Goal: Task Accomplishment & Management: Use online tool/utility

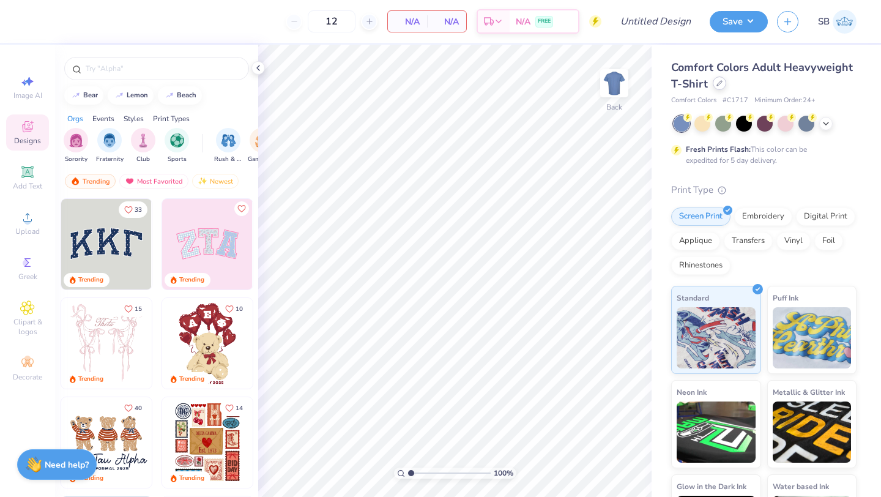
click at [717, 85] on icon at bounding box center [720, 83] width 6 height 6
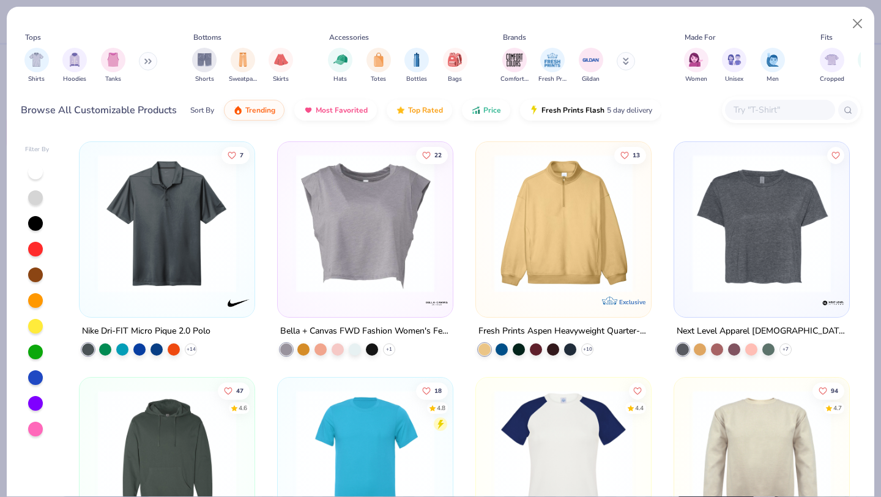
click at [749, 111] on input "text" at bounding box center [779, 110] width 94 height 14
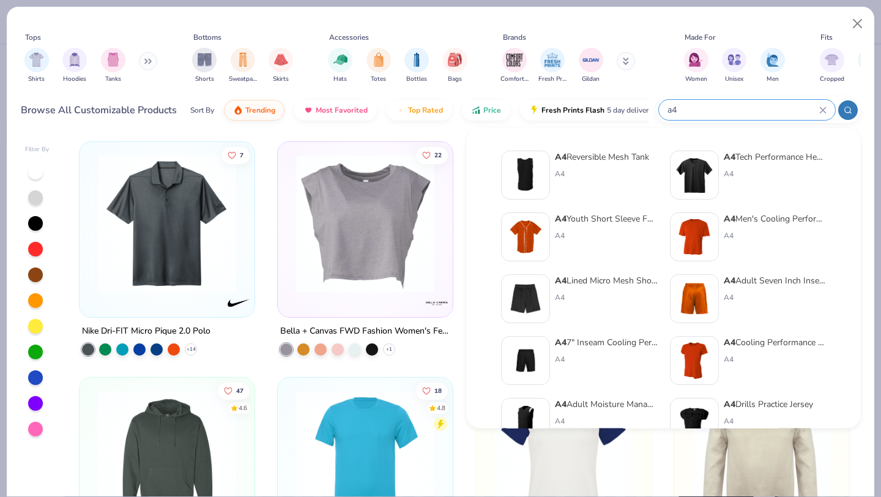
type input "a4"
click at [723, 223] on div "A4 Men's Cooling Performance T-Shirt A4" at bounding box center [748, 236] width 157 height 49
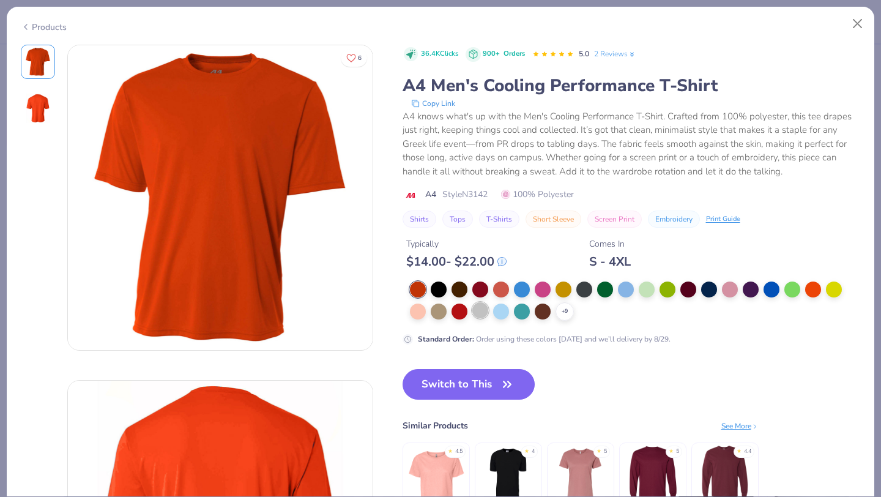
click at [482, 308] on div at bounding box center [480, 310] width 16 height 16
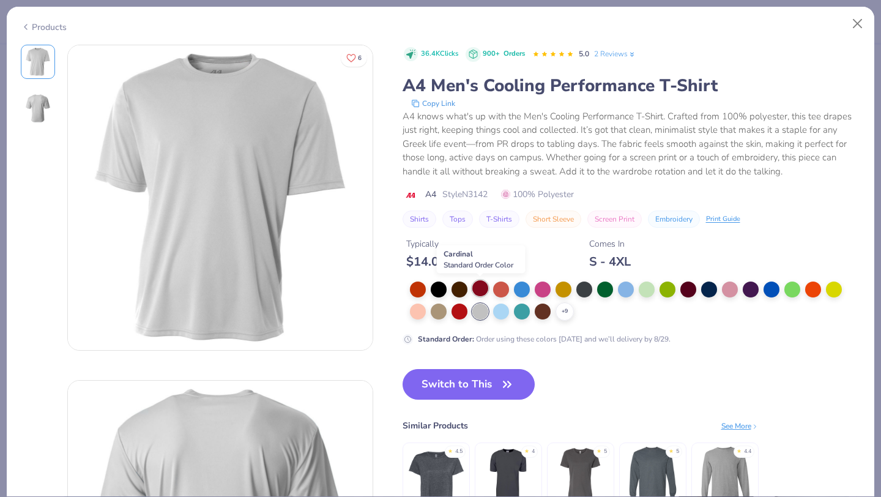
click at [477, 289] on div at bounding box center [480, 288] width 16 height 16
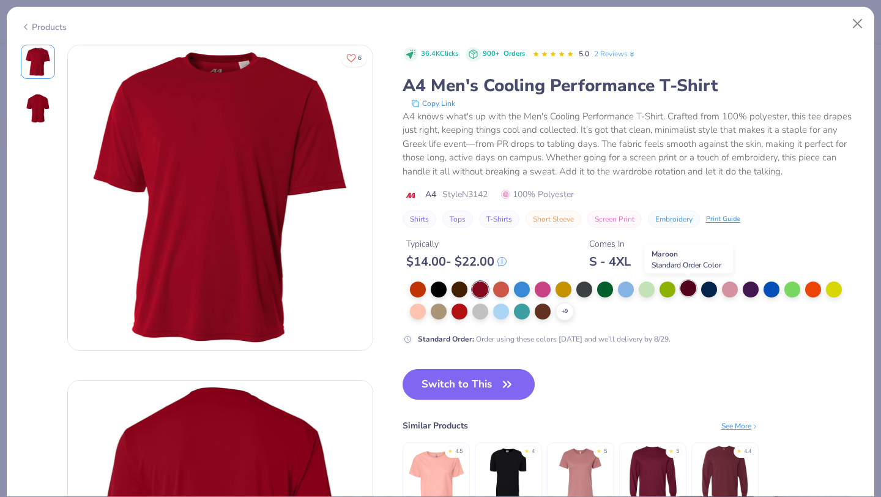
click at [690, 290] on div at bounding box center [688, 288] width 16 height 16
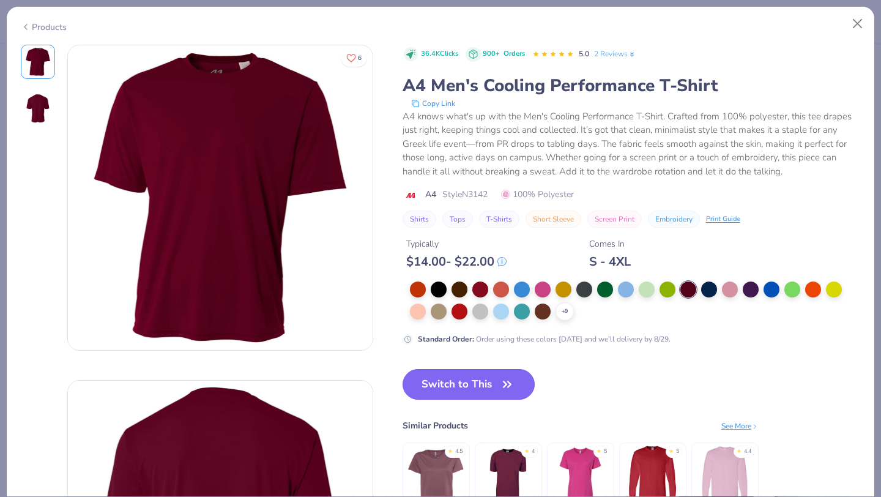
click at [507, 384] on icon "button" at bounding box center [507, 384] width 7 height 6
click at [507, 387] on icon "button" at bounding box center [507, 384] width 17 height 17
click at [464, 384] on button "Switch to This" at bounding box center [469, 384] width 133 height 31
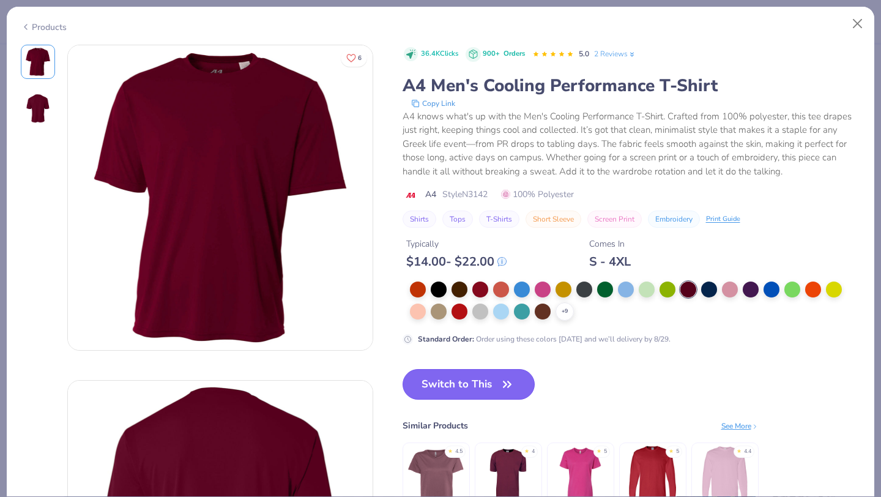
click at [464, 384] on button "Switch to This" at bounding box center [469, 384] width 133 height 31
click at [629, 366] on div "36.4K Clicks 900+ Orders 5.0 2 Reviews A4 Men's Cooling Performance T-Shirt Cop…" at bounding box center [632, 290] width 458 height 490
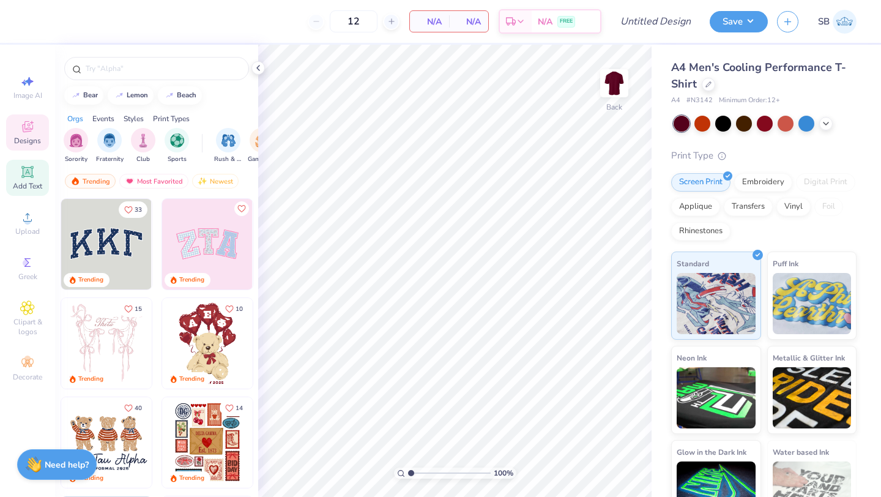
click at [28, 180] on div "Add Text" at bounding box center [27, 178] width 43 height 36
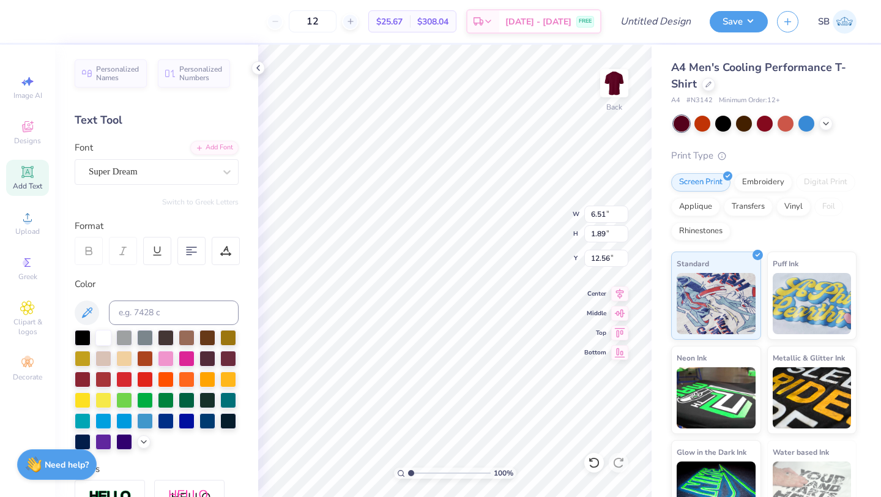
scroll to position [0, 5]
type textarea "[PERSON_NAME]"
click at [133, 171] on div "Super Dream" at bounding box center [151, 171] width 128 height 19
click at [105, 176] on span "Super Dream" at bounding box center [113, 172] width 49 height 14
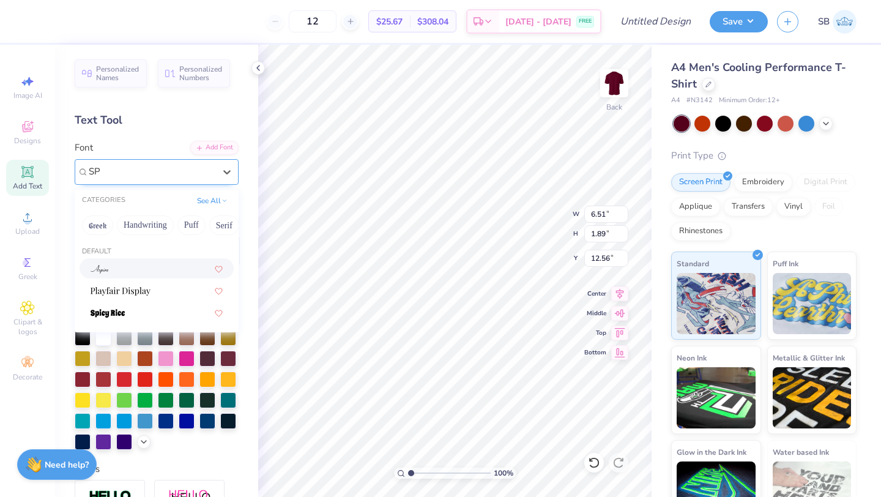
type input "S"
click at [113, 265] on span "Varsity Team" at bounding box center [115, 268] width 48 height 13
type input "VAR"
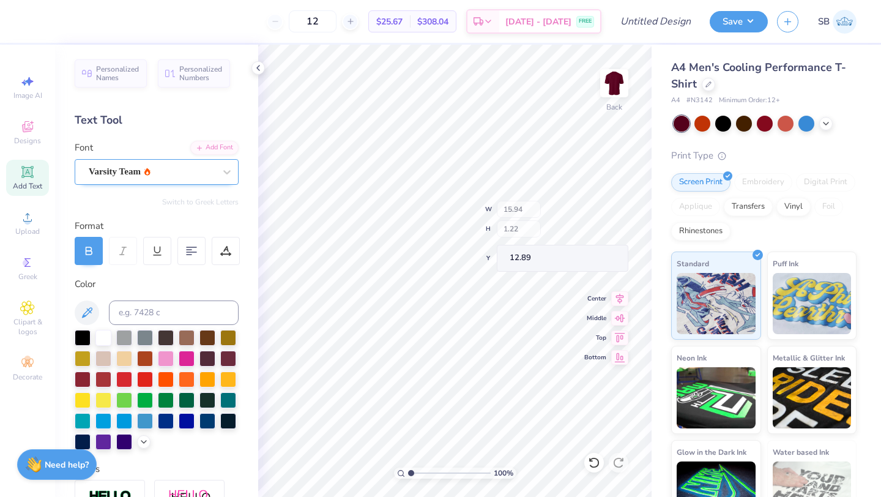
type input "14.14"
type input "1.08"
type input "13.03"
type input "3.00"
click at [27, 187] on span "Add Text" at bounding box center [27, 186] width 29 height 10
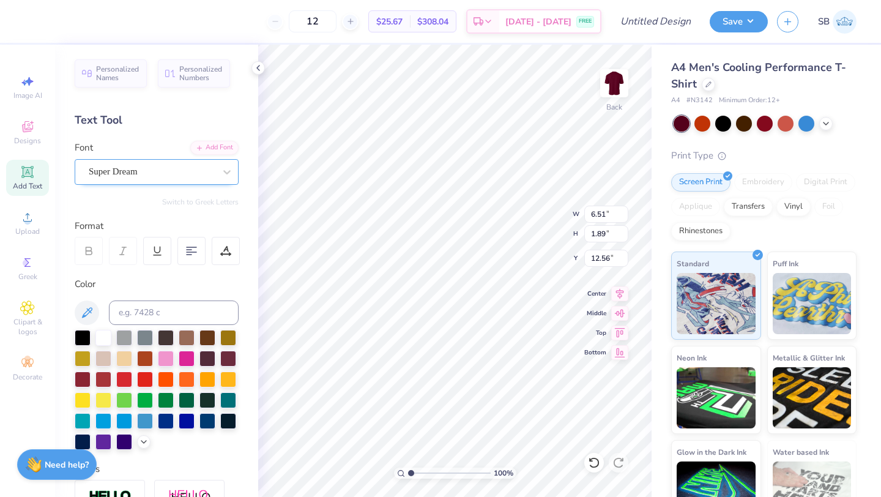
scroll to position [0, 2]
type textarea "LACROSSE"
click at [228, 179] on div at bounding box center [227, 172] width 22 height 22
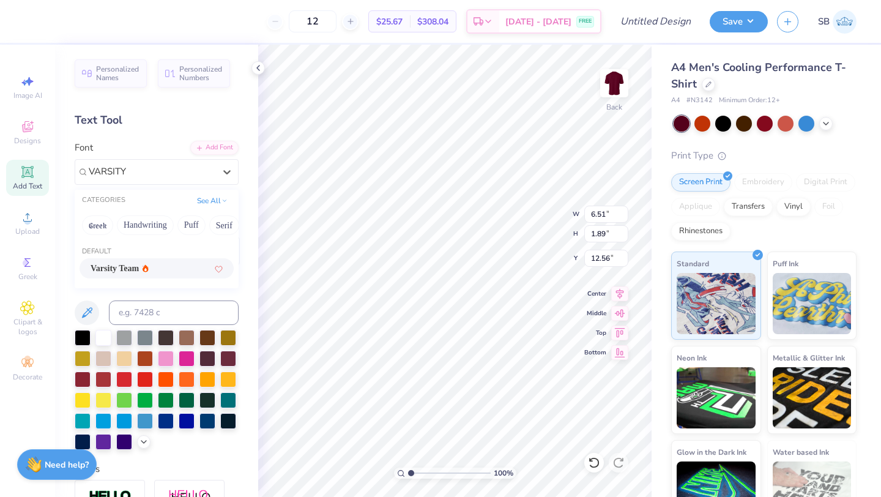
click at [149, 272] on icon at bounding box center [146, 268] width 6 height 8
type input "VARSITY"
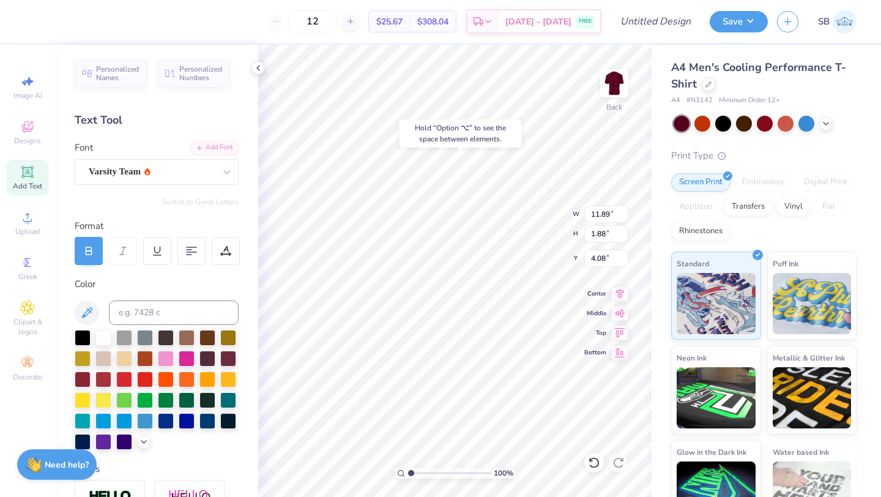
type input "4.08"
click at [534, 233] on div "100 % Back W 11.89 11.89 " H 1.88 1.88 " Y 4.08 4.08 " Center Middle Top Bottom" at bounding box center [454, 271] width 393 height 452
type input "14.03"
type input "2.22"
type input "4.37"
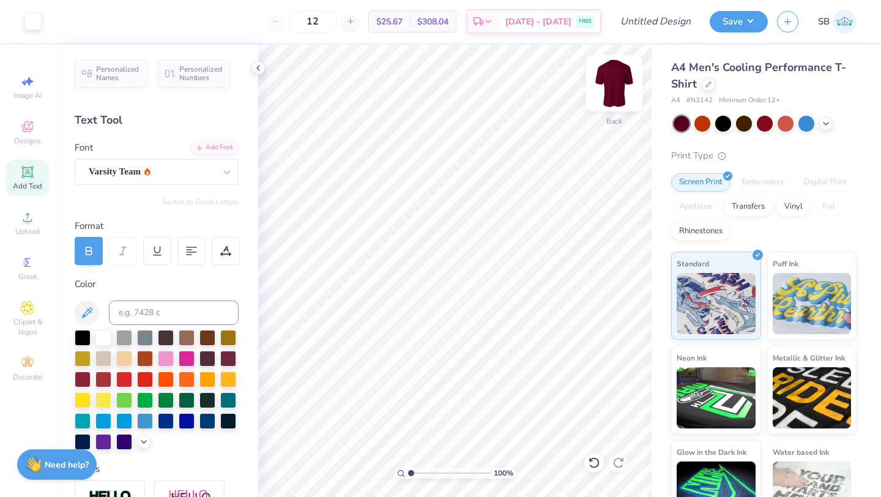
click at [612, 89] on img at bounding box center [614, 83] width 49 height 49
click at [32, 184] on span "Add Text" at bounding box center [27, 186] width 29 height 10
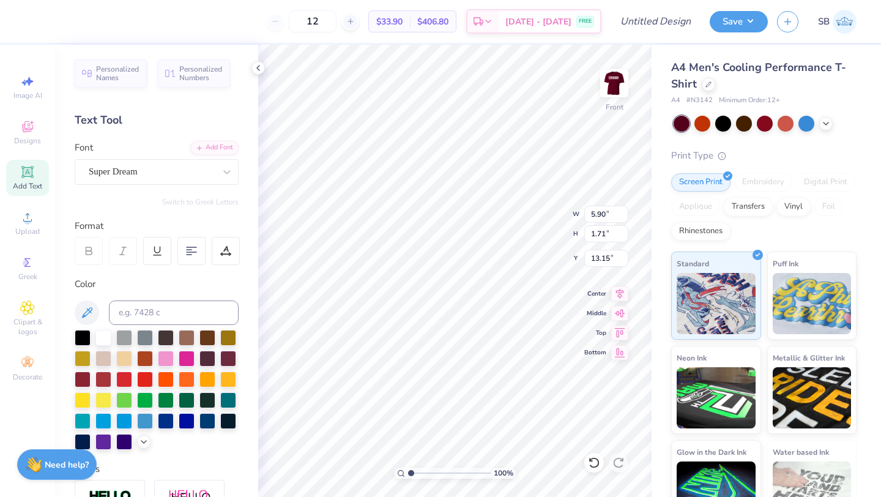
scroll to position [0, 2]
type textarea "TEAM SAYING"
click at [223, 176] on icon at bounding box center [227, 172] width 12 height 12
type input "VARSITY"
type input "10.97"
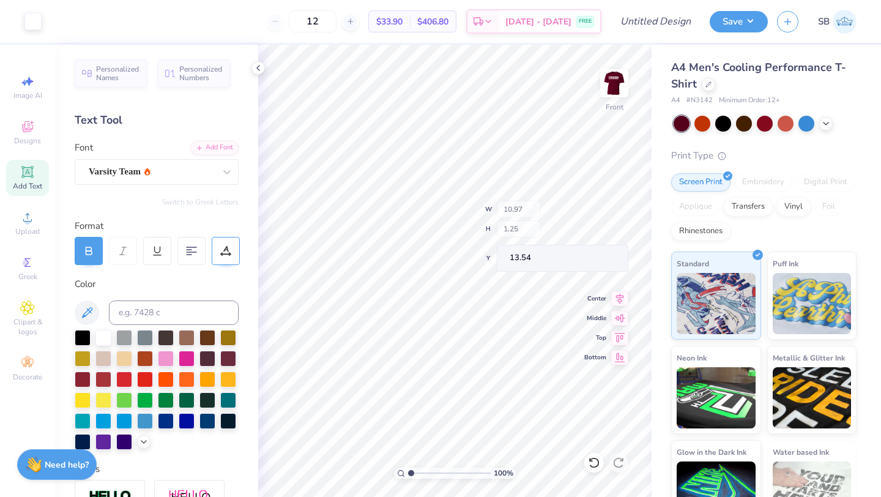
type input "1.25"
type input "13.54"
type input "24.94"
click at [747, 23] on button "Save" at bounding box center [739, 19] width 58 height 21
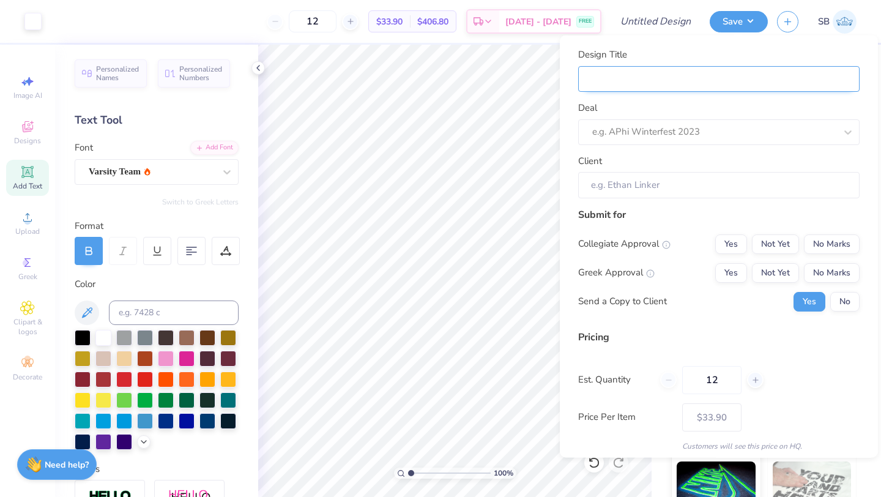
click at [702, 72] on input "Design Title" at bounding box center [718, 78] width 281 height 26
type input "M"
type input "MA"
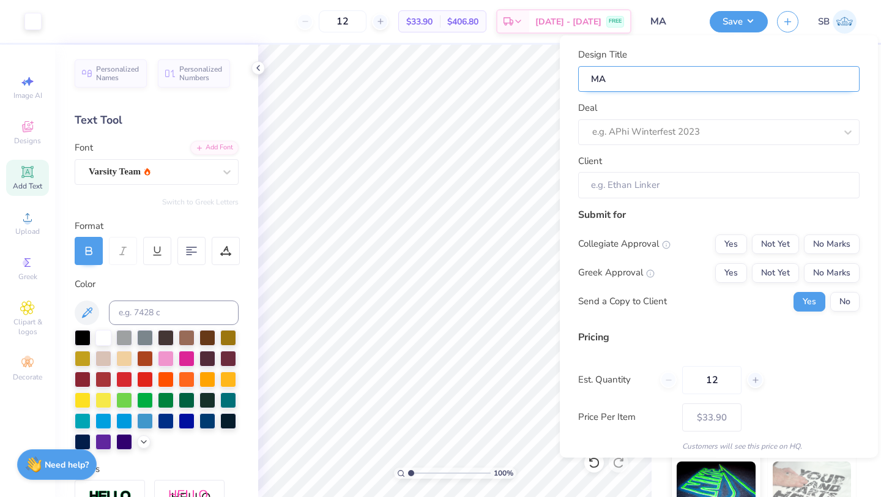
type input "MAR"
type input "MARO"
type input "MAR"
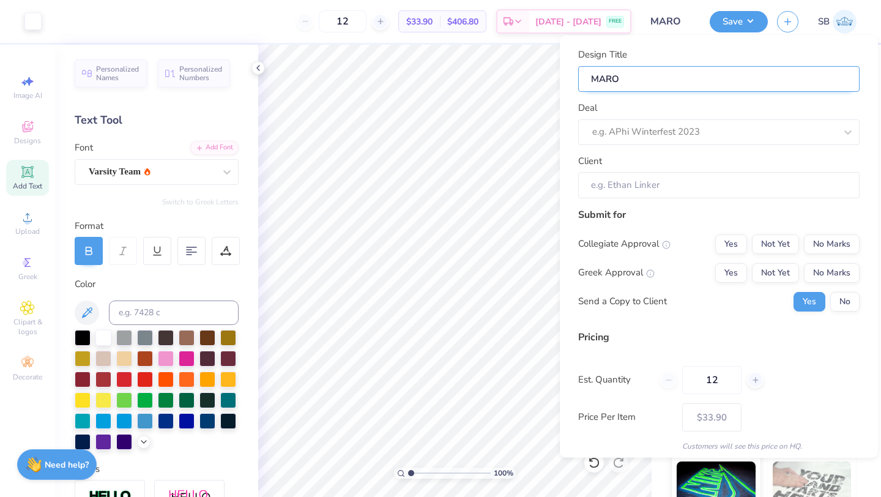
type input "MAR"
type input "MA"
type input "M"
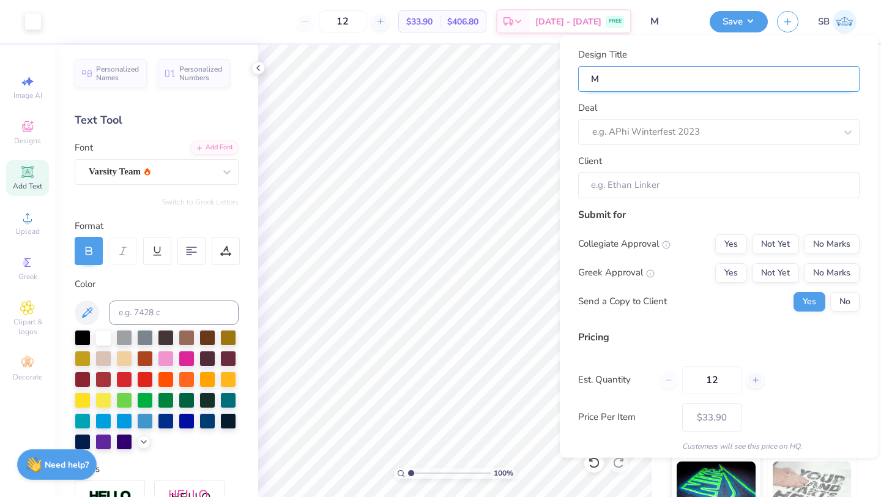
type input "Ma"
type input "Mar"
type input "Maro"
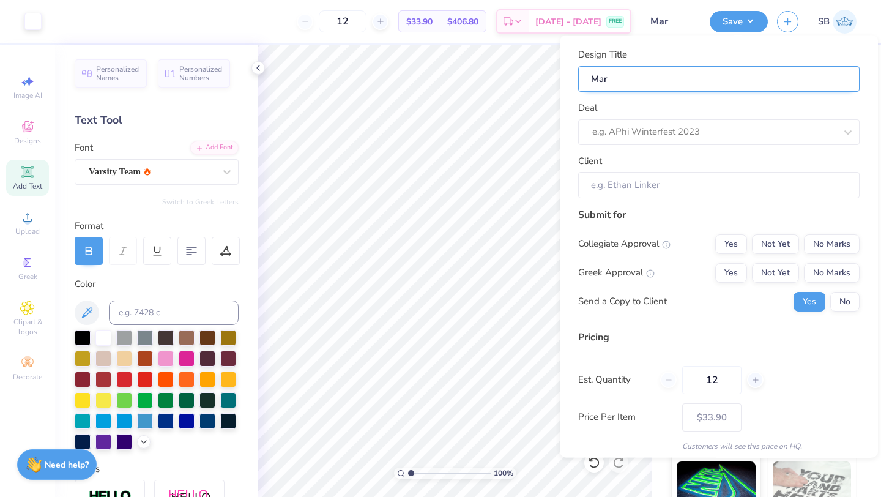
type input "Maro"
type input "Maroo"
type input "Maroon"
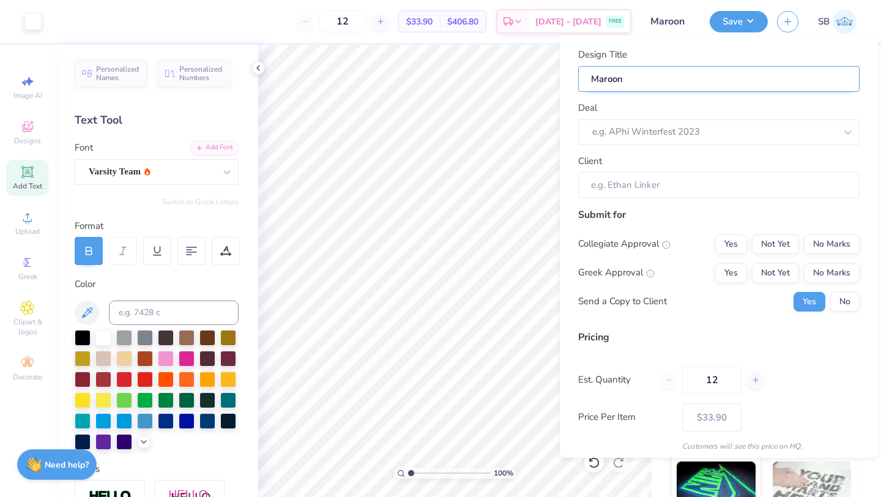
type input "Maroon"
type input "Maroon S"
type input "Maroon Sh"
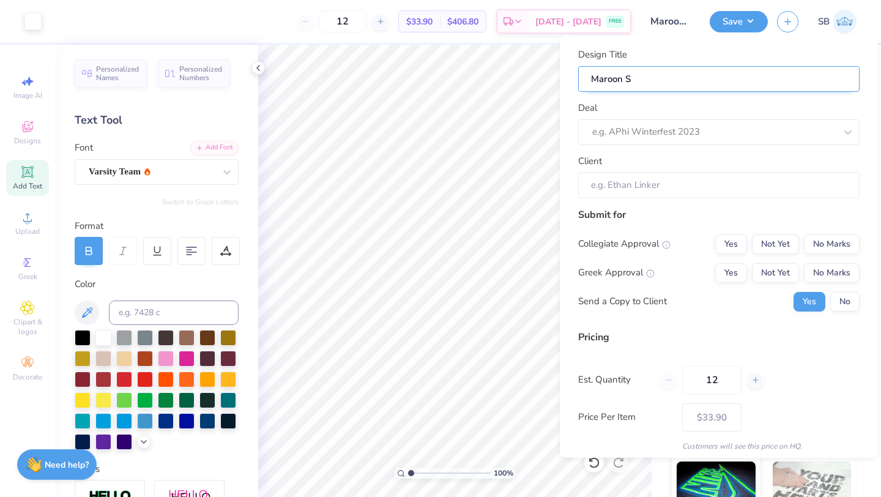
type input "Maroon Sh"
type input "Maroon Sho"
type input "Maroon Shoo"
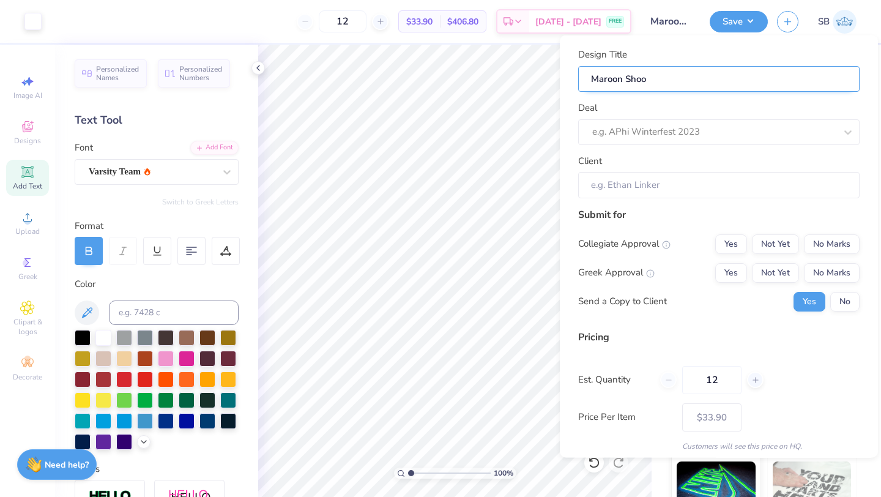
type input "Maroon Shoot"
type input "Maroon Shoote"
type input "Maroon Shooter"
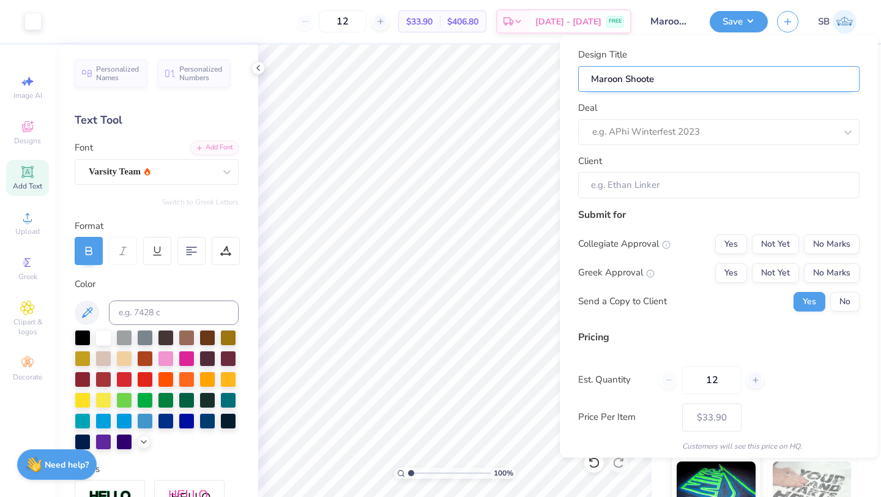
type input "Maroon Shooter"
type input "Maroon Shooters"
type input "Maroon Shooter"
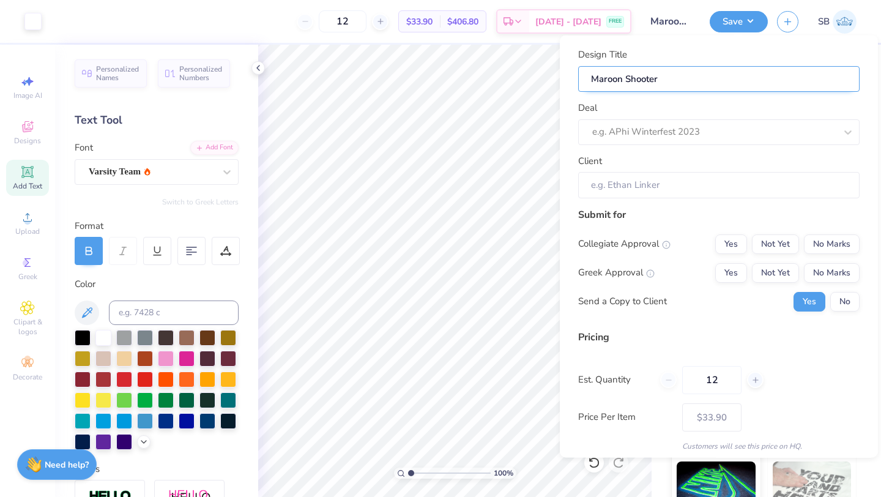
type input "Maroon Shooter"
type input "Maroon Shooter S"
type input "Maroon Shooter Sh"
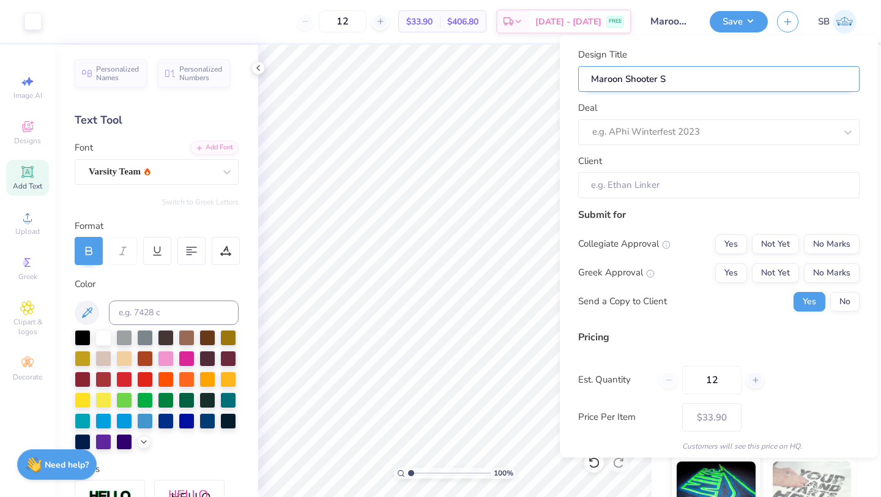
type input "Maroon Shooter Sh"
type input "Maroon Shooter Shi"
type input "Maroon Shooter Shir"
type input "Maroon Shooter Shirt"
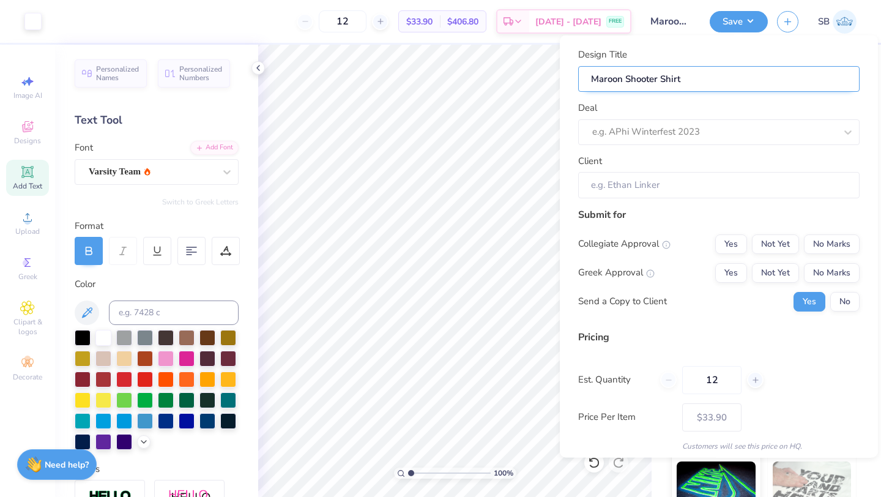
type input "Maroon Shooter Shirt"
type input "Maroon Shooter Shirt 1"
click at [706, 133] on div at bounding box center [714, 132] width 244 height 17
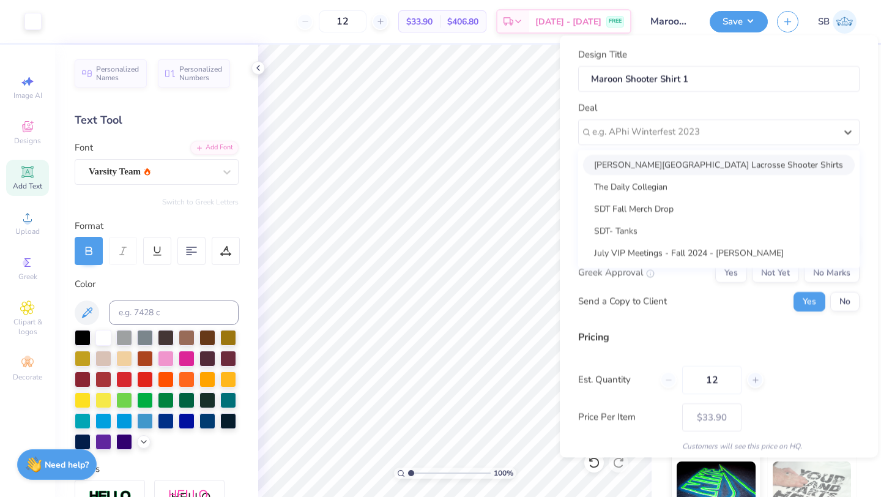
click at [700, 167] on div "[PERSON_NAME][GEOGRAPHIC_DATA] Lacrosse Shooter Shirts" at bounding box center [719, 164] width 272 height 20
type input "Erica Bilsky"
type input "$33.90"
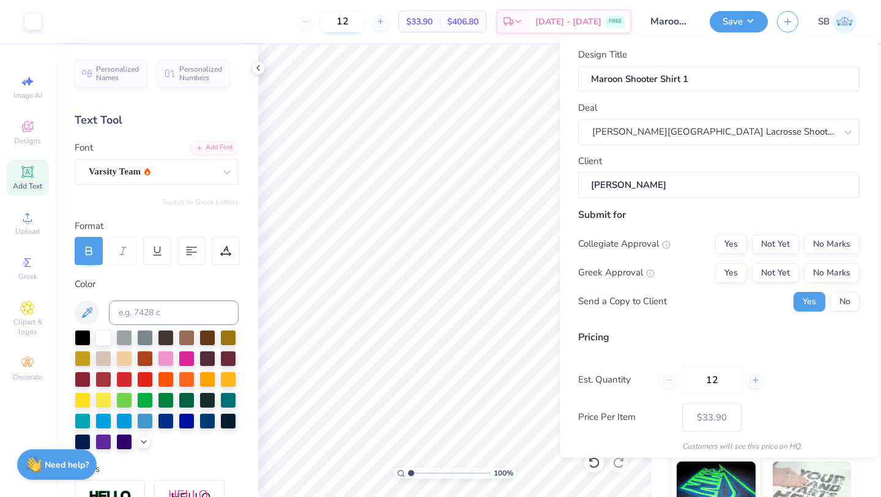
click at [352, 18] on input "12" at bounding box center [343, 21] width 48 height 22
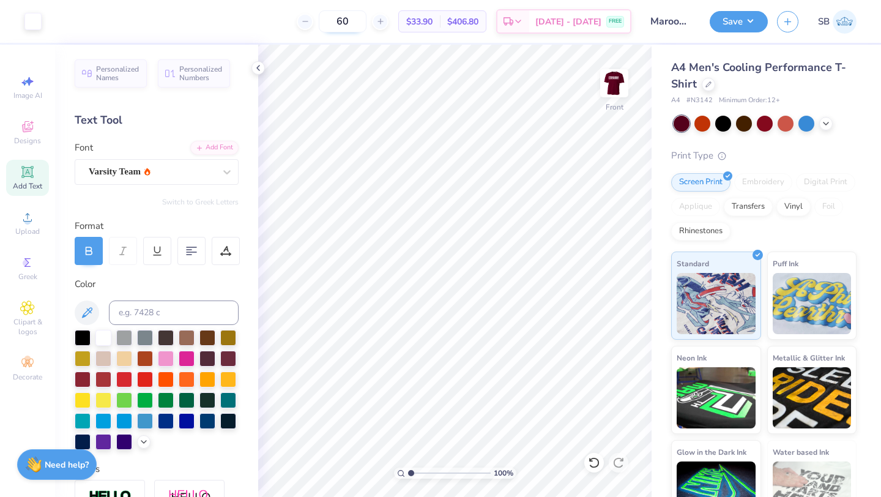
type input "60"
click at [745, 23] on button "Save" at bounding box center [739, 19] width 58 height 21
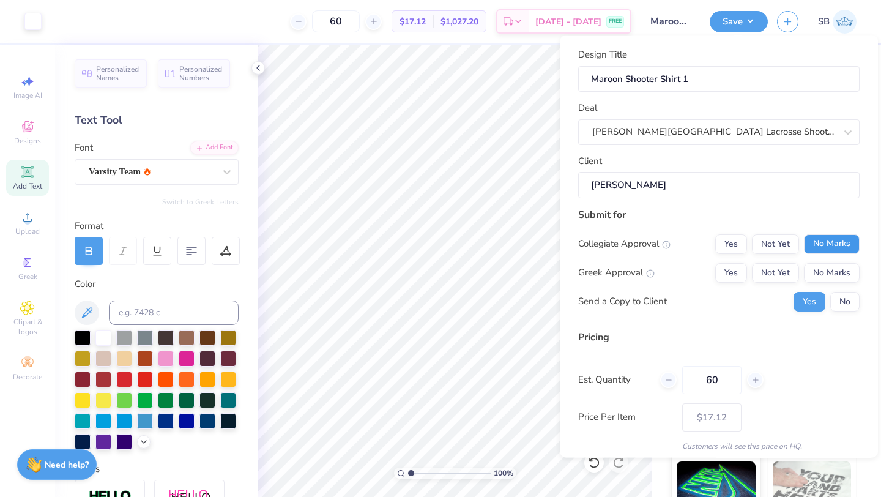
click at [819, 242] on button "No Marks" at bounding box center [832, 244] width 56 height 20
click at [828, 278] on button "No Marks" at bounding box center [832, 272] width 56 height 20
click at [843, 303] on button "No" at bounding box center [844, 301] width 29 height 20
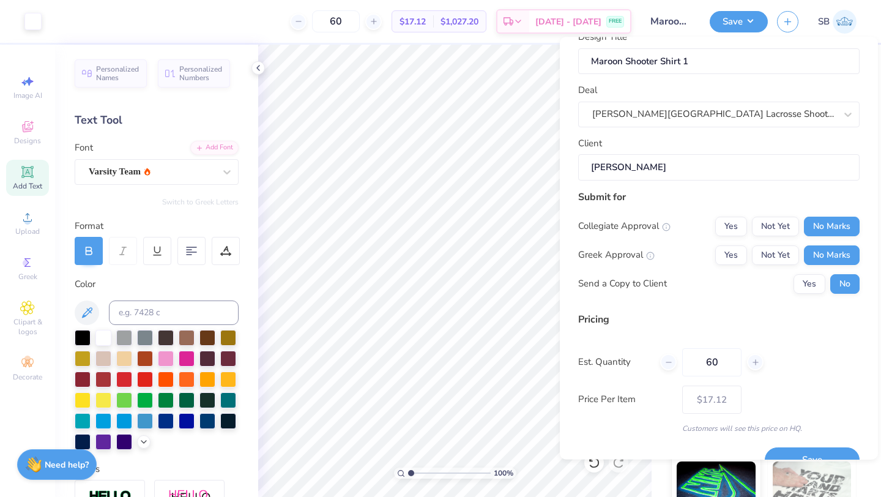
scroll to position [44, 0]
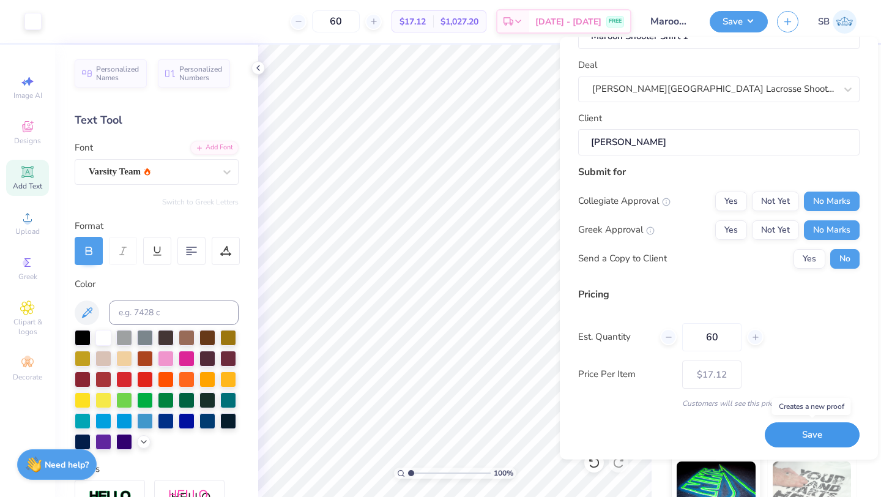
click at [794, 437] on button "Save" at bounding box center [812, 435] width 95 height 25
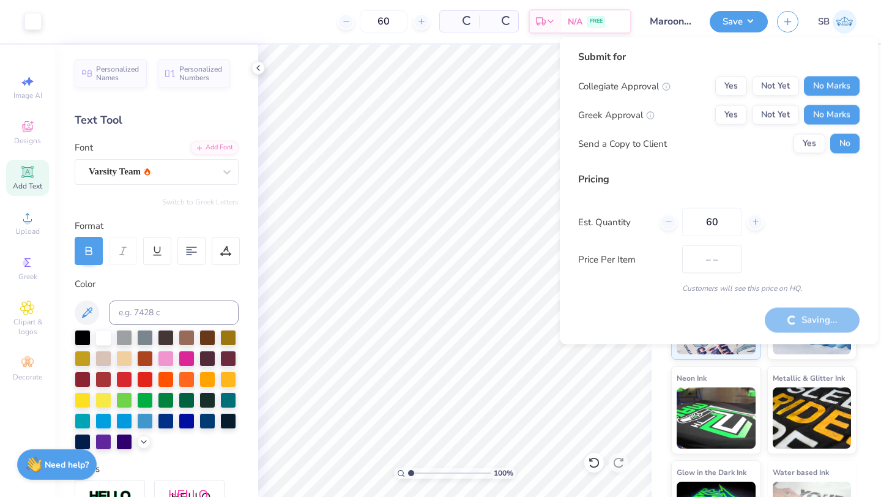
type input "– –"
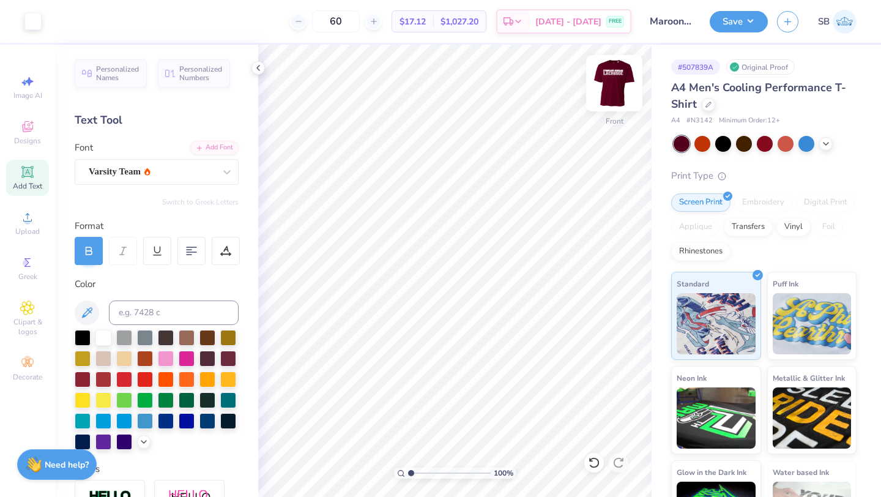
click at [612, 86] on img at bounding box center [614, 83] width 49 height 49
click at [213, 168] on div "Varsity Team" at bounding box center [151, 171] width 128 height 19
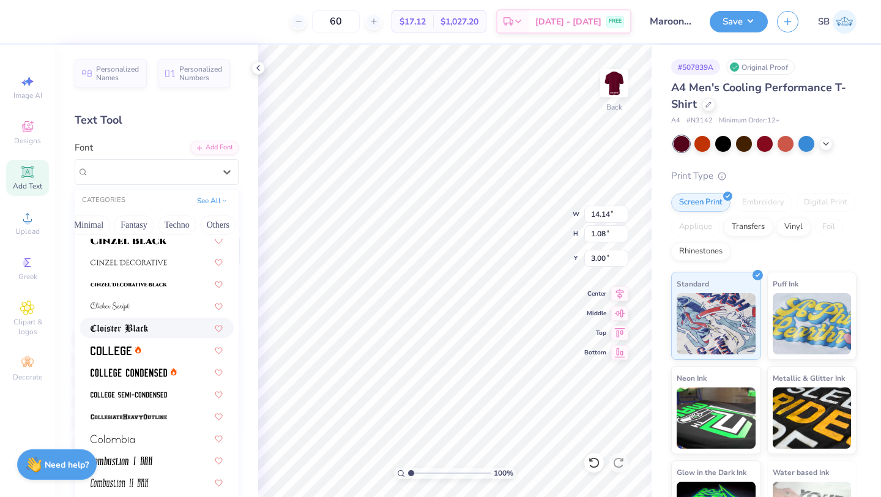
scroll to position [1505, 0]
click at [113, 341] on div at bounding box center [157, 349] width 154 height 20
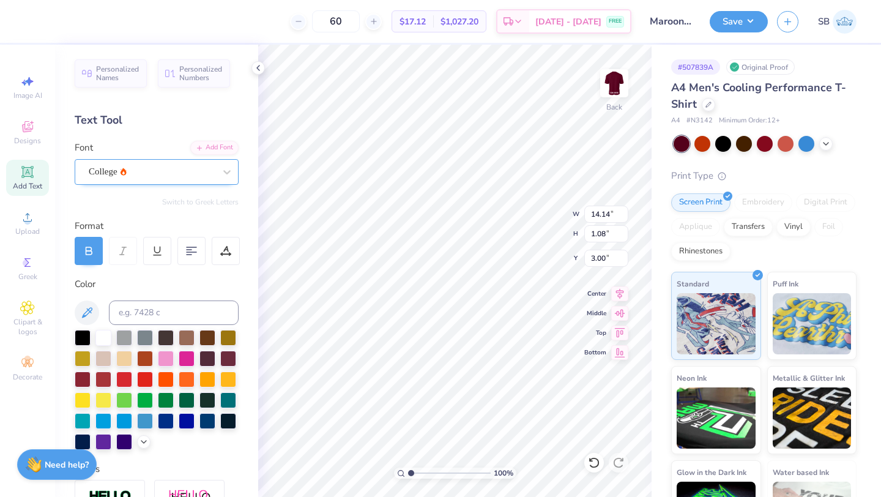
type input "14.43"
type input "1.06"
type input "3.01"
click at [131, 176] on div "College" at bounding box center [151, 171] width 128 height 19
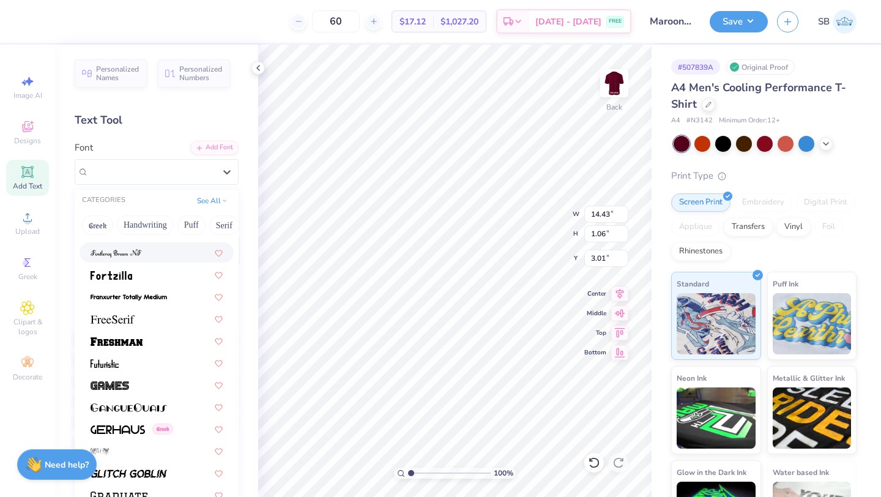
scroll to position [2660, 0]
click at [158, 341] on div at bounding box center [157, 339] width 132 height 13
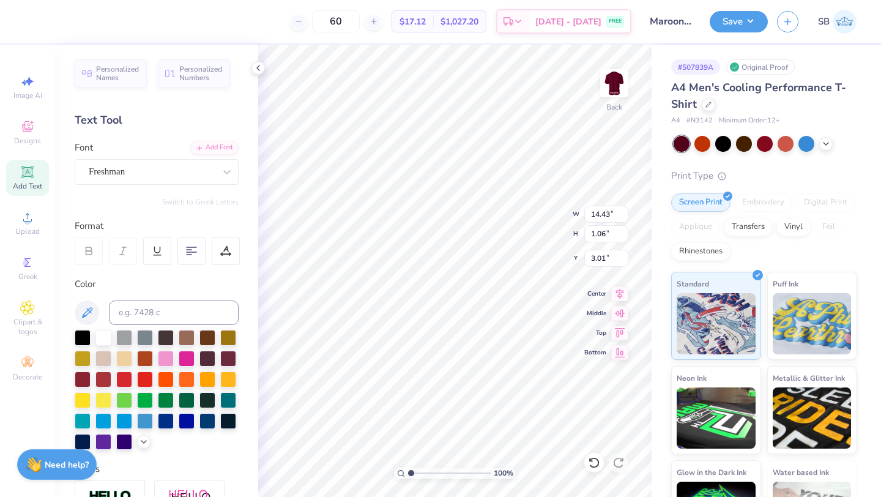
type input "15.94"
type input "1.14"
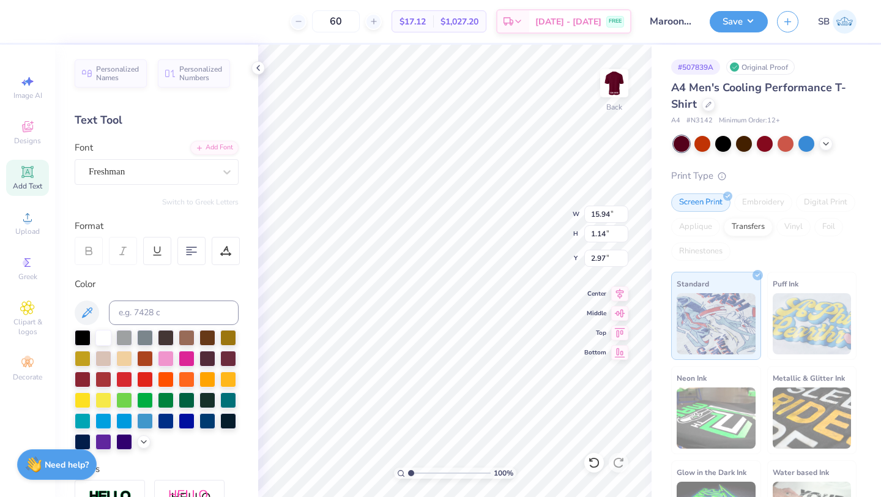
type input "11.39"
type input "14.14"
type input "1.08"
type input "3.00"
type input "6.60"
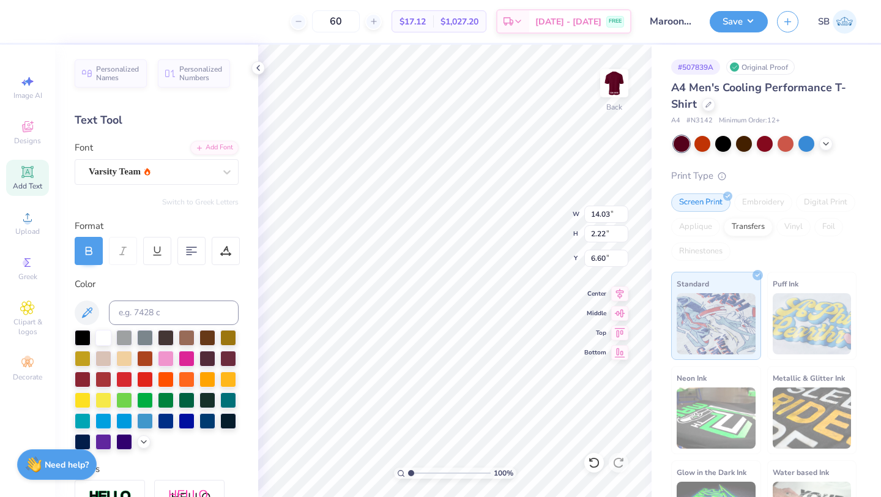
type input "14.03"
type input "2.22"
type input "4.37"
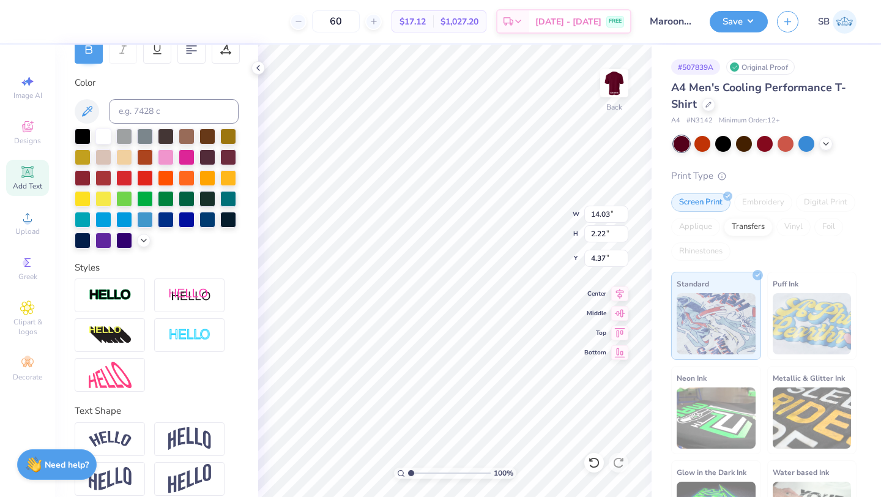
scroll to position [214, 0]
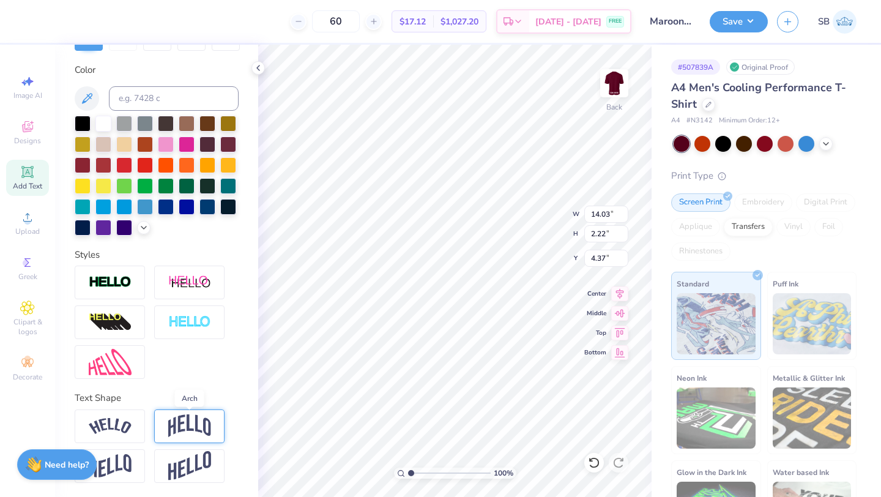
click at [172, 426] on img at bounding box center [189, 425] width 43 height 23
type input "5.13"
type input "2.92"
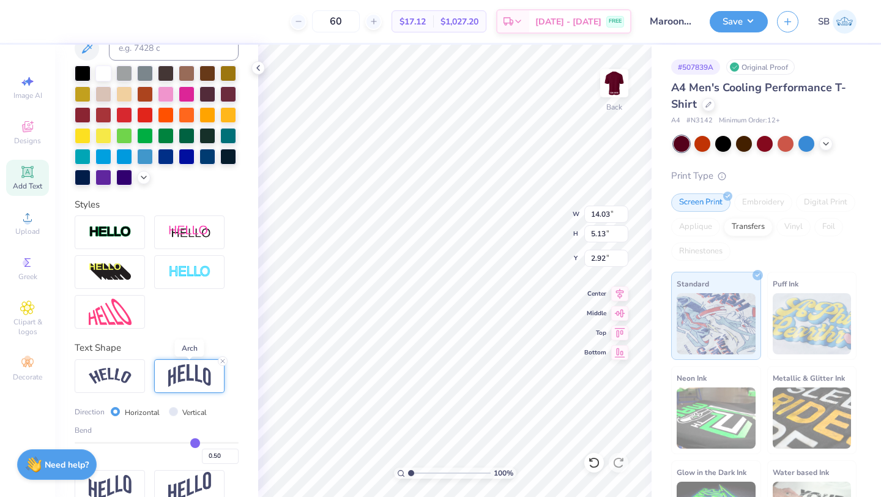
scroll to position [286, 0]
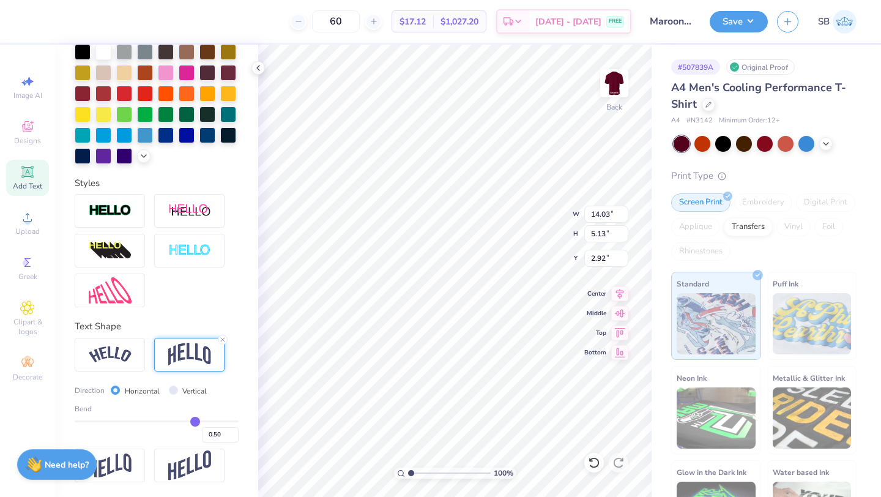
type input "0.46"
type input "0.44"
type input "0.4"
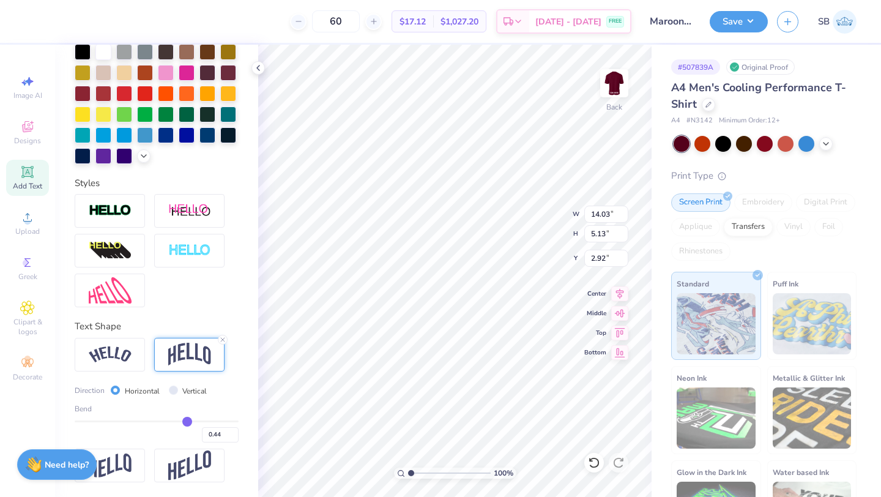
type input "0.40"
type input "0.35"
type input "0.28"
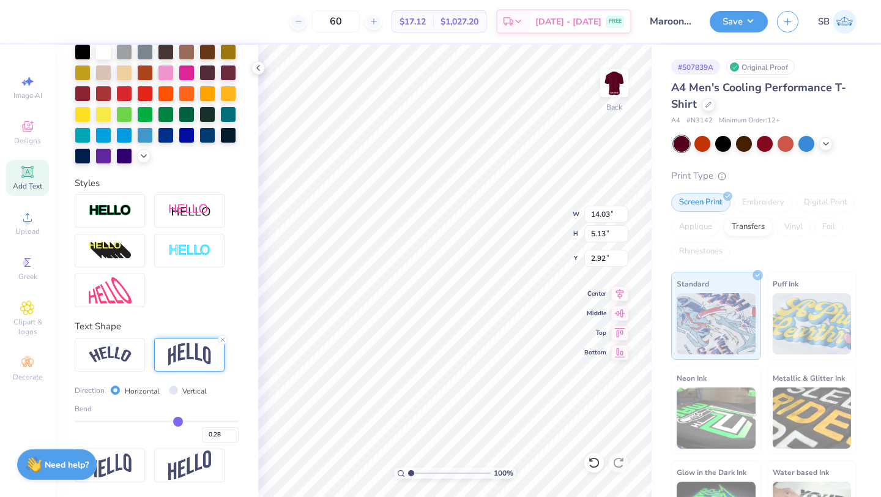
type input "0.22"
type input "0.18"
type input "0.15"
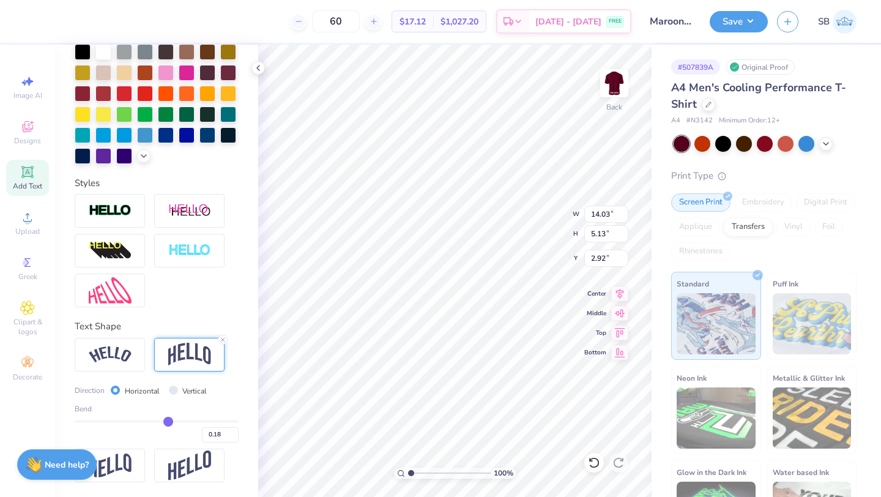
type input "0.15"
type input "0.12"
type input "0.1"
type input "0.10"
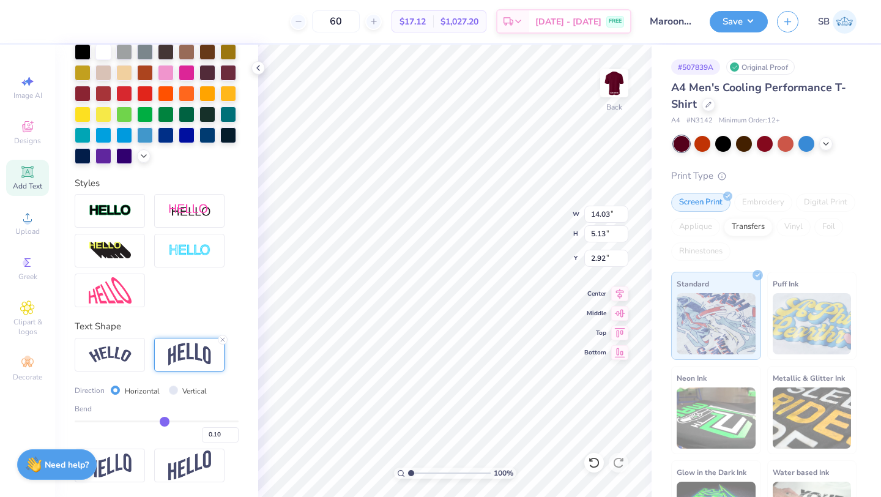
type input "0.07"
type input "0.05"
type input "0.02"
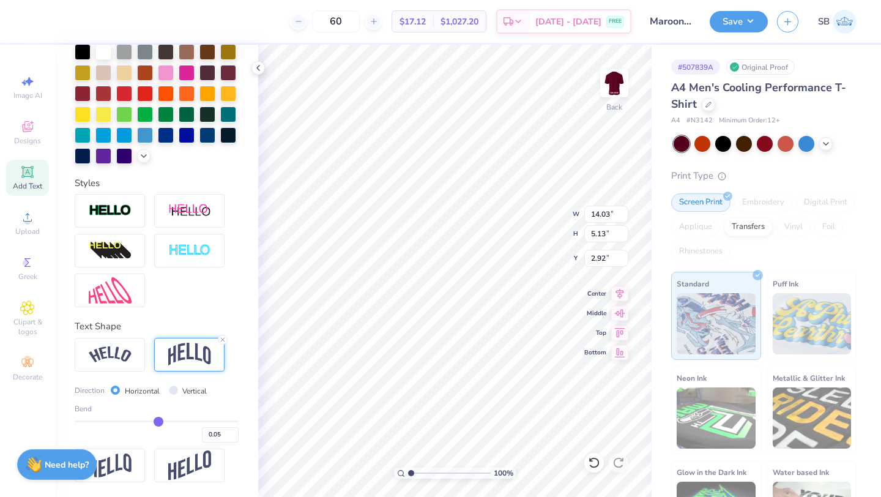
type input "0.02"
type input "-0.01"
type input "-0.05"
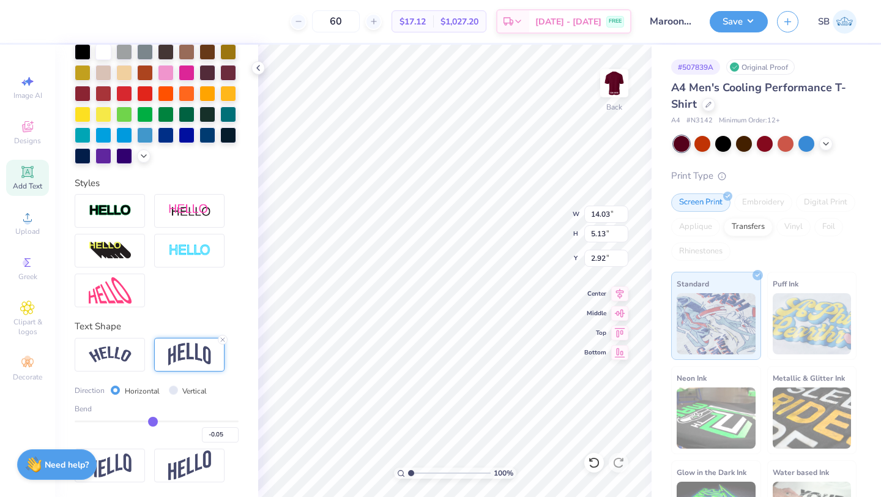
type input "-0.09"
type input "-0.13"
type input "-0.16"
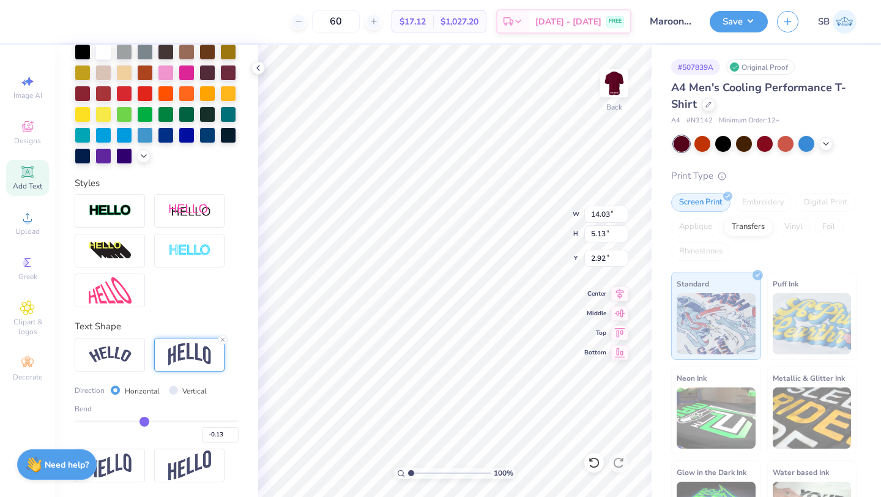
type input "-0.16"
type input "-0.2"
type input "-0.20"
type input "-0.23"
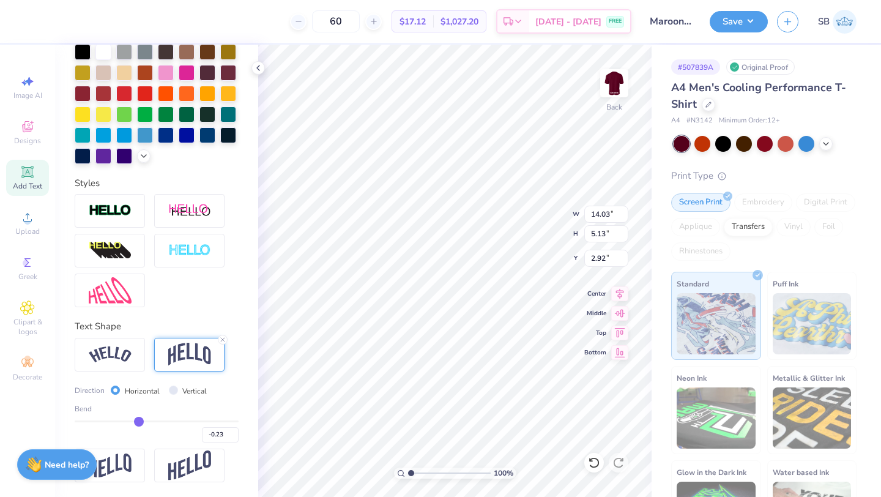
type input "-0.27"
type input "-0.3"
type input "-0.30"
type input "-0.35"
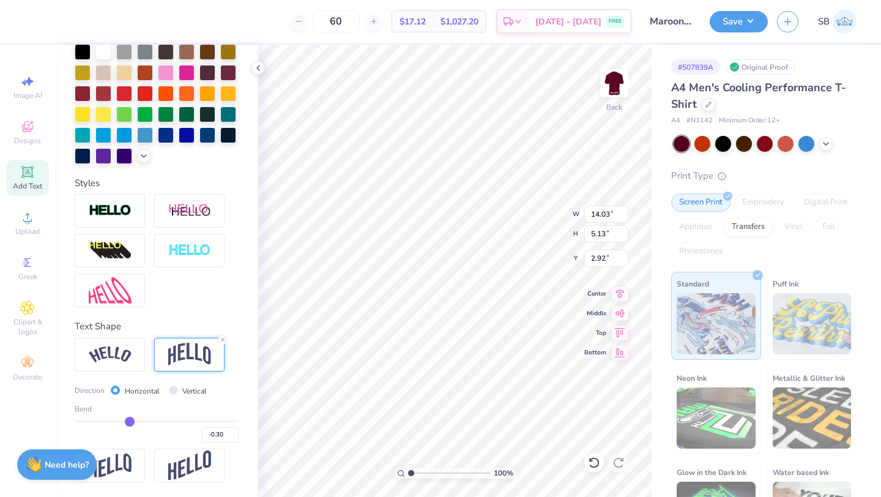
type input "-0.35"
type input "-0.39"
type input "-0.43"
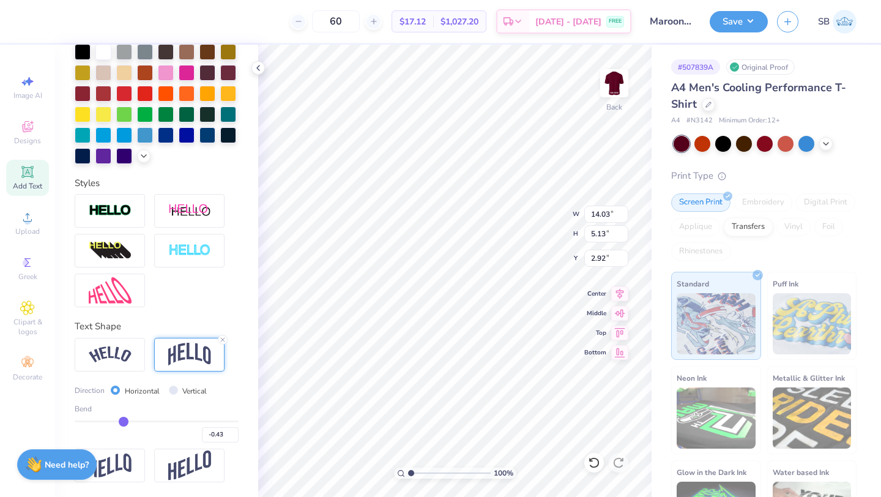
type input "-0.47"
type input "-0.51"
type input "-0.54"
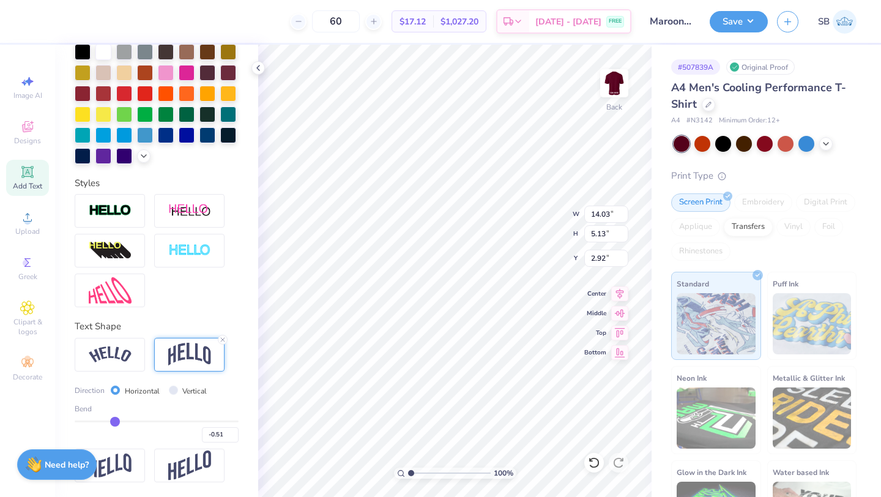
type input "-0.54"
type input "-0.58"
type input "-0.61"
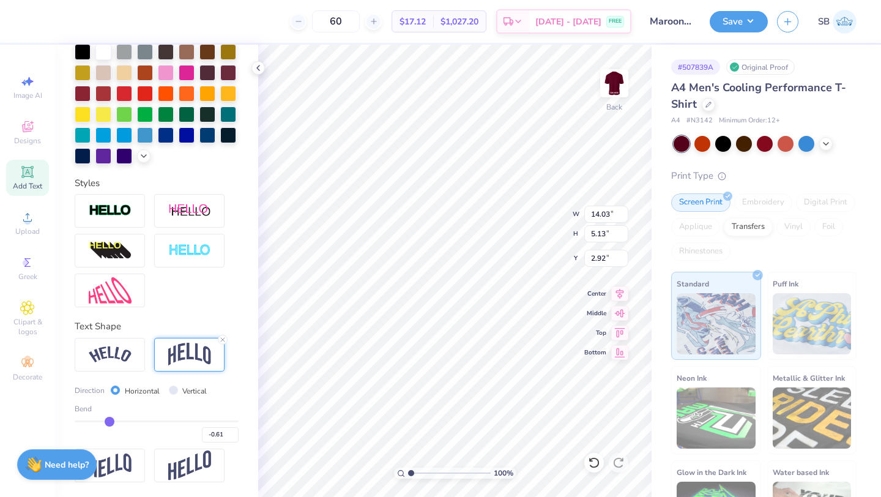
type input "-0.63"
type input "-0.65"
type input "-0.67"
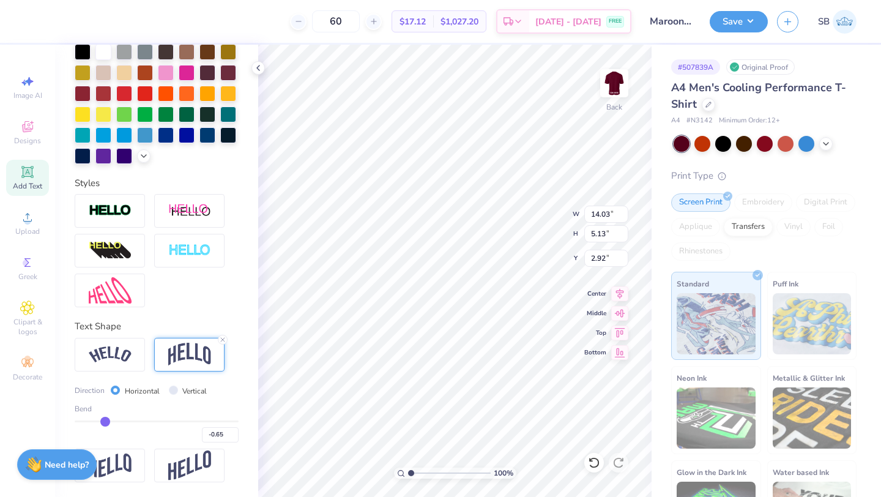
type input "-0.67"
type input "-0.68"
type input "-0.69"
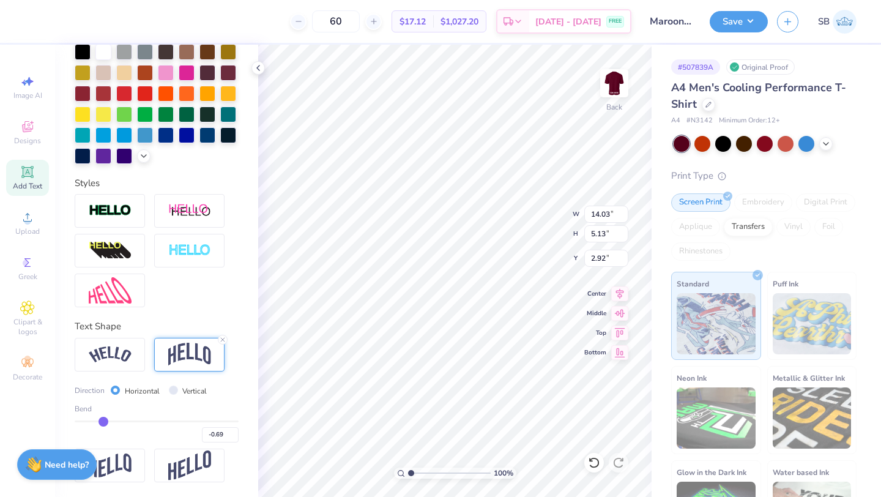
drag, startPoint x: 192, startPoint y: 419, endPoint x: 103, endPoint y: 411, distance: 89.1
type input "-0.69"
click at [103, 420] on input "range" at bounding box center [157, 421] width 164 height 2
type input "6.45"
type input "2.26"
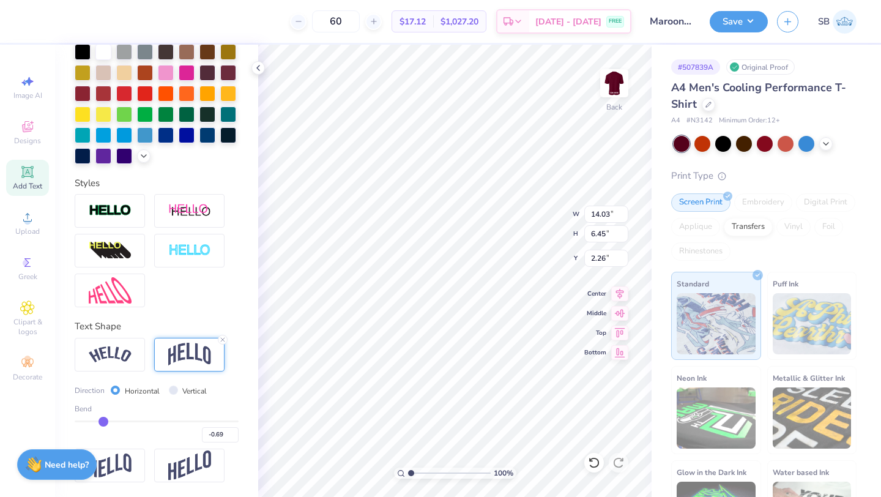
type input "-0.63"
type input "-0.62"
type input "-0.61"
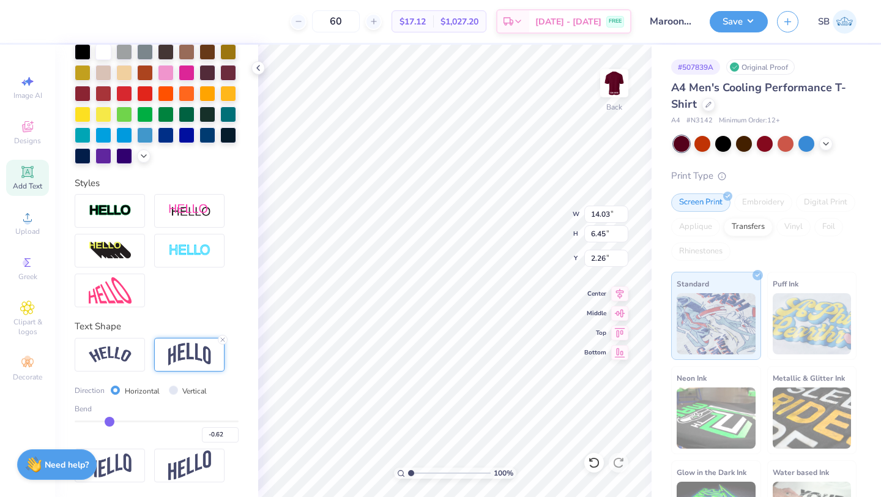
type input "-0.61"
type input "-0.58"
type input "-0.55"
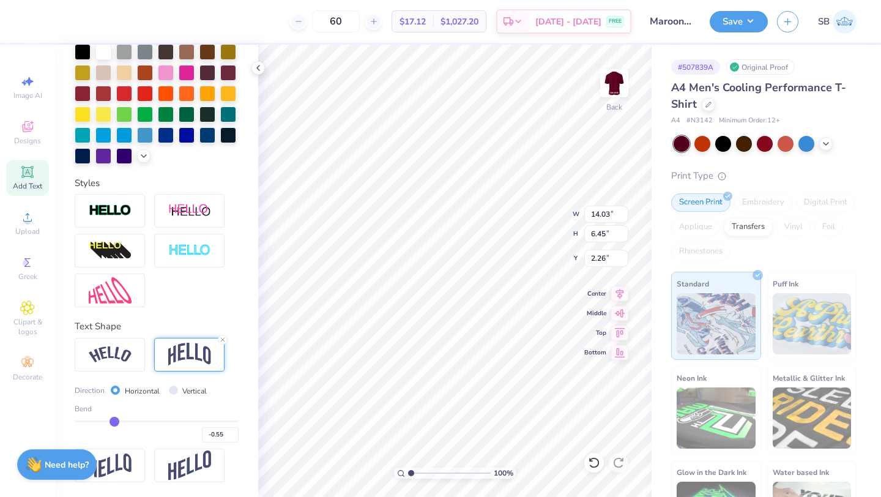
type input "-0.52"
type input "-0.49"
type input "-0.46"
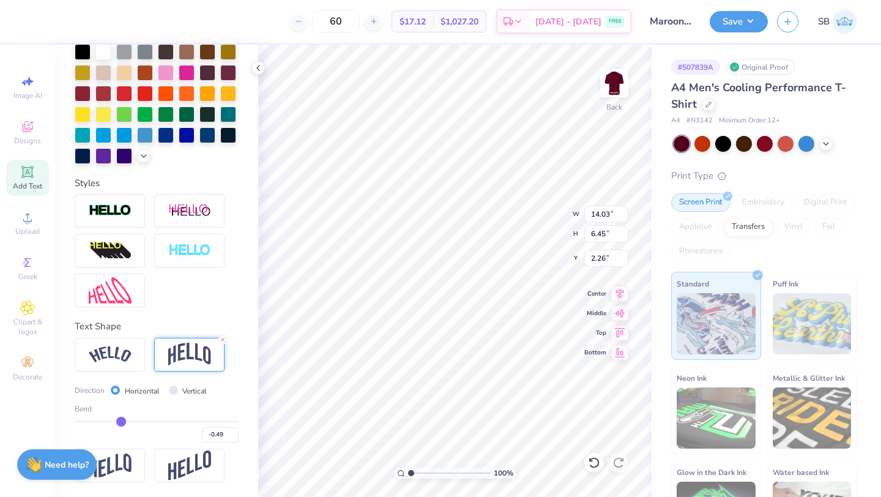
type input "-0.46"
type input "-0.4"
type input "-0.40"
type input "-0.37"
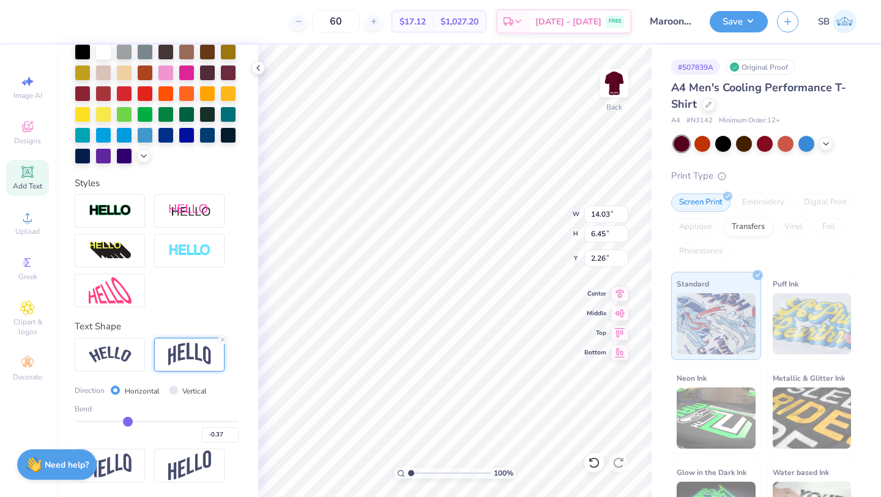
type input "-0.34"
type input "-0.33"
type input "-0.31"
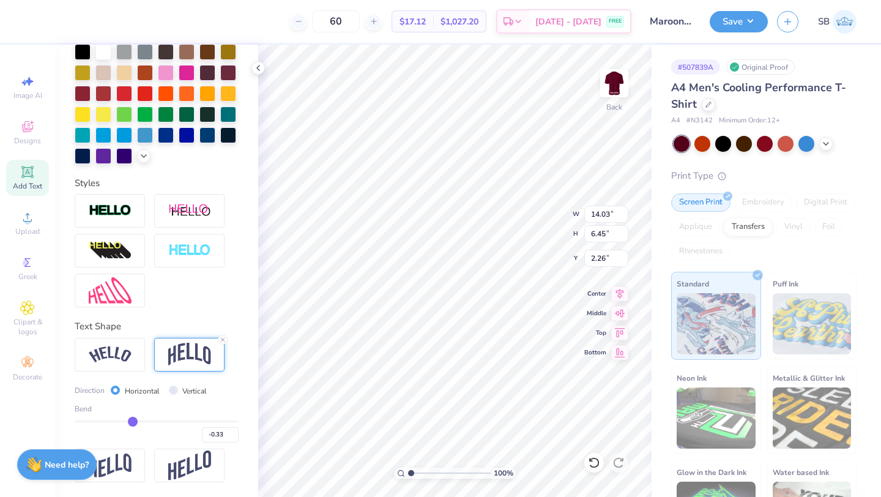
type input "-0.31"
drag, startPoint x: 108, startPoint y: 419, endPoint x: 119, endPoint y: 421, distance: 11.8
click at [119, 421] on input "range" at bounding box center [157, 421] width 164 height 2
drag, startPoint x: 119, startPoint y: 421, endPoint x: 129, endPoint y: 422, distance: 9.9
click at [129, 422] on input "range" at bounding box center [157, 421] width 164 height 2
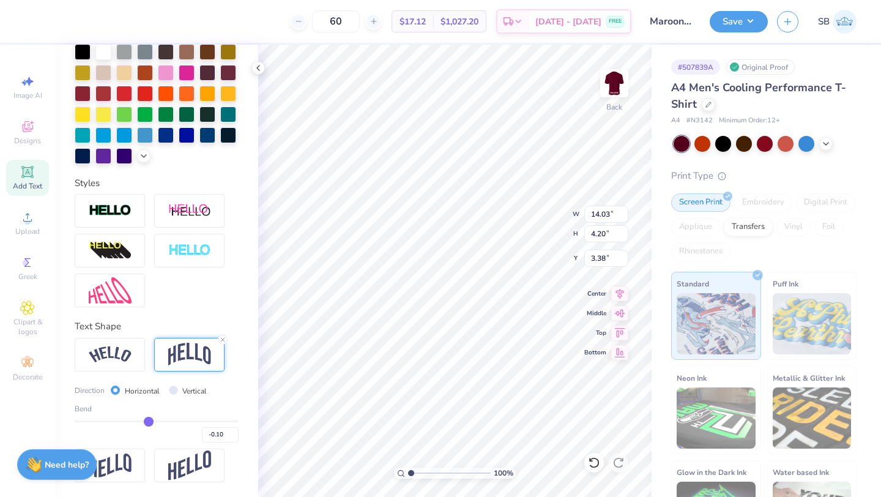
drag, startPoint x: 129, startPoint y: 422, endPoint x: 149, endPoint y: 425, distance: 19.7
click at [149, 422] on input "range" at bounding box center [157, 421] width 164 height 2
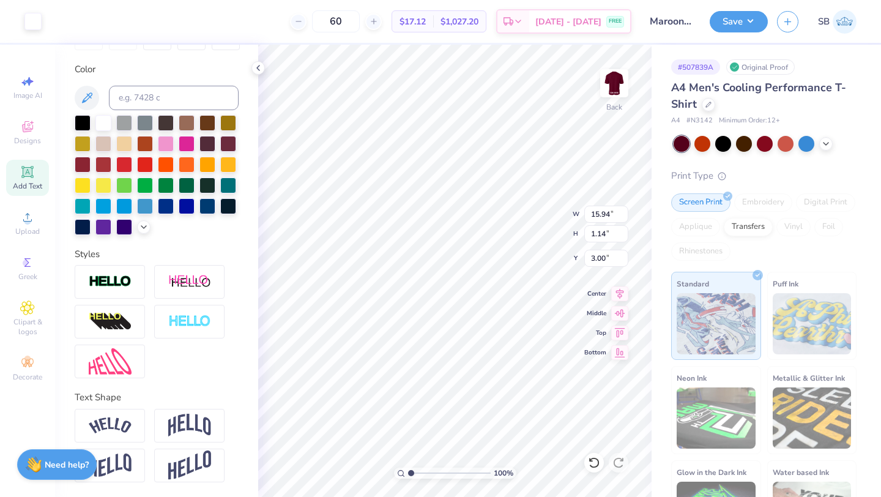
scroll to position [214, 0]
click at [127, 288] on img at bounding box center [110, 282] width 43 height 14
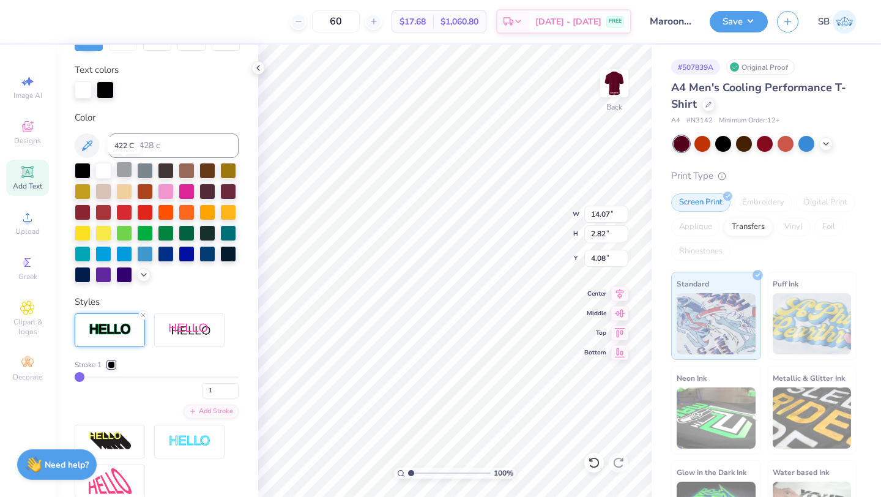
click at [128, 171] on div at bounding box center [124, 170] width 16 height 16
drag, startPoint x: 85, startPoint y: 374, endPoint x: 114, endPoint y: 374, distance: 28.8
click at [114, 374] on div "Stroke 1 1" at bounding box center [157, 378] width 164 height 39
click at [101, 166] on div at bounding box center [103, 170] width 16 height 16
click at [112, 361] on div at bounding box center [111, 364] width 7 height 7
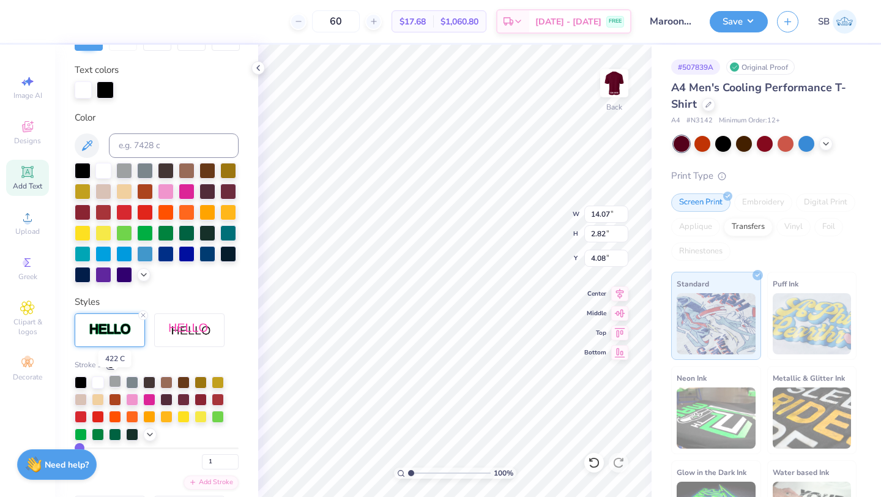
click at [114, 383] on div at bounding box center [115, 381] width 12 height 12
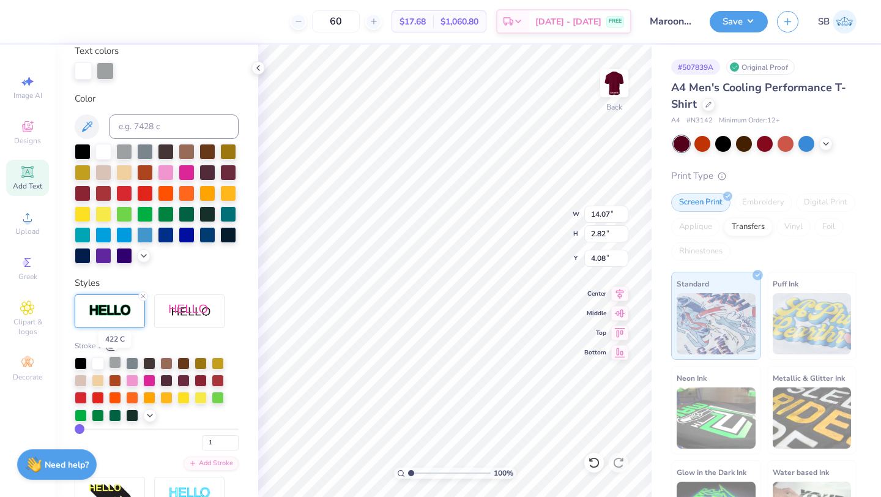
scroll to position [234, 0]
click at [115, 362] on div at bounding box center [115, 362] width 12 height 12
drag, startPoint x: 84, startPoint y: 427, endPoint x: 113, endPoint y: 427, distance: 29.4
click at [113, 428] on input "range" at bounding box center [157, 429] width 164 height 2
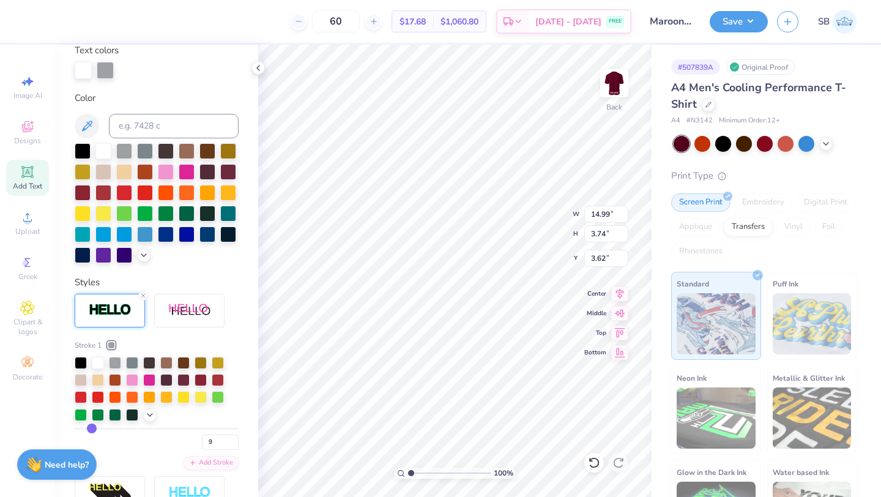
drag, startPoint x: 113, startPoint y: 427, endPoint x: 92, endPoint y: 427, distance: 21.4
click at [92, 428] on input "range" at bounding box center [157, 429] width 164 height 2
drag, startPoint x: 92, startPoint y: 427, endPoint x: 82, endPoint y: 427, distance: 9.8
click at [82, 428] on input "range" at bounding box center [157, 429] width 164 height 2
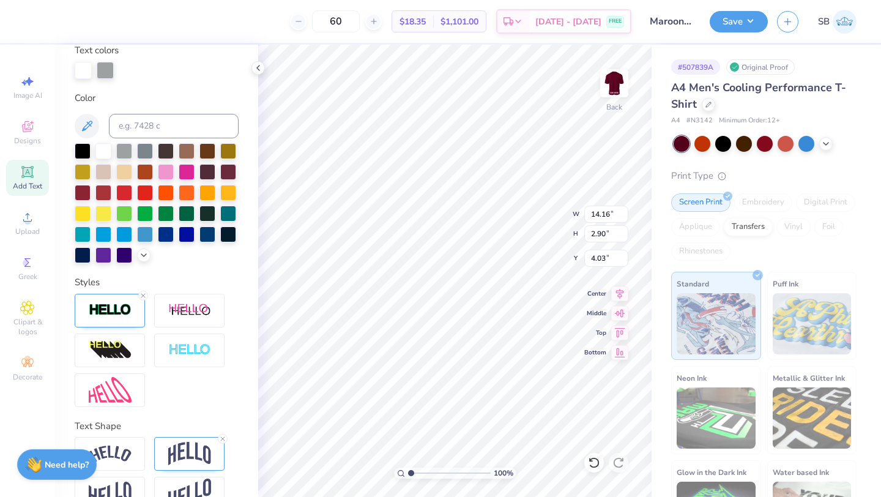
scroll to position [262, 0]
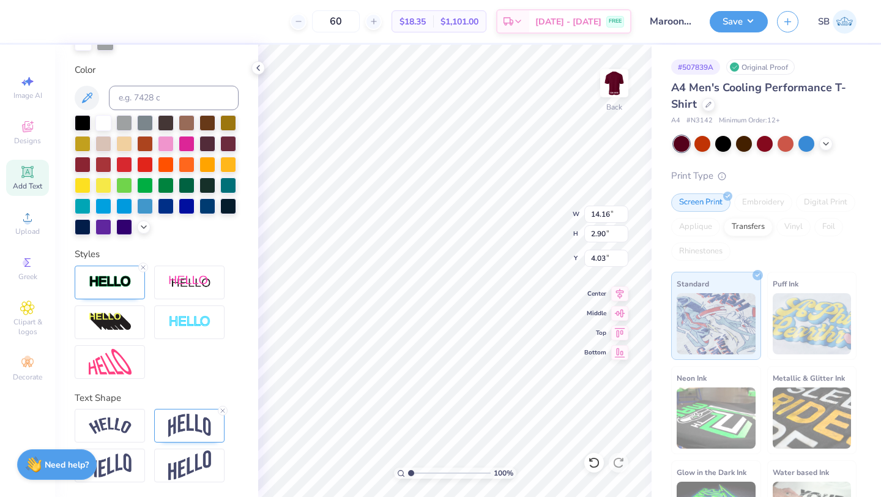
click at [163, 427] on div at bounding box center [189, 426] width 70 height 34
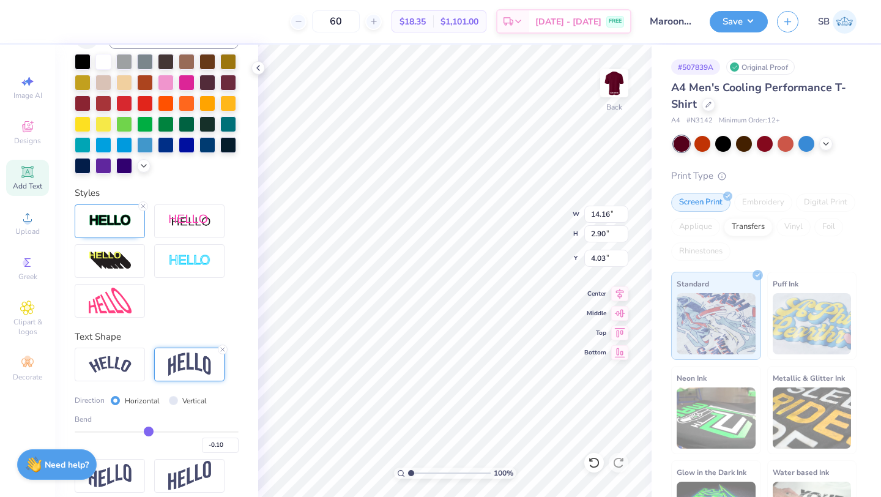
scroll to position [333, 0]
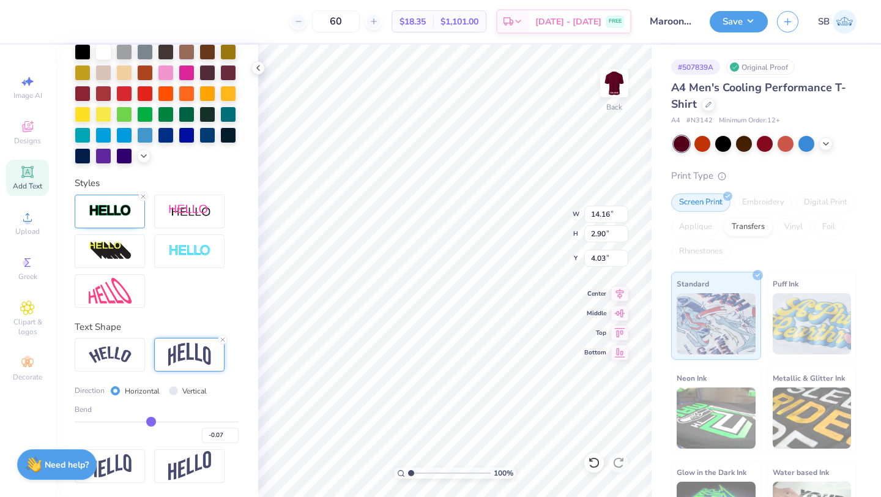
click at [151, 422] on input "range" at bounding box center [157, 422] width 164 height 2
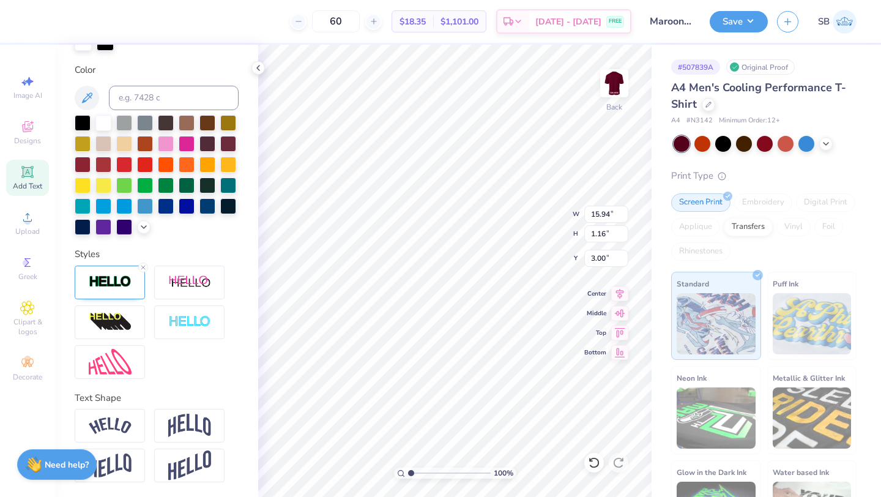
scroll to position [262, 0]
click at [121, 322] on img at bounding box center [110, 322] width 43 height 20
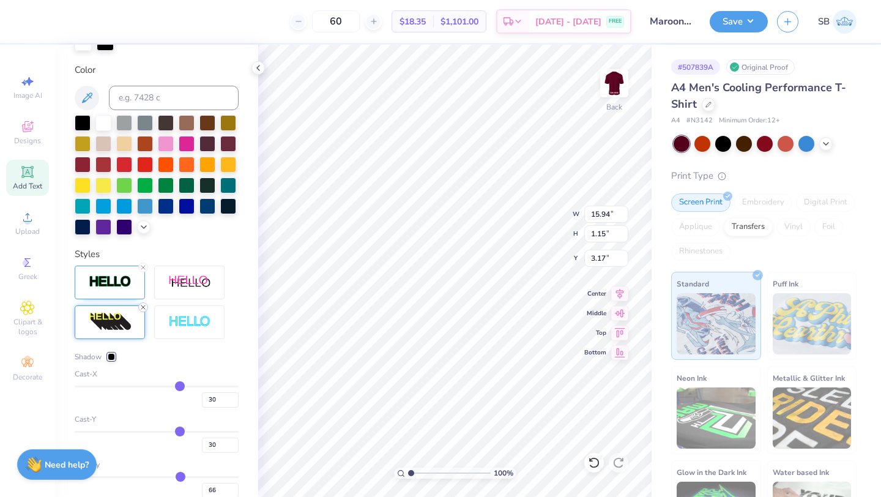
click at [142, 306] on icon at bounding box center [143, 306] width 7 height 7
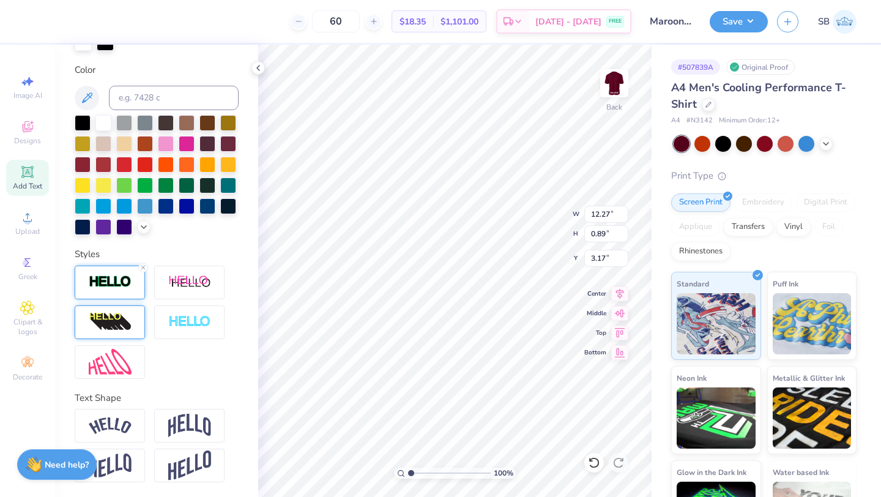
click at [106, 292] on div at bounding box center [110, 283] width 70 height 34
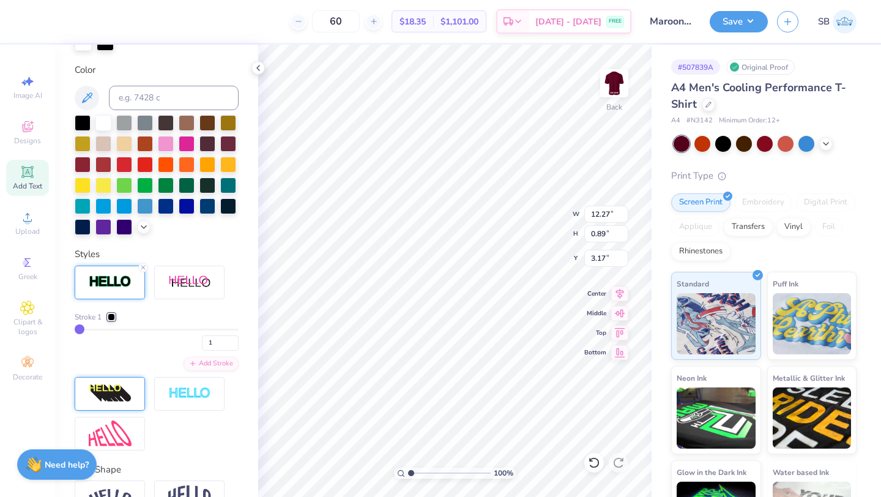
click at [84, 327] on div "Stroke 1 1" at bounding box center [157, 330] width 164 height 39
click at [112, 316] on div at bounding box center [111, 316] width 7 height 7
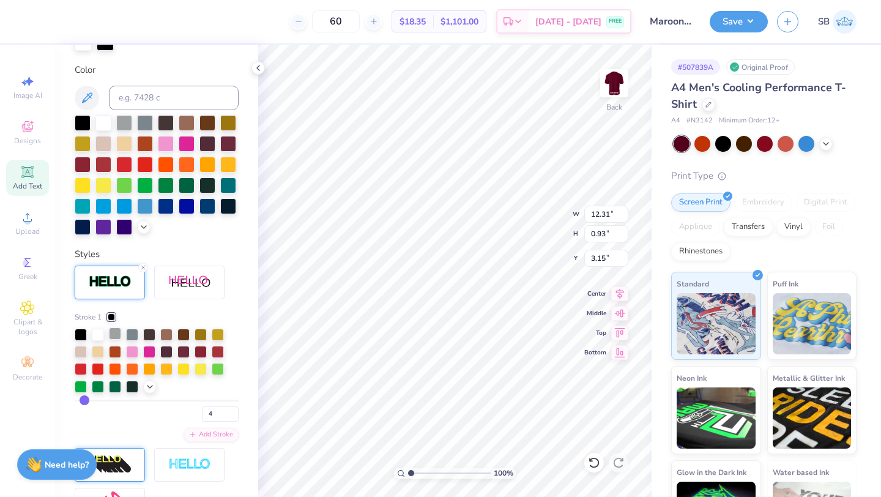
click at [114, 332] on div at bounding box center [115, 333] width 12 height 12
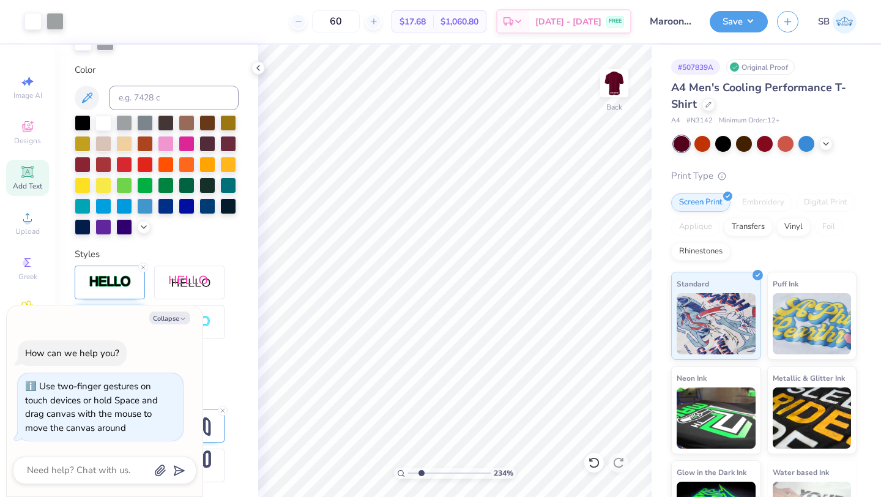
drag, startPoint x: 412, startPoint y: 474, endPoint x: 421, endPoint y: 474, distance: 9.2
click at [421, 474] on input "range" at bounding box center [449, 472] width 83 height 11
drag, startPoint x: 418, startPoint y: 473, endPoint x: 403, endPoint y: 472, distance: 15.3
click at [408, 472] on input "range" at bounding box center [449, 472] width 83 height 11
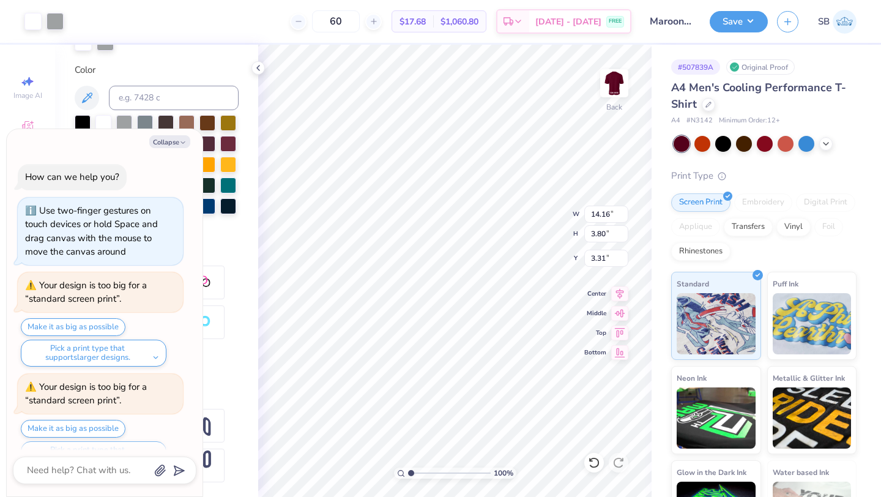
scroll to position [27, 0]
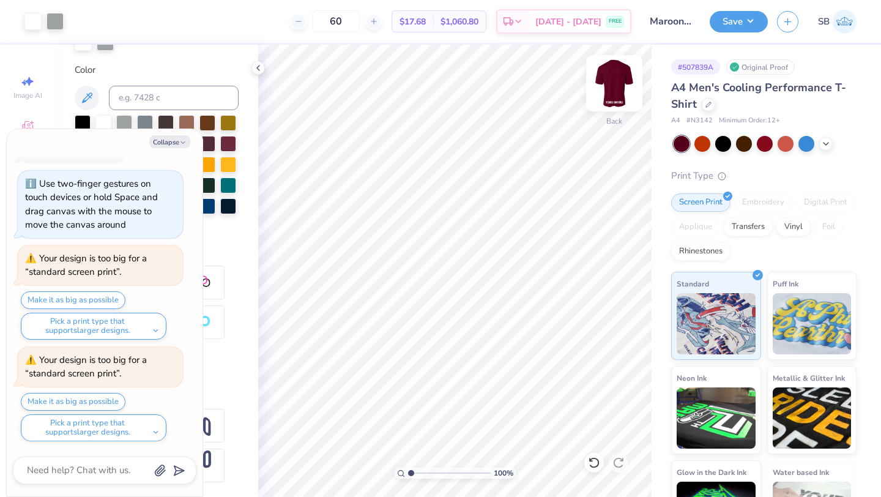
click at [614, 89] on img at bounding box center [614, 83] width 49 height 49
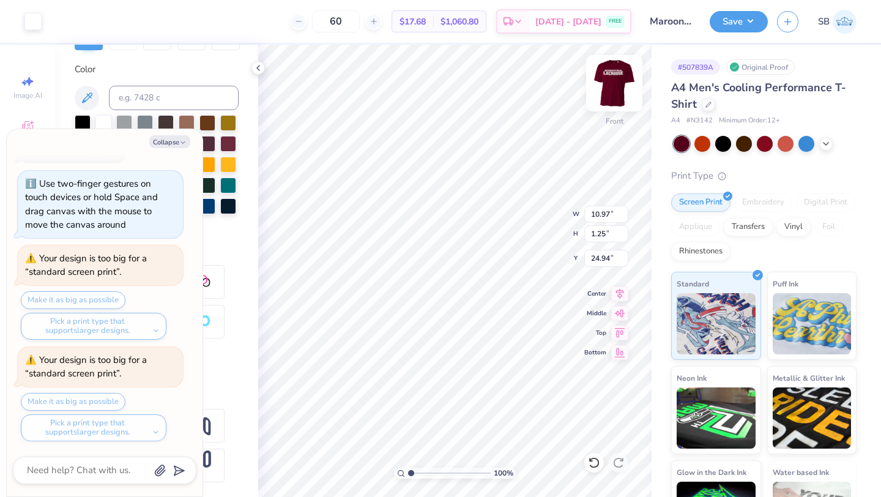
scroll to position [214, 0]
click at [183, 143] on icon "button" at bounding box center [182, 142] width 7 height 7
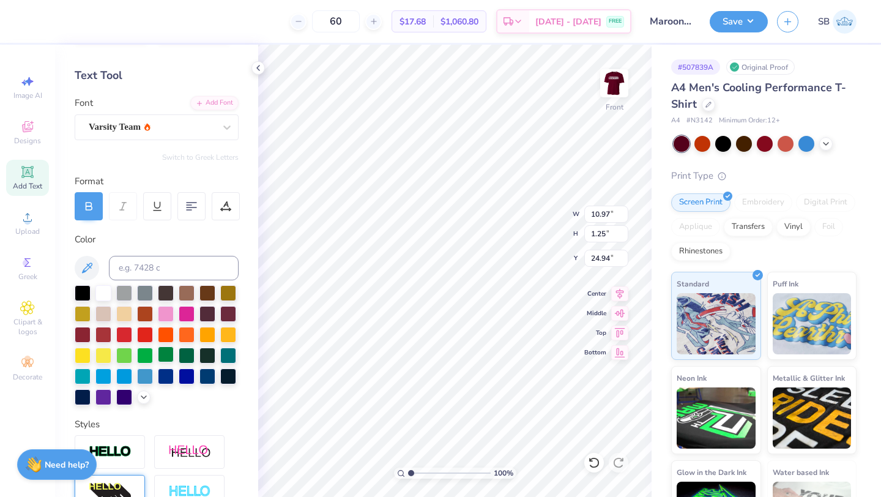
scroll to position [29, 0]
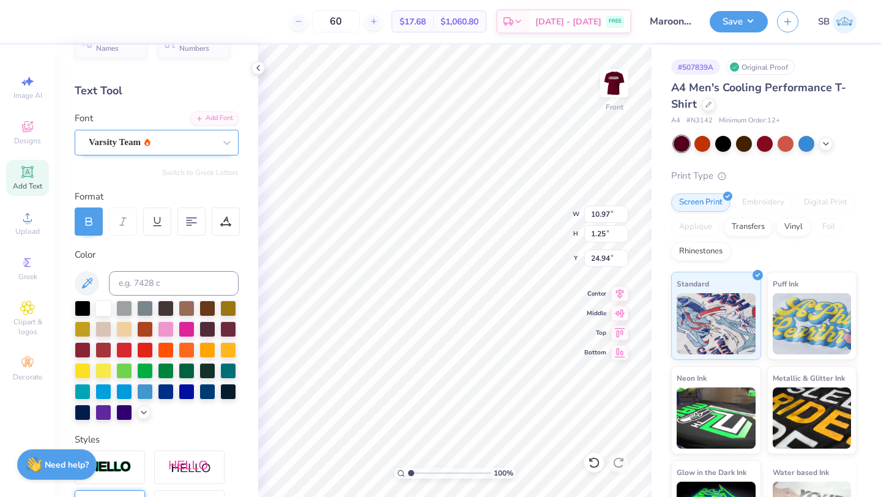
click at [151, 149] on div "Varsity Team" at bounding box center [151, 142] width 128 height 19
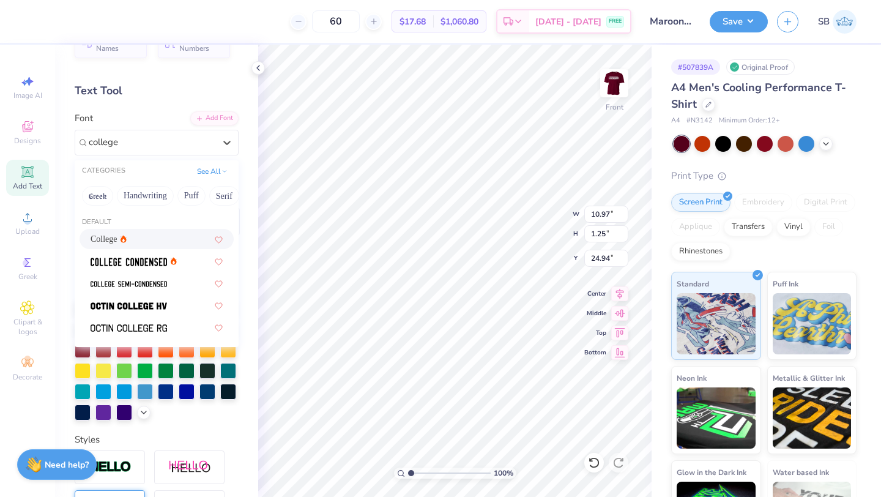
click at [153, 240] on div "College" at bounding box center [157, 239] width 132 height 13
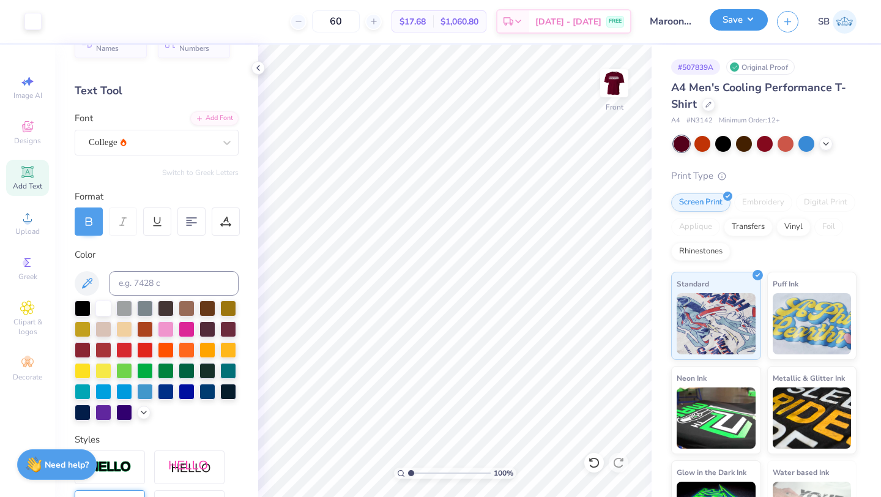
click at [735, 28] on button "Save" at bounding box center [739, 19] width 58 height 21
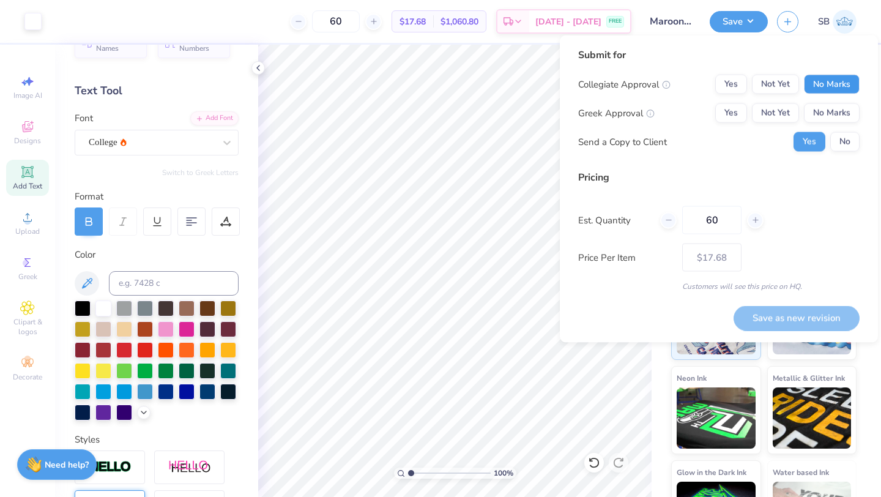
click at [828, 84] on button "No Marks" at bounding box center [832, 85] width 56 height 20
click at [828, 115] on button "No Marks" at bounding box center [832, 113] width 56 height 20
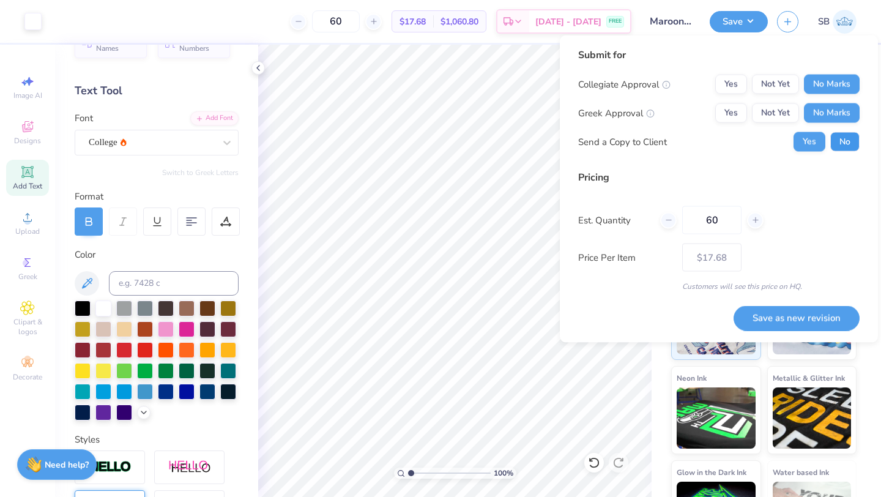
click at [838, 140] on button "No" at bounding box center [844, 142] width 29 height 20
click at [666, 23] on input "Maroon Shooter Shirt 1" at bounding box center [671, 21] width 60 height 24
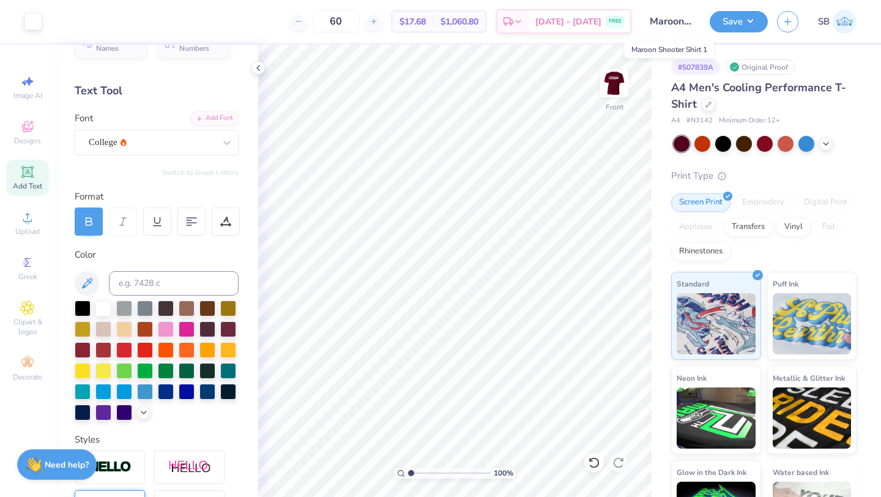
click at [666, 23] on input "Maroon Shooter Shirt 1" at bounding box center [671, 21] width 60 height 24
click at [734, 18] on button "Save" at bounding box center [739, 19] width 58 height 21
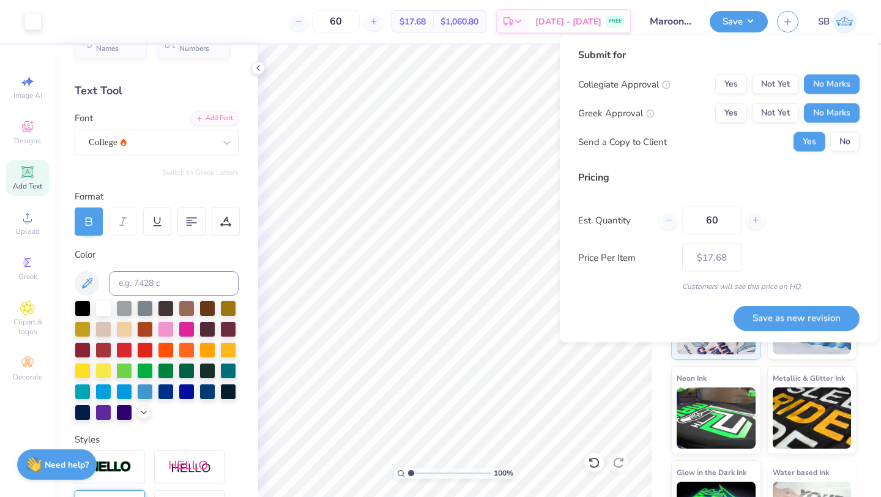
click at [761, 209] on div "60" at bounding box center [711, 220] width 103 height 28
click at [721, 20] on button "Save" at bounding box center [739, 19] width 58 height 21
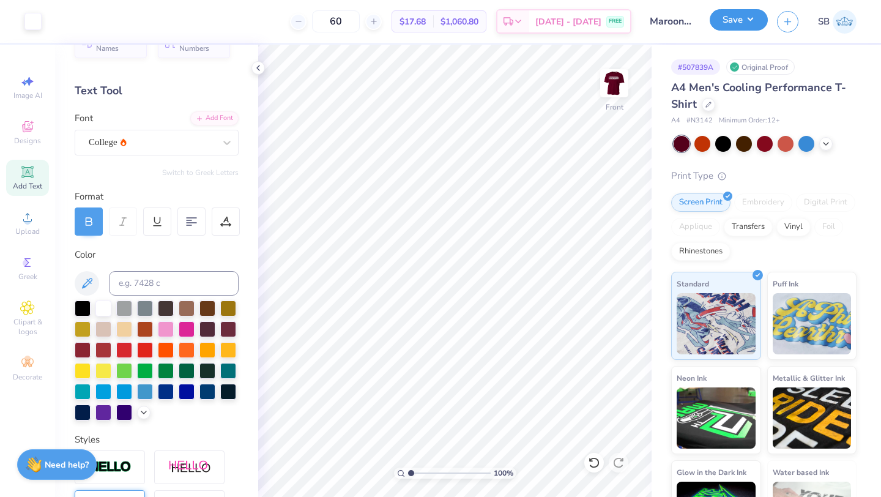
click at [721, 20] on button "Save" at bounding box center [739, 19] width 58 height 21
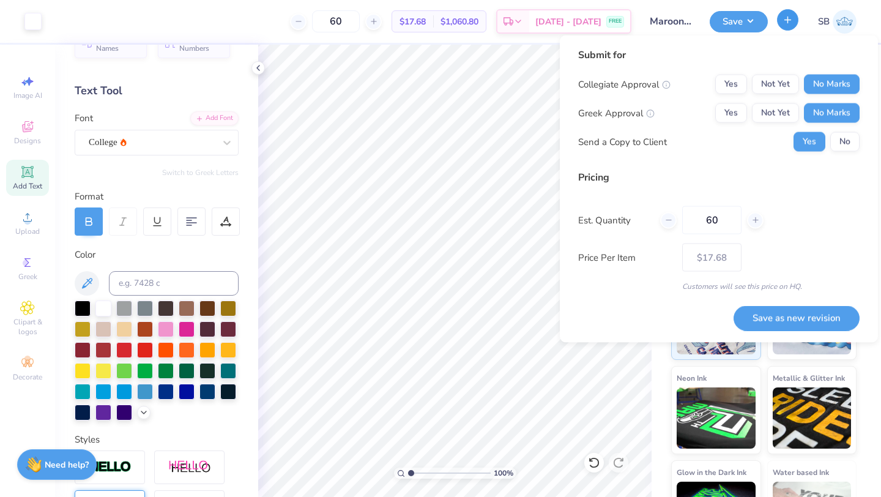
click at [783, 22] on icon "button" at bounding box center [788, 20] width 10 height 10
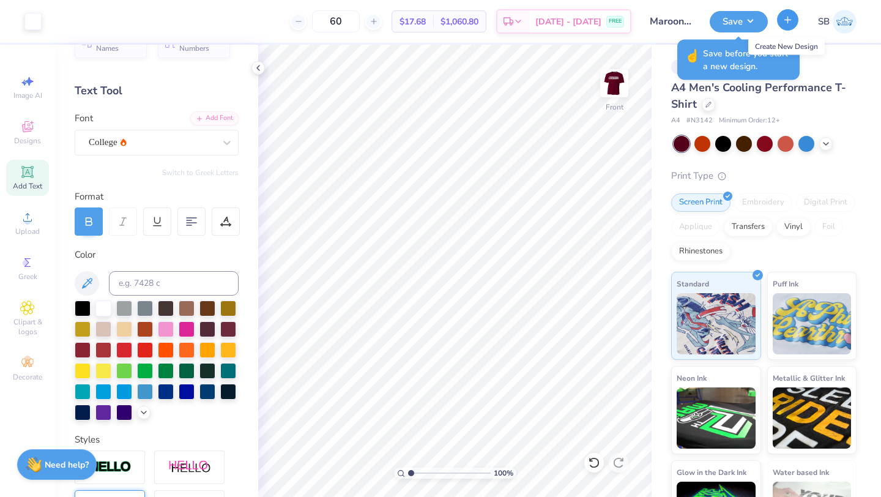
click at [786, 20] on line "button" at bounding box center [788, 20] width 6 height 0
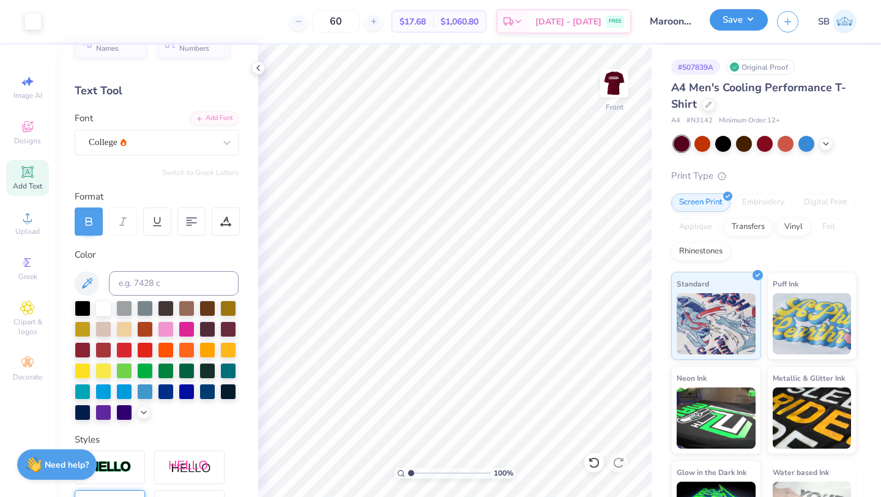
click at [726, 26] on button "Save" at bounding box center [739, 19] width 58 height 21
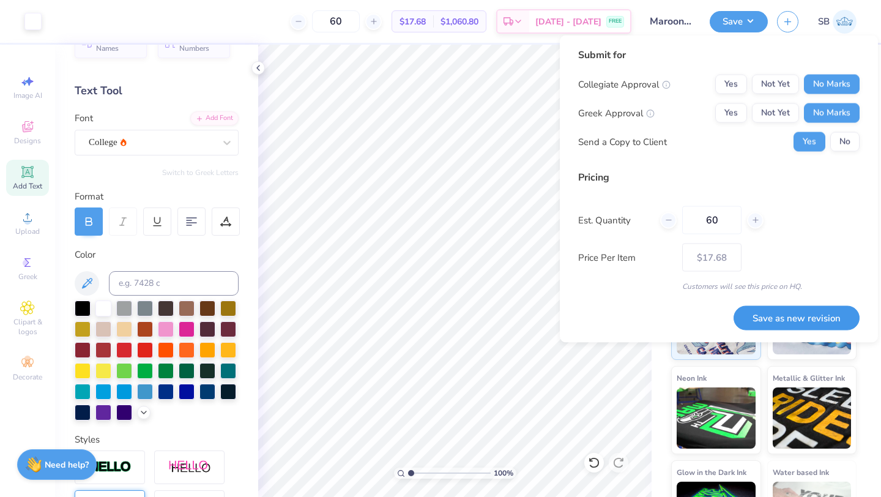
click at [792, 316] on button "Save as new revision" at bounding box center [797, 317] width 126 height 25
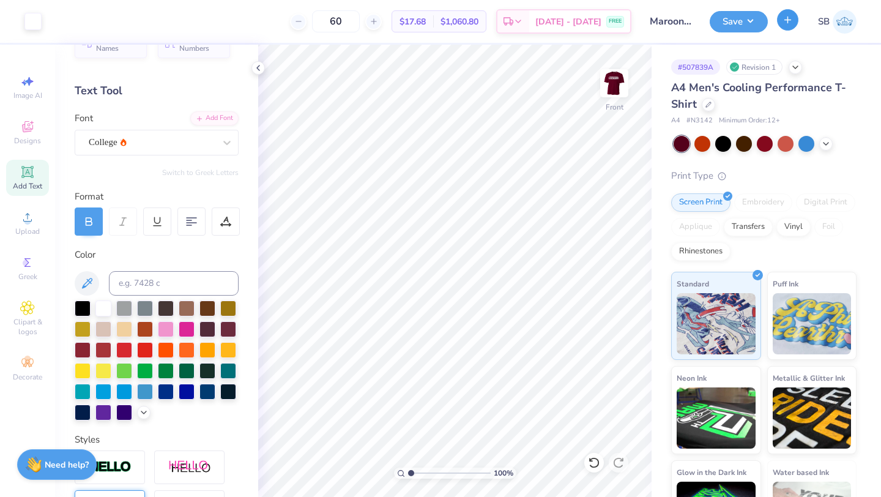
click at [783, 30] on div "SB" at bounding box center [817, 22] width 80 height 24
click at [788, 21] on line "button" at bounding box center [788, 20] width 0 height 6
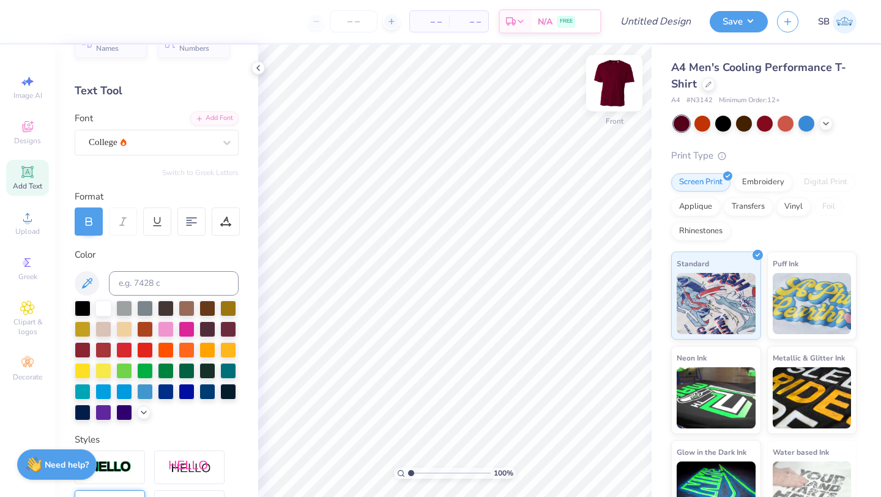
click at [608, 78] on img at bounding box center [614, 83] width 49 height 49
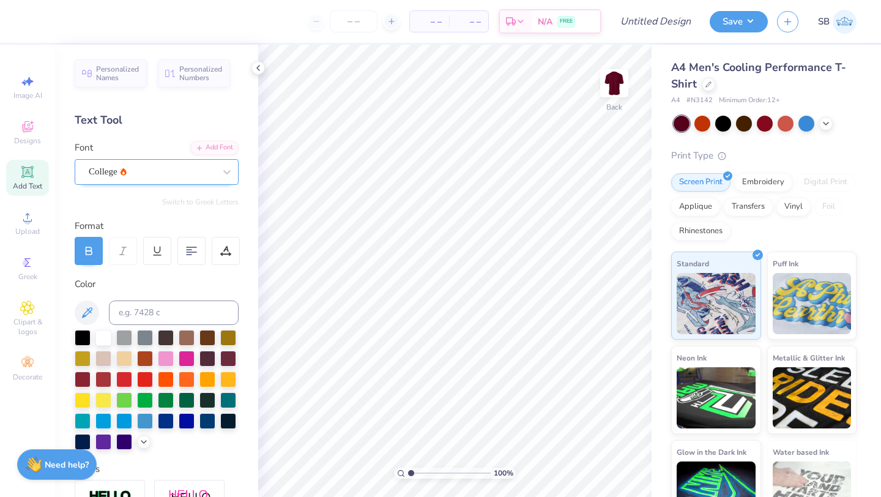
click at [121, 173] on div "College" at bounding box center [151, 171] width 128 height 19
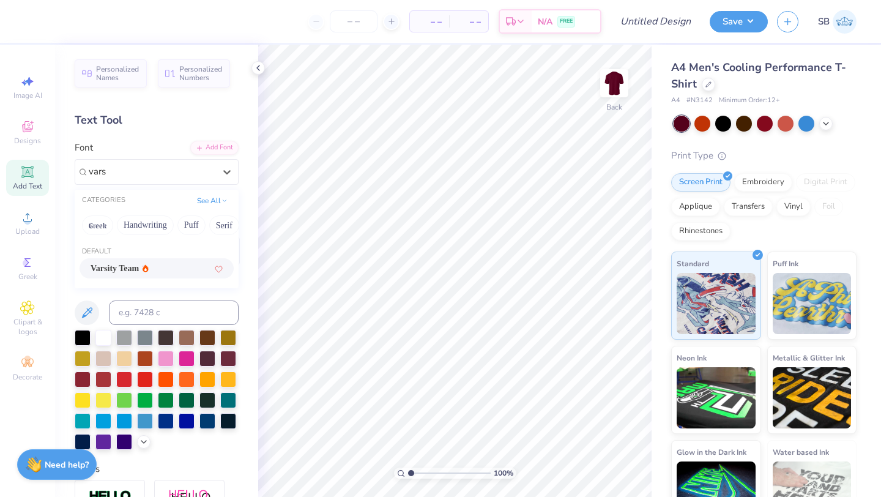
click at [132, 264] on span "Varsity Team" at bounding box center [115, 268] width 48 height 13
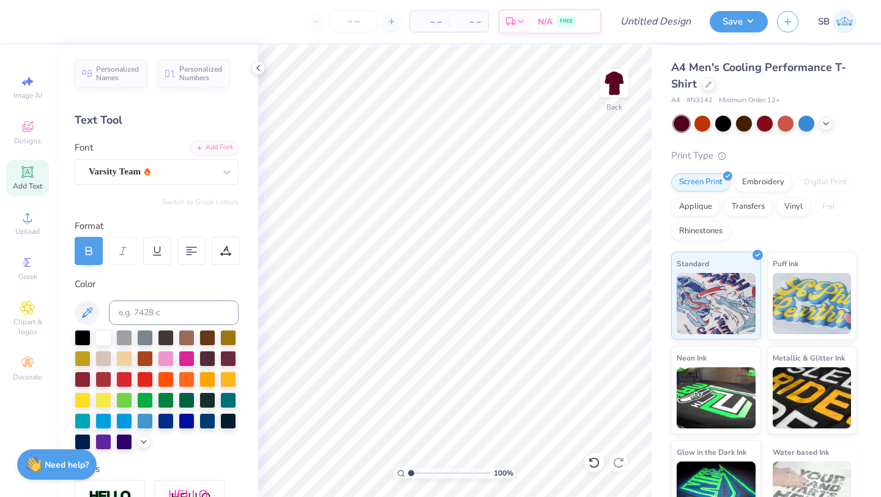
click at [39, 178] on div "Add Text" at bounding box center [27, 178] width 43 height 36
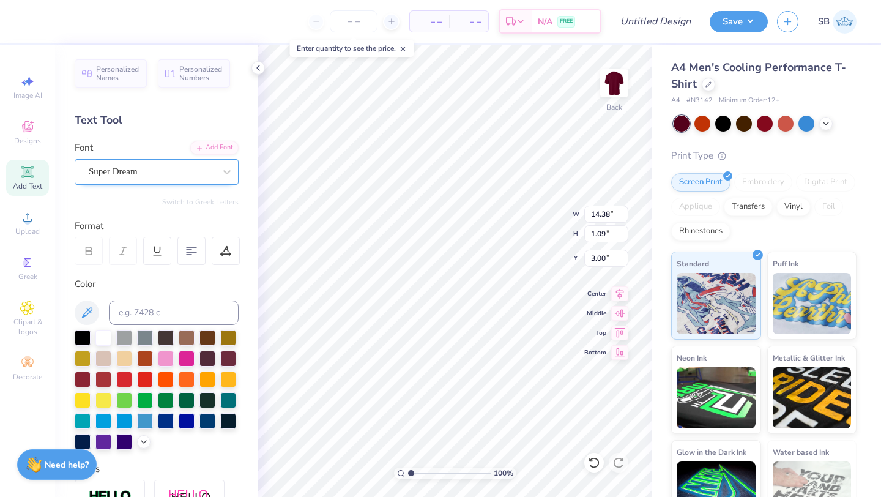
click at [189, 173] on div "Super Dream" at bounding box center [151, 171] width 128 height 19
click at [181, 271] on div "Varsity Team" at bounding box center [157, 268] width 132 height 13
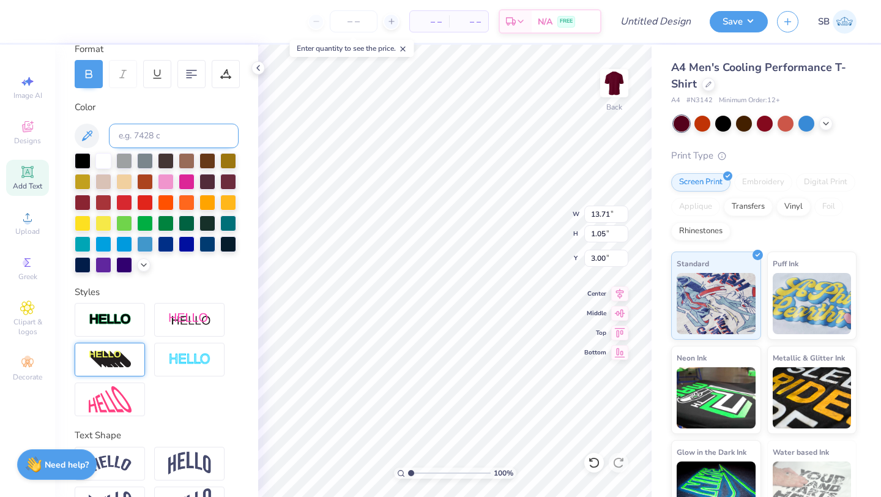
scroll to position [182, 0]
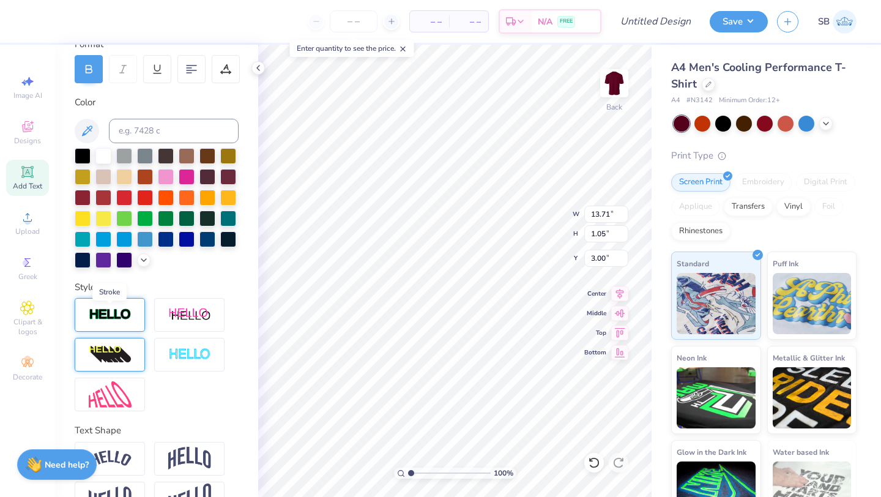
click at [116, 311] on img at bounding box center [110, 315] width 43 height 14
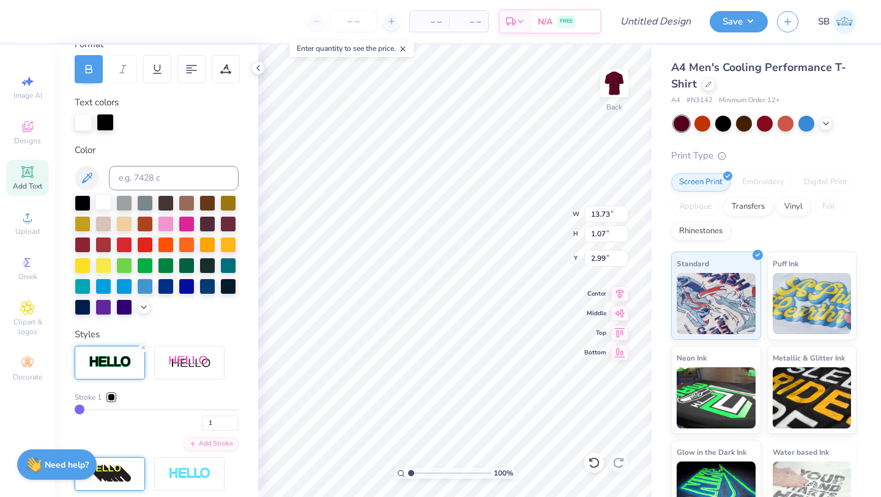
click at [105, 203] on div at bounding box center [103, 202] width 16 height 16
click at [112, 395] on div at bounding box center [111, 396] width 7 height 7
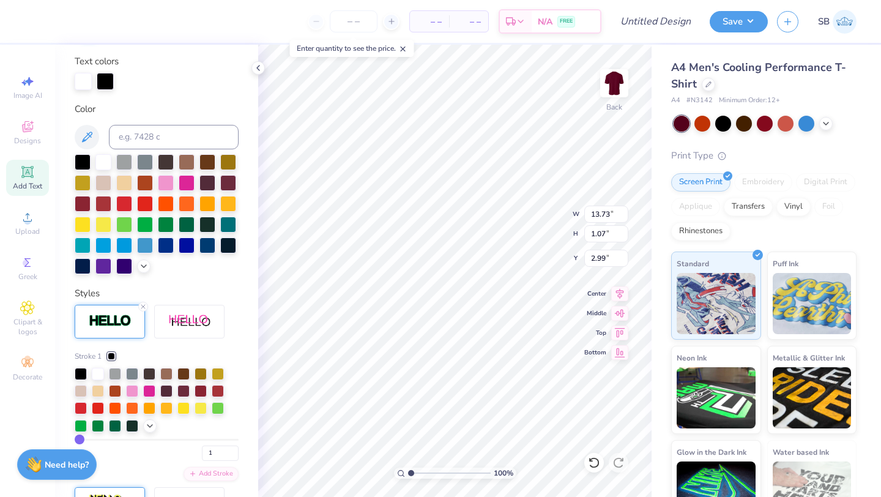
scroll to position [225, 0]
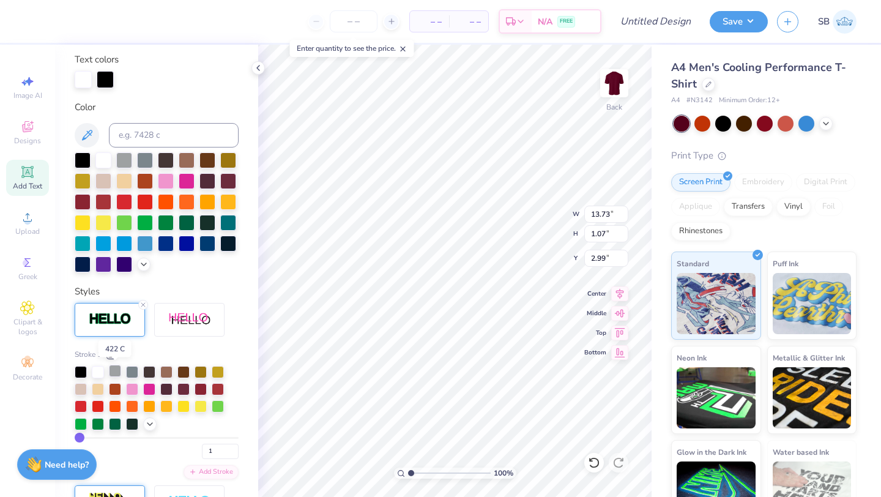
click at [115, 370] on div at bounding box center [115, 371] width 12 height 12
click at [97, 436] on div "Stroke 1 1" at bounding box center [157, 404] width 164 height 110
click at [97, 437] on input "range" at bounding box center [157, 438] width 164 height 2
click at [92, 437] on input "range" at bounding box center [157, 438] width 164 height 2
drag, startPoint x: 91, startPoint y: 437, endPoint x: 84, endPoint y: 437, distance: 6.7
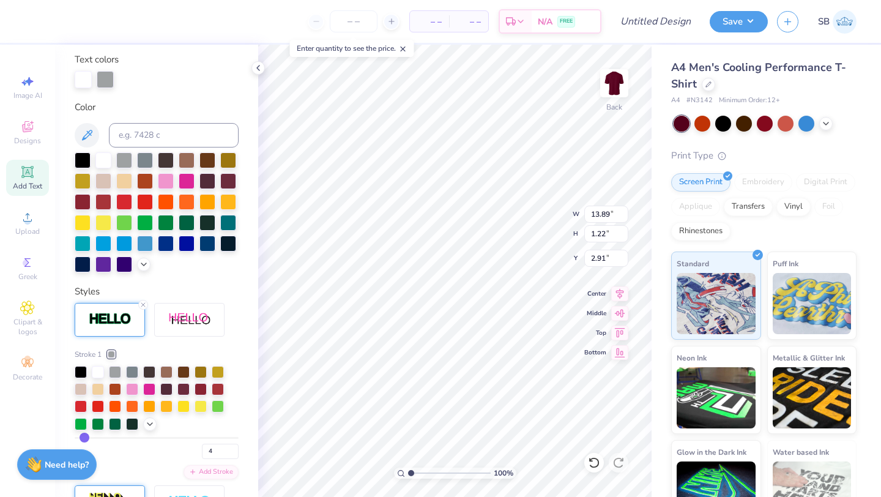
click at [84, 437] on input "range" at bounding box center [157, 438] width 164 height 2
click at [24, 181] on span "Add Text" at bounding box center [27, 186] width 29 height 10
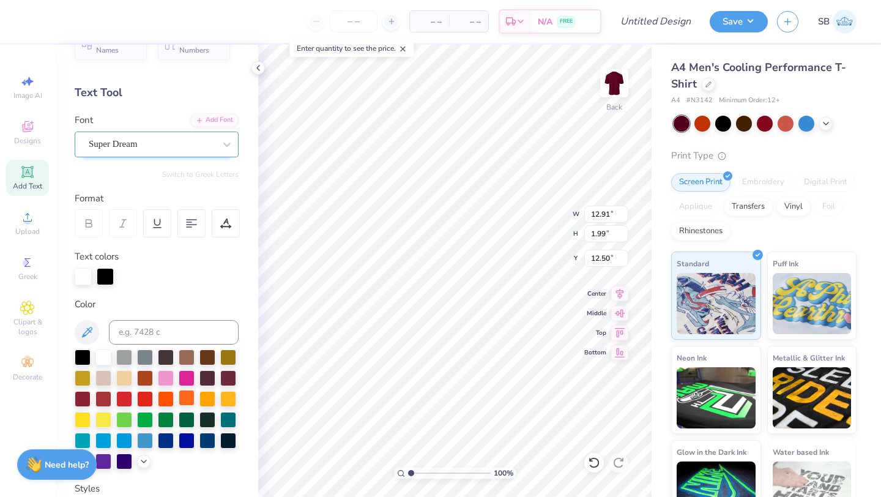
scroll to position [0, 0]
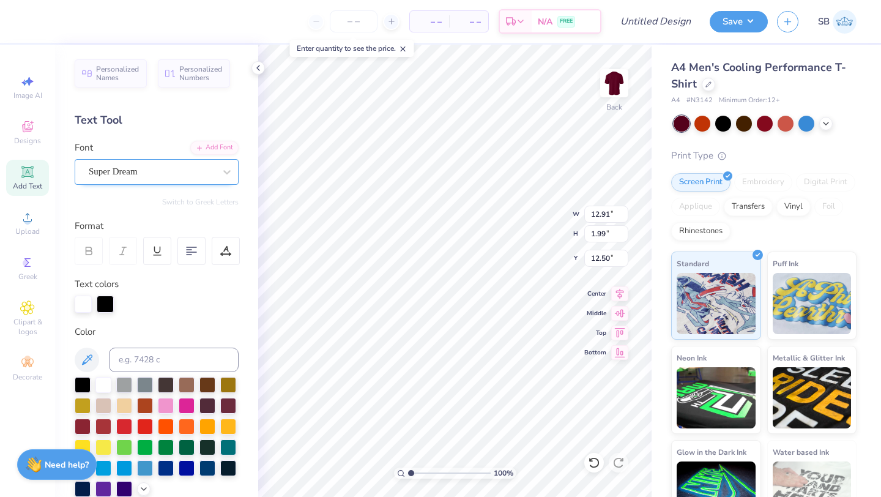
click at [168, 169] on div "Super Dream" at bounding box center [151, 171] width 128 height 19
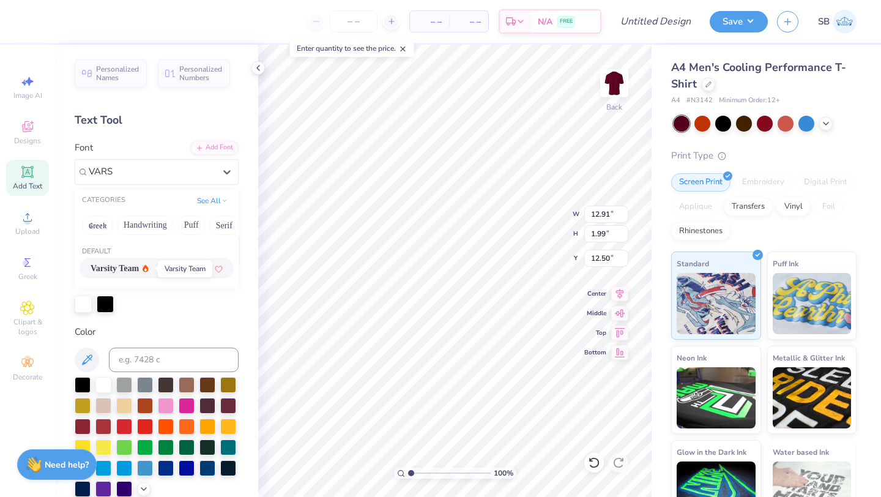
click at [139, 266] on span "Varsity Team" at bounding box center [115, 268] width 48 height 13
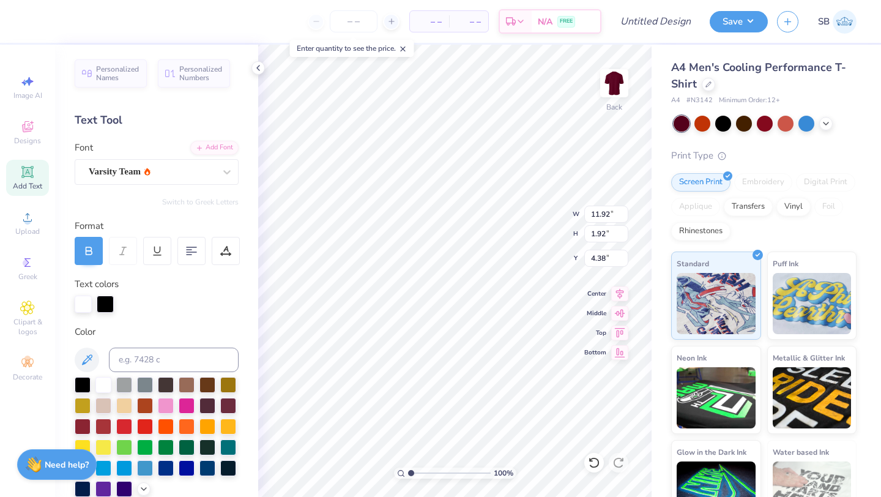
click at [540, 236] on div "100 % Back W 11.92 11.92 " H 1.92 1.92 " Y 4.38 4.38 " Center Middle Top Bottom" at bounding box center [454, 271] width 393 height 452
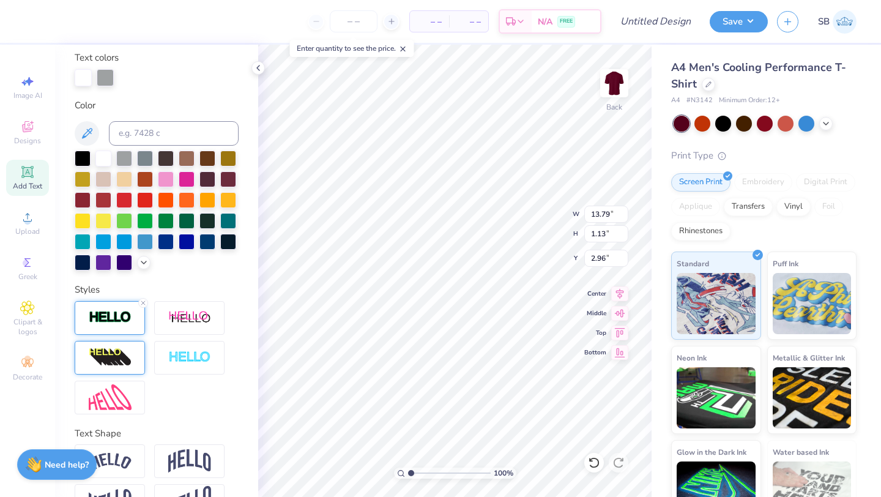
scroll to position [229, 0]
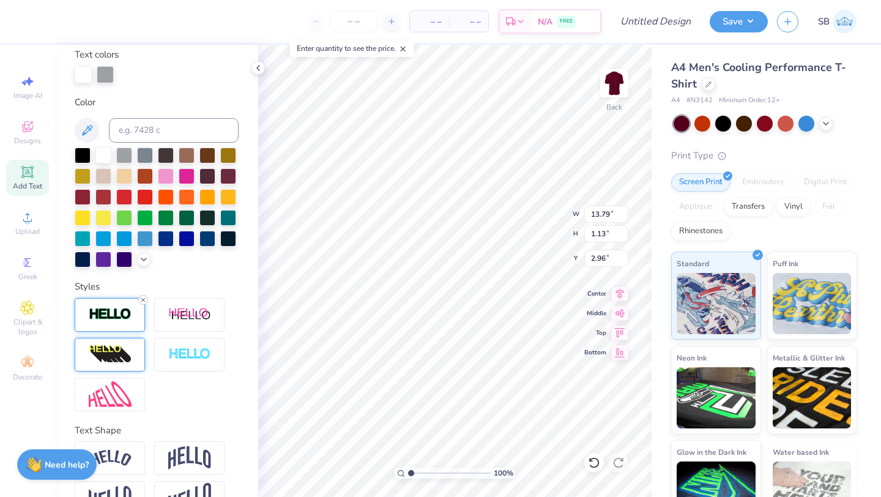
click at [143, 301] on icon at bounding box center [143, 299] width 7 height 7
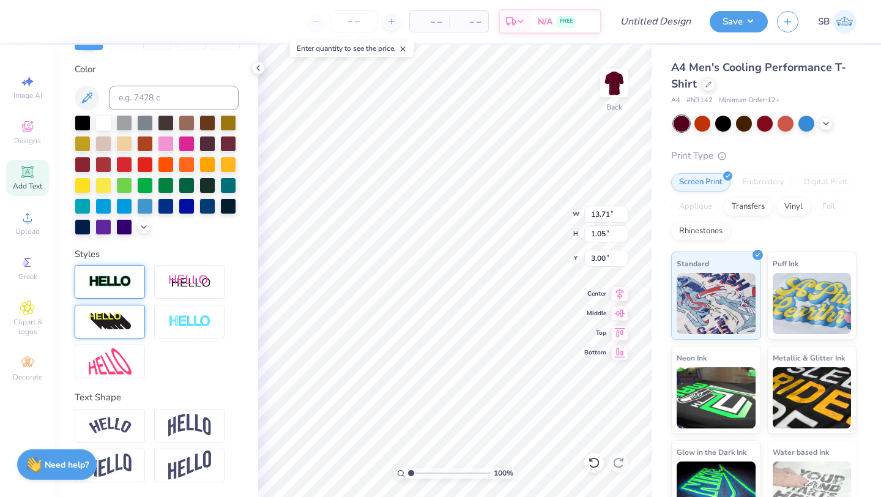
scroll to position [182, 0]
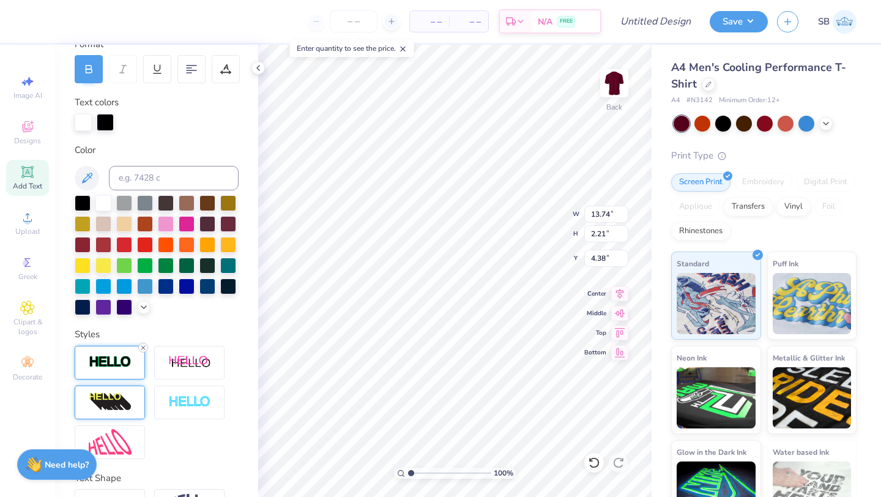
click at [144, 348] on line at bounding box center [143, 348] width 4 height 4
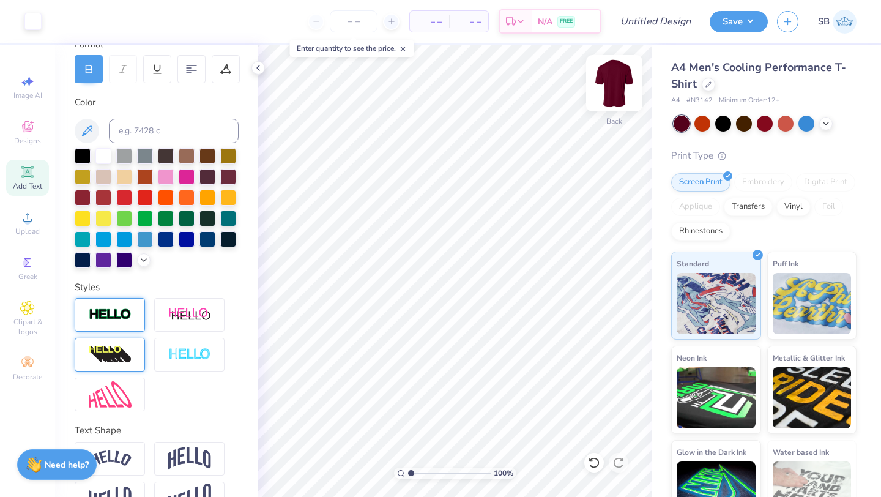
click at [616, 82] on img at bounding box center [614, 83] width 49 height 49
click at [28, 182] on span "Add Text" at bounding box center [27, 186] width 29 height 10
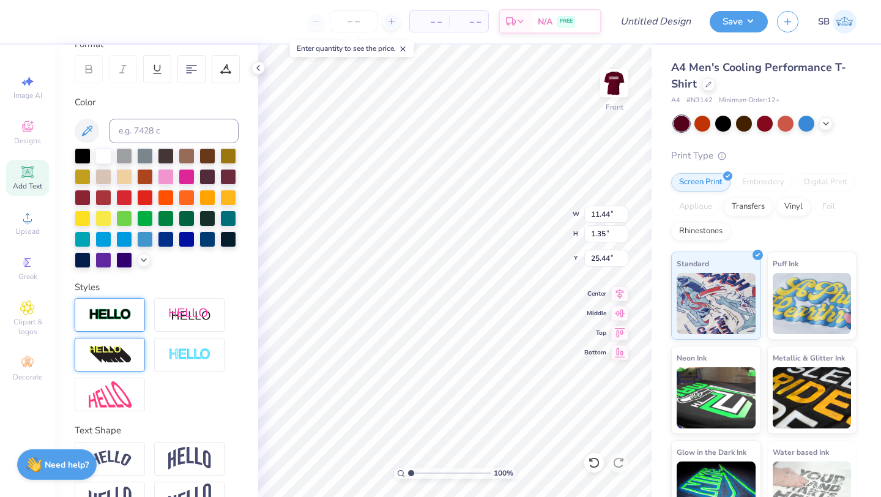
scroll to position [0, 0]
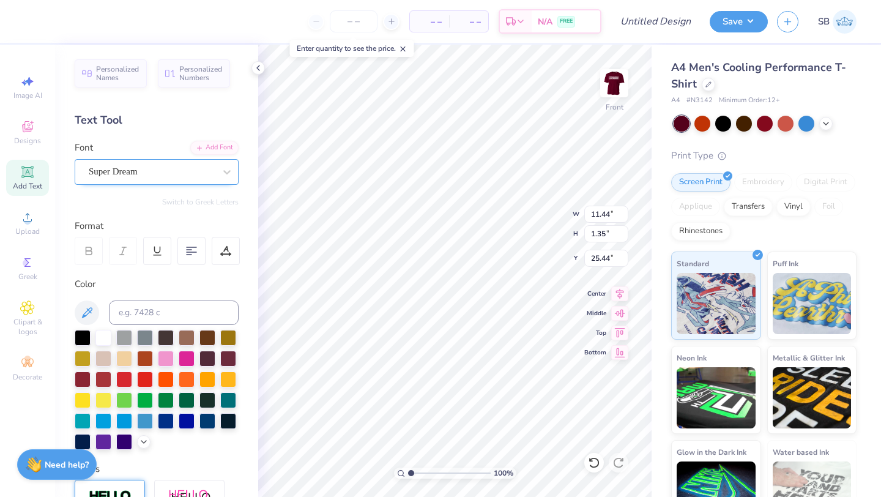
click at [132, 171] on div "Super Dream" at bounding box center [151, 171] width 128 height 19
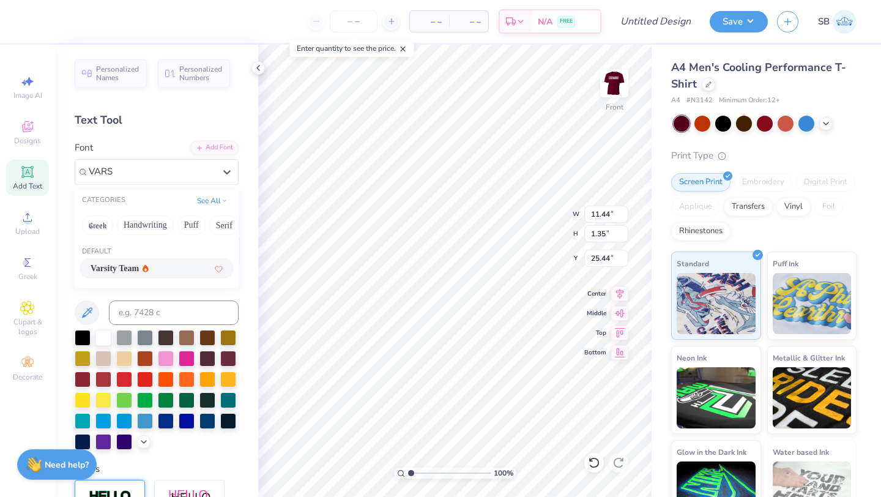
click at [151, 259] on div "Varsity Team" at bounding box center [157, 268] width 154 height 20
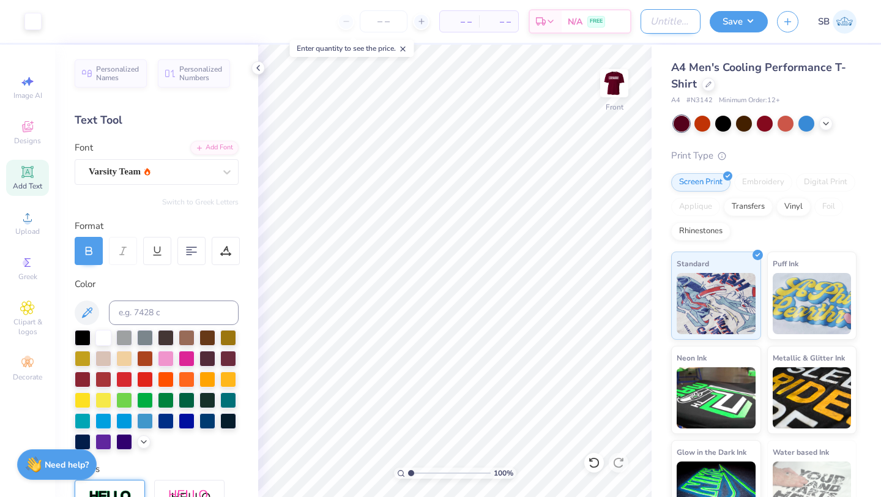
click at [660, 24] on input "Design Title" at bounding box center [671, 21] width 60 height 24
click at [666, 21] on input "Maroon Shooter Shirt 1" at bounding box center [671, 21] width 60 height 24
click at [739, 20] on button "Save" at bounding box center [739, 19] width 58 height 21
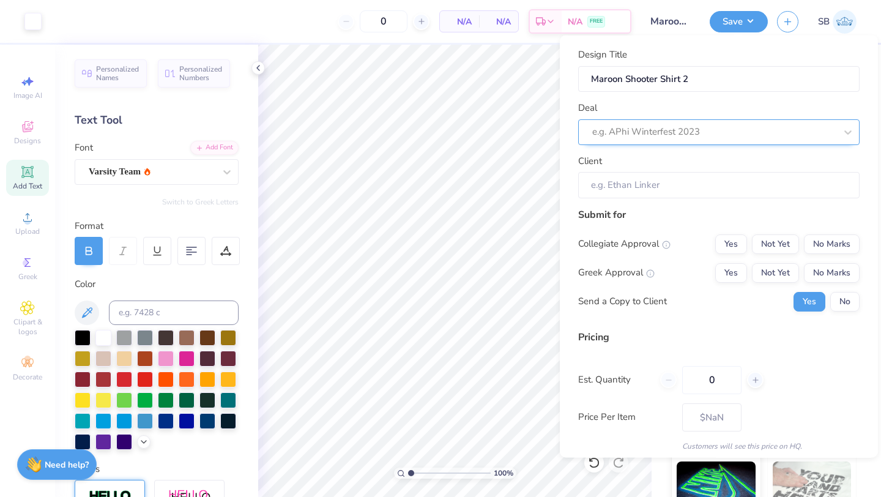
click at [695, 131] on div at bounding box center [714, 132] width 244 height 17
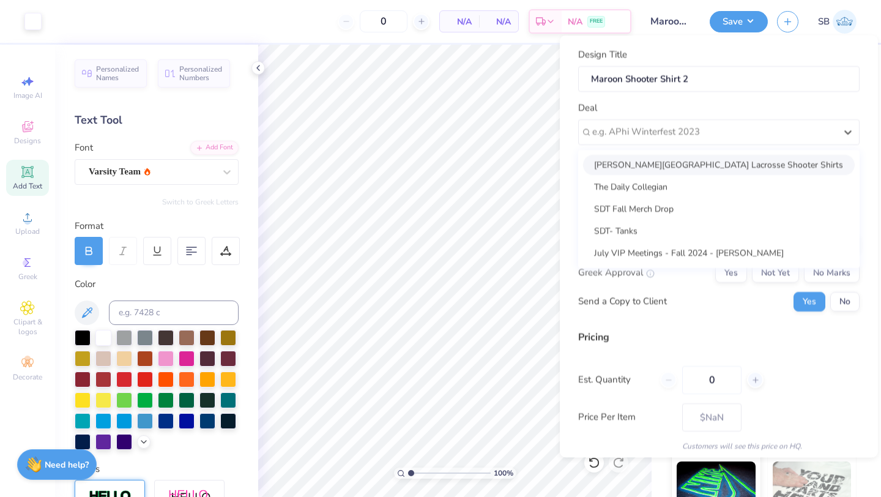
click at [689, 167] on div "Majory Stoneman Douglas High School Lacrosse Shooter Shirts" at bounding box center [719, 164] width 272 height 20
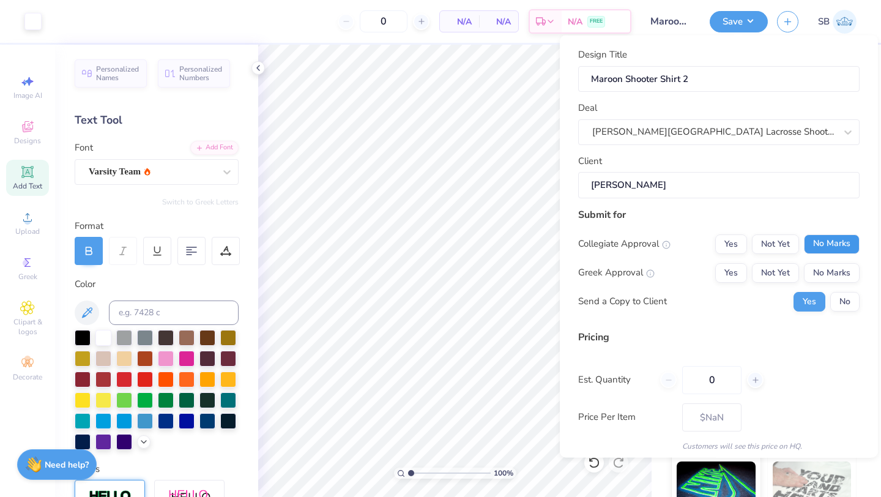
click at [842, 237] on button "No Marks" at bounding box center [832, 244] width 56 height 20
click at [842, 269] on button "No Marks" at bounding box center [832, 272] width 56 height 20
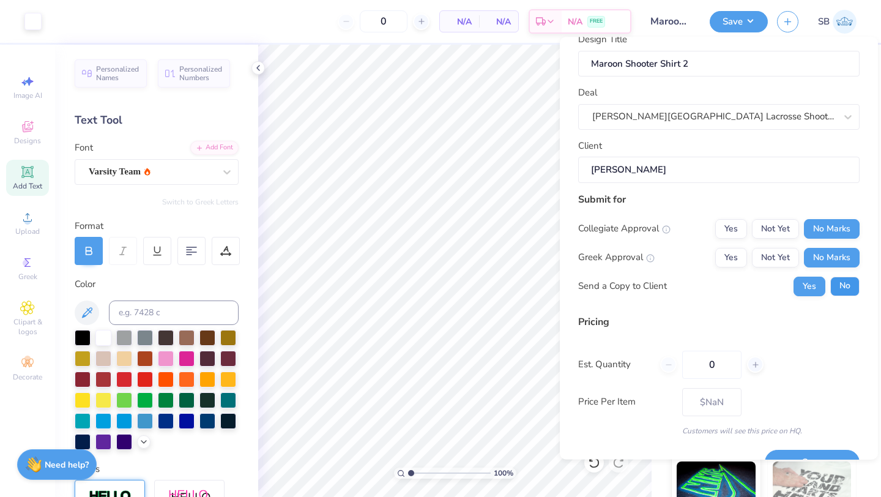
click at [842, 289] on button "No" at bounding box center [844, 286] width 29 height 20
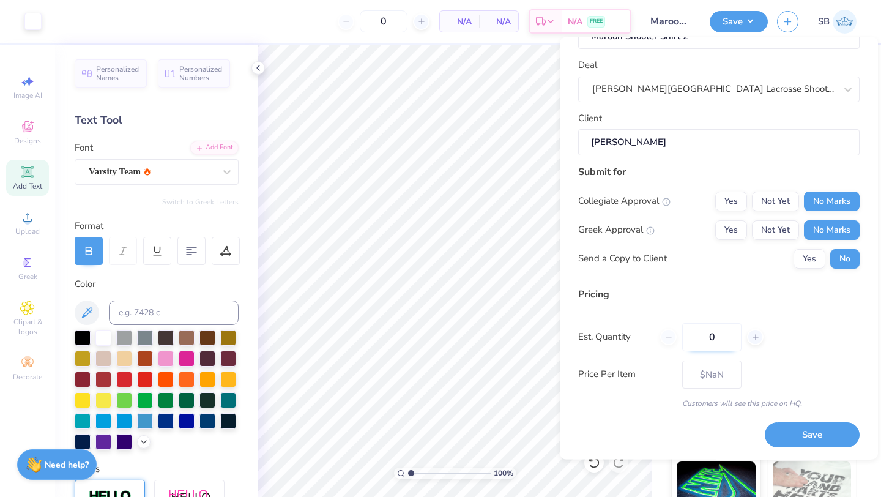
click at [717, 330] on input "0" at bounding box center [711, 337] width 59 height 28
click at [775, 352] on div "Pricing Est. Quantity 60 Price Per Item $17.12 Customers will see this price on…" at bounding box center [718, 348] width 281 height 122
click at [796, 443] on button "Save" at bounding box center [812, 435] width 95 height 25
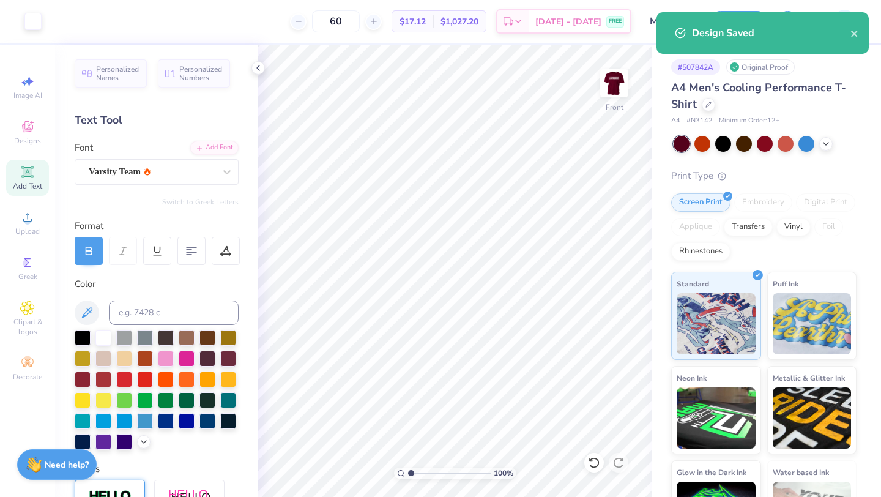
click at [660, 233] on div "# 507842A Original Proof A4 Men's Cooling Performance T-Shirt A4 # N3142 Minimu…" at bounding box center [766, 297] width 229 height 504
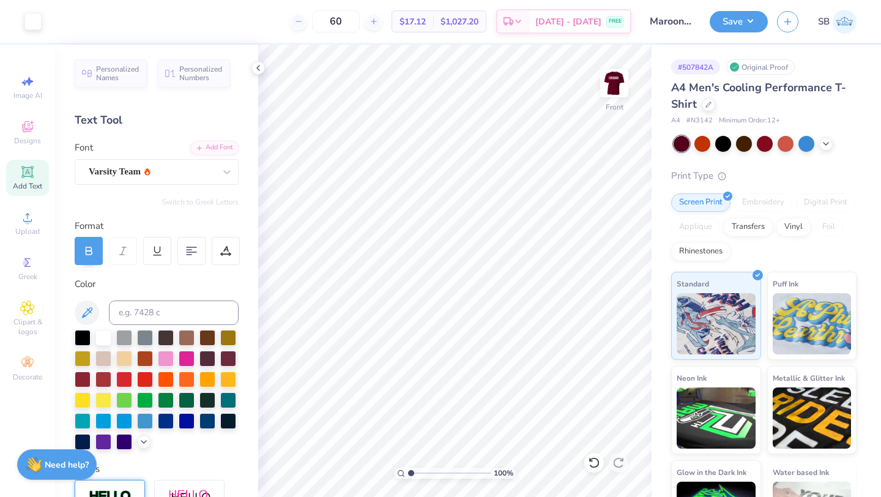
click at [859, 38] on div "Design Saved" at bounding box center [762, 38] width 217 height 56
click at [789, 23] on icon "button" at bounding box center [788, 20] width 10 height 10
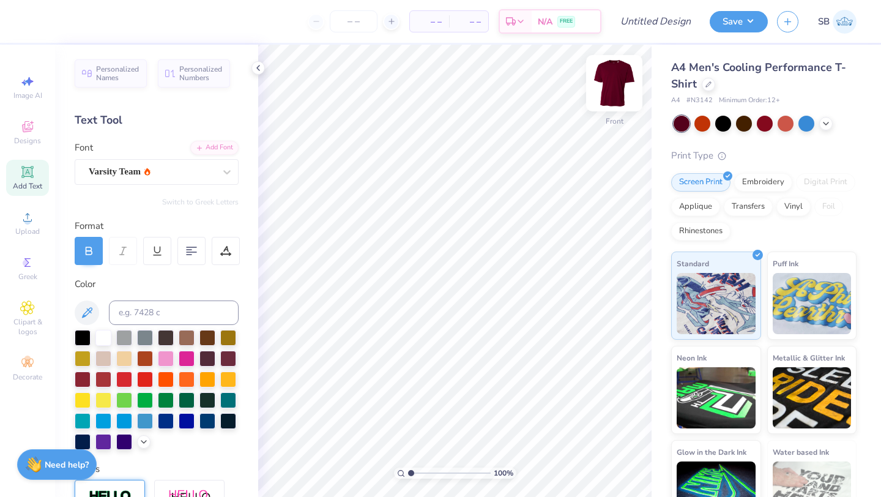
click at [621, 86] on img at bounding box center [614, 83] width 49 height 49
click at [825, 125] on icon at bounding box center [826, 122] width 10 height 10
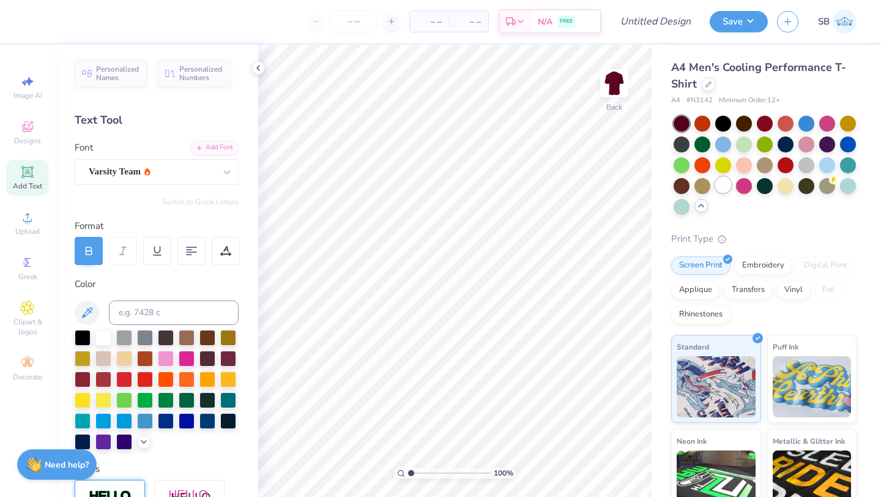
click at [721, 184] on div at bounding box center [723, 185] width 16 height 16
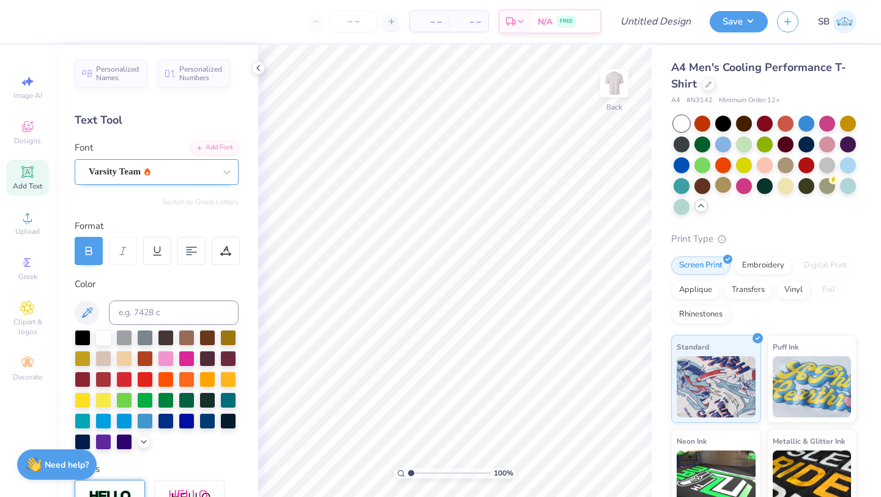
click at [99, 174] on div "Varsity Team" at bounding box center [151, 171] width 128 height 19
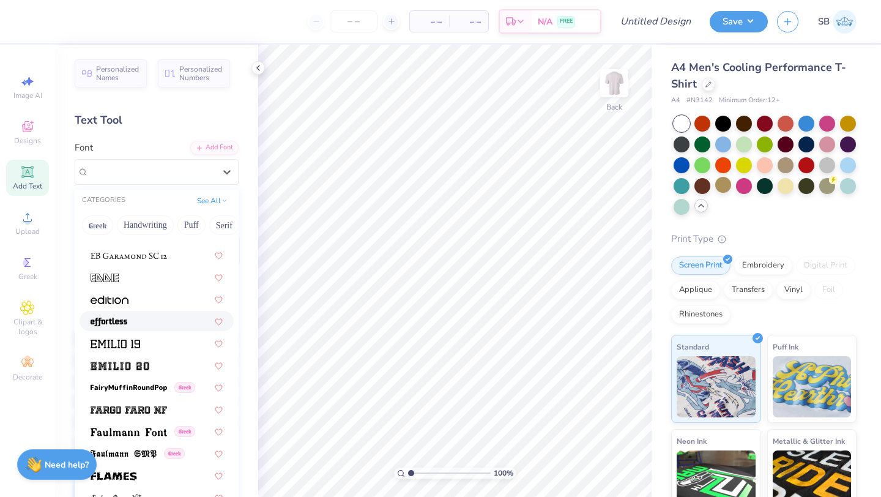
scroll to position [3056, 0]
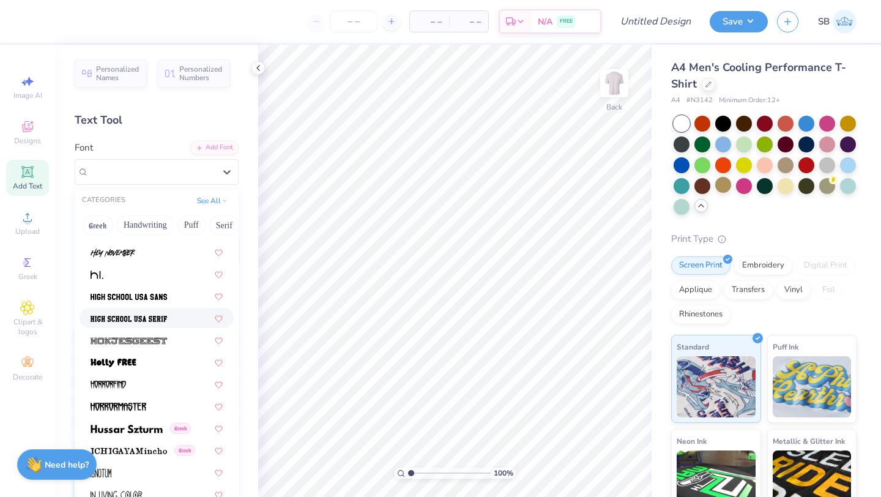
click at [139, 311] on div at bounding box center [157, 318] width 154 height 20
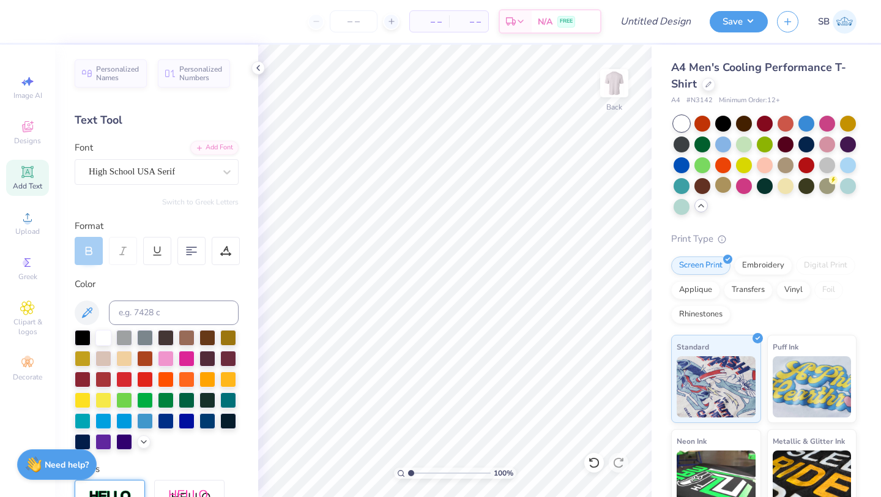
click at [27, 188] on span "Add Text" at bounding box center [27, 186] width 29 height 10
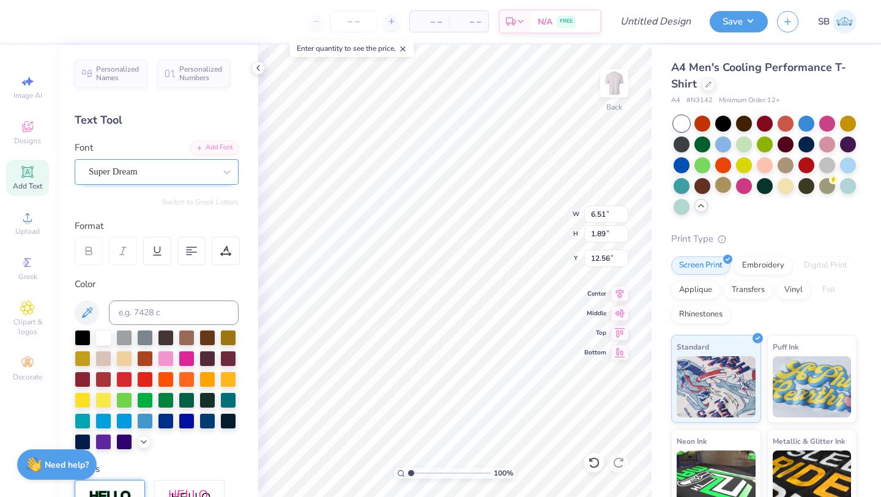
click at [111, 173] on div "Super Dream" at bounding box center [151, 171] width 128 height 19
click at [122, 163] on div "Super Dream" at bounding box center [151, 171] width 128 height 19
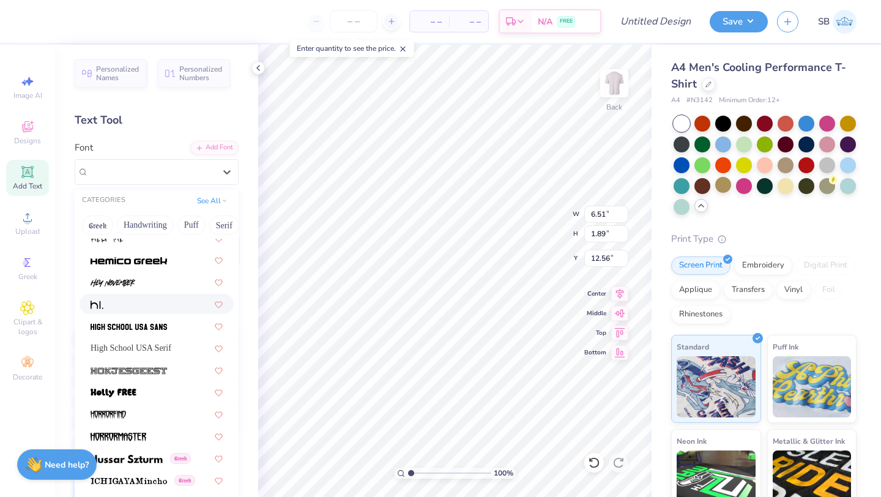
scroll to position [3031, 0]
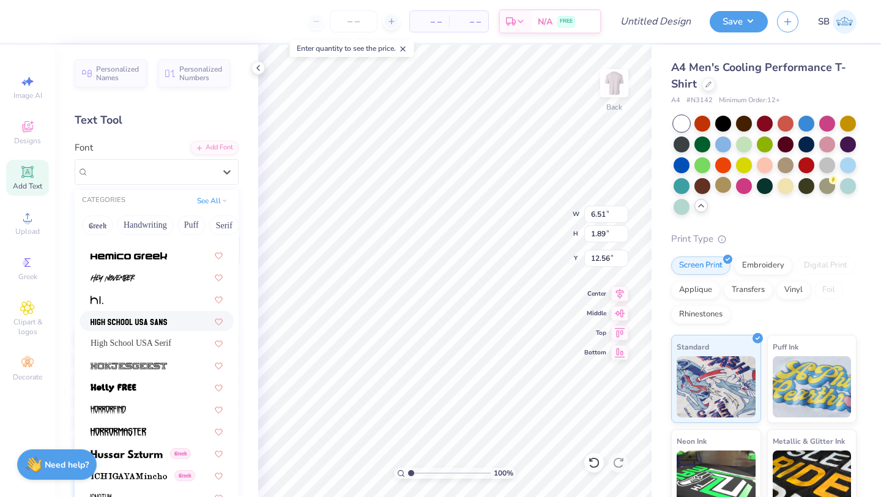
click at [155, 322] on img at bounding box center [129, 322] width 76 height 9
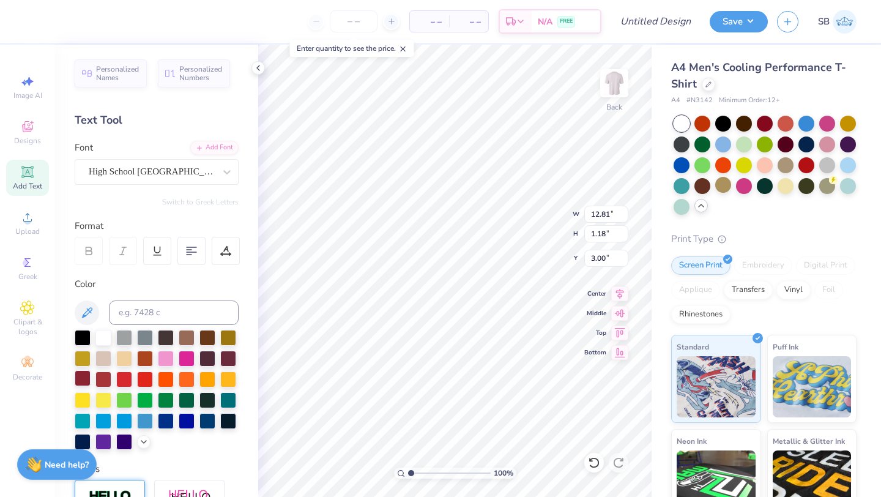
click at [86, 380] on div at bounding box center [83, 378] width 16 height 16
click at [226, 354] on div at bounding box center [228, 357] width 16 height 16
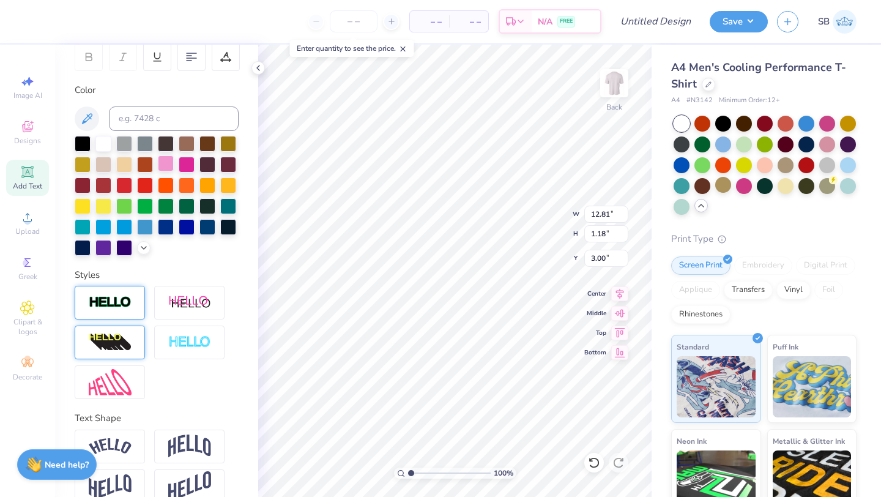
scroll to position [214, 0]
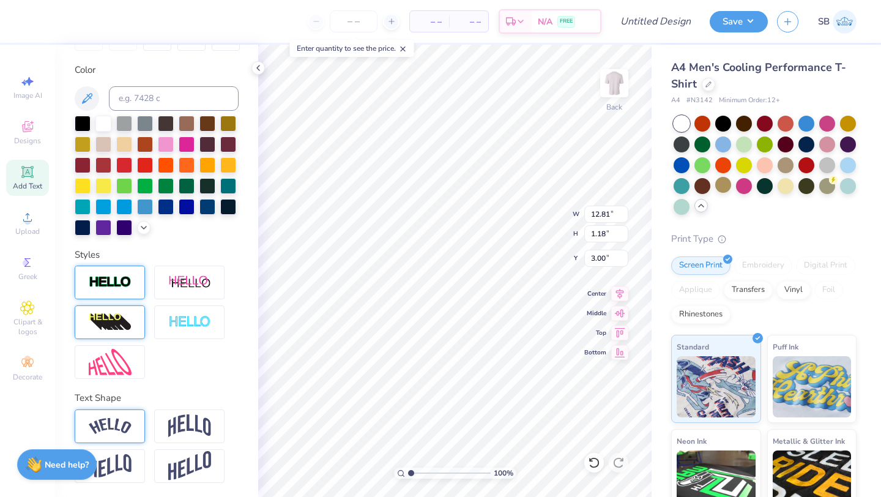
click at [114, 422] on img at bounding box center [110, 426] width 43 height 17
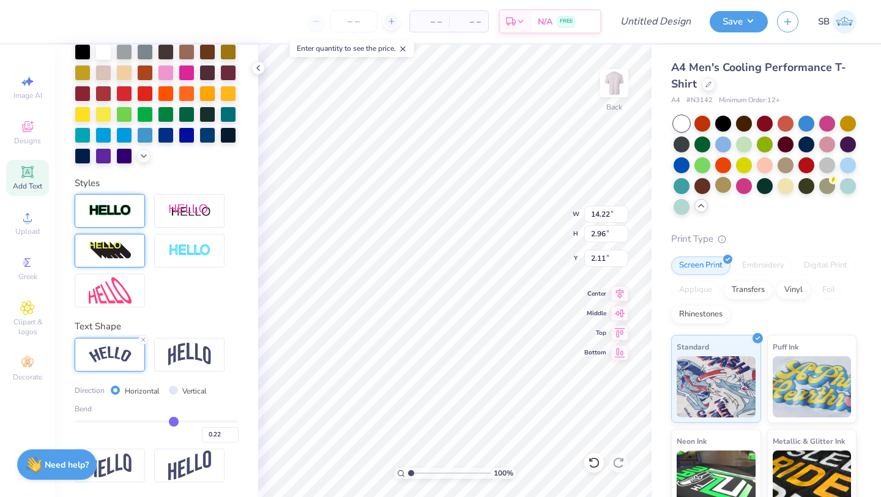
drag, startPoint x: 192, startPoint y: 419, endPoint x: 173, endPoint y: 419, distance: 19.0
click at [173, 420] on input "range" at bounding box center [157, 421] width 164 height 2
click at [123, 215] on img at bounding box center [110, 211] width 43 height 14
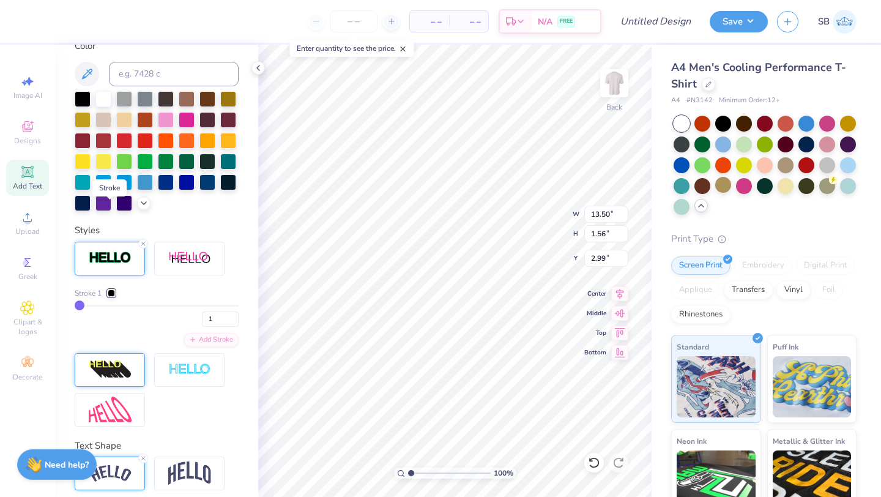
scroll to position [333, 0]
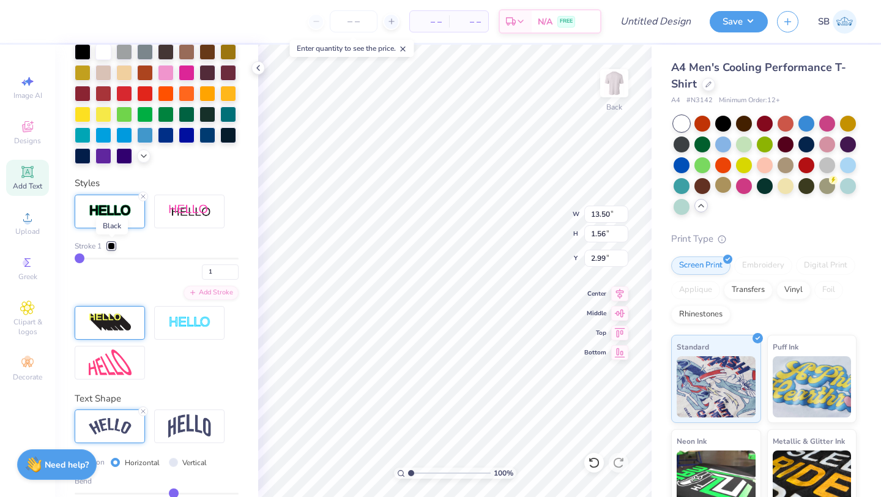
click at [113, 245] on div at bounding box center [111, 245] width 7 height 7
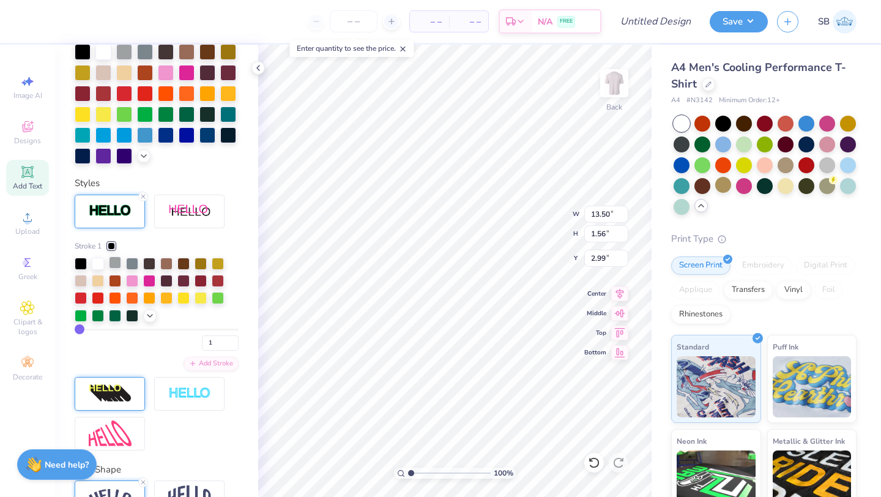
click at [116, 265] on div at bounding box center [115, 262] width 12 height 12
click at [142, 196] on line at bounding box center [143, 197] width 4 height 4
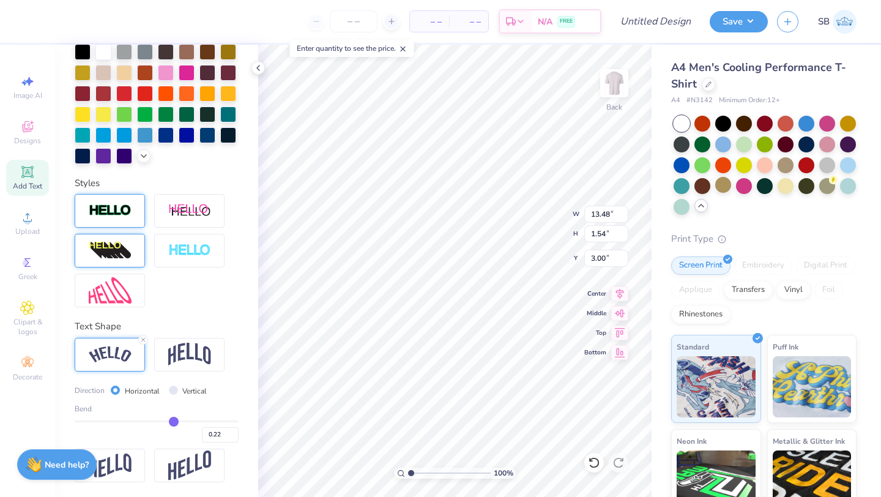
scroll to position [286, 0]
click at [168, 207] on img at bounding box center [189, 210] width 43 height 15
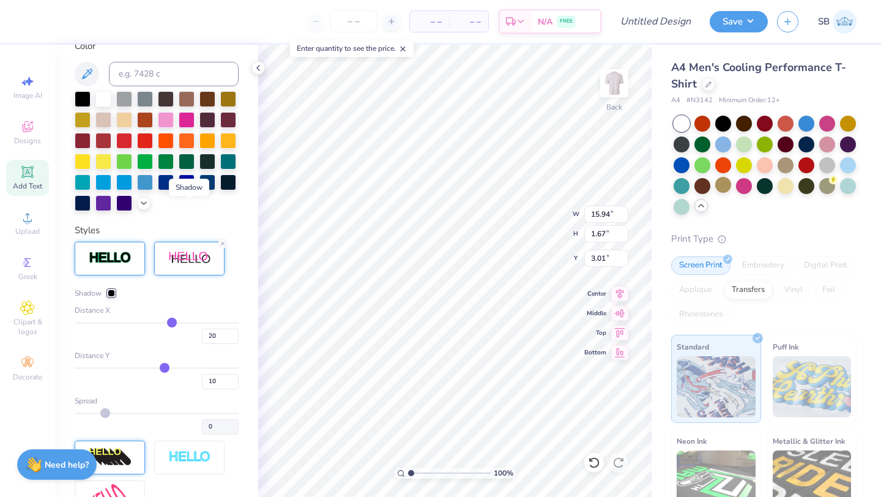
scroll to position [333, 0]
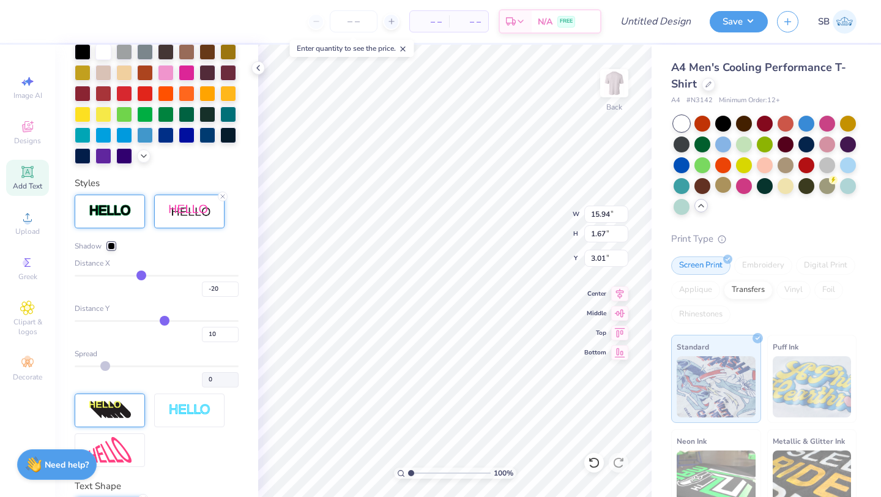
drag, startPoint x: 173, startPoint y: 272, endPoint x: 141, endPoint y: 272, distance: 31.8
click at [141, 275] on input "range" at bounding box center [157, 276] width 164 height 2
drag, startPoint x: 141, startPoint y: 272, endPoint x: 156, endPoint y: 272, distance: 14.7
click at [156, 275] on input "range" at bounding box center [157, 276] width 164 height 2
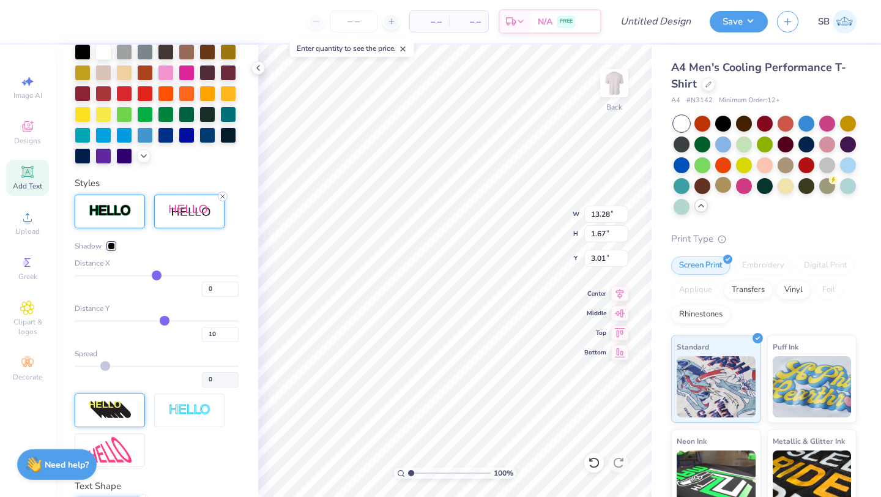
click at [222, 196] on icon at bounding box center [222, 196] width 7 height 7
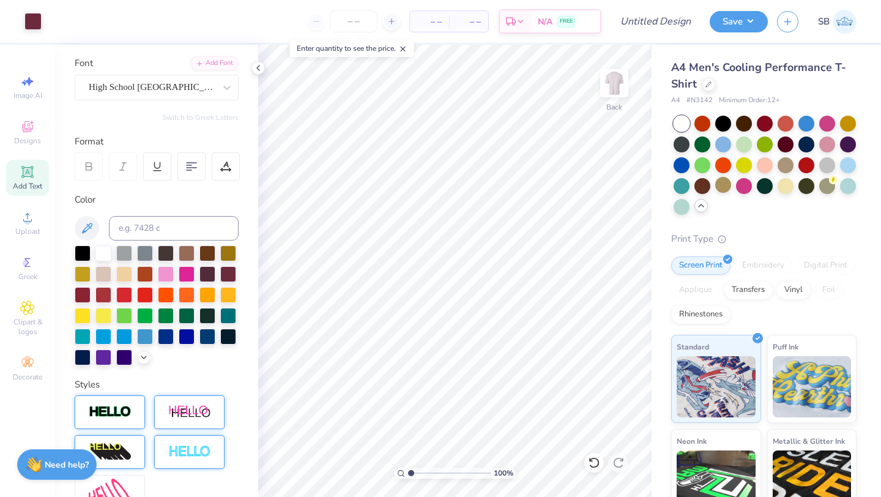
scroll to position [0, 0]
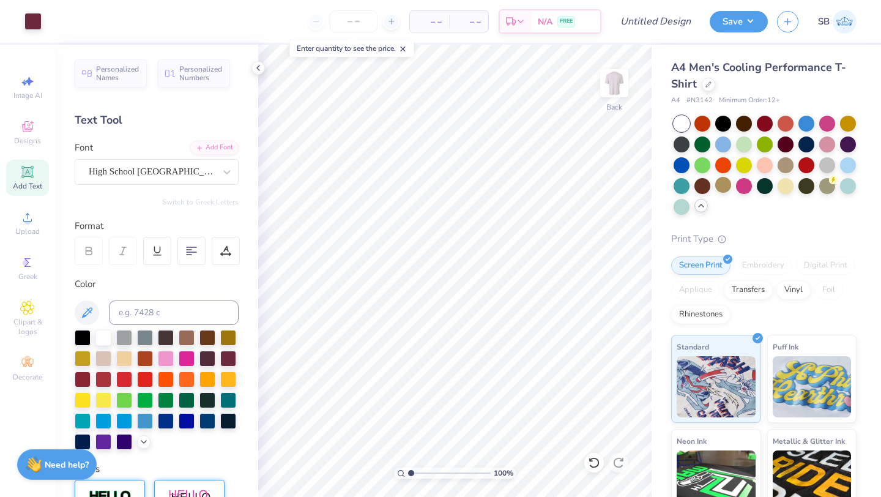
click at [30, 182] on span "Add Text" at bounding box center [27, 186] width 29 height 10
click at [195, 171] on div "Super Dream" at bounding box center [151, 171] width 128 height 19
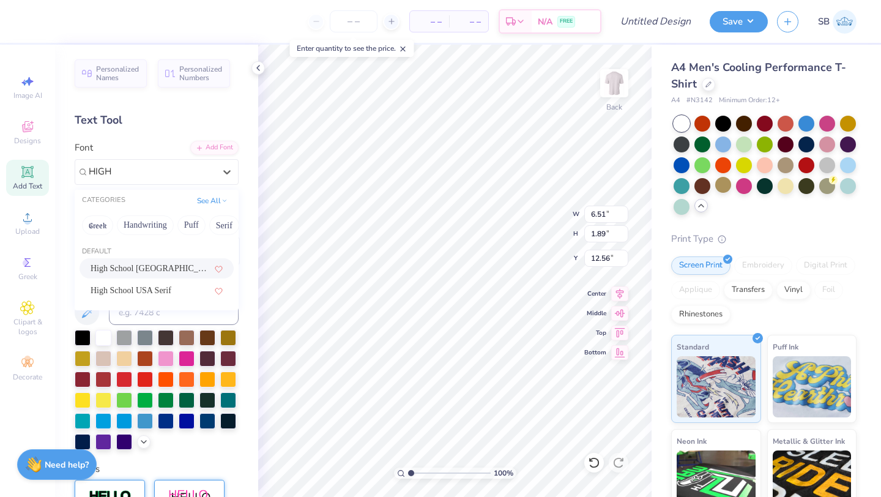
click at [185, 272] on div "High School USA Sans" at bounding box center [157, 268] width 132 height 13
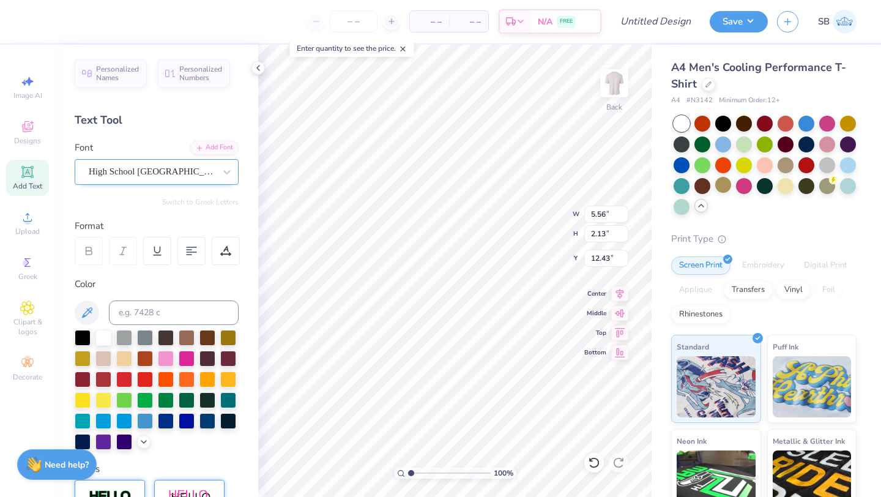
click at [138, 180] on div "High School USA Sans" at bounding box center [151, 171] width 128 height 19
click at [230, 356] on div at bounding box center [228, 357] width 16 height 16
click at [215, 259] on div at bounding box center [226, 251] width 28 height 28
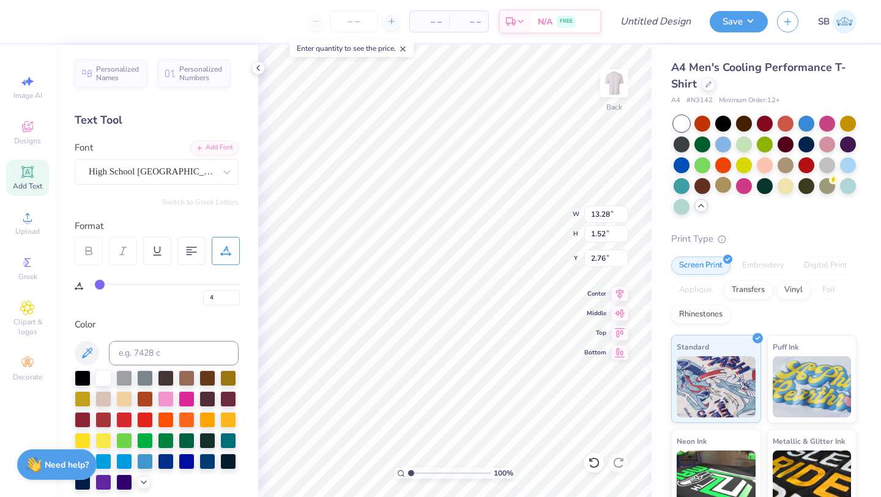
click at [100, 285] on input "range" at bounding box center [164, 284] width 151 height 2
click at [104, 285] on input "range" at bounding box center [164, 284] width 151 height 2
click at [100, 280] on div "7" at bounding box center [164, 291] width 151 height 28
click at [102, 285] on input "range" at bounding box center [164, 284] width 151 height 2
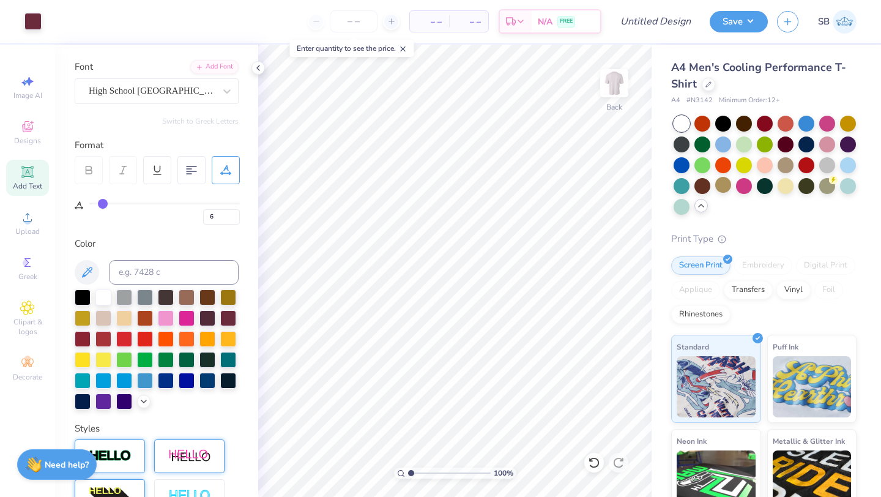
scroll to position [0, 0]
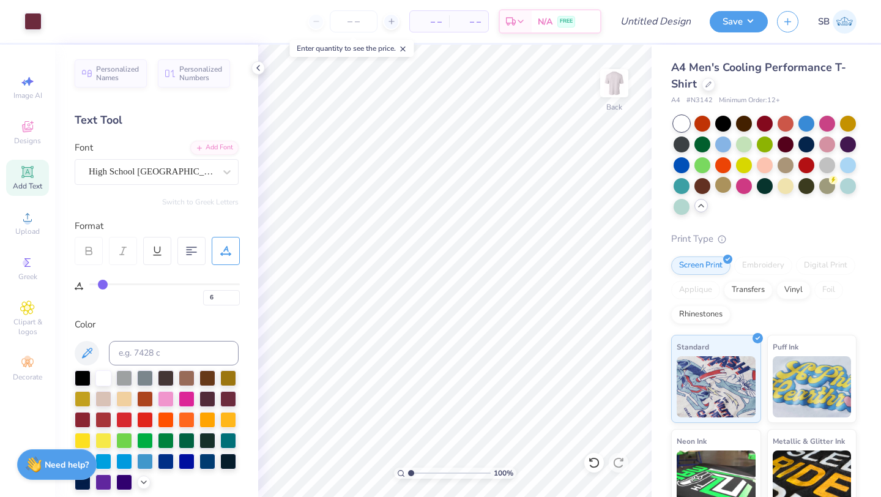
click at [218, 257] on div at bounding box center [226, 251] width 28 height 28
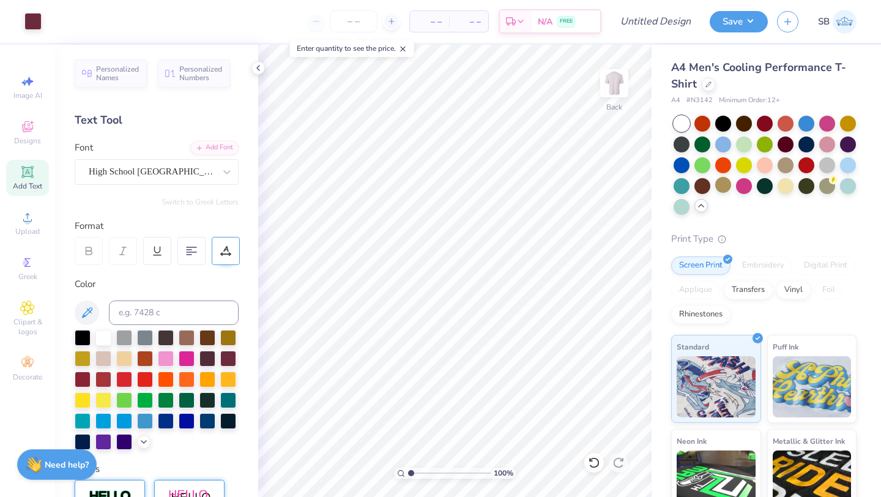
click at [218, 257] on div at bounding box center [226, 251] width 28 height 28
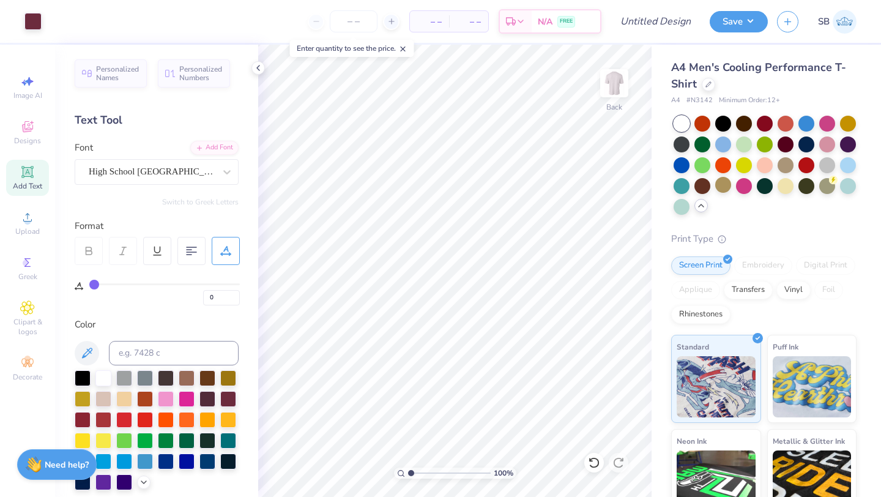
drag, startPoint x: 102, startPoint y: 284, endPoint x: 68, endPoint y: 284, distance: 33.7
click at [89, 284] on input "range" at bounding box center [164, 284] width 151 height 2
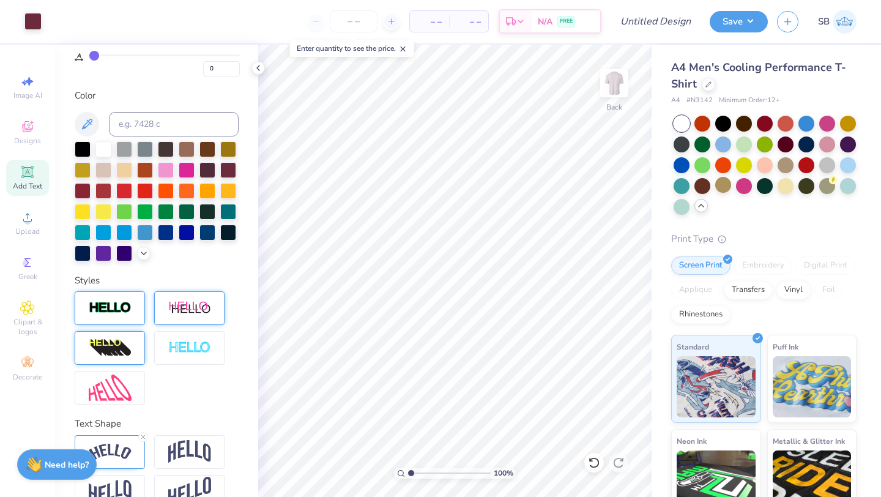
scroll to position [255, 0]
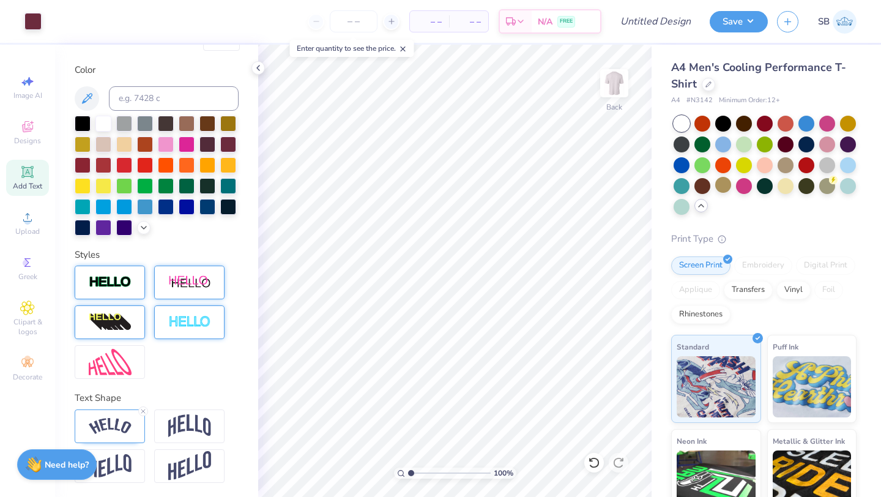
click at [187, 322] on img at bounding box center [189, 322] width 43 height 14
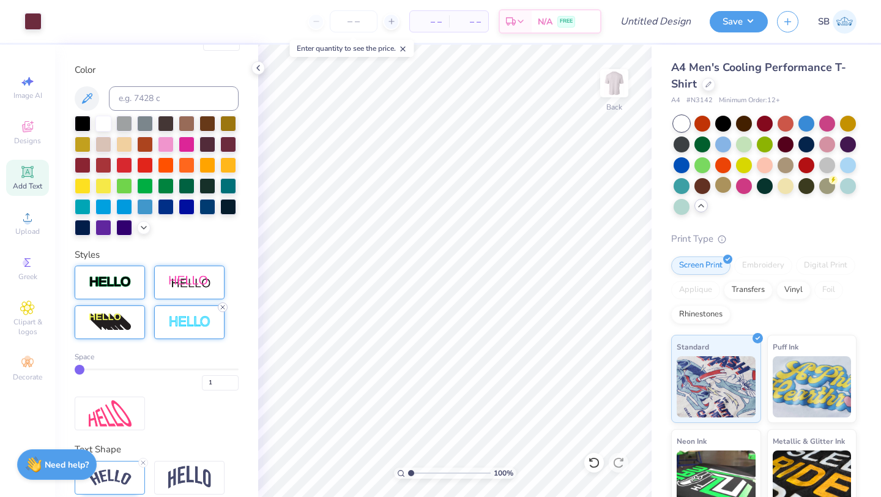
click at [222, 309] on icon at bounding box center [222, 306] width 7 height 7
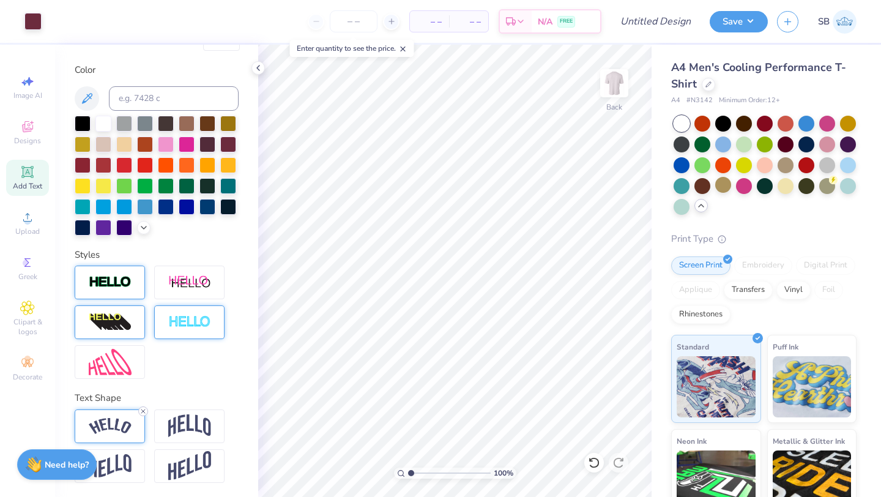
click at [141, 409] on line at bounding box center [143, 411] width 4 height 4
click at [206, 307] on div at bounding box center [189, 322] width 70 height 34
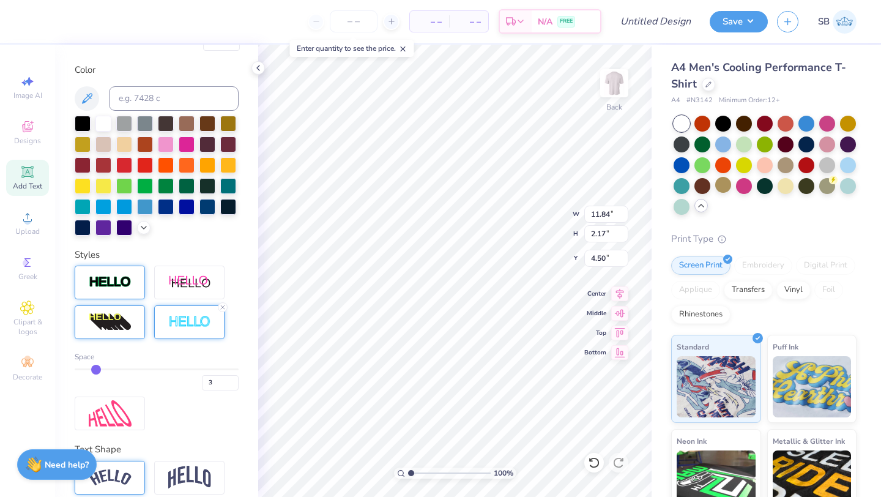
drag, startPoint x: 80, startPoint y: 368, endPoint x: 94, endPoint y: 368, distance: 14.1
click at [94, 368] on input "range" at bounding box center [157, 369] width 164 height 2
drag, startPoint x: 94, startPoint y: 368, endPoint x: 116, endPoint y: 368, distance: 22.6
click at [116, 368] on input "range" at bounding box center [157, 369] width 164 height 2
click at [111, 368] on input "range" at bounding box center [157, 369] width 164 height 2
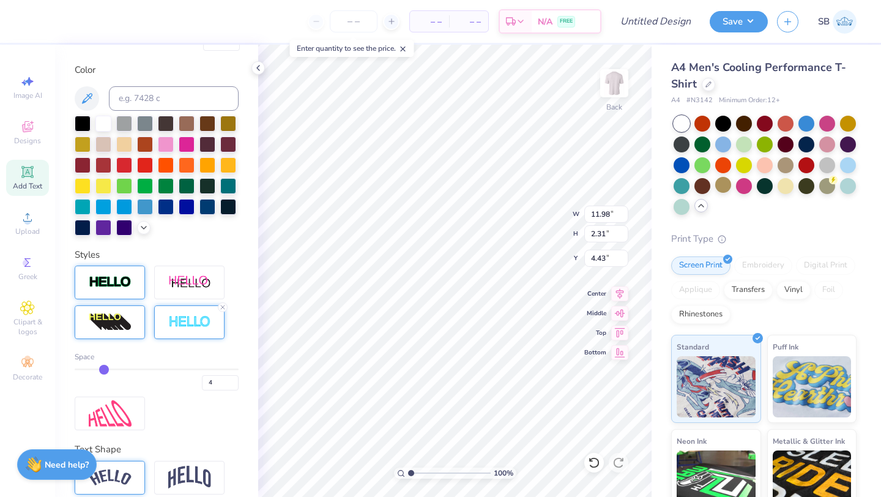
drag, startPoint x: 111, startPoint y: 368, endPoint x: 104, endPoint y: 368, distance: 7.3
click at [104, 368] on input "range" at bounding box center [157, 369] width 164 height 2
click at [102, 368] on input "range" at bounding box center [157, 369] width 164 height 2
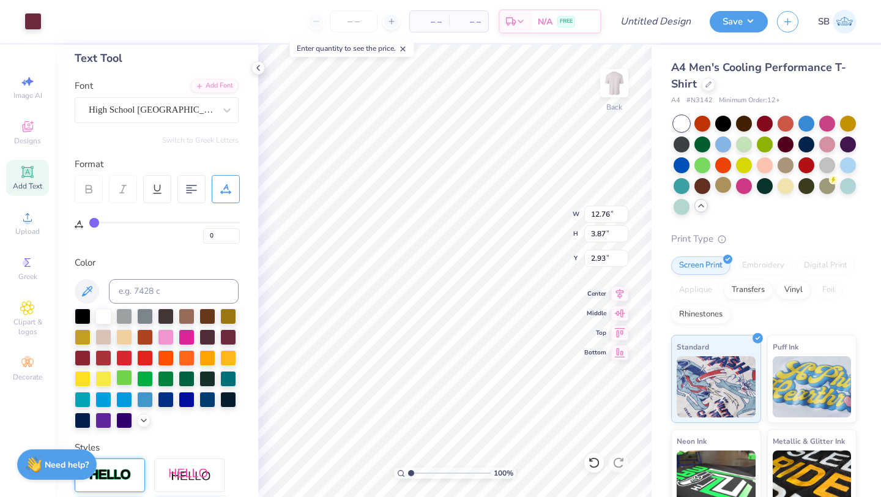
scroll to position [0, 0]
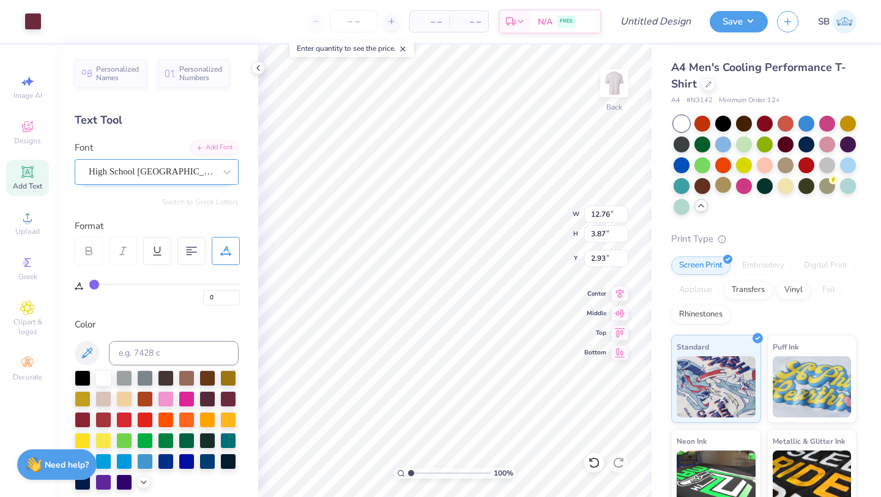
click at [140, 171] on div "High School USA Sans" at bounding box center [151, 171] width 128 height 19
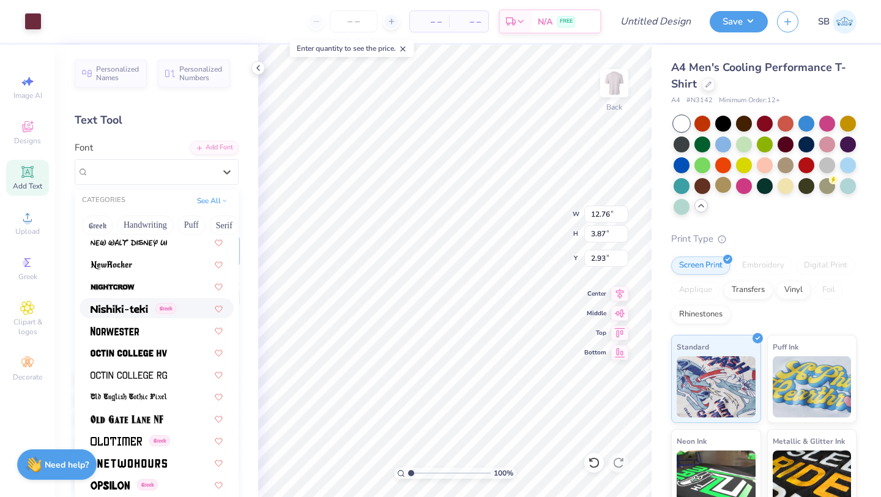
scroll to position [4726, 0]
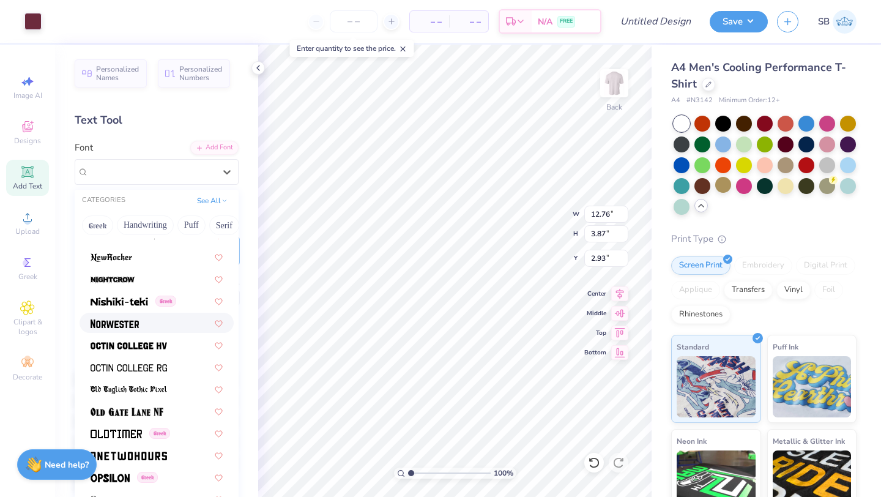
click at [120, 326] on img at bounding box center [115, 323] width 48 height 9
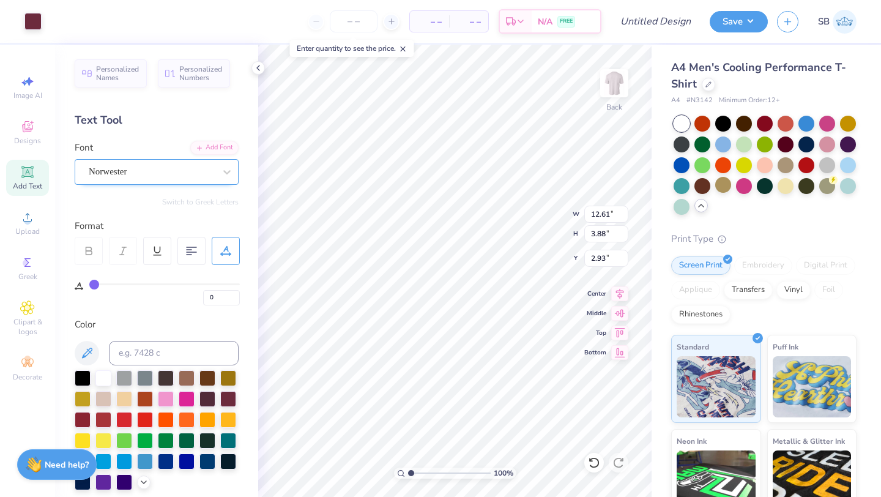
click at [139, 181] on div "Norwester" at bounding box center [151, 171] width 128 height 19
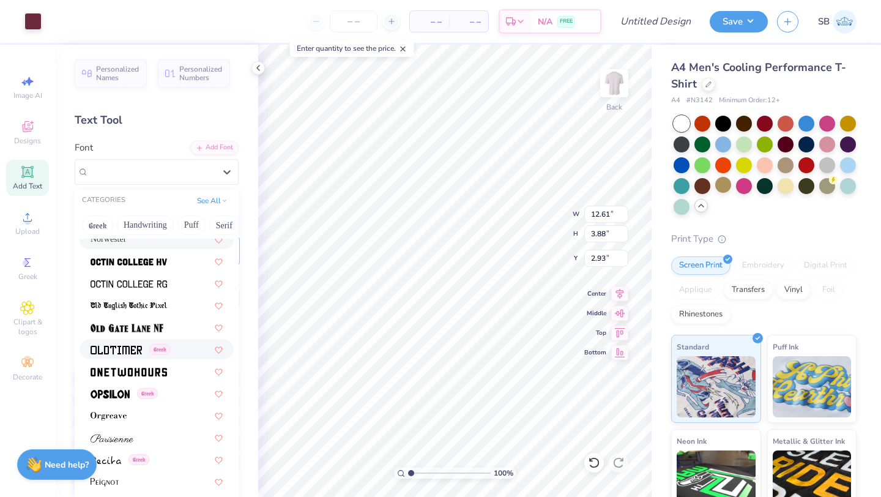
scroll to position [4792, 0]
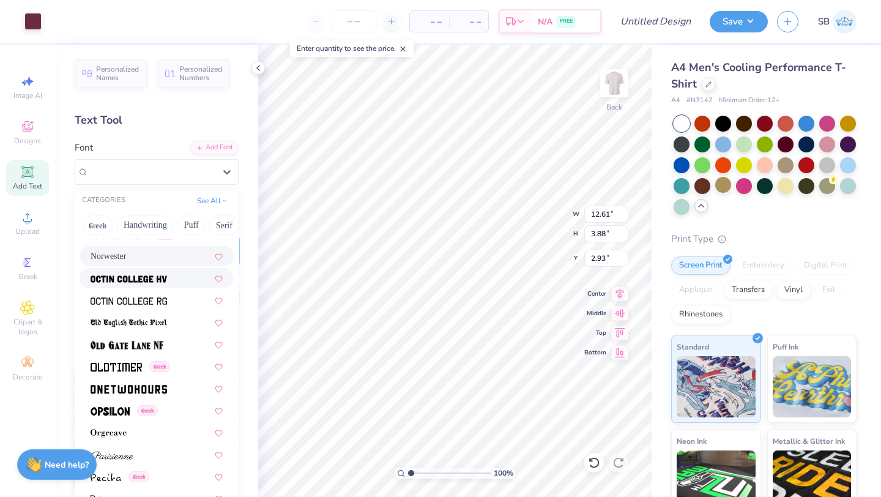
click at [140, 283] on span at bounding box center [129, 278] width 76 height 13
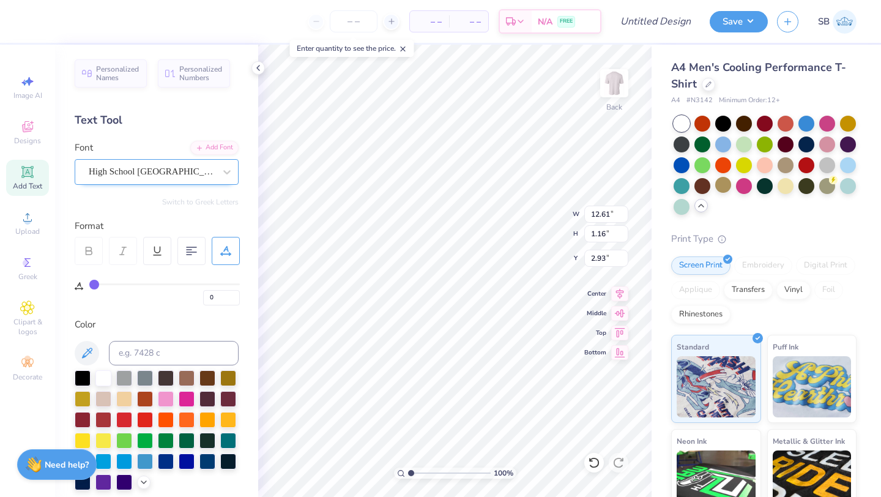
click at [204, 178] on div "High School USA Sans" at bounding box center [151, 171] width 128 height 19
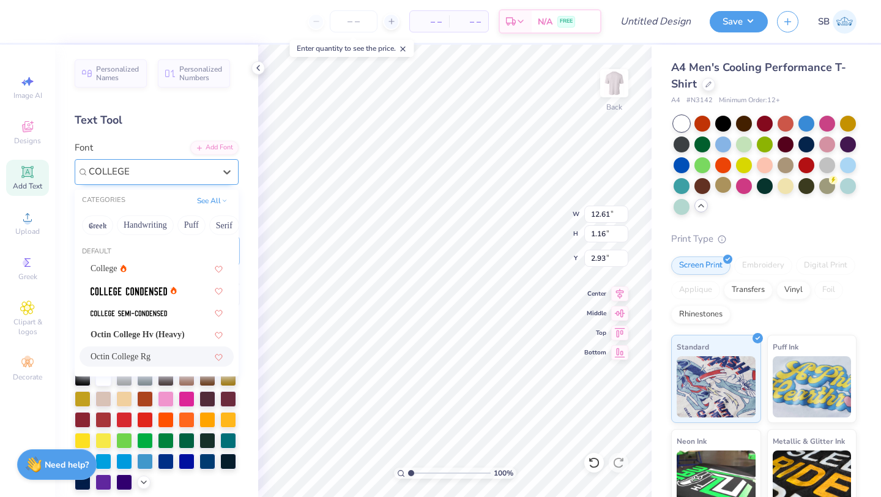
click at [179, 351] on div "Octin College Rg" at bounding box center [157, 356] width 132 height 13
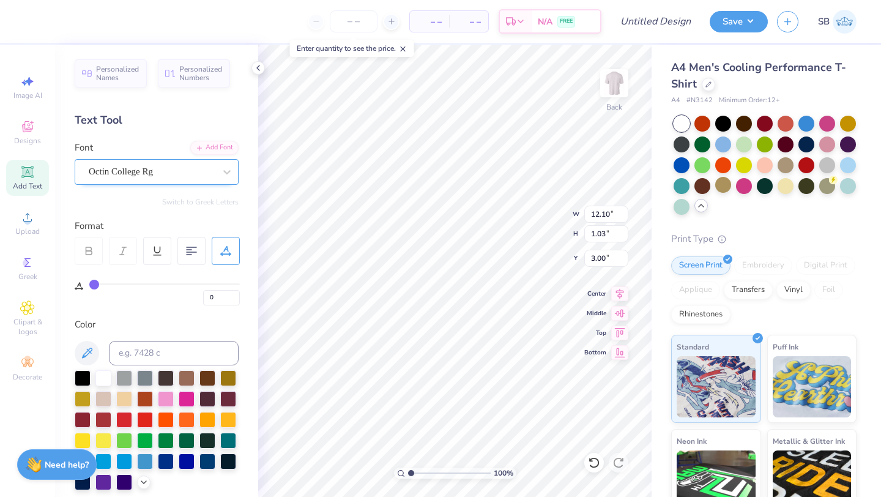
click at [163, 176] on div "Octin College Rg" at bounding box center [151, 171] width 128 height 19
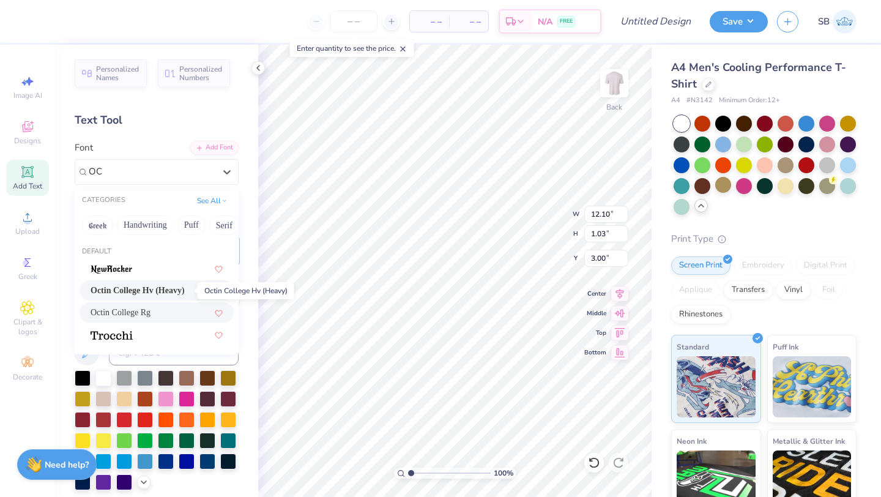
click at [159, 286] on span "Octin College Hv (Heavy)" at bounding box center [138, 290] width 94 height 13
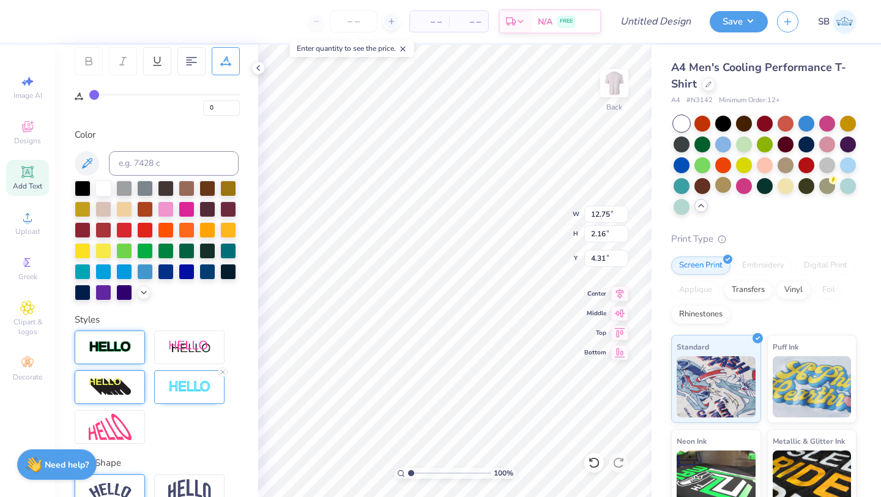
scroll to position [255, 0]
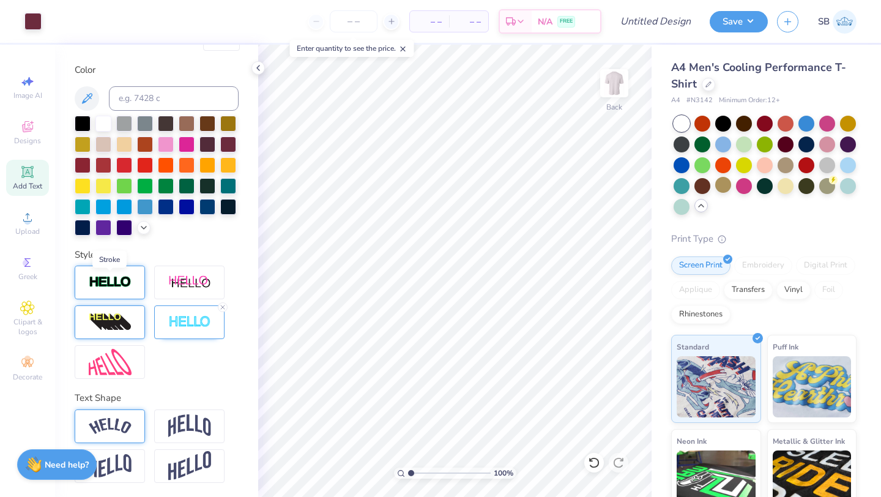
click at [116, 286] on img at bounding box center [110, 282] width 43 height 14
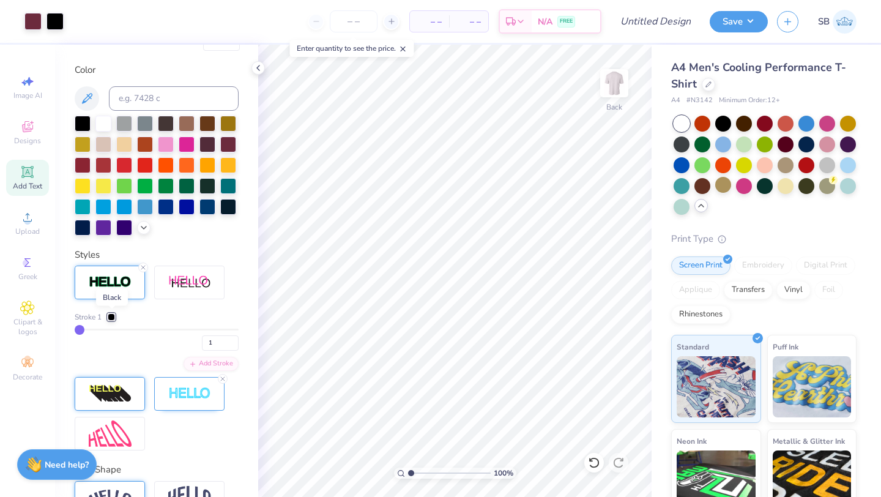
click at [115, 313] on div at bounding box center [111, 316] width 7 height 7
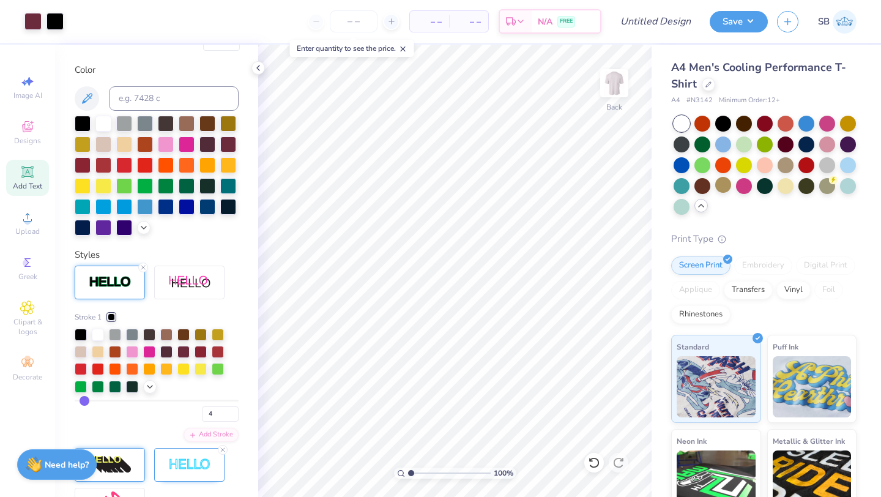
click at [84, 401] on input "range" at bounding box center [157, 401] width 164 height 2
click at [216, 248] on div "Styles" at bounding box center [157, 255] width 164 height 14
click at [141, 269] on line at bounding box center [143, 268] width 4 height 4
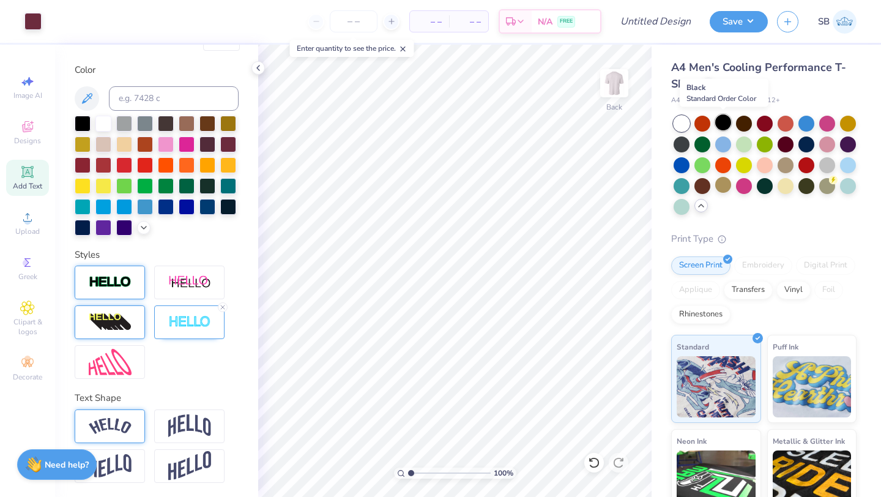
click at [728, 127] on div at bounding box center [723, 122] width 16 height 16
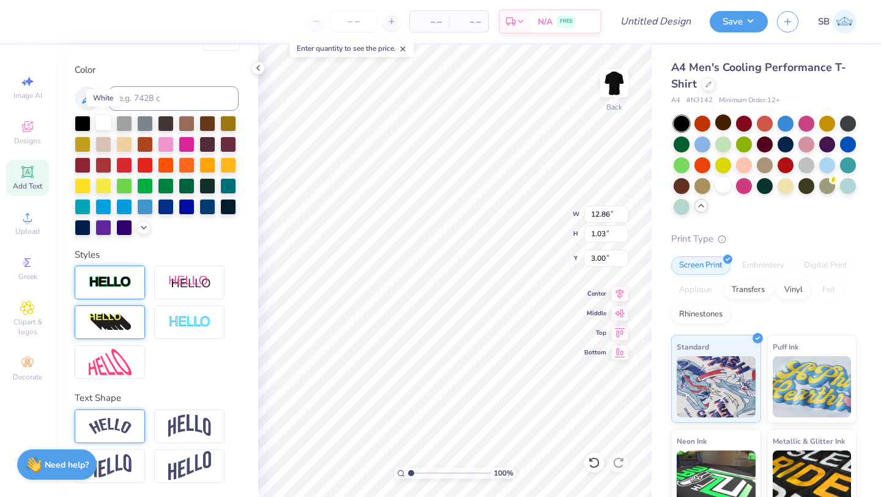
click at [102, 127] on div at bounding box center [103, 122] width 16 height 16
click at [108, 130] on div at bounding box center [103, 122] width 16 height 16
click at [119, 331] on div at bounding box center [110, 322] width 70 height 34
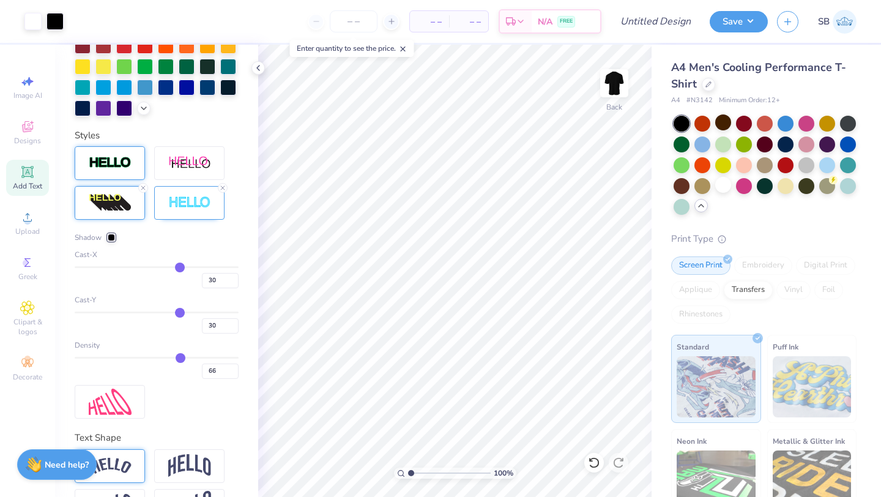
scroll to position [378, 0]
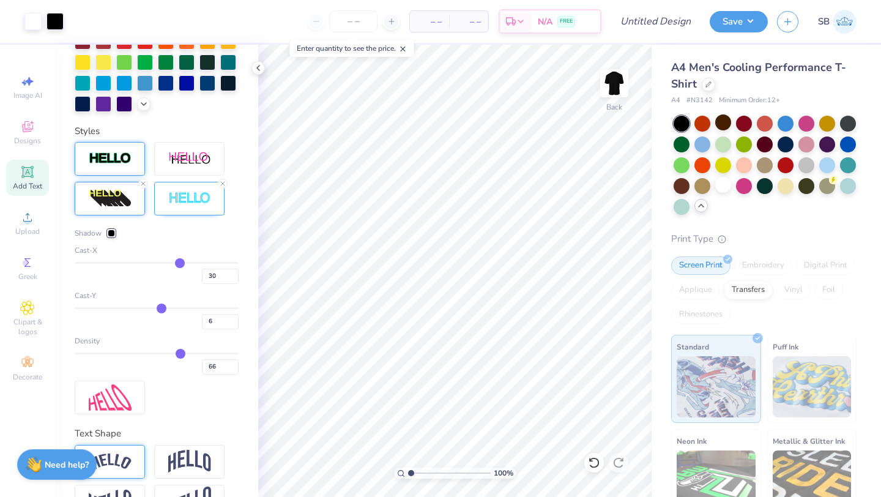
drag, startPoint x: 179, startPoint y: 310, endPoint x: 161, endPoint y: 310, distance: 17.8
click at [161, 309] on input "range" at bounding box center [157, 308] width 164 height 2
drag, startPoint x: 161, startPoint y: 310, endPoint x: 168, endPoint y: 310, distance: 6.7
click at [168, 309] on input "range" at bounding box center [157, 308] width 164 height 2
drag, startPoint x: 177, startPoint y: 356, endPoint x: 154, endPoint y: 356, distance: 23.3
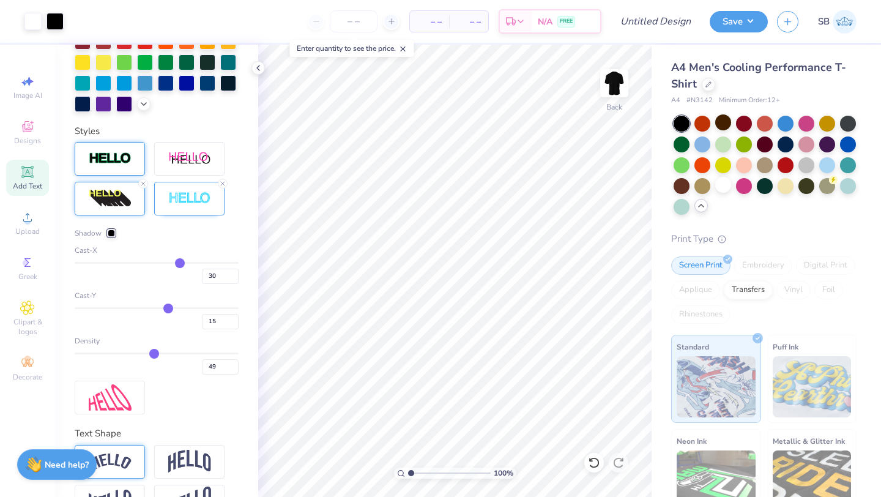
click at [154, 354] on input "range" at bounding box center [157, 353] width 164 height 2
click at [192, 382] on div "Shadow Cast-X 30 Cast-Y 15 Density 49" at bounding box center [157, 278] width 164 height 272
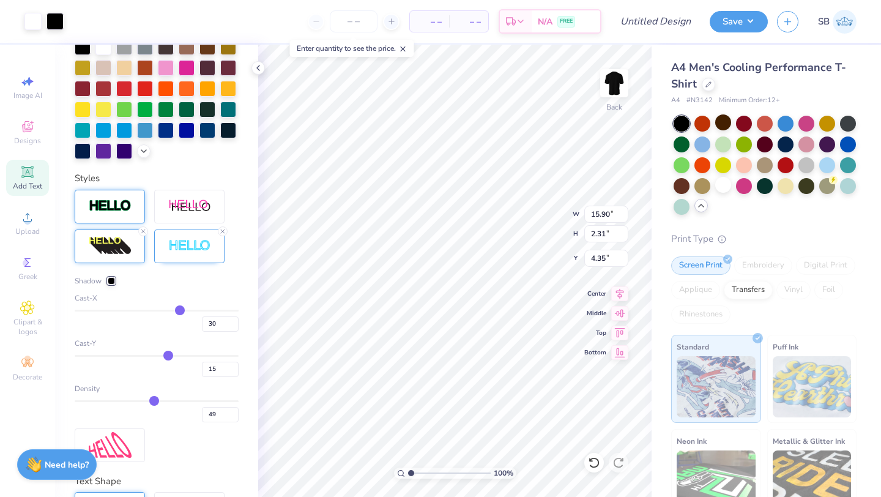
scroll to position [426, 0]
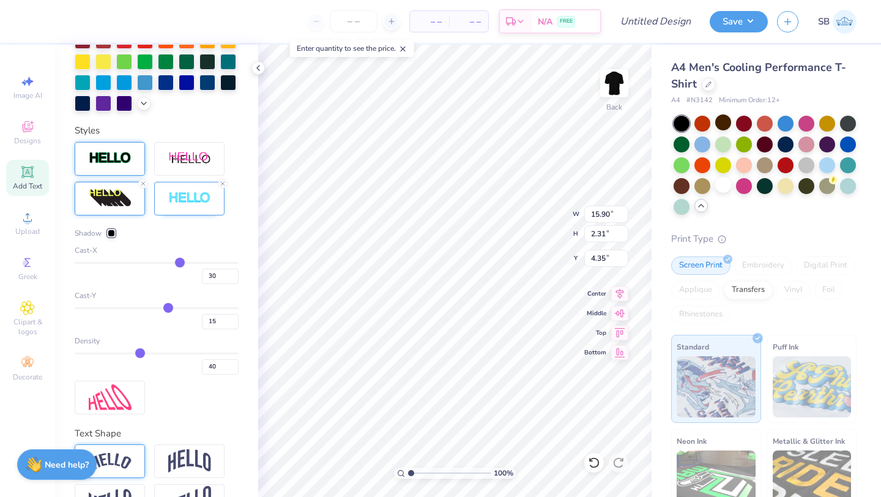
drag, startPoint x: 153, startPoint y: 357, endPoint x: 140, endPoint y: 357, distance: 13.5
click at [140, 354] on input "range" at bounding box center [157, 353] width 164 height 2
click at [171, 264] on input "range" at bounding box center [157, 263] width 164 height 2
drag, startPoint x: 171, startPoint y: 266, endPoint x: 157, endPoint y: 261, distance: 14.9
click at [154, 264] on input "range" at bounding box center [157, 263] width 164 height 2
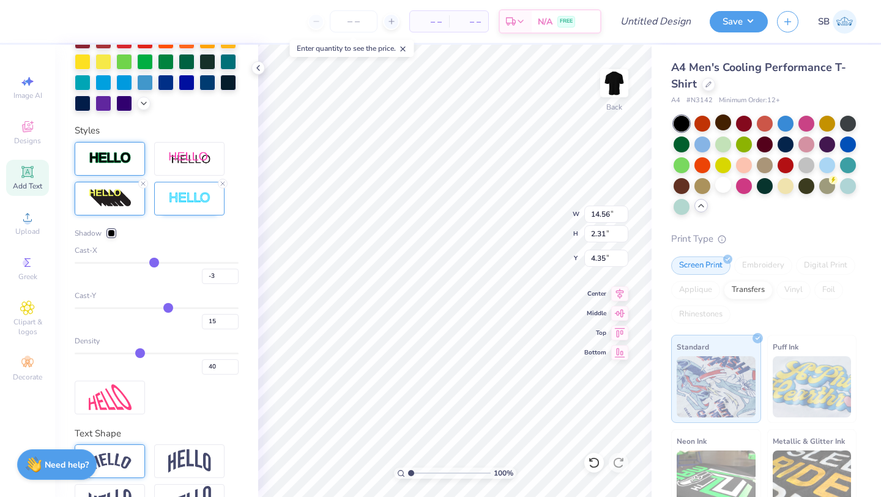
click at [157, 262] on input "range" at bounding box center [157, 263] width 164 height 2
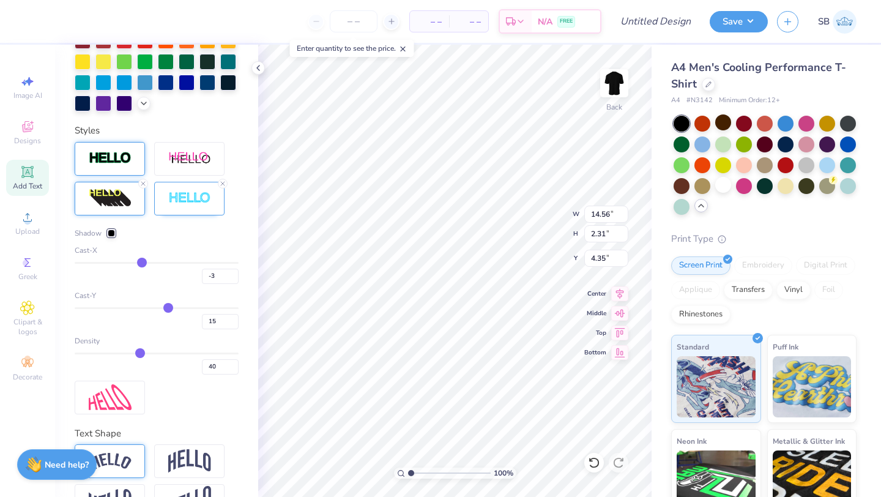
click at [141, 262] on input "range" at bounding box center [157, 263] width 164 height 2
click at [143, 262] on input "range" at bounding box center [157, 263] width 164 height 2
click at [149, 262] on input "range" at bounding box center [157, 263] width 164 height 2
click at [155, 262] on input "range" at bounding box center [157, 263] width 164 height 2
click at [162, 262] on input "range" at bounding box center [157, 263] width 164 height 2
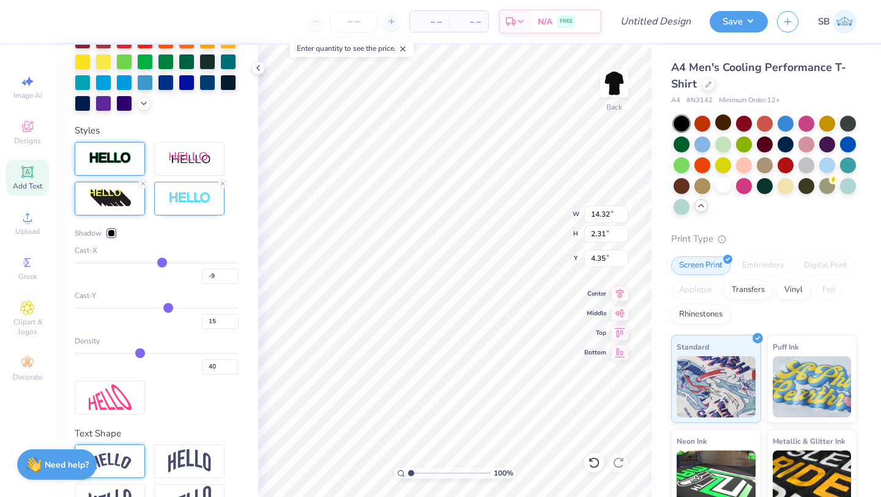
click at [162, 262] on input "range" at bounding box center [157, 263] width 164 height 2
click at [166, 262] on input "range" at bounding box center [157, 263] width 164 height 2
click at [171, 262] on input "range" at bounding box center [157, 263] width 164 height 2
click at [165, 262] on input "range" at bounding box center [157, 263] width 164 height 2
click at [157, 307] on input "range" at bounding box center [157, 308] width 164 height 2
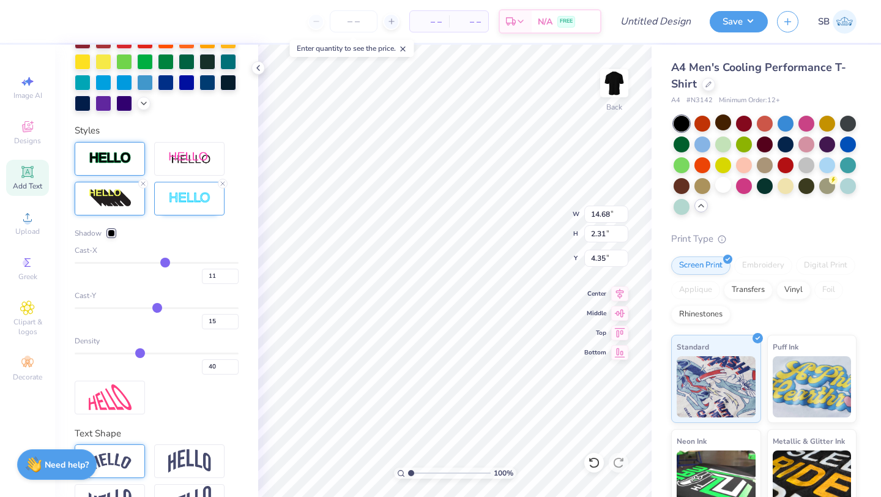
click at [160, 307] on input "range" at bounding box center [157, 308] width 164 height 2
click at [156, 307] on input "range" at bounding box center [157, 308] width 164 height 2
click at [142, 183] on icon at bounding box center [143, 183] width 7 height 7
click at [144, 70] on div at bounding box center [145, 62] width 16 height 16
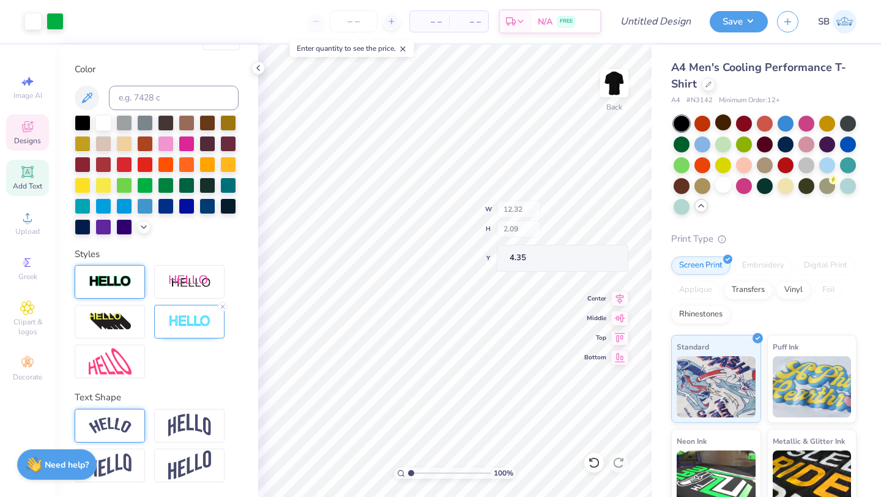
scroll to position [255, 0]
click at [25, 121] on icon at bounding box center [27, 126] width 11 height 11
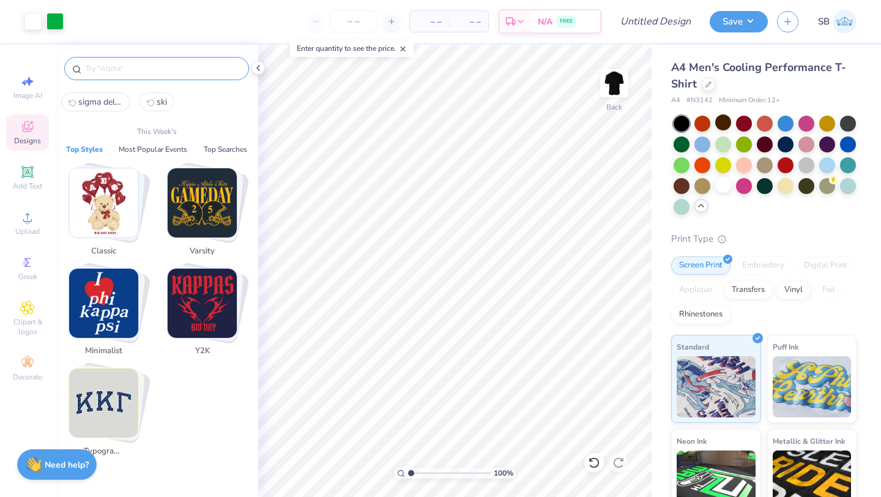
click at [105, 70] on input "text" at bounding box center [162, 68] width 157 height 12
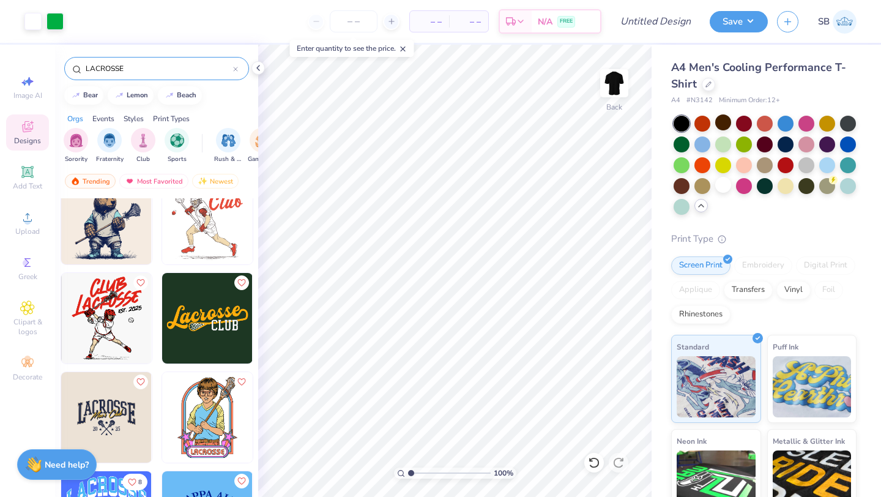
scroll to position [0, 0]
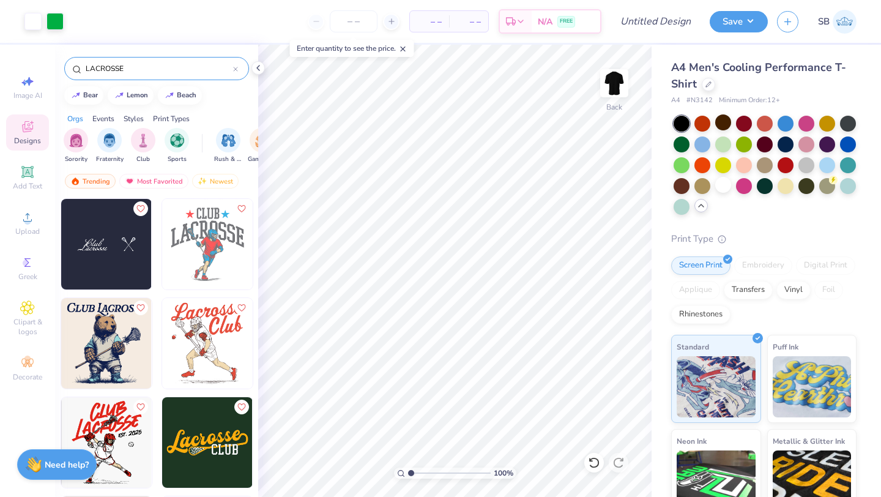
click at [113, 63] on input "LACROSSE" at bounding box center [158, 68] width 149 height 12
click at [177, 135] on img "filter for Sports" at bounding box center [177, 139] width 14 height 14
click at [98, 68] on input "LACROSSE" at bounding box center [158, 68] width 149 height 12
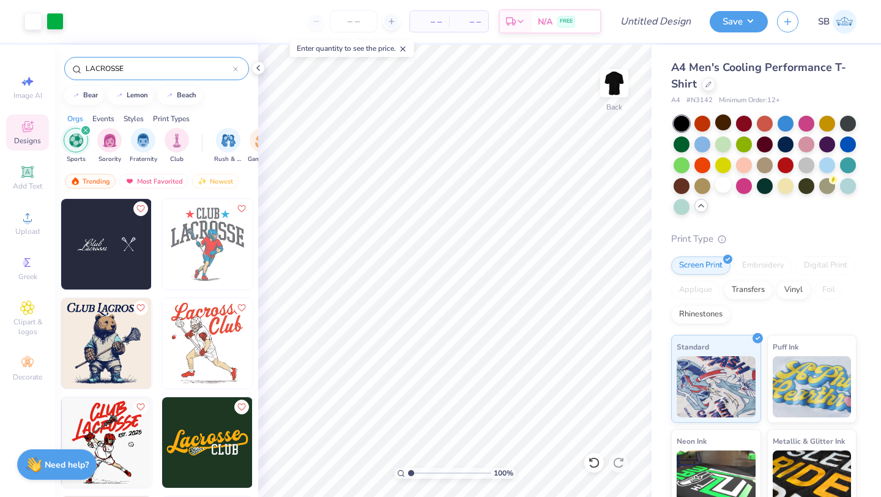
click at [98, 68] on input "LACROSSE" at bounding box center [158, 68] width 149 height 12
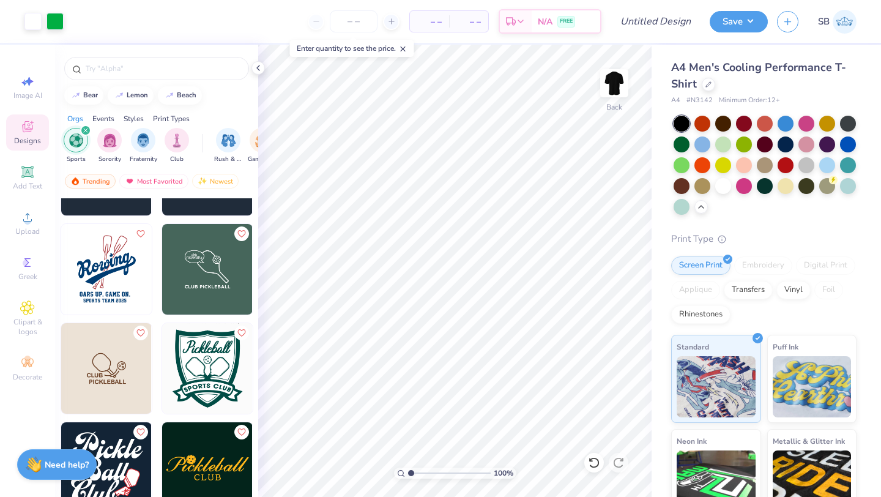
scroll to position [769, 0]
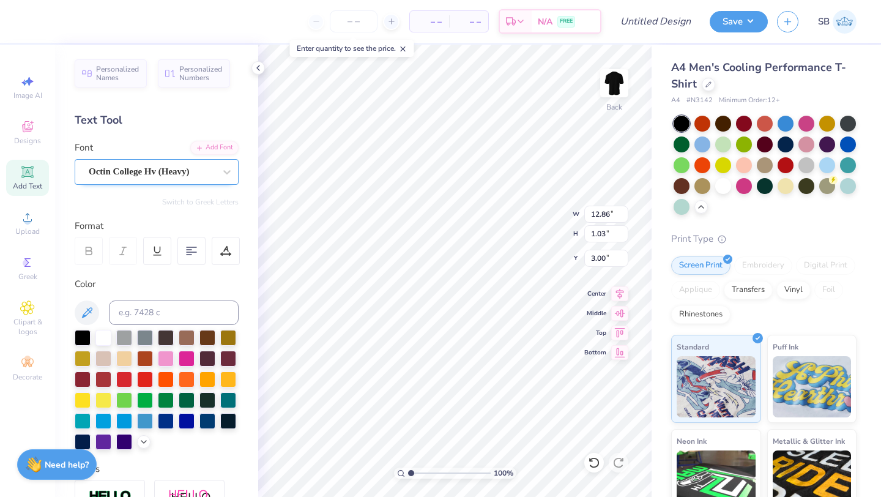
click at [214, 174] on div "Octin College Hv (Heavy)" at bounding box center [151, 171] width 128 height 19
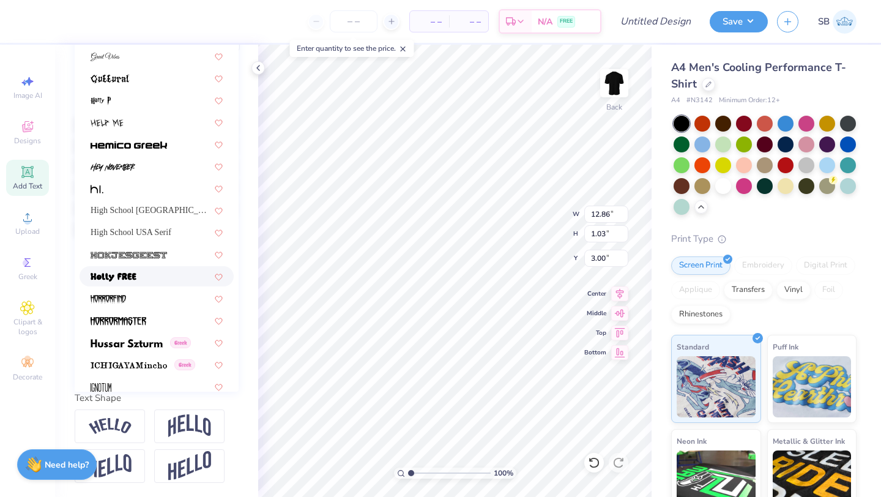
scroll to position [2927, 0]
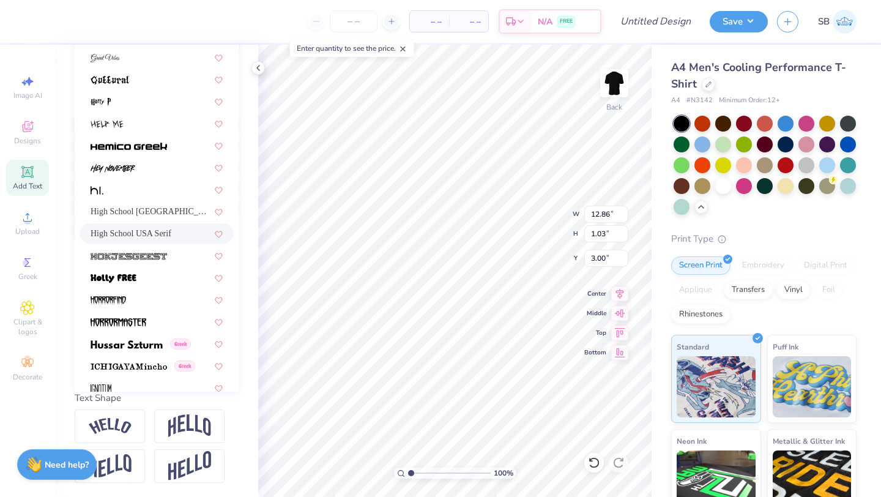
click at [132, 228] on span "High School USA Serif" at bounding box center [131, 233] width 81 height 13
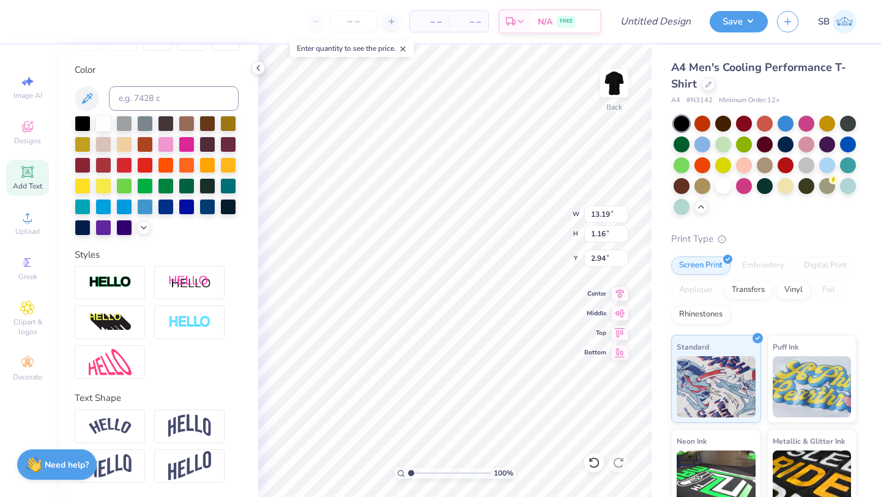
type input "13.19"
type input "1.16"
type input "2.94"
click at [121, 284] on img at bounding box center [110, 282] width 43 height 14
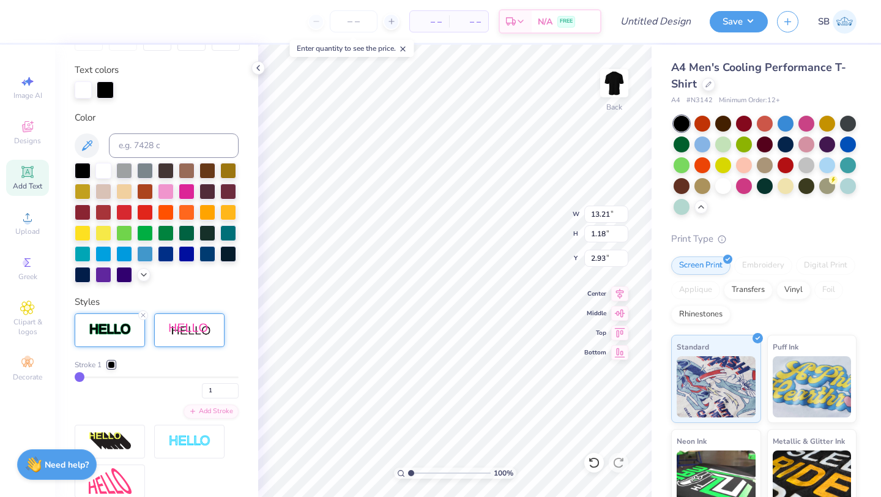
type input "13.21"
type input "1.18"
type input "2.93"
click at [111, 364] on div at bounding box center [111, 364] width 7 height 7
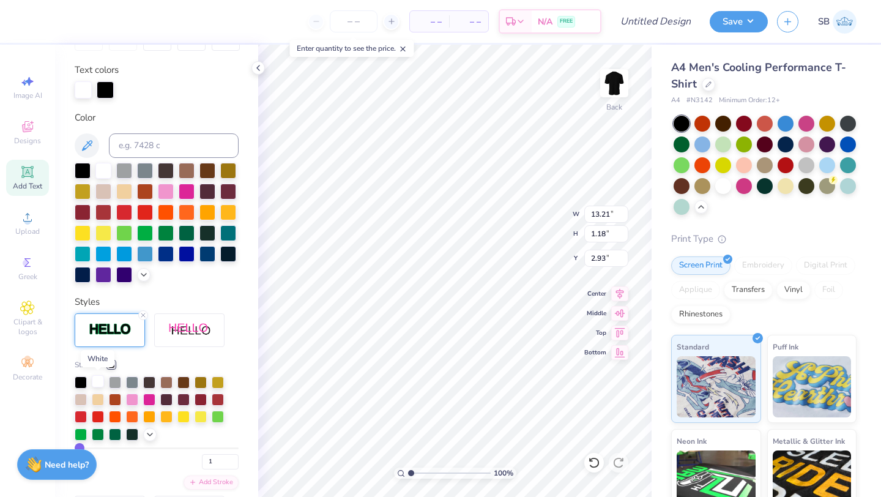
click at [96, 381] on div at bounding box center [98, 381] width 12 height 12
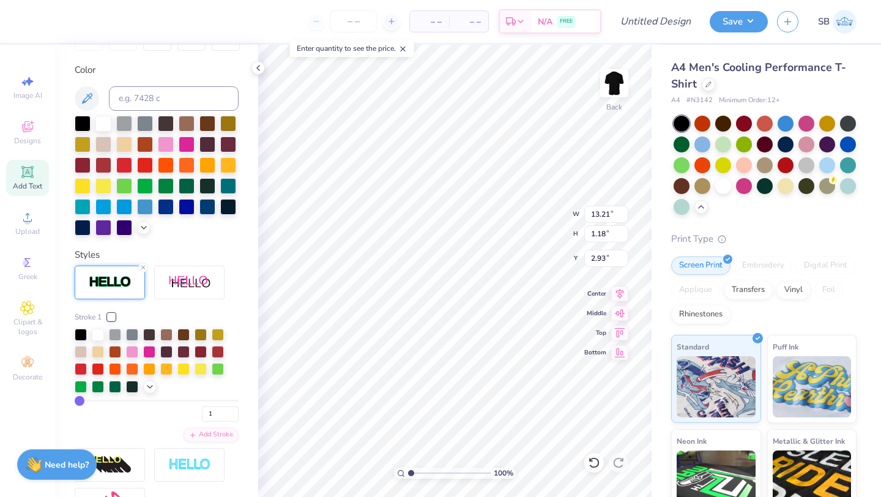
scroll to position [195, 0]
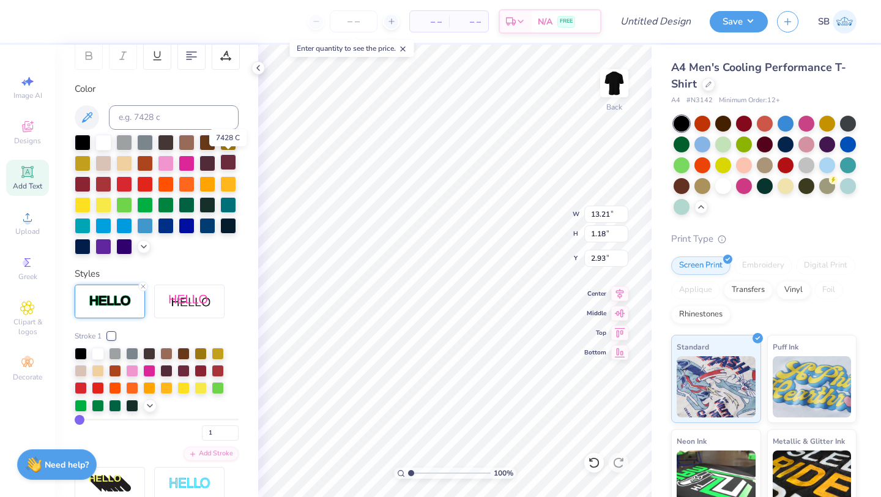
click at [226, 162] on div at bounding box center [228, 162] width 16 height 16
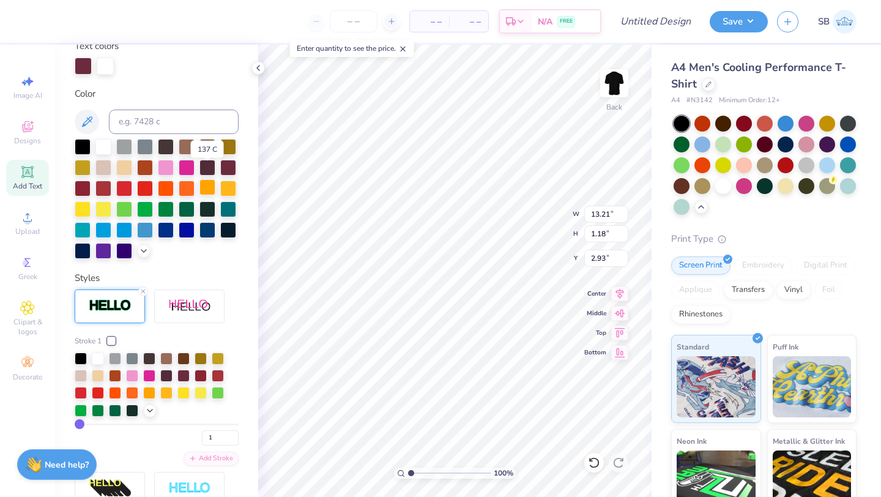
scroll to position [266, 0]
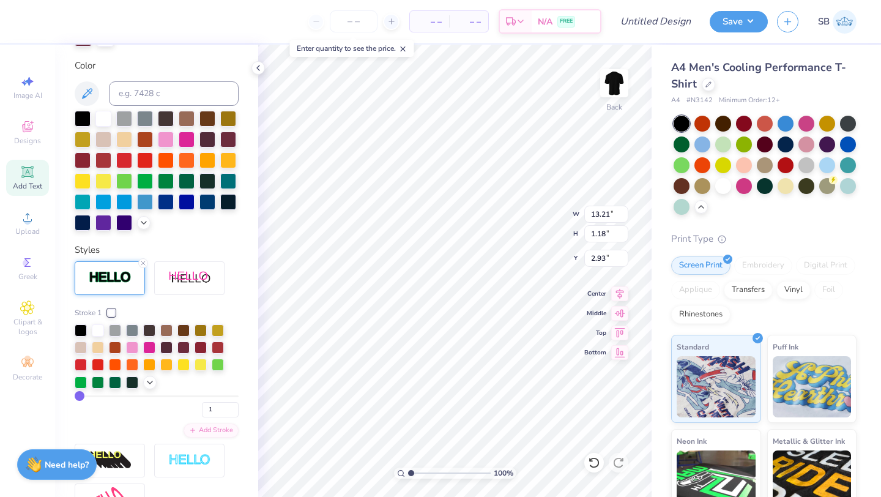
type input "8"
click at [89, 395] on input "range" at bounding box center [157, 396] width 164 height 2
type input "13.35"
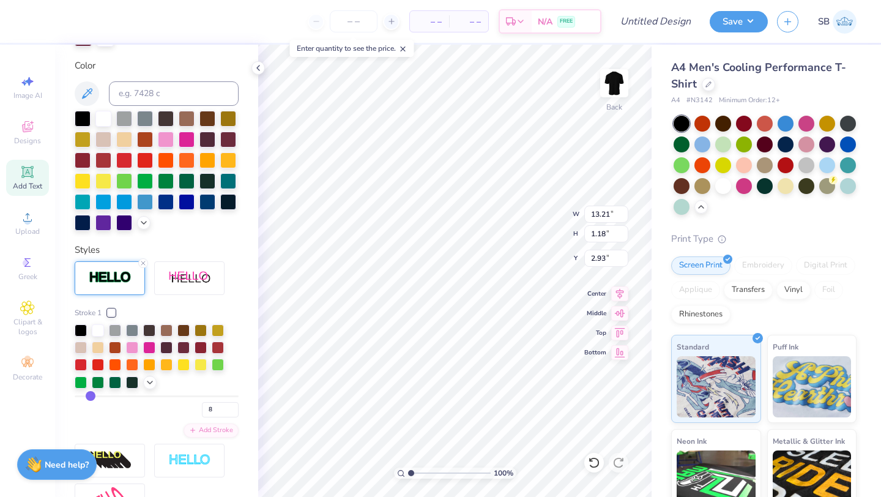
type input "1.31"
type input "2.86"
type input "6"
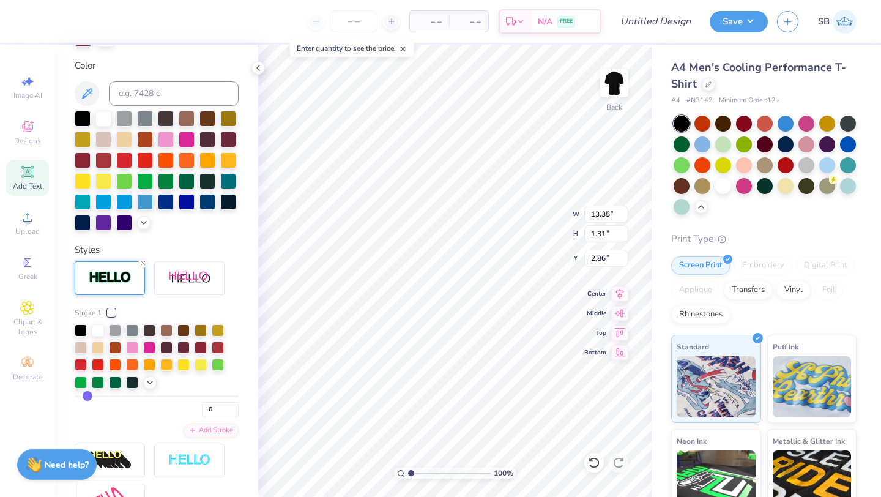
click at [86, 396] on input "range" at bounding box center [157, 396] width 164 height 2
type input "13.31"
type input "1.27"
type input "2.88"
click at [215, 409] on input "6" at bounding box center [220, 409] width 37 height 15
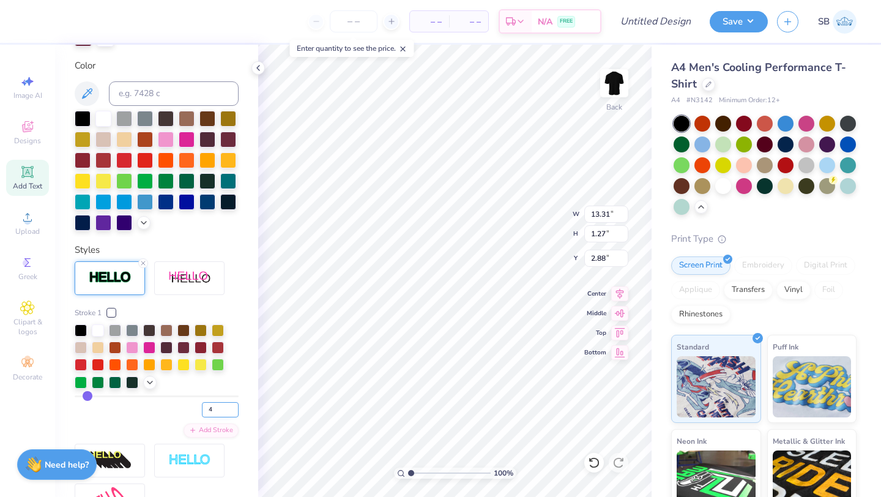
type input "4"
type input "3.25"
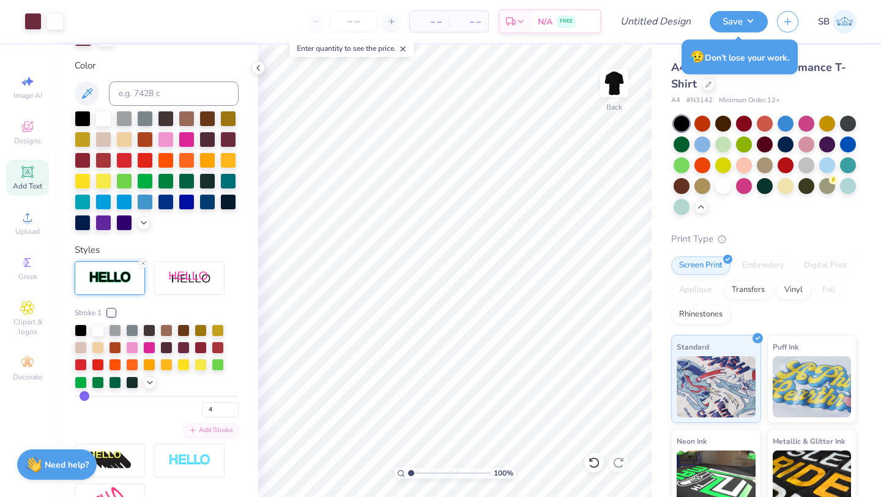
click at [28, 184] on span "Add Text" at bounding box center [27, 186] width 29 height 10
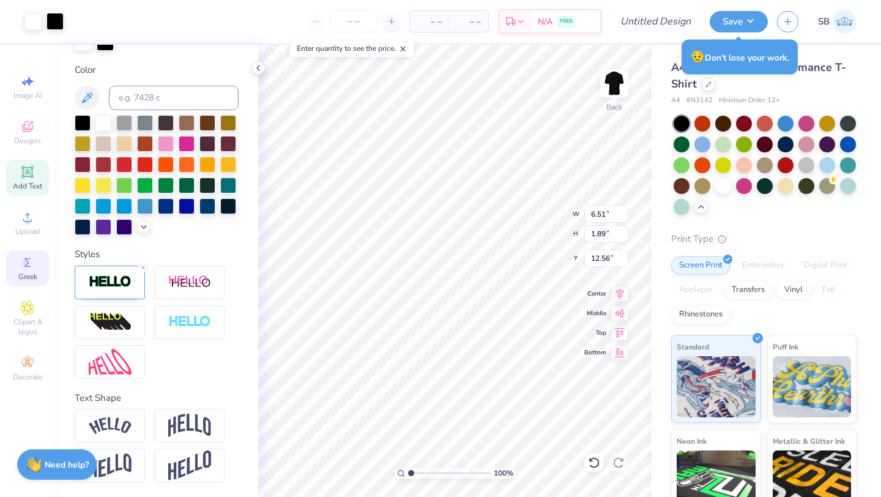
scroll to position [262, 0]
type input "6.55"
type input "1.92"
type input "12.54"
type textarea "LACROSSE"
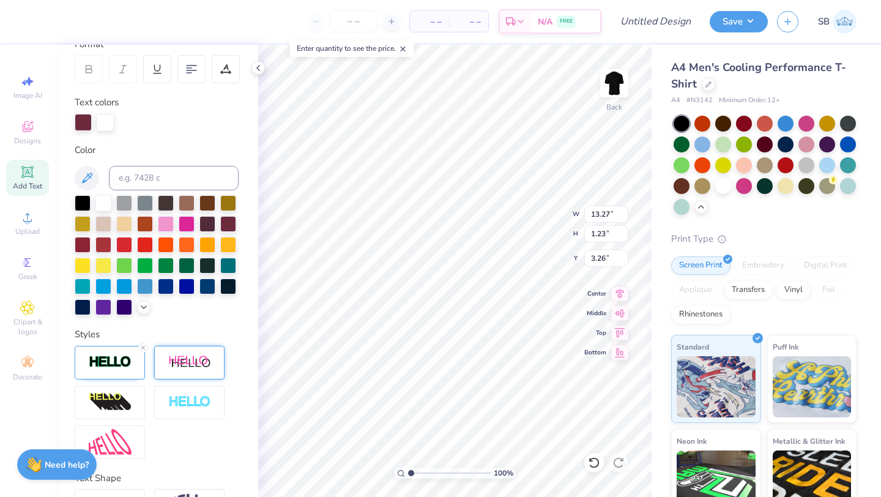
scroll to position [0, 0]
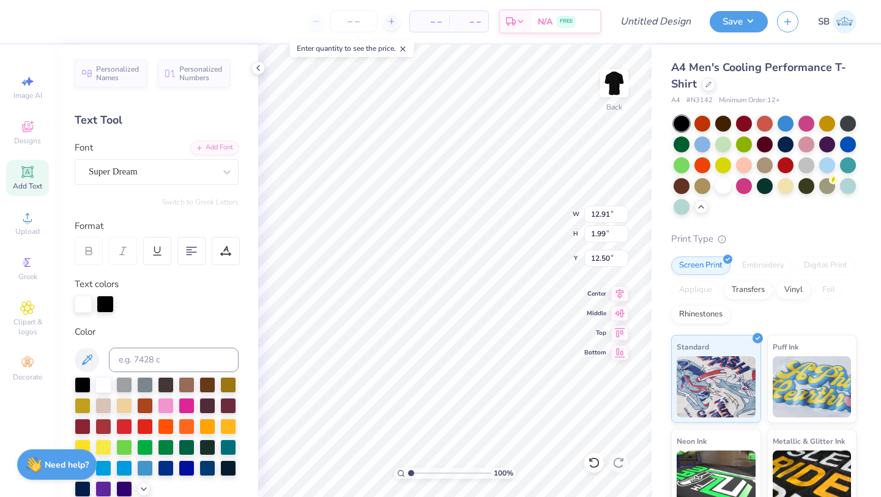
type input "12.91"
type input "1.99"
type input "12.50"
click at [217, 180] on div at bounding box center [227, 172] width 22 height 22
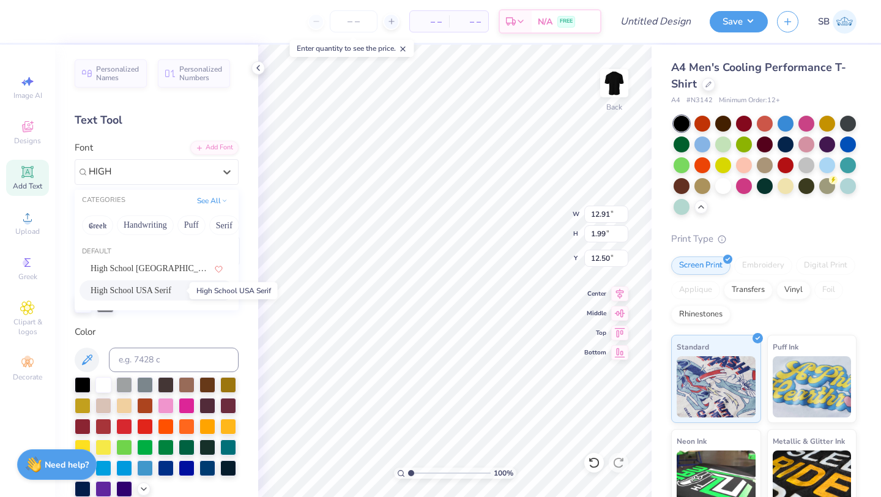
click at [171, 286] on span "High School USA Serif" at bounding box center [131, 290] width 81 height 13
type input "HIGH"
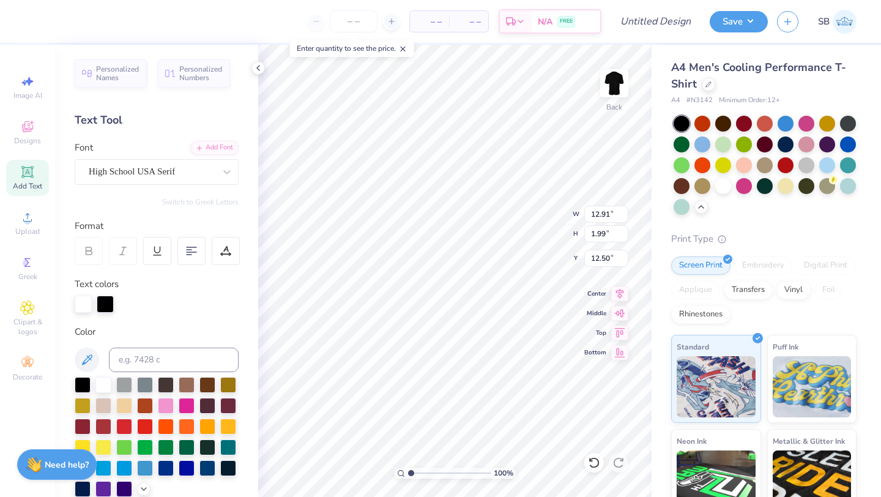
type input "12.15"
type input "2.16"
type input "12.42"
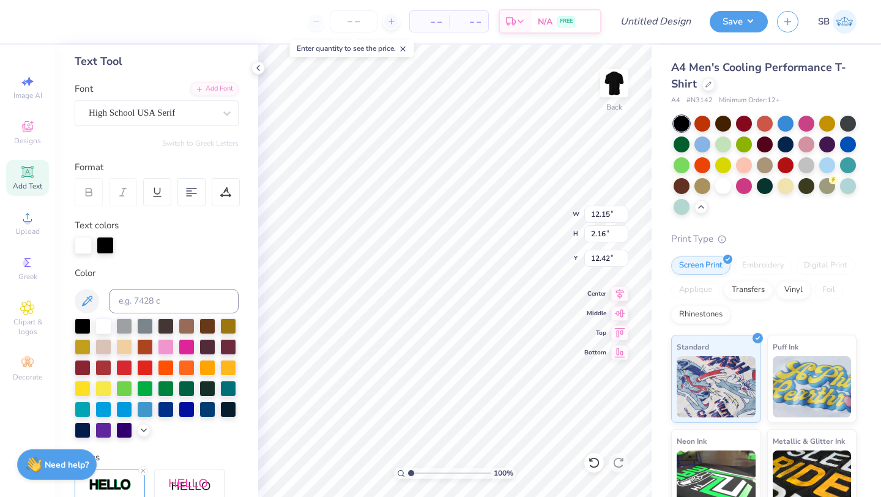
scroll to position [59, 0]
click at [225, 347] on div at bounding box center [228, 345] width 16 height 16
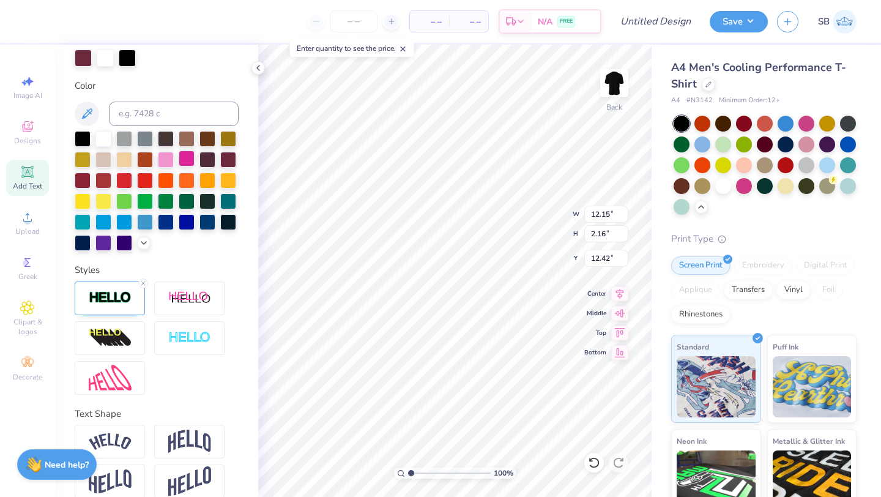
scroll to position [262, 0]
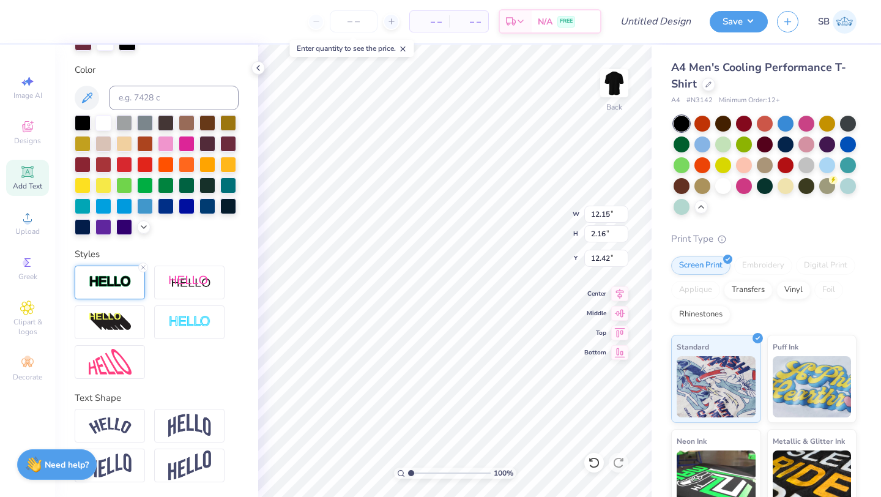
click at [120, 282] on img at bounding box center [110, 282] width 43 height 14
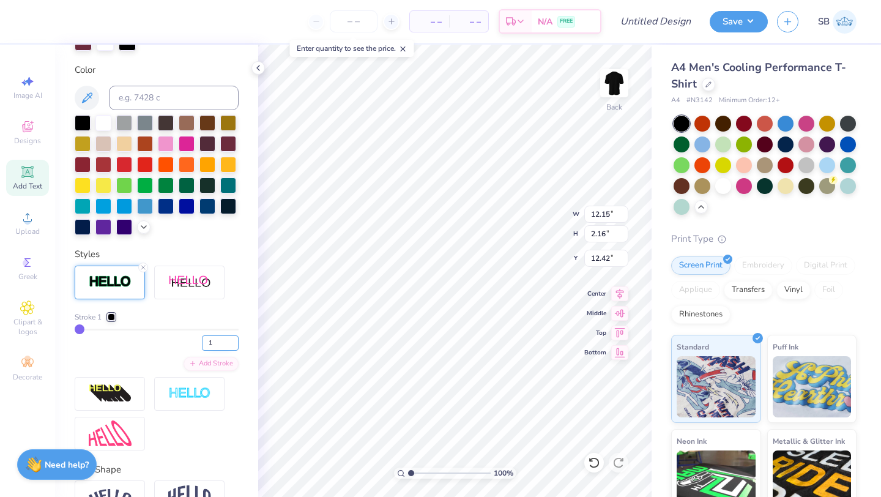
click at [218, 340] on input "1" at bounding box center [220, 342] width 37 height 15
type input "4"
type input "12.26"
type input "2.26"
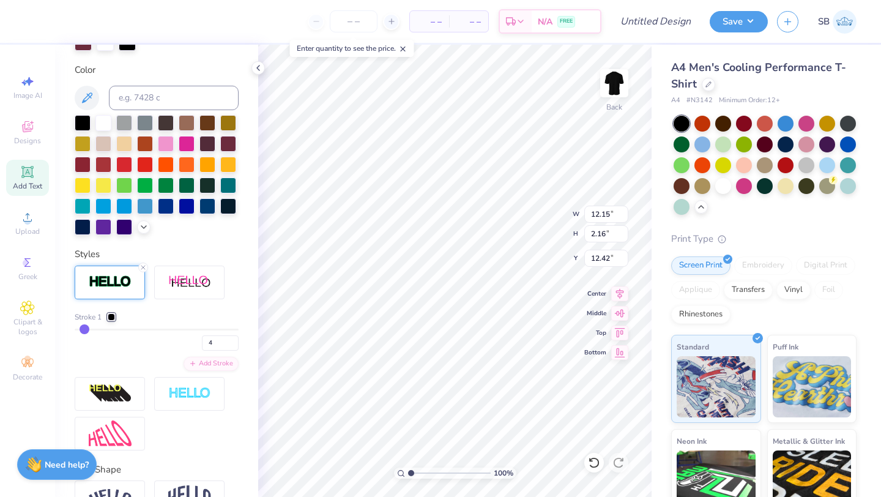
type input "12.37"
click at [111, 316] on div at bounding box center [111, 316] width 7 height 7
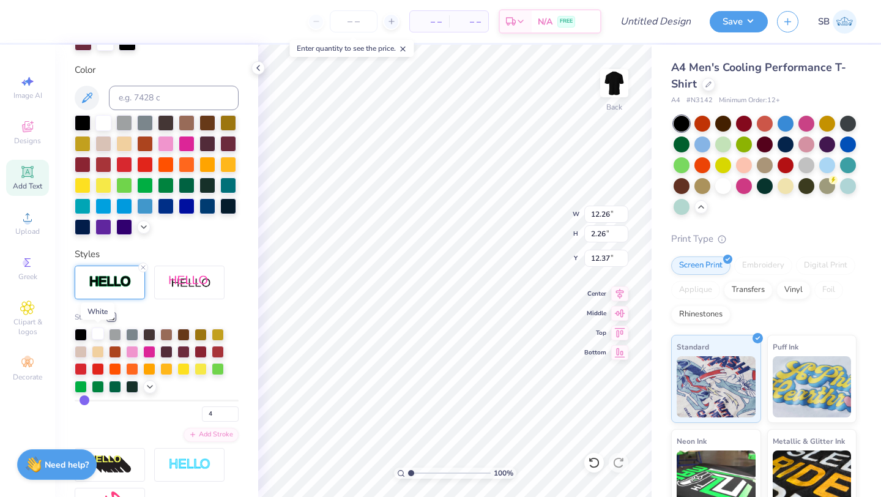
click at [98, 336] on div at bounding box center [98, 333] width 12 height 12
type input "8.66"
click at [518, 228] on div "100 % Back W 12.26 12.26 " H 2.26 2.26 " Y 8.66 8.66 " Center Middle Top Bottom" at bounding box center [454, 271] width 393 height 452
type input "4.74"
type input "13.32"
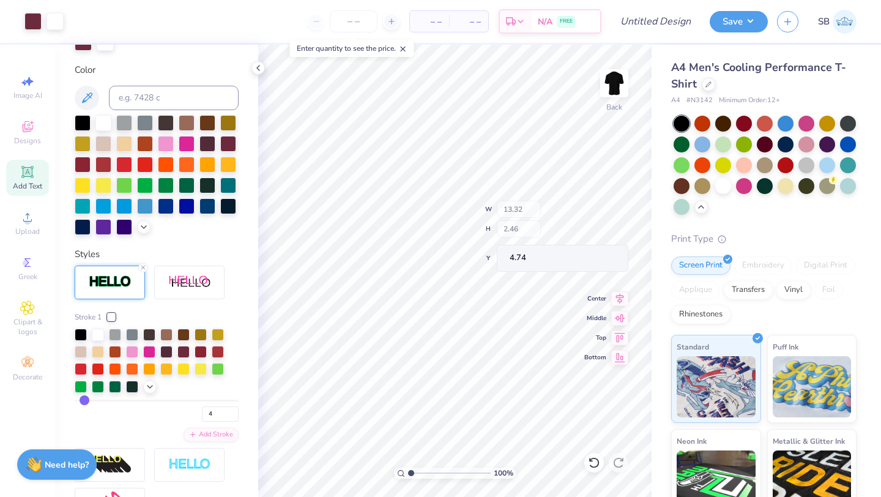
type input "2.46"
type input "3.00"
click at [222, 411] on input "4" at bounding box center [220, 413] width 37 height 15
type input "3"
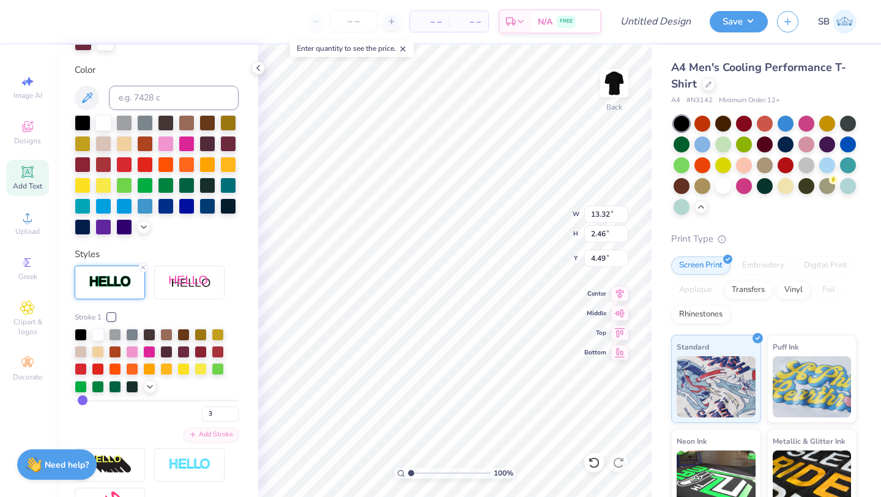
scroll to position [0, 0]
click at [159, 420] on div "3" at bounding box center [157, 411] width 164 height 22
click at [214, 409] on input "3" at bounding box center [220, 413] width 37 height 15
click at [616, 76] on img at bounding box center [614, 83] width 49 height 49
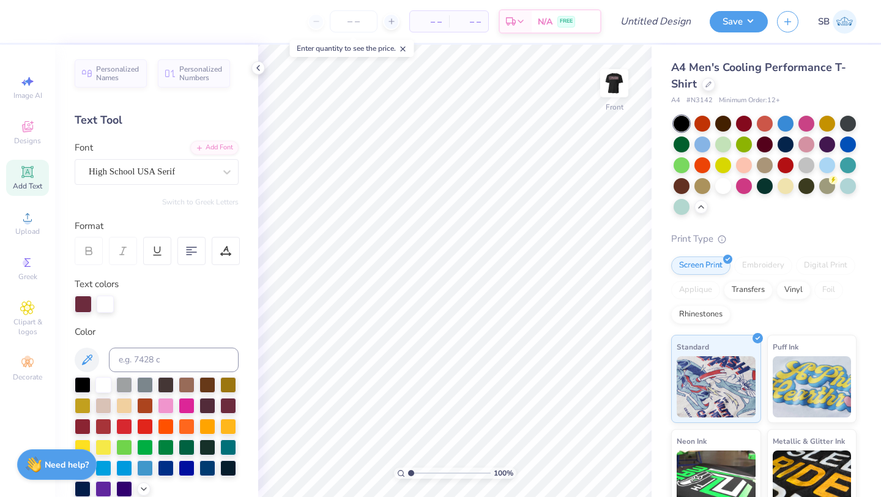
scroll to position [218, 0]
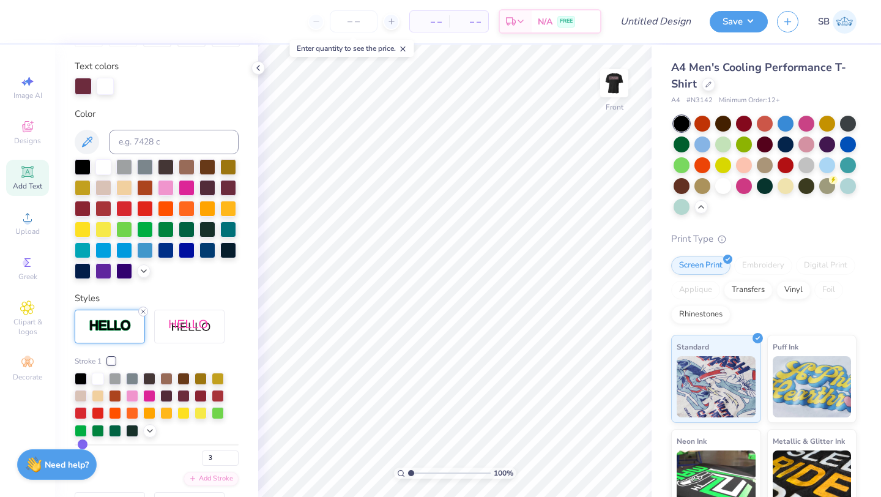
click at [141, 309] on icon at bounding box center [143, 311] width 7 height 7
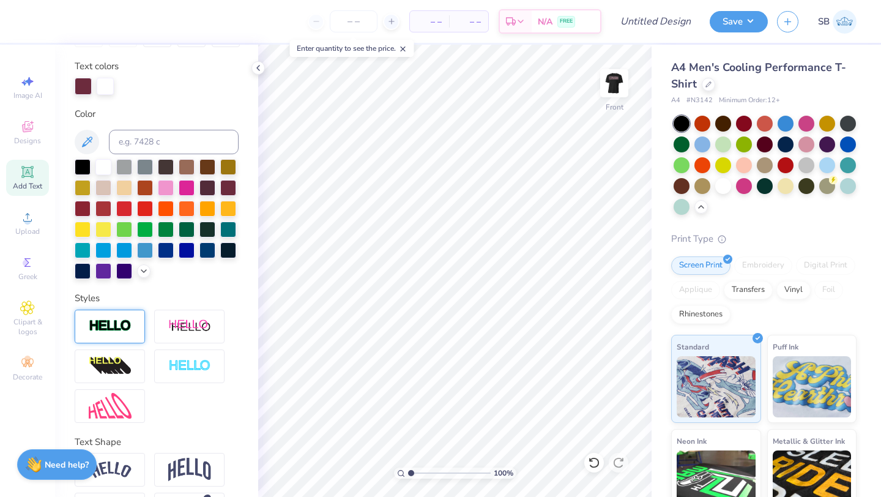
click at [22, 181] on div "Add Text" at bounding box center [27, 178] width 43 height 36
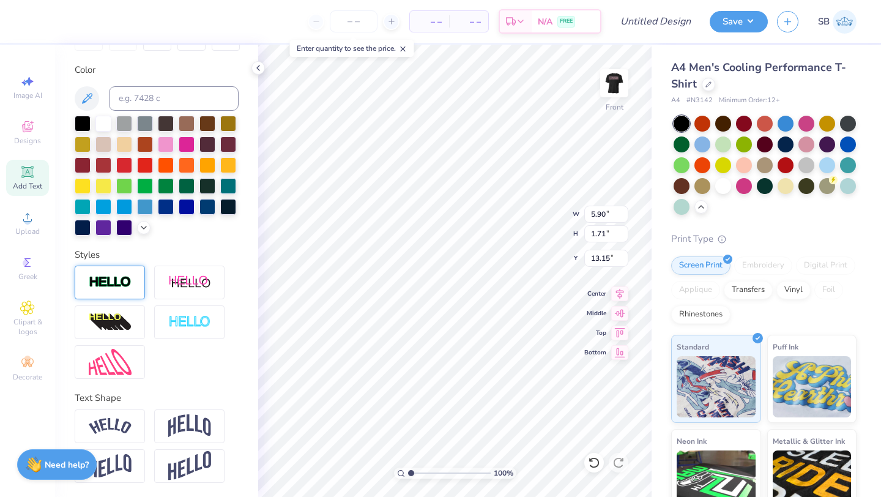
scroll to position [0, 0]
type textarea "TEAM SAYING"
type input "25.19"
type input "12.09"
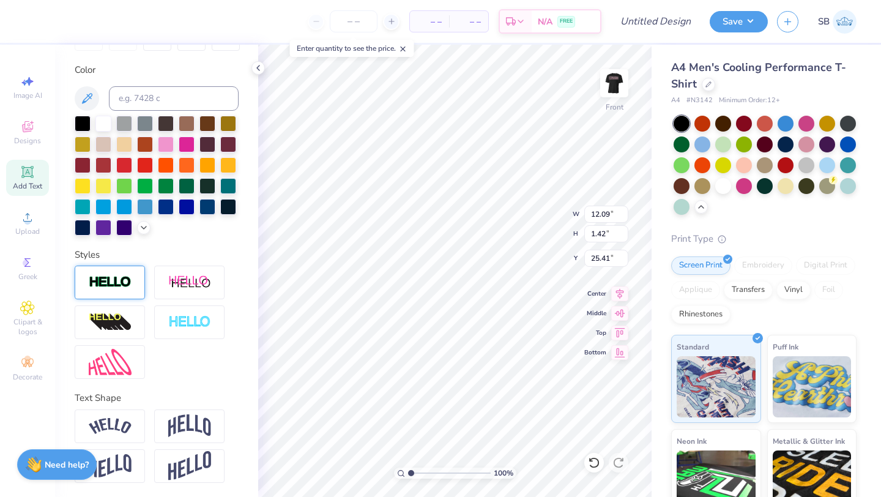
type input "1.42"
type input "25.41"
type input "25.45"
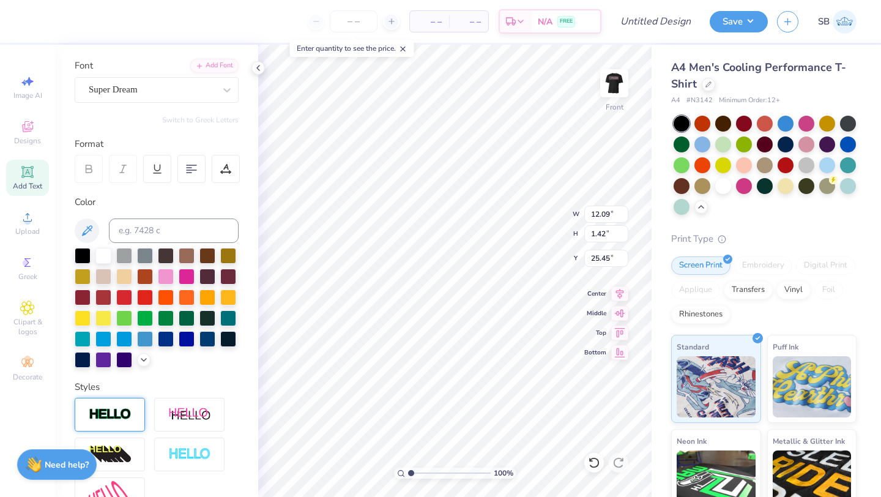
scroll to position [0, 0]
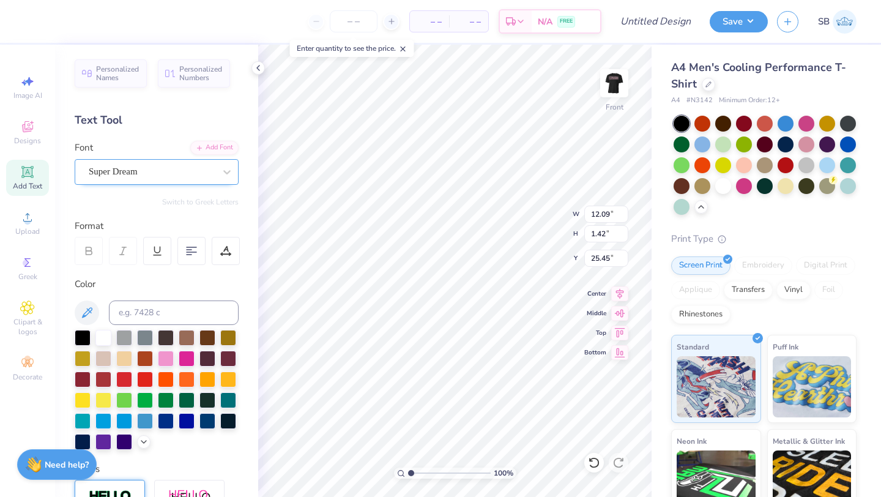
click at [149, 179] on div "Super Dream" at bounding box center [151, 171] width 128 height 19
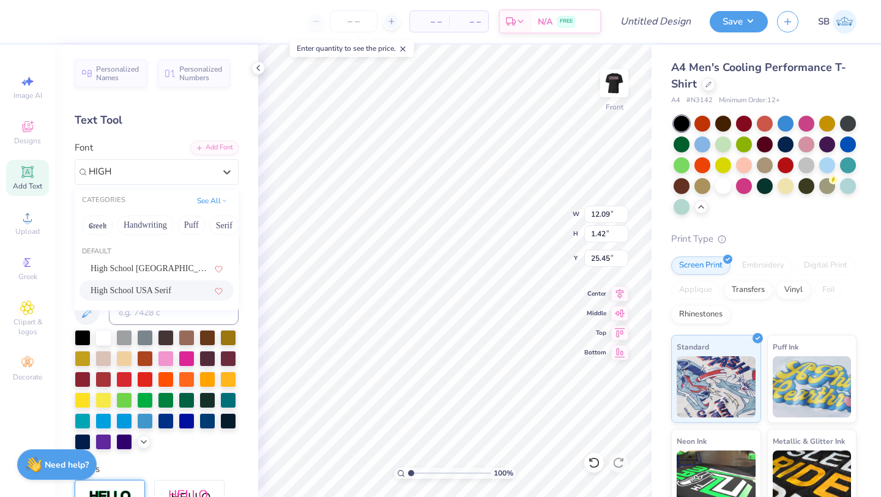
click at [136, 292] on span "High School USA Serif" at bounding box center [131, 290] width 81 height 13
type input "HIGH"
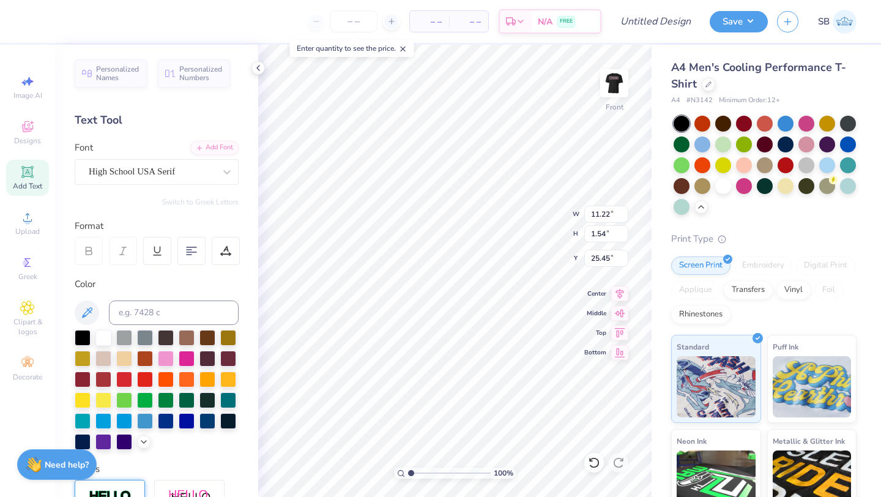
type input "11.22"
type input "1.54"
type input "25.39"
click at [738, 19] on button "Save" at bounding box center [739, 19] width 58 height 21
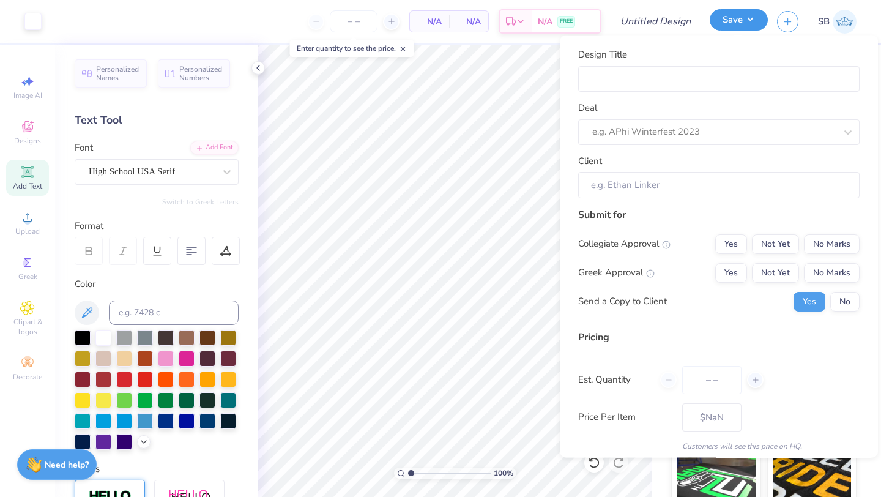
type input "0"
click at [703, 83] on input "Design Title" at bounding box center [718, 78] width 281 height 26
type input "Maroon Shooter Shirt 2"
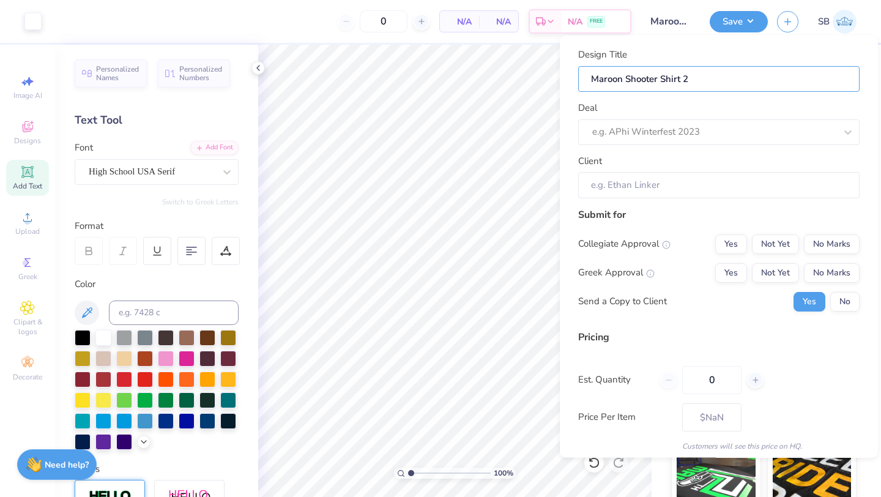
type input "Maroon Shooter Shirt"
type input "Maroon Shooter Shirt 3"
click at [691, 133] on div at bounding box center [701, 132] width 219 height 17
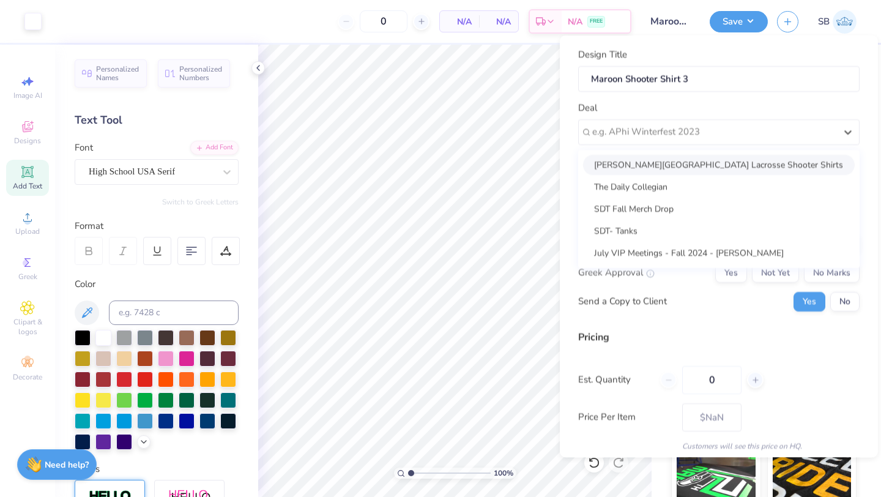
click at [687, 156] on div "[PERSON_NAME][GEOGRAPHIC_DATA] Lacrosse Shooter Shirts" at bounding box center [719, 164] width 272 height 20
type input "[PERSON_NAME]"
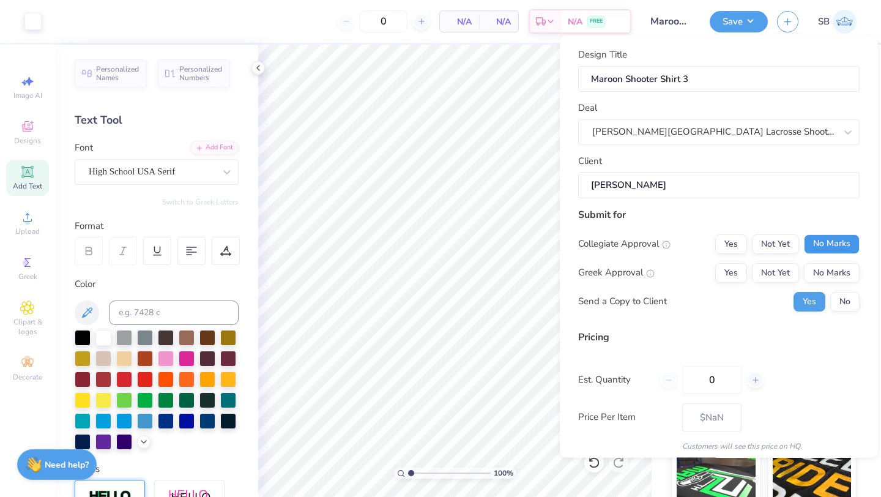
click at [816, 243] on button "No Marks" at bounding box center [832, 244] width 56 height 20
click at [816, 278] on button "No Marks" at bounding box center [832, 272] width 56 height 20
click at [842, 303] on button "No" at bounding box center [844, 301] width 29 height 20
click at [710, 376] on input "0" at bounding box center [711, 379] width 59 height 28
click at [723, 377] on input "0" at bounding box center [711, 379] width 59 height 28
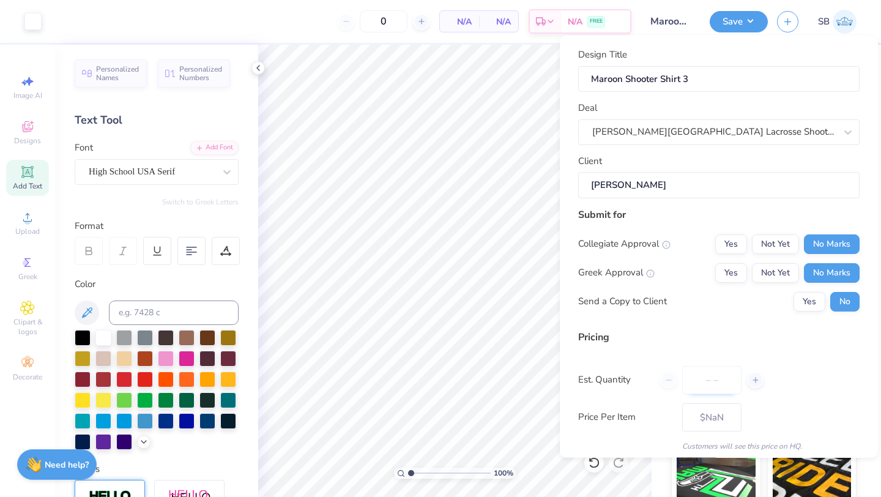
type input "6"
type input "60"
click at [813, 367] on div "Est. Quantity 60" at bounding box center [718, 379] width 281 height 28
type input "60"
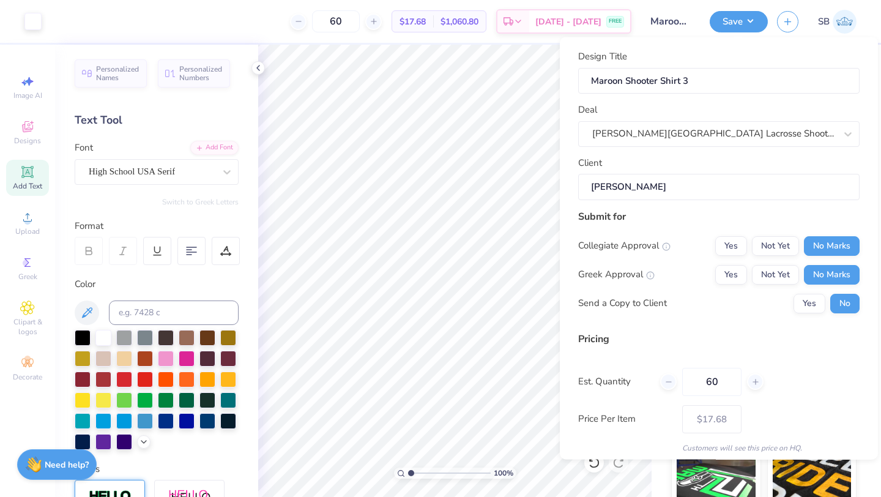
scroll to position [44, 0]
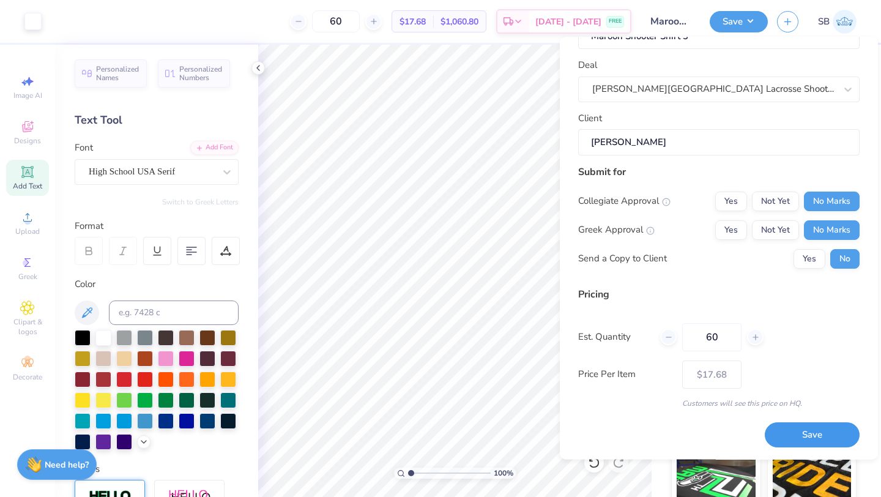
click at [806, 439] on button "Save" at bounding box center [812, 435] width 95 height 25
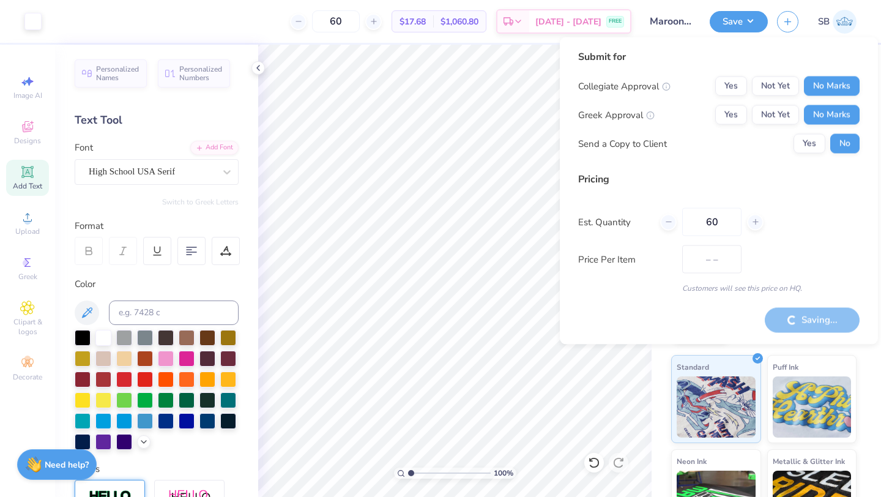
type input "$17.68"
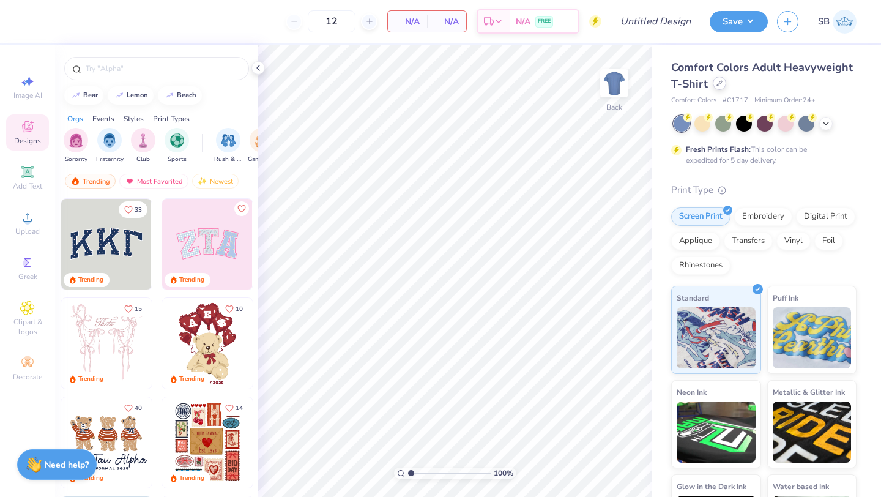
click at [719, 87] on div at bounding box center [719, 82] width 13 height 13
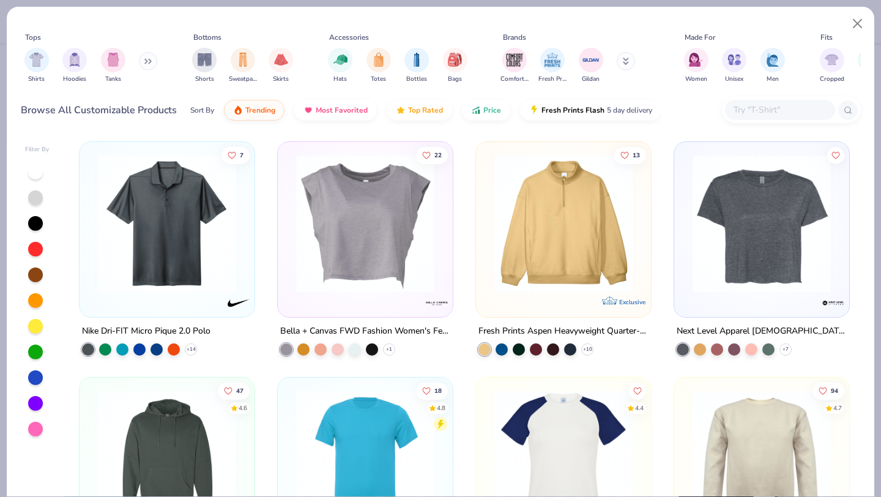
click at [746, 116] on input "text" at bounding box center [779, 110] width 94 height 14
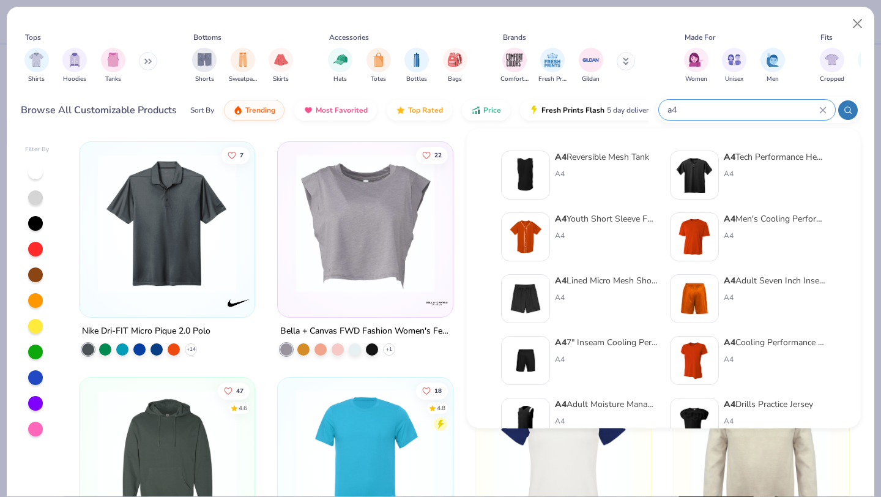
type input "a4"
click at [724, 235] on div "A4" at bounding box center [775, 235] width 103 height 11
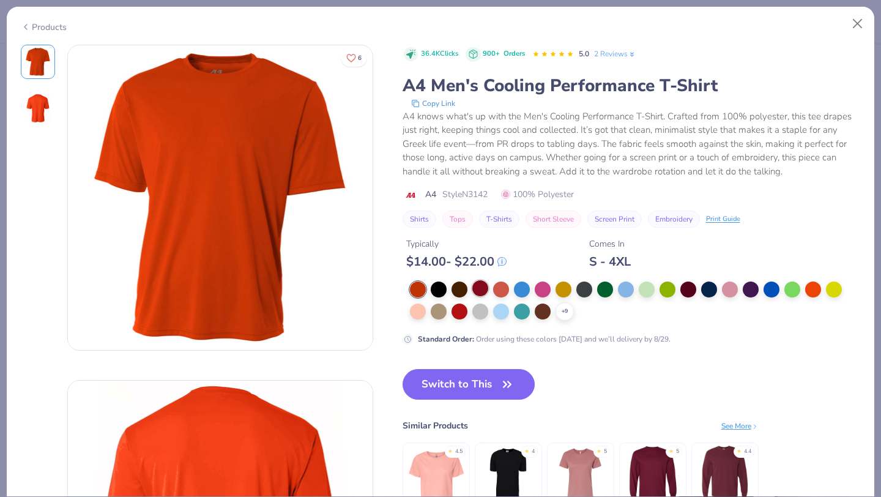
click at [478, 291] on div at bounding box center [480, 288] width 16 height 16
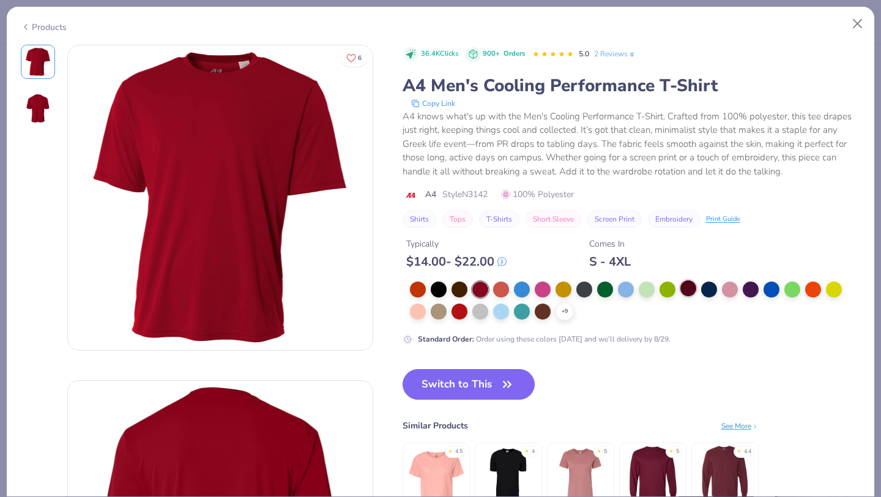
click at [692, 293] on div at bounding box center [688, 288] width 16 height 16
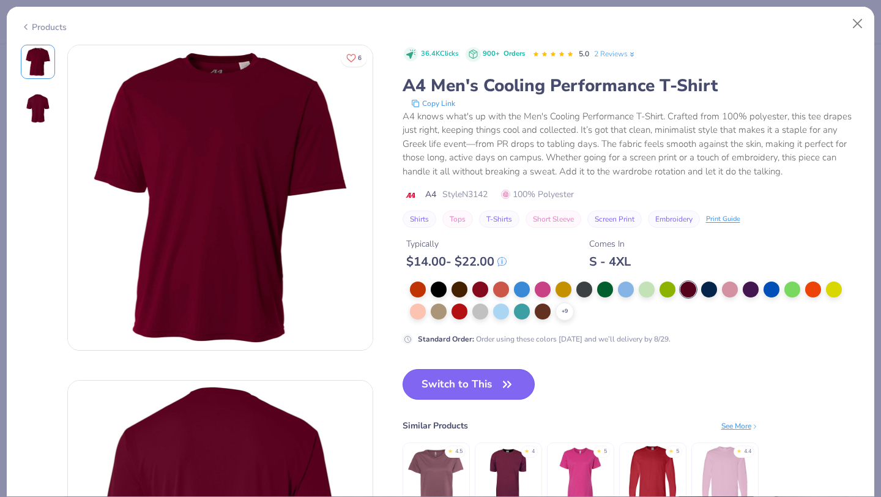
click at [497, 389] on button "Switch to This" at bounding box center [469, 384] width 133 height 31
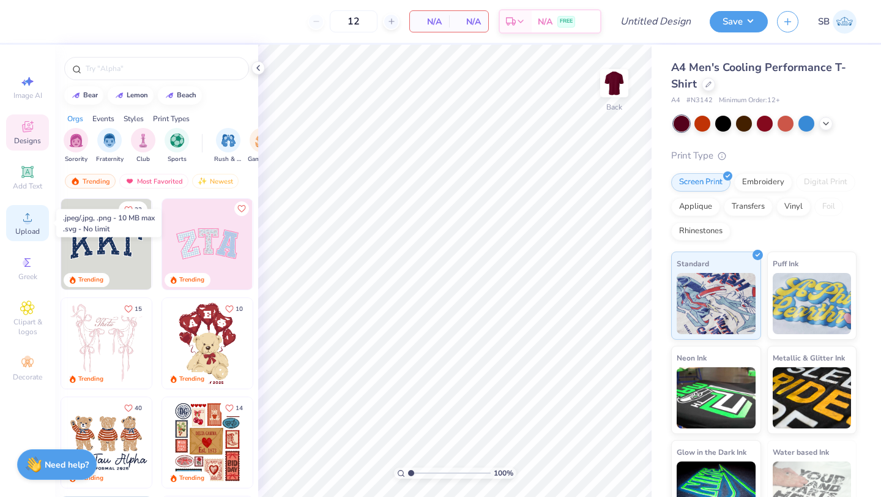
click at [13, 231] on div "Upload" at bounding box center [27, 223] width 43 height 36
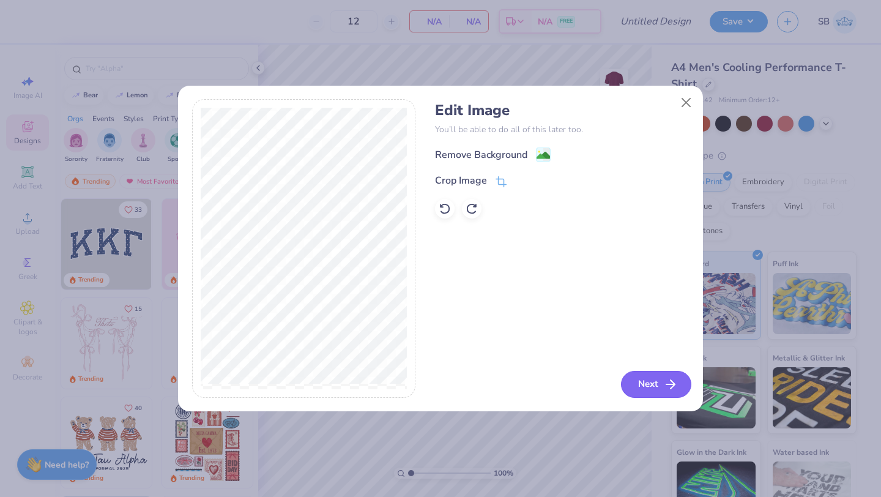
click at [645, 384] on button "Next" at bounding box center [656, 384] width 70 height 27
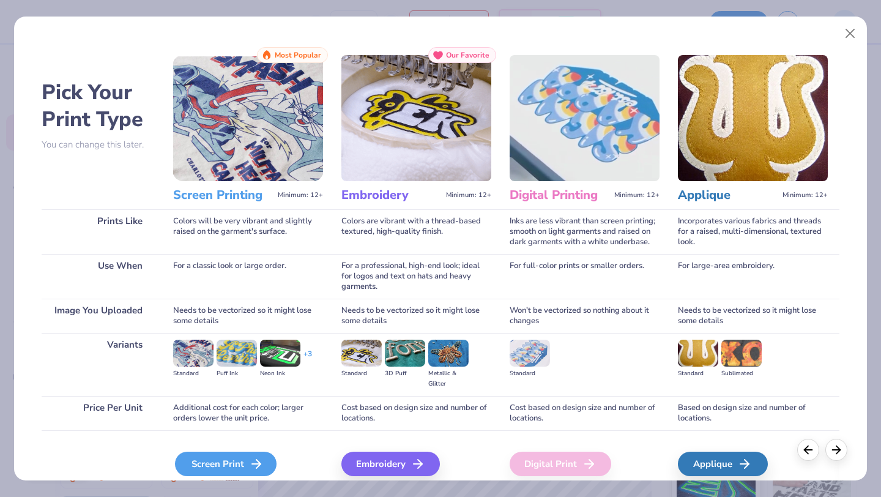
click at [230, 451] on div "Screen Print We'll vectorize your image." at bounding box center [248, 462] width 150 height 65
click at [261, 465] on icon at bounding box center [256, 463] width 15 height 15
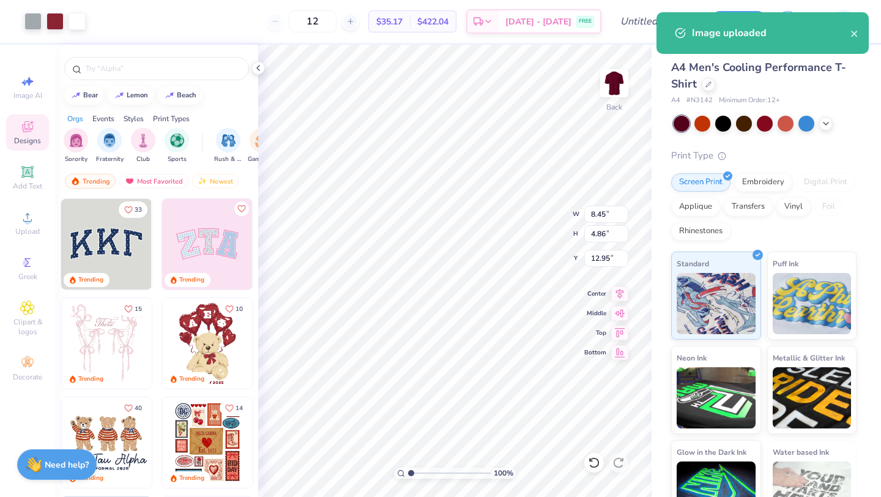
type input "8.45"
type input "4.86"
type input "12.95"
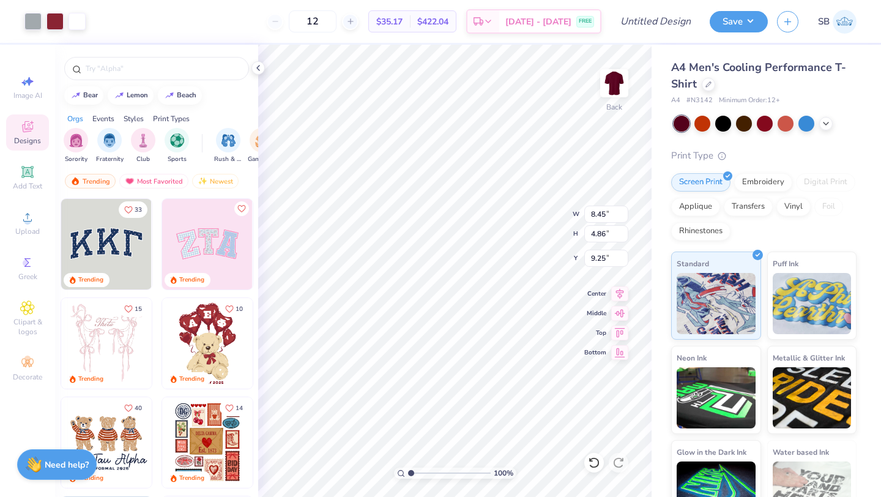
type input "9.25"
click at [18, 180] on div "Add Text" at bounding box center [27, 178] width 43 height 36
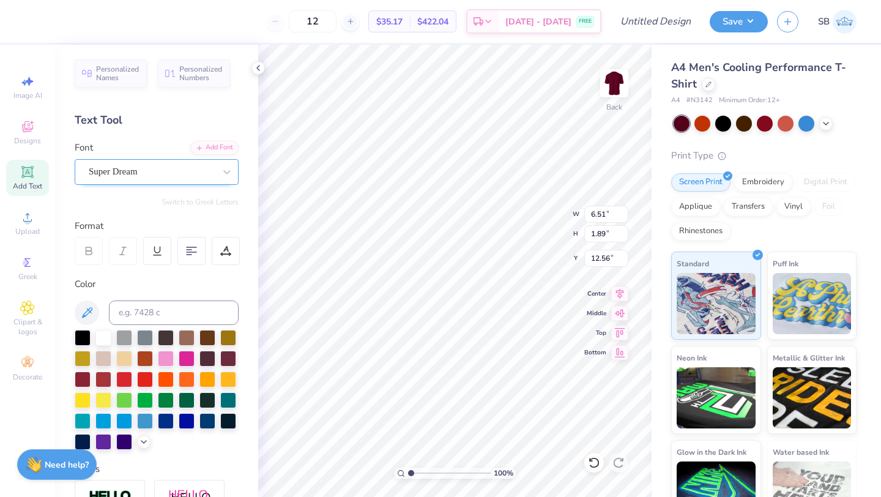
click at [135, 167] on div "Super Dream" at bounding box center [151, 171] width 128 height 19
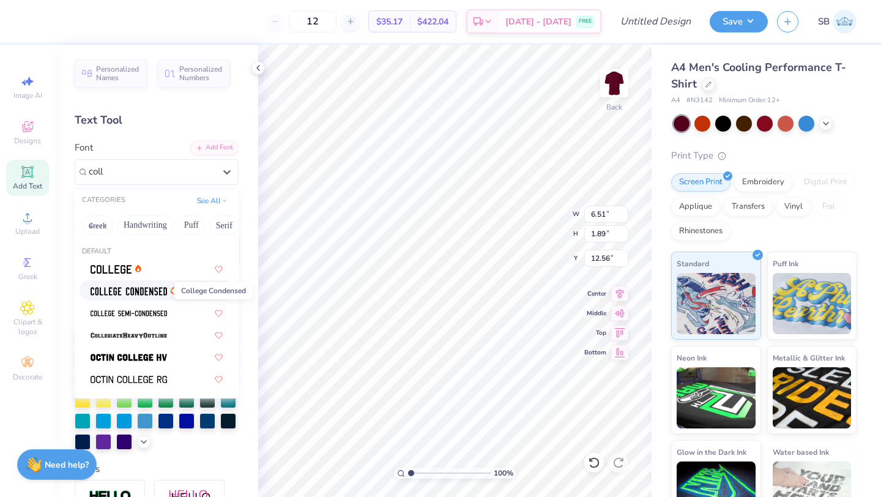
click at [118, 293] on img at bounding box center [129, 291] width 76 height 9
type input "coll"
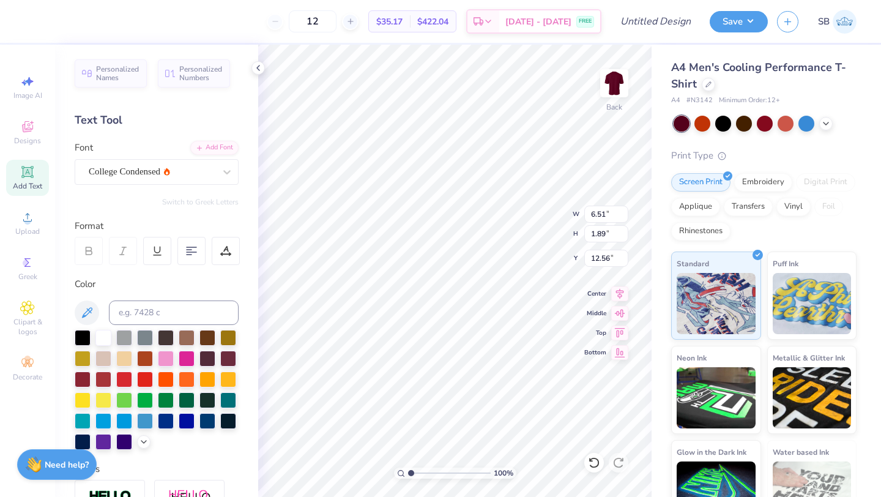
type input "4.86"
type input "1.84"
type input "12.58"
click at [125, 174] on div "College Condensed" at bounding box center [151, 171] width 128 height 19
click at [133, 260] on div "Varsity Team" at bounding box center [157, 268] width 154 height 20
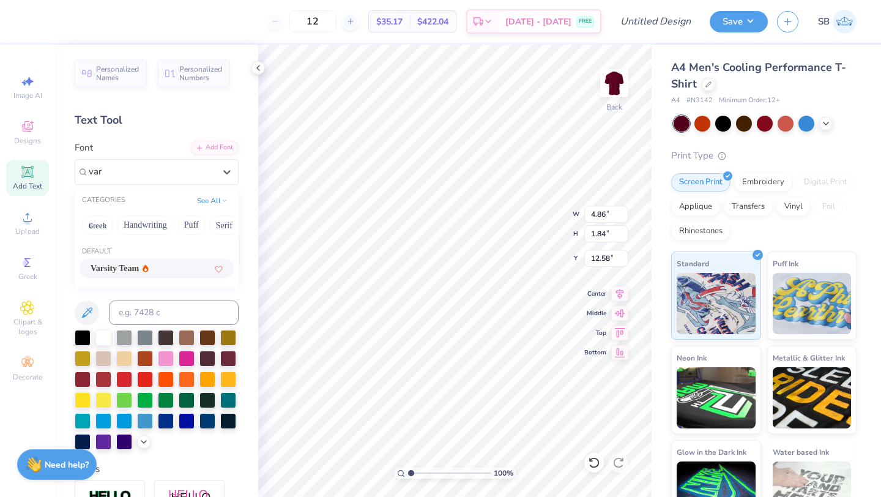
type input "var"
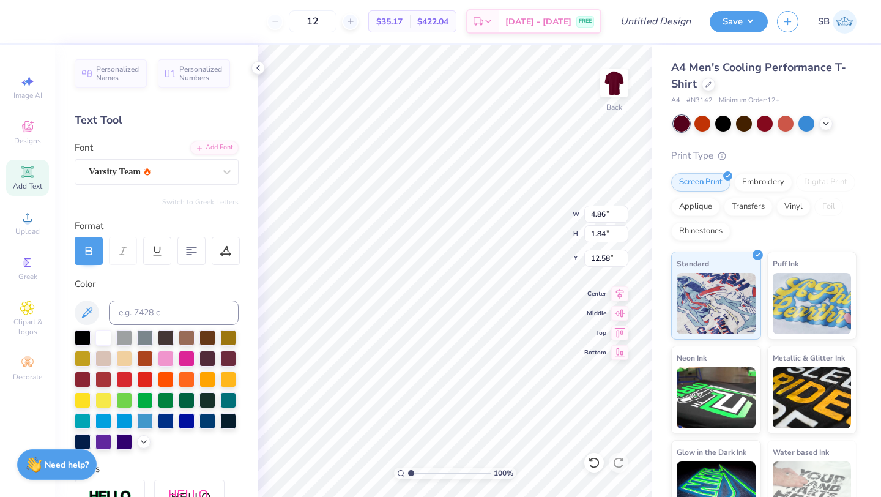
type input "6.46"
type input "1.88"
type input "12.56"
type textarea "stoneman douglas"
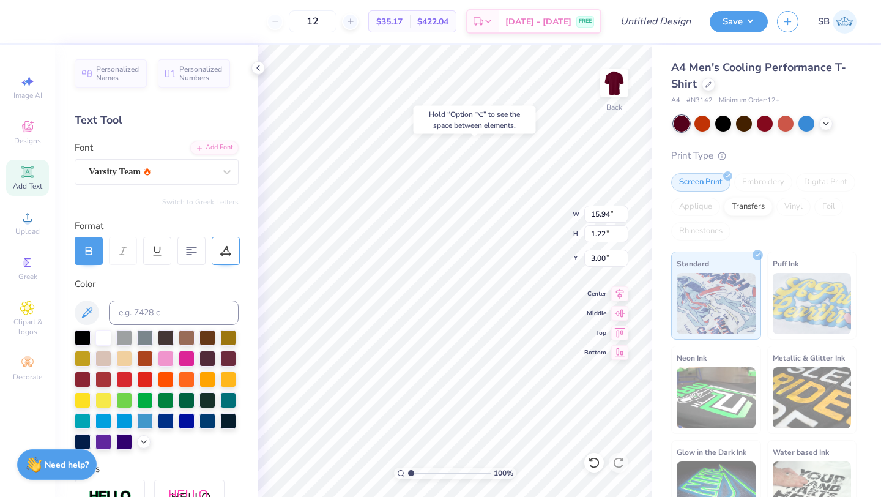
type input "3.00"
type input "15.37"
click at [26, 181] on span "Add Text" at bounding box center [27, 186] width 29 height 10
type textarea "l"
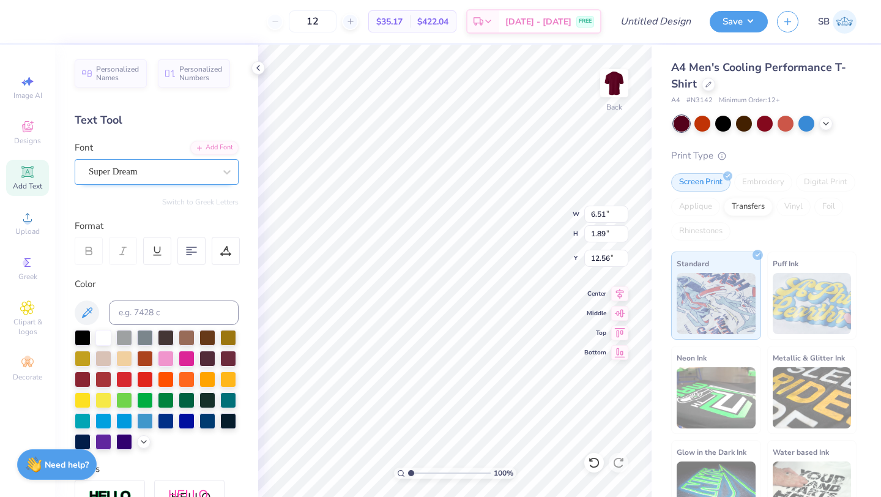
type textarea "LACROSSE"
click at [192, 173] on div "Super Dream" at bounding box center [151, 171] width 128 height 19
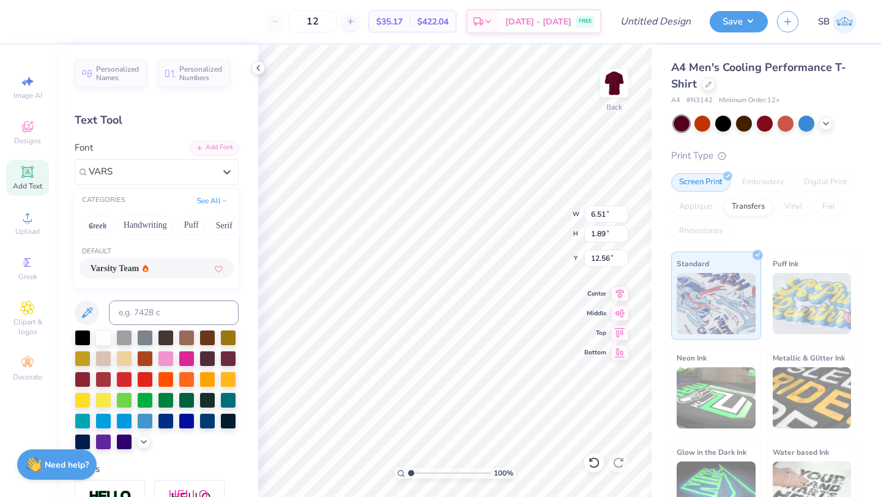
click at [164, 266] on div "Varsity Team" at bounding box center [157, 268] width 132 height 13
type input "VARS"
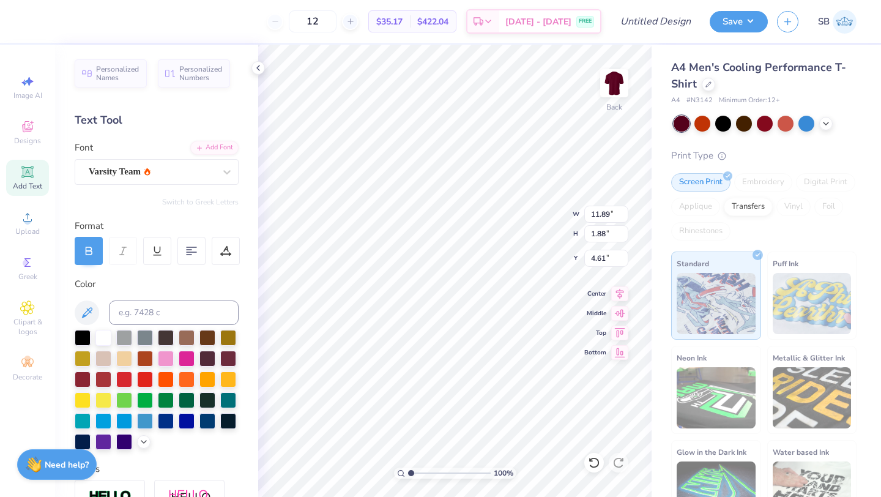
type input "4.61"
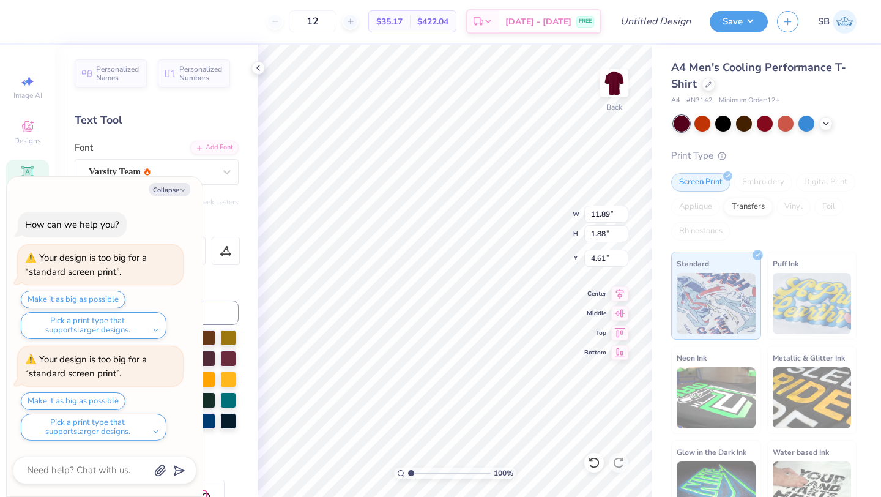
type textarea "x"
type input "6.42"
click at [168, 192] on button "Collapse" at bounding box center [169, 189] width 41 height 13
type textarea "x"
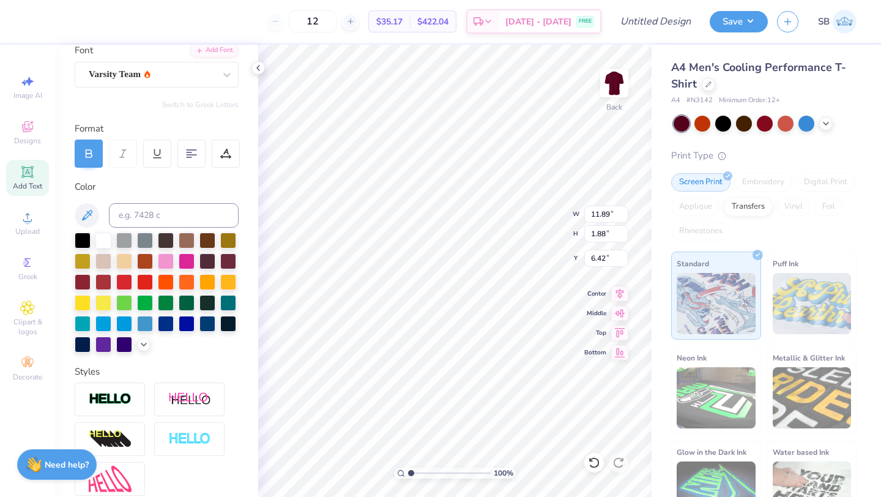
scroll to position [0, 0]
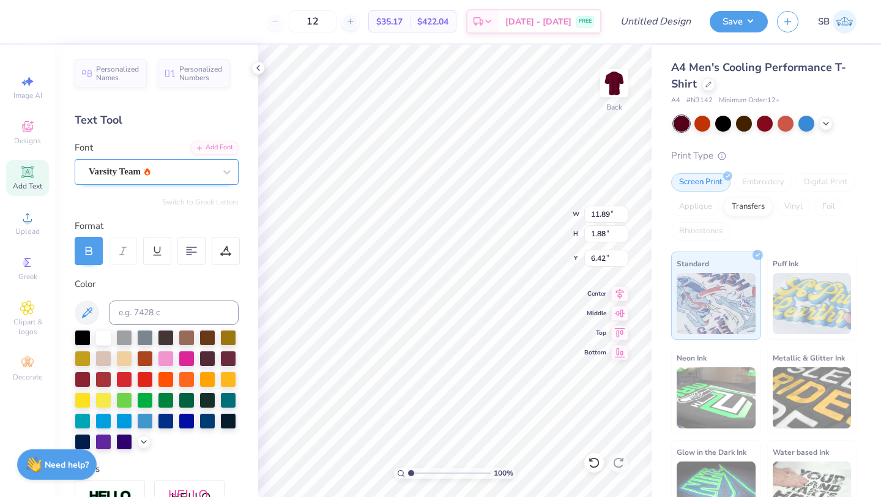
type input "4.60"
type input "7.07"
type input "4.04"
type input "2.33"
type input "6.84"
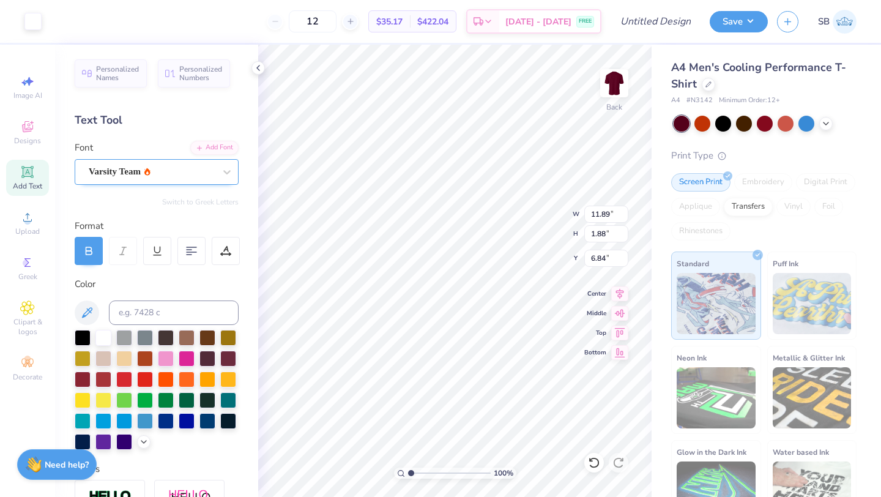
type input "11.89"
type input "1.88"
type input "4.60"
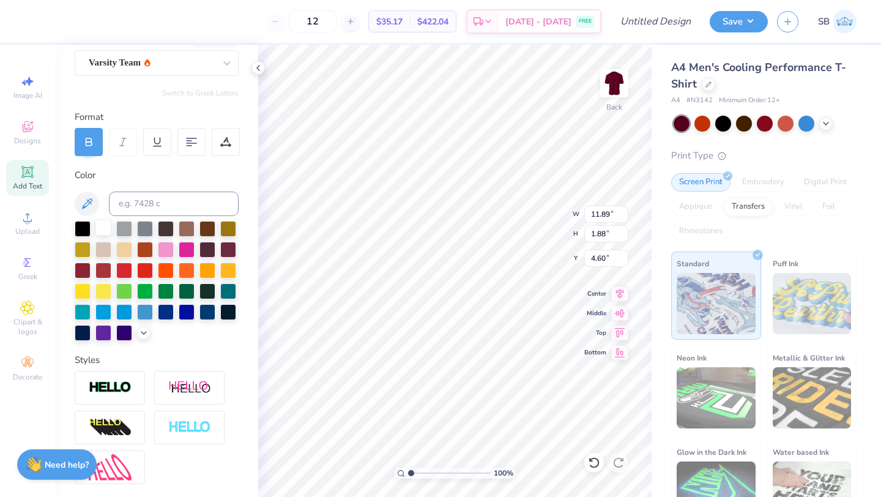
scroll to position [214, 0]
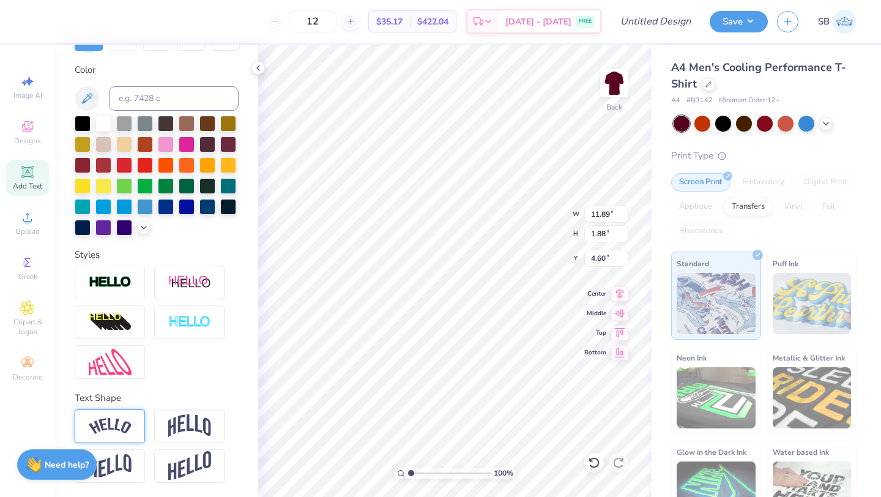
click at [117, 428] on img at bounding box center [110, 426] width 43 height 17
type input "14.55"
type input "3.62"
type input "3.73"
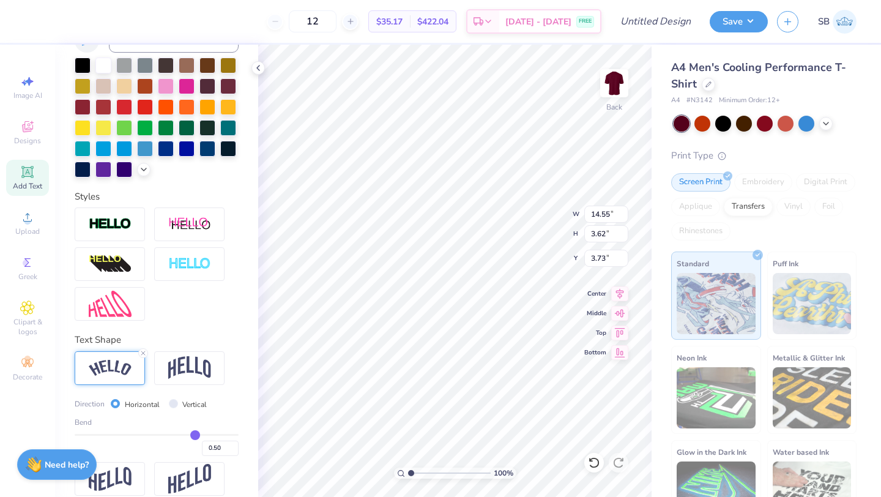
type input "0.48"
type input "0.47"
type input "0.45"
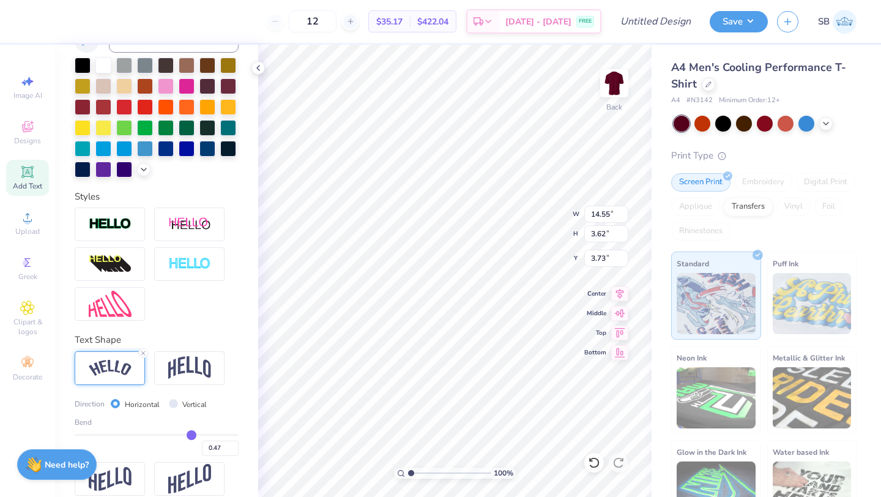
type input "0.45"
type input "0.42"
type input "0.4"
type input "0.40"
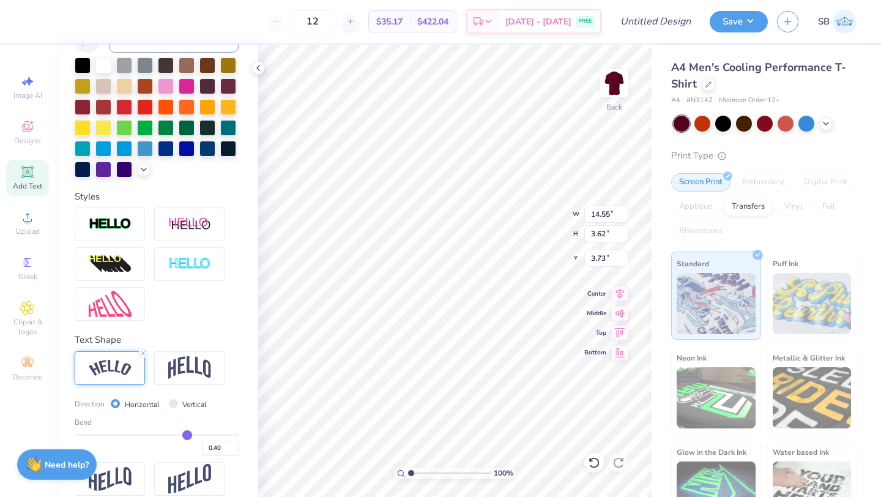
type input "0.37"
type input "0.35"
type input "0.34"
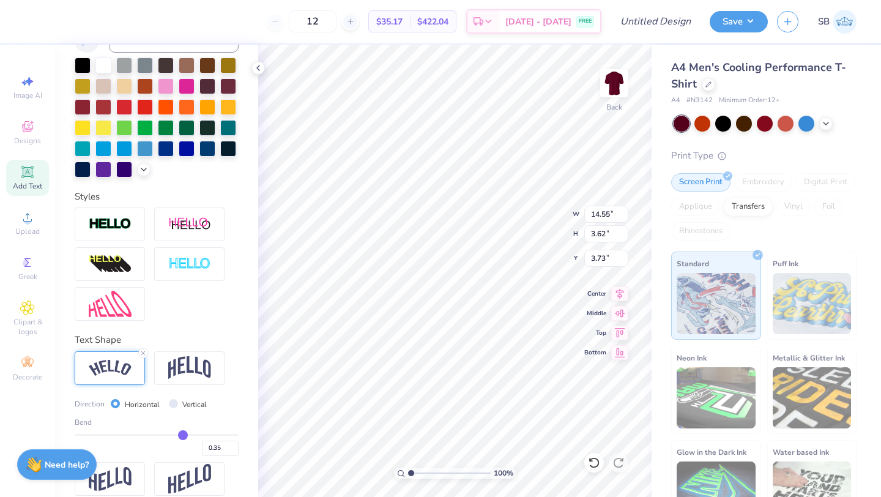
type input "0.34"
type input "0.33"
type input "0.32"
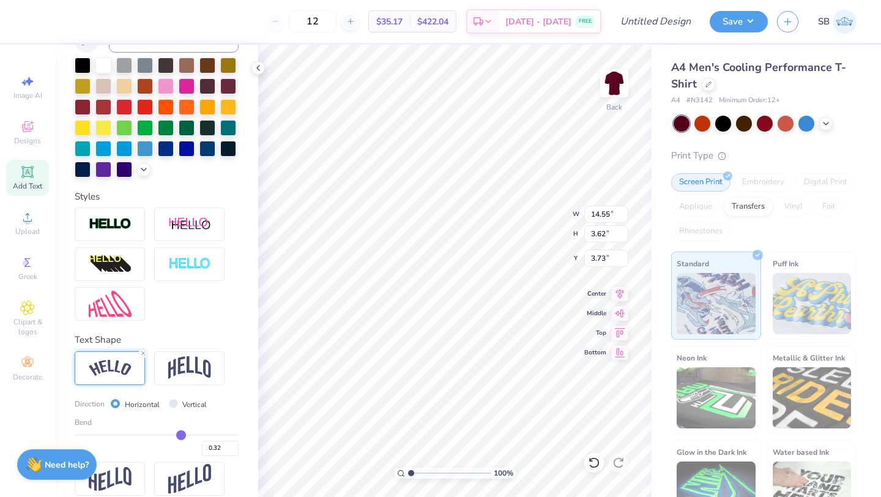
type input "0.31"
drag, startPoint x: 193, startPoint y: 434, endPoint x: 181, endPoint y: 434, distance: 12.8
type input "0.31"
click at [181, 434] on input "range" at bounding box center [157, 435] width 164 height 2
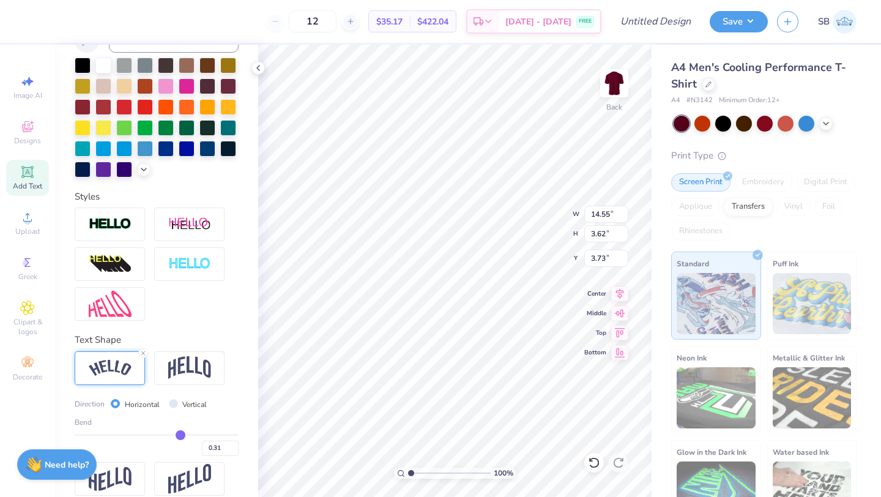
type input "13.65"
type input "2.57"
type input "4.26"
type input "0.3"
type input "0.30"
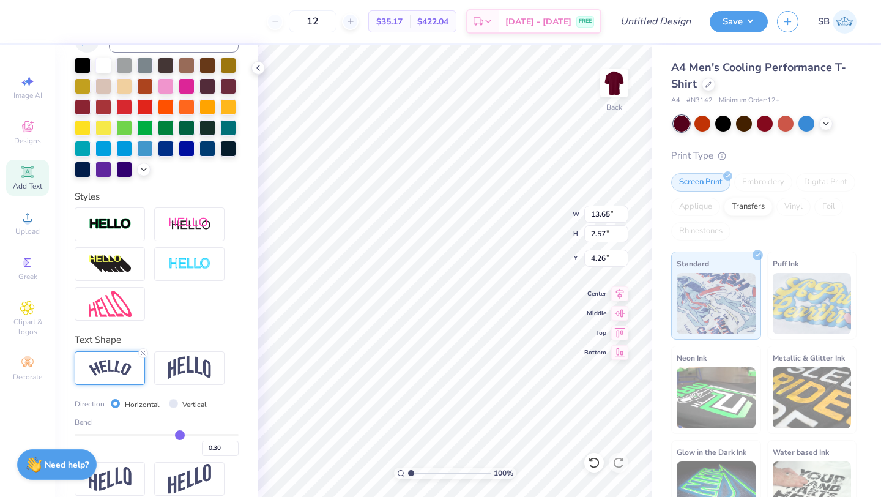
type input "0.29"
type input "0.28"
type input "0.25"
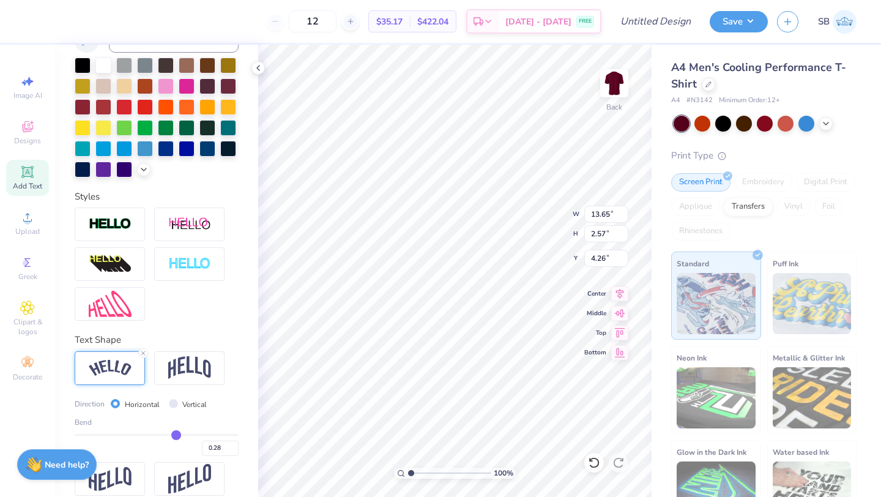
type input "0.25"
type input "0.23"
type input "0.21"
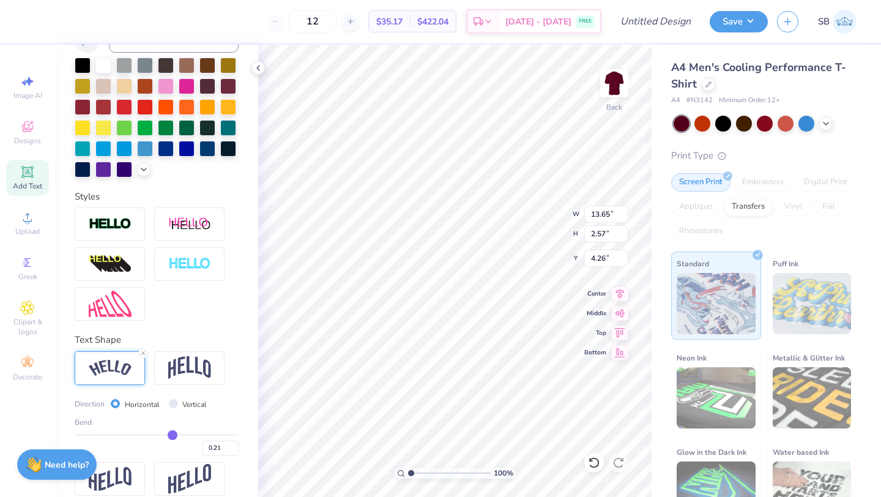
type input "0.19"
type input "0.18"
drag, startPoint x: 180, startPoint y: 432, endPoint x: 170, endPoint y: 432, distance: 9.8
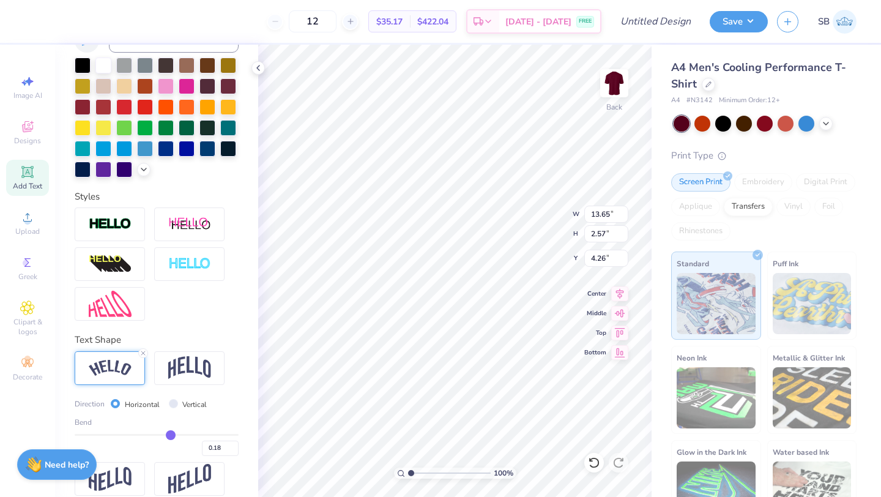
type input "0.18"
click at [170, 434] on input "range" at bounding box center [157, 435] width 164 height 2
type input "12.94"
type input "2.12"
type input "4.49"
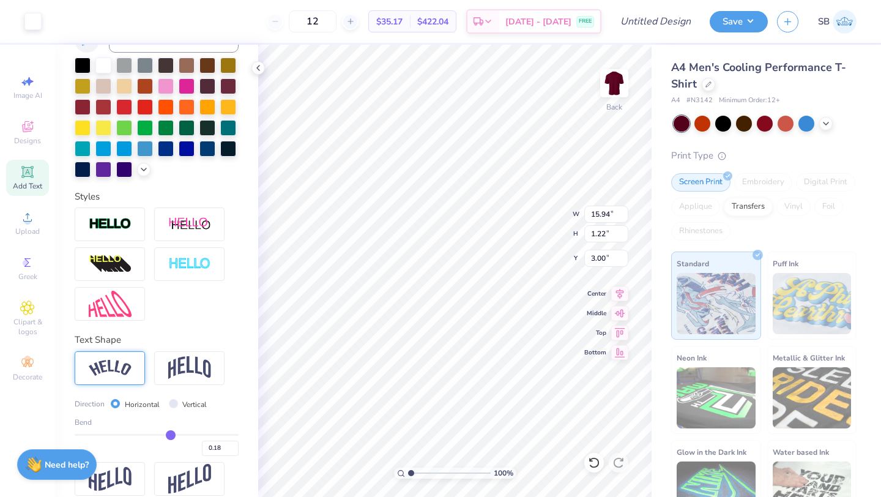
scroll to position [214, 0]
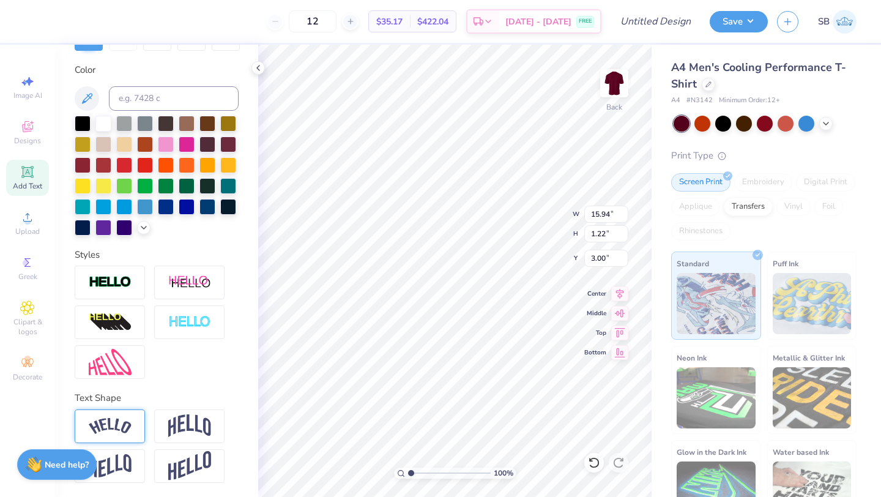
click at [109, 432] on img at bounding box center [110, 426] width 43 height 17
type input "3.17"
type input "2.02"
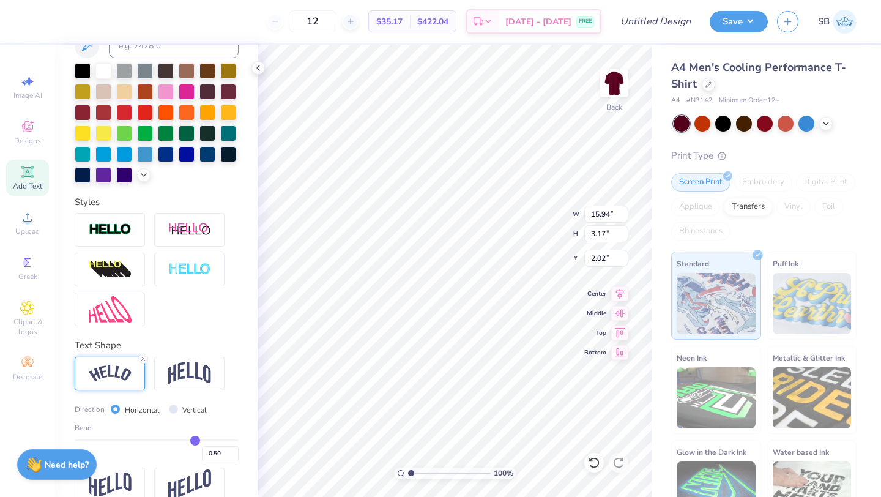
scroll to position [282, 0]
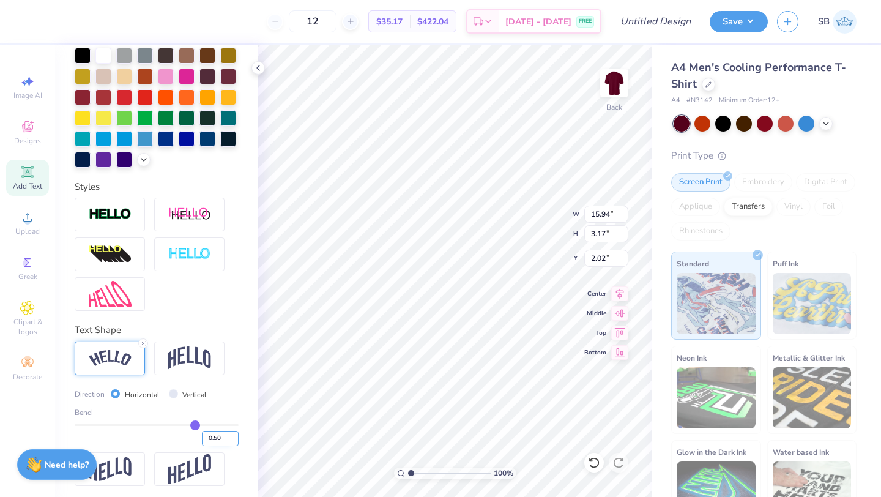
click at [223, 436] on input "0.50" at bounding box center [220, 438] width 37 height 15
type input "0.18"
type input "15.09"
type input "1.39"
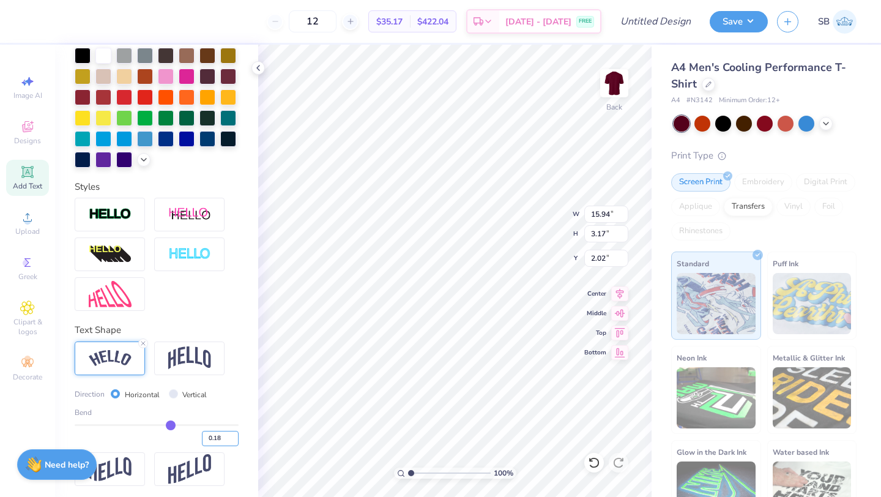
type input "2.91"
click at [224, 398] on div "Direction Horizontal Vertical" at bounding box center [157, 394] width 164 height 14
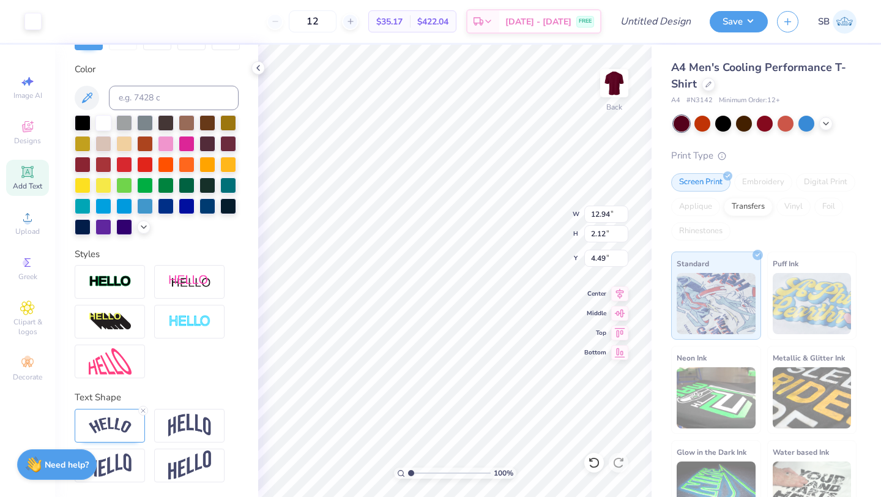
scroll to position [214, 0]
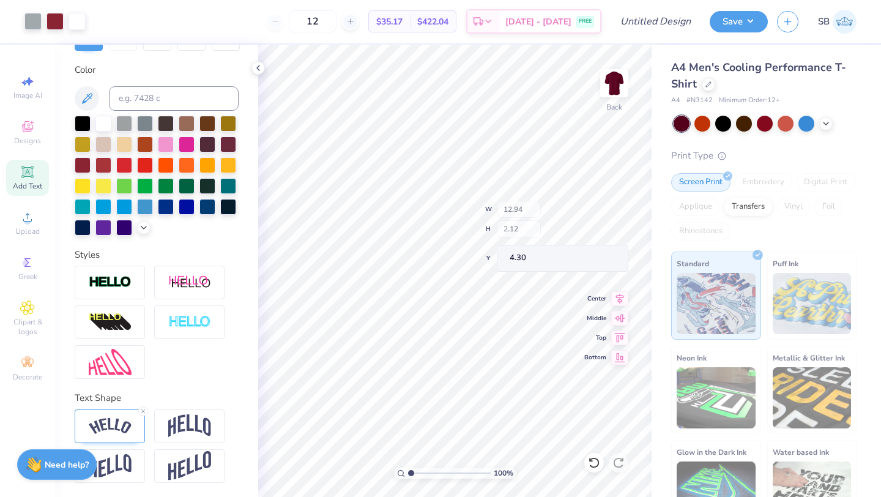
type input "4.30"
type input "3.00"
type input "6.77"
click at [132, 281] on div at bounding box center [110, 283] width 70 height 34
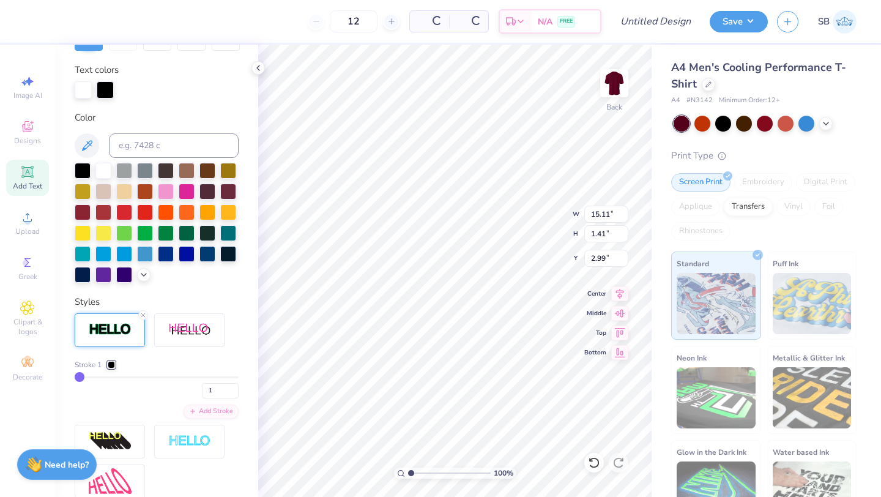
type input "15.11"
type input "1.41"
type input "2.99"
click at [125, 168] on div at bounding box center [124, 170] width 16 height 16
click at [107, 169] on div at bounding box center [103, 170] width 16 height 16
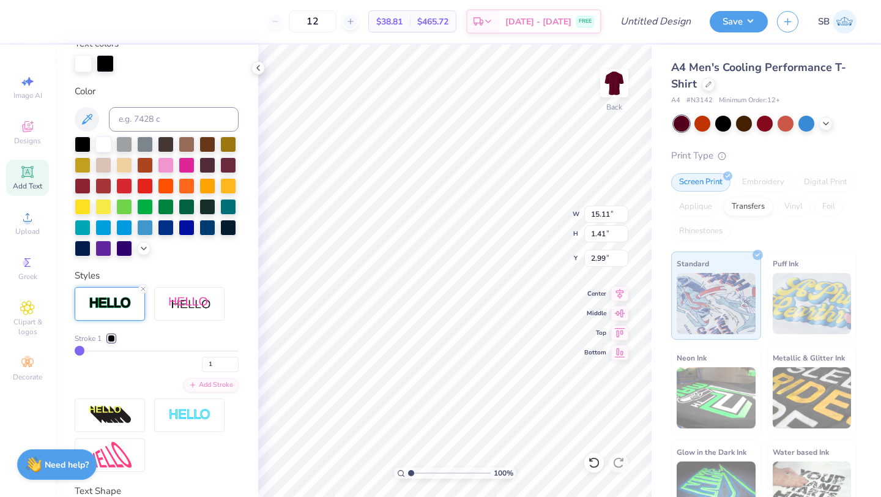
scroll to position [242, 0]
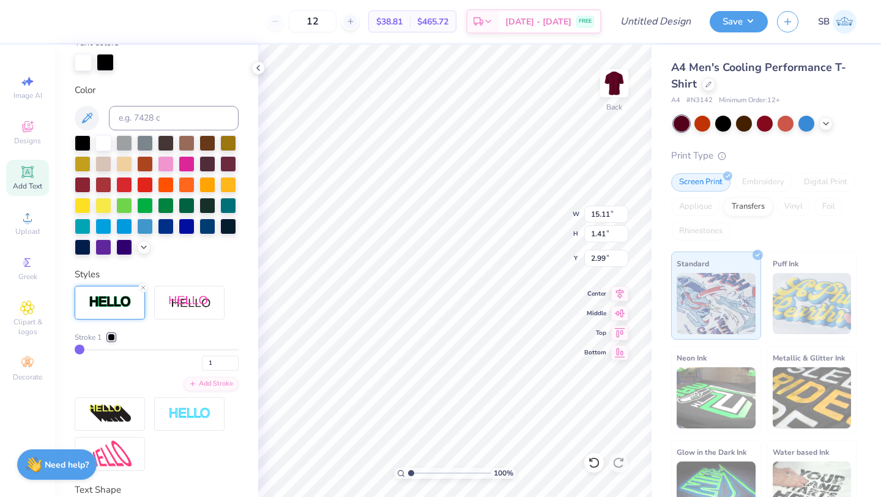
click at [110, 335] on div at bounding box center [111, 336] width 7 height 7
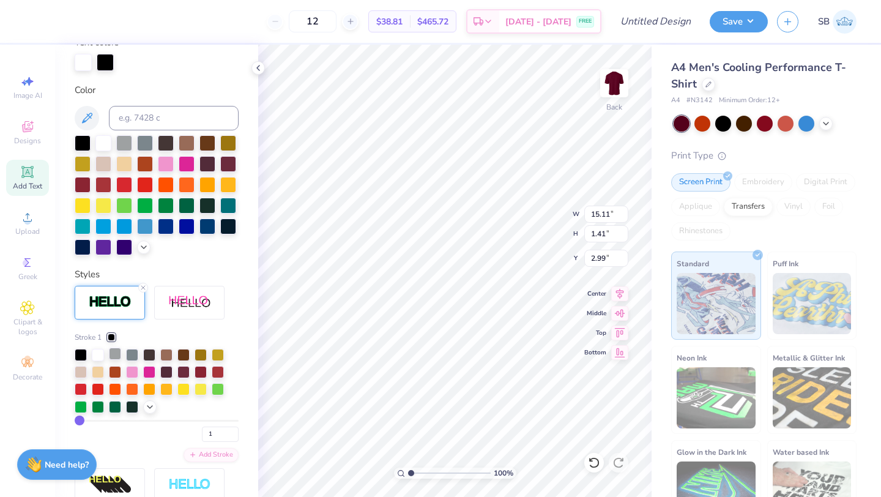
click at [113, 352] on div at bounding box center [115, 354] width 12 height 12
click at [234, 431] on input "2" at bounding box center [220, 433] width 37 height 15
type input "3"
click at [234, 431] on input "3" at bounding box center [220, 433] width 37 height 15
type input "3"
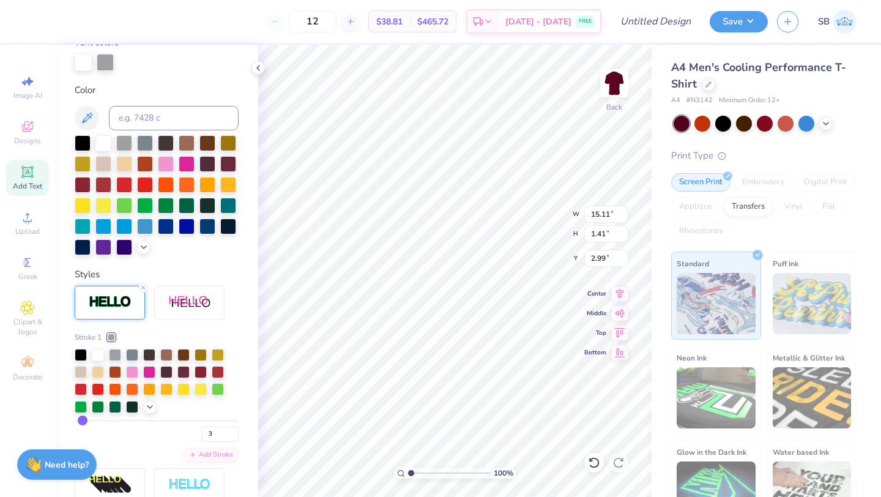
click at [161, 440] on div "3" at bounding box center [157, 431] width 164 height 22
type input "15.15"
type input "1.45"
type input "2.97"
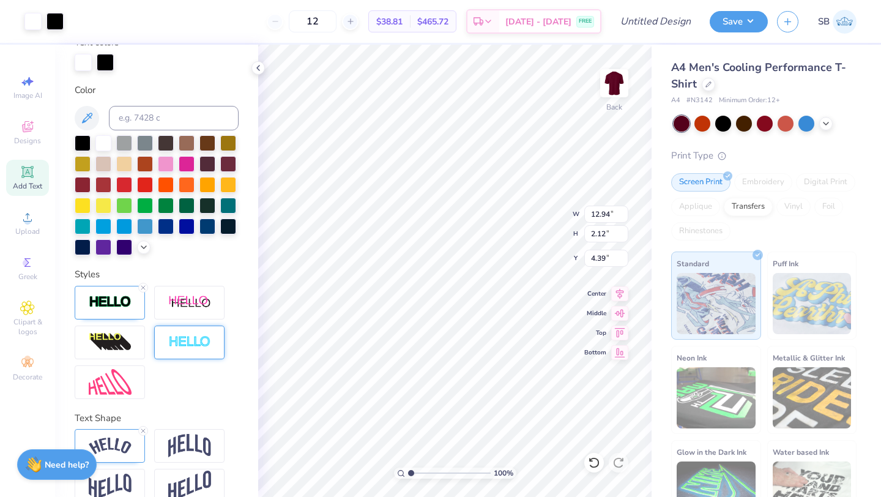
type input "12.98"
type input "2.16"
type input "4.37"
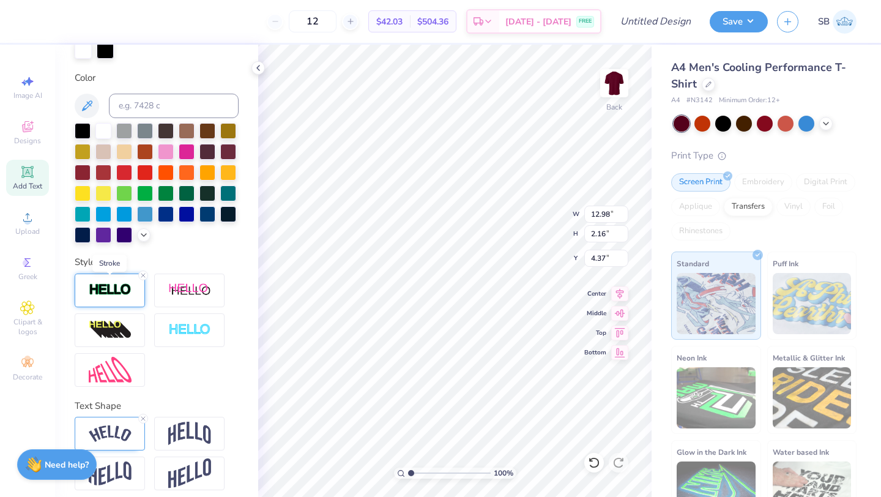
scroll to position [258, 0]
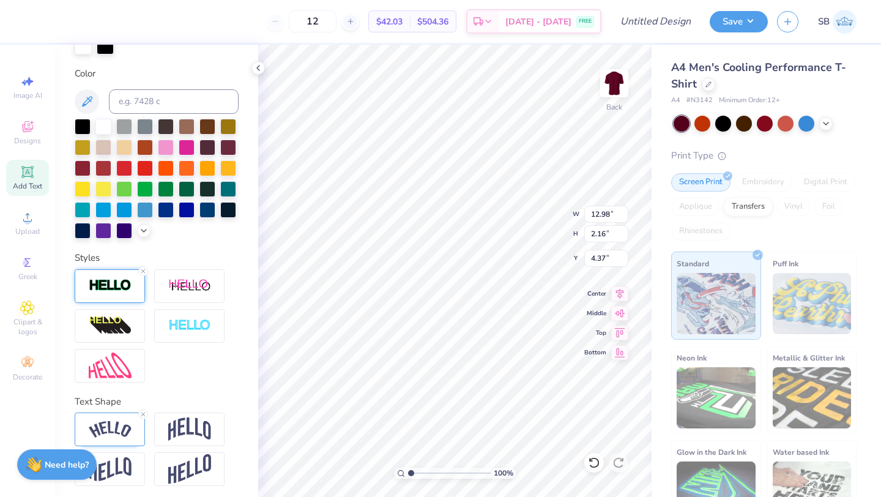
click at [114, 288] on img at bounding box center [110, 285] width 43 height 14
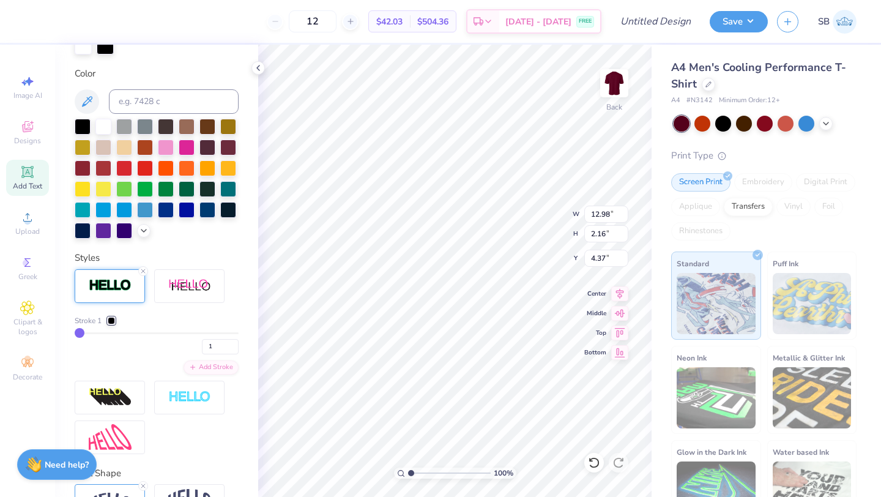
click at [114, 321] on div at bounding box center [111, 320] width 7 height 7
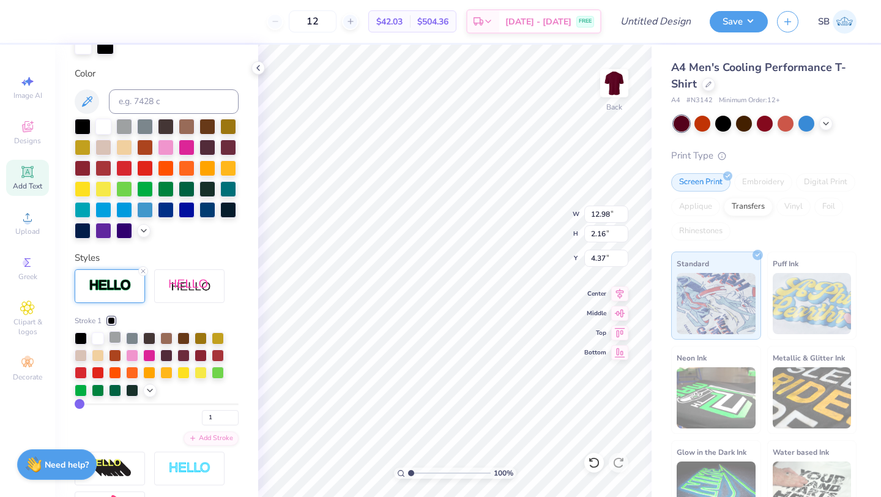
click at [114, 337] on div at bounding box center [115, 337] width 12 height 12
click at [233, 412] on input "2" at bounding box center [220, 417] width 37 height 15
type input "3"
click at [233, 412] on input "3" at bounding box center [220, 417] width 37 height 15
type input "3"
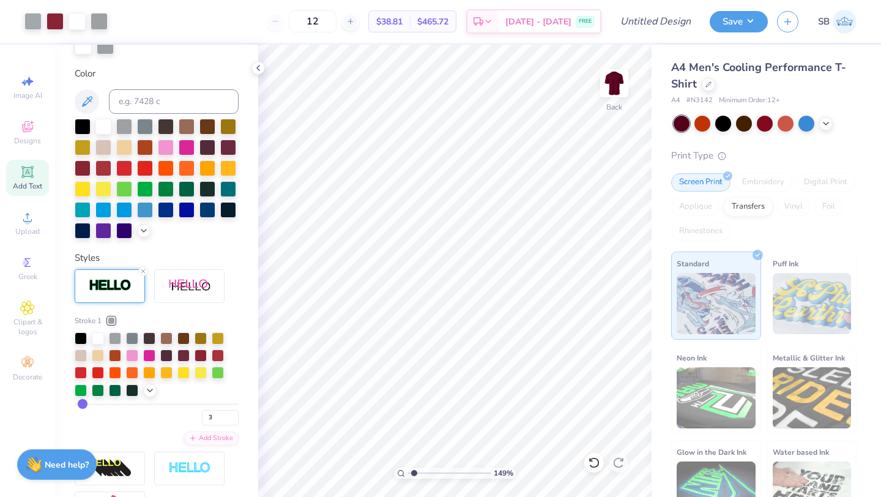
type input "1.41"
click at [414, 472] on input "range" at bounding box center [449, 472] width 83 height 11
type input "6.56"
type input "3.00"
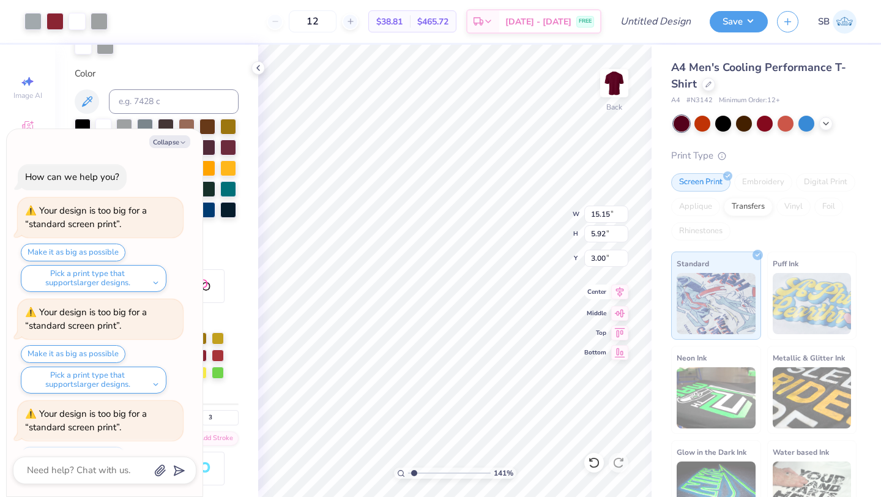
scroll to position [54, 0]
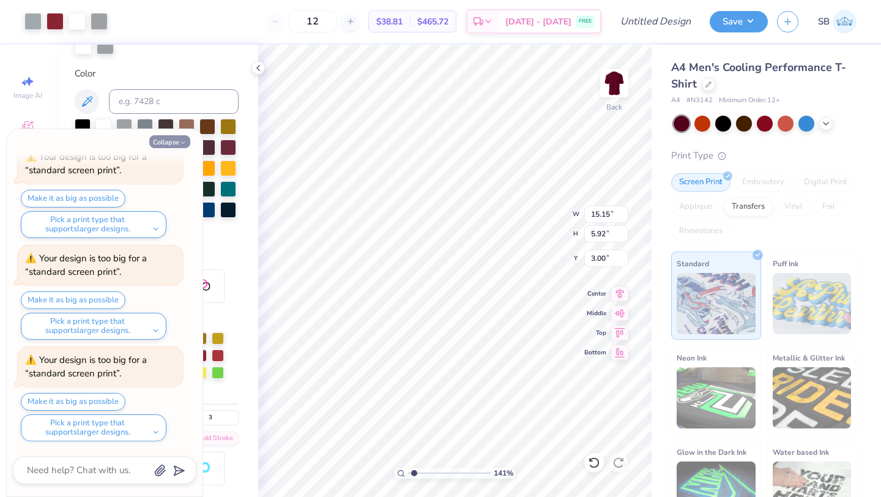
click at [173, 144] on button "Collapse" at bounding box center [169, 141] width 41 height 13
type textarea "x"
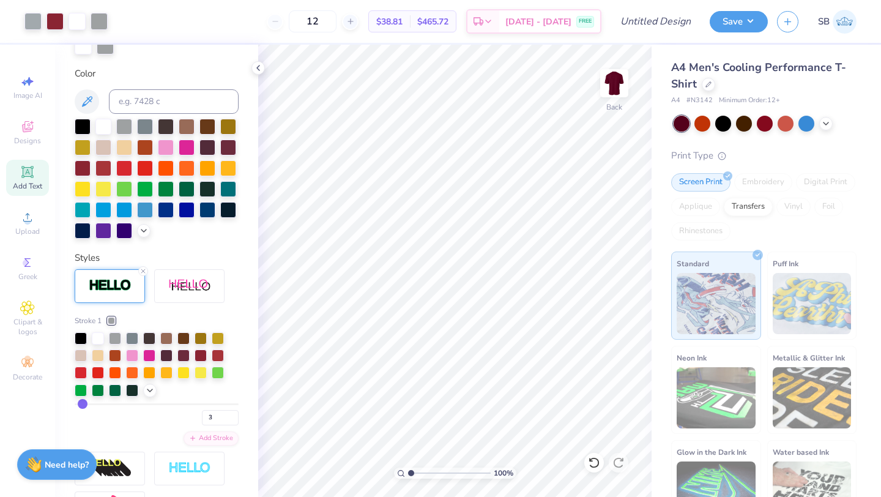
drag, startPoint x: 409, startPoint y: 473, endPoint x: 400, endPoint y: 472, distance: 8.7
type input "1"
click at [408, 472] on input "range" at bounding box center [449, 472] width 83 height 11
click at [614, 79] on img at bounding box center [614, 83] width 49 height 49
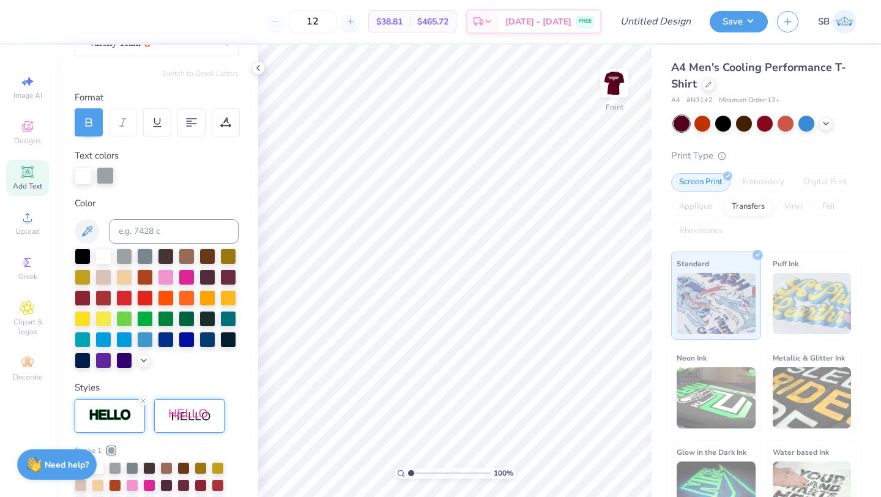
scroll to position [0, 0]
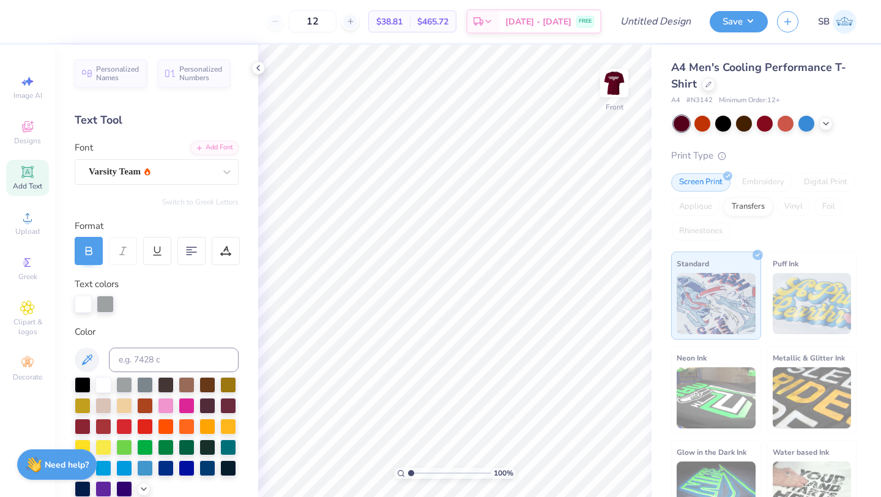
click at [21, 173] on icon at bounding box center [27, 172] width 15 height 15
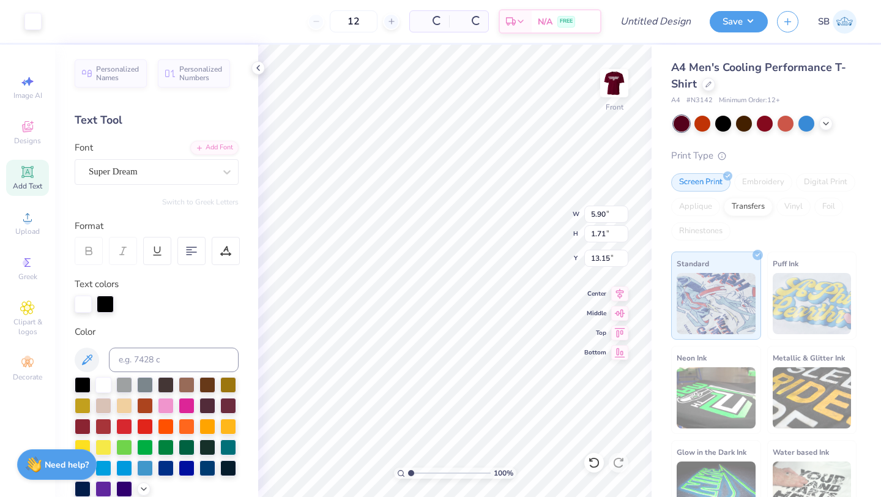
type input "5.93"
type input "1.74"
type input "13.13"
type textarea "TEAM SAYING"
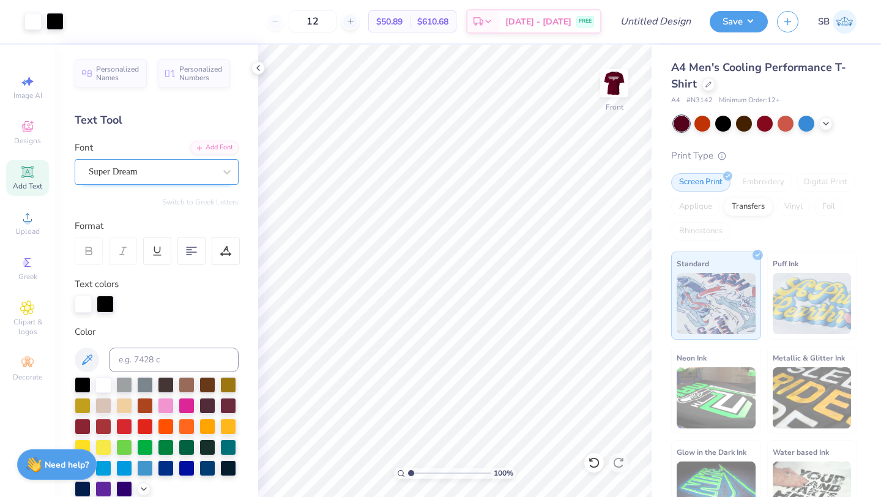
click at [162, 182] on div "Super Dream" at bounding box center [157, 172] width 164 height 26
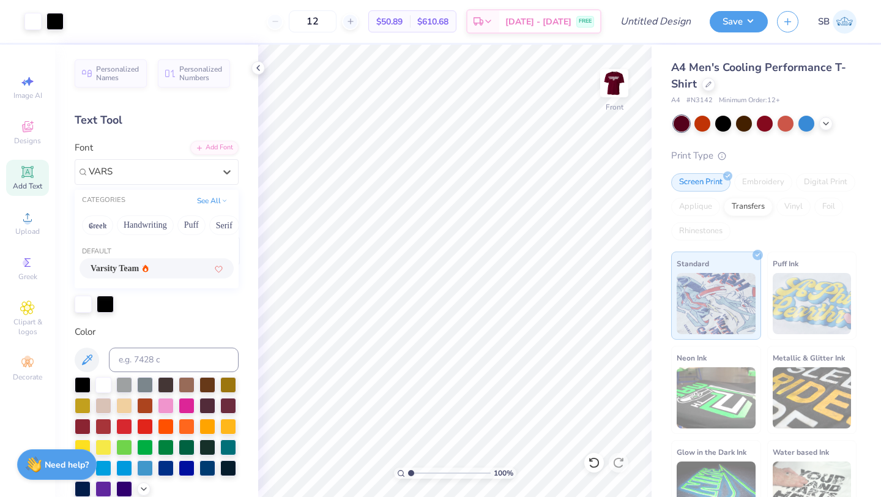
click at [139, 272] on span "Varsity Team" at bounding box center [115, 268] width 48 height 13
type input "VARS"
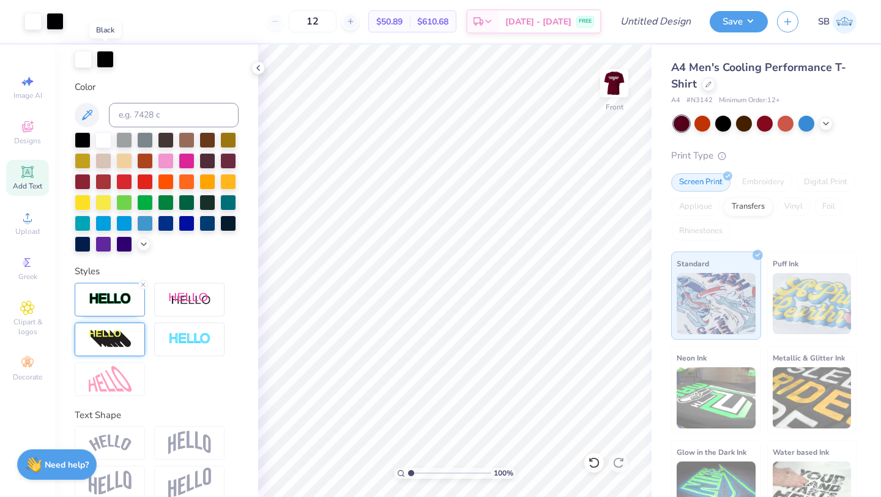
scroll to position [248, 0]
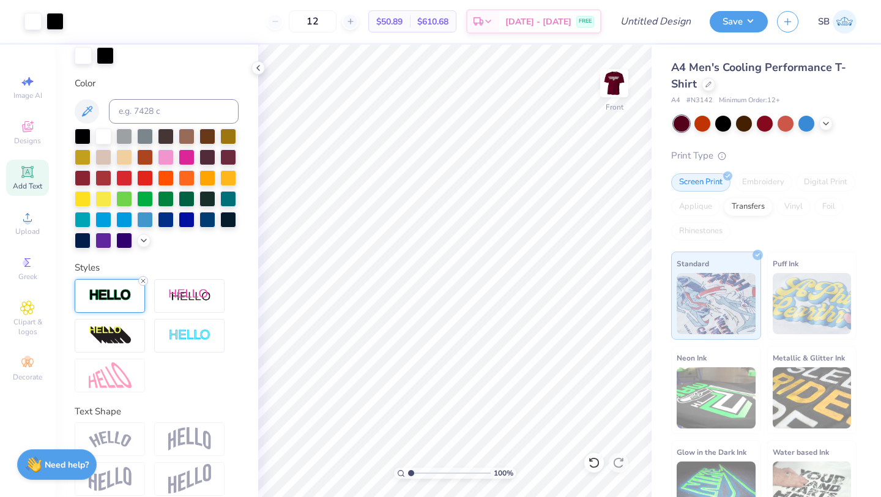
click at [143, 279] on icon at bounding box center [143, 280] width 7 height 7
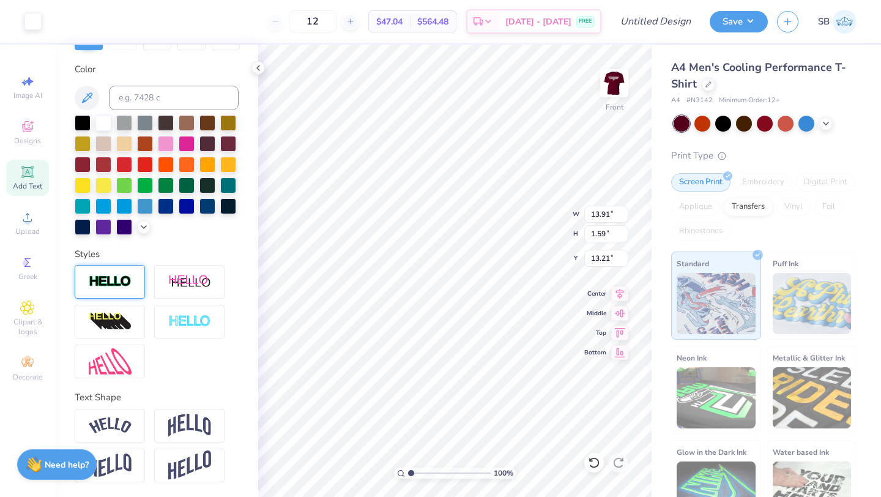
scroll to position [201, 0]
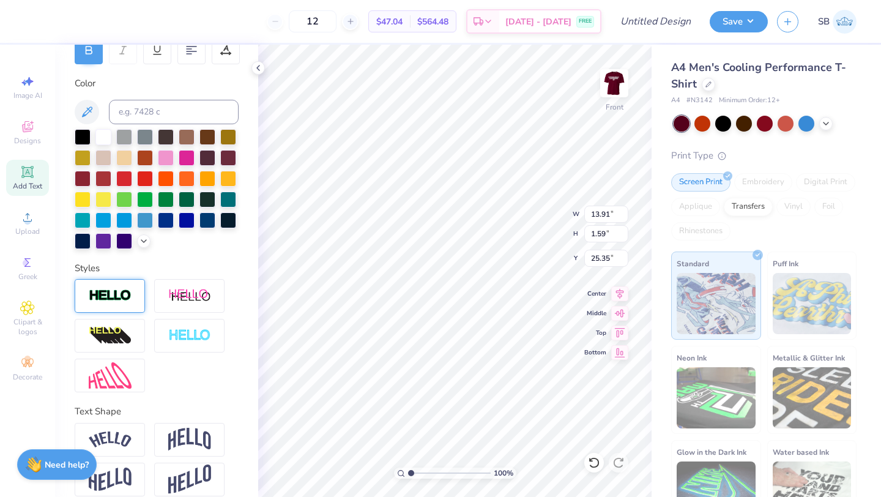
type input "25.35"
click at [332, 17] on input "12" at bounding box center [313, 21] width 48 height 22
type input "1"
type input "60"
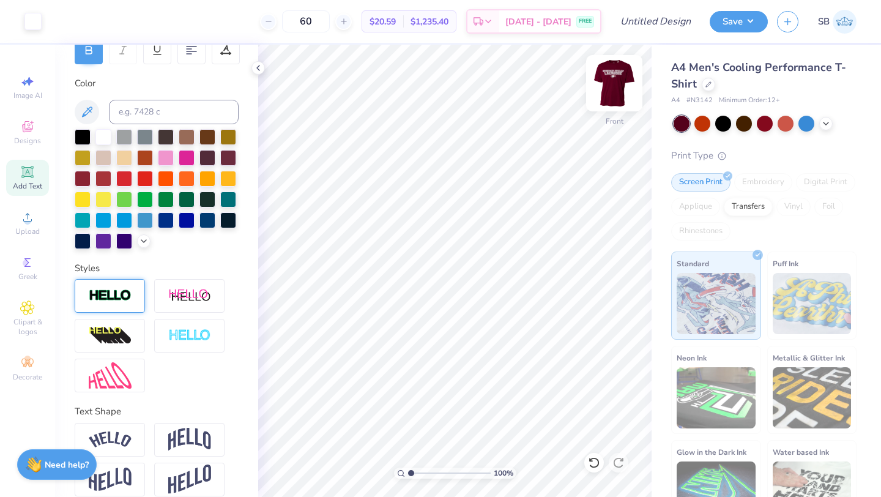
click at [618, 76] on img at bounding box center [614, 83] width 49 height 49
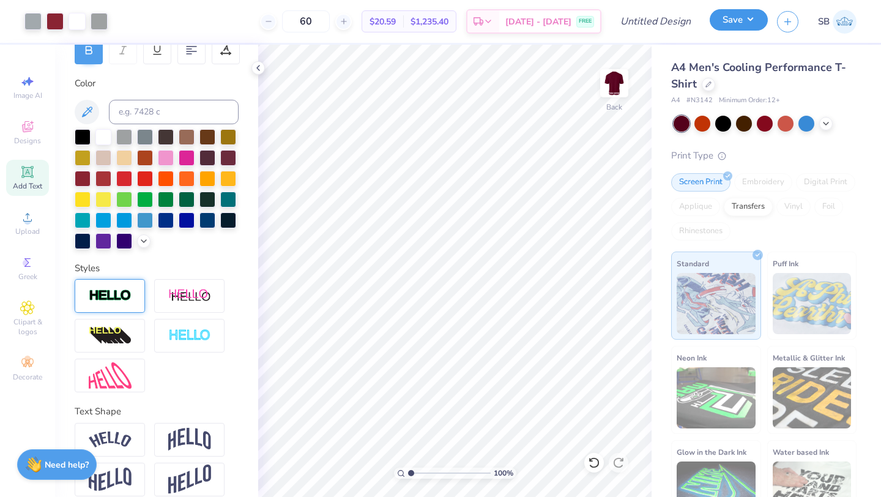
click at [721, 21] on button "Save" at bounding box center [739, 19] width 58 height 21
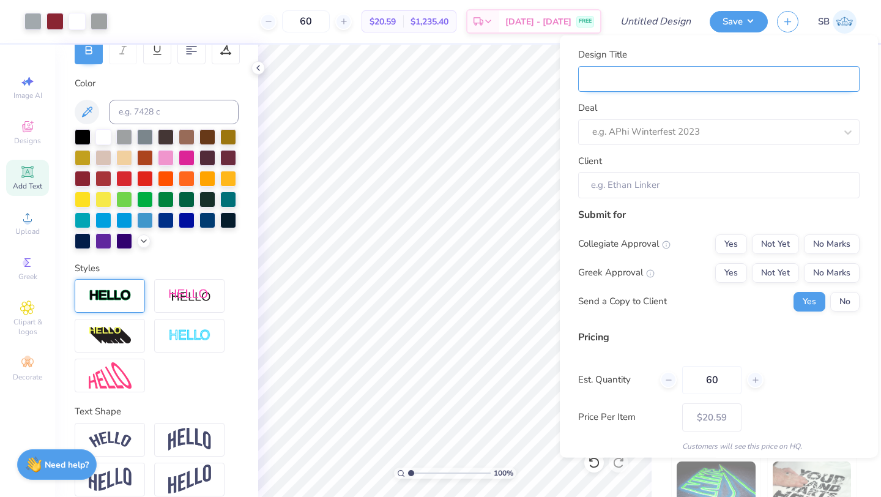
click at [698, 84] on input "Design Title" at bounding box center [718, 78] width 281 height 26
type input "Maroon Shooter Shirt 3"
type input "Maroon Shooter Shirt"
type input "Maroon Shooter Shirt 4"
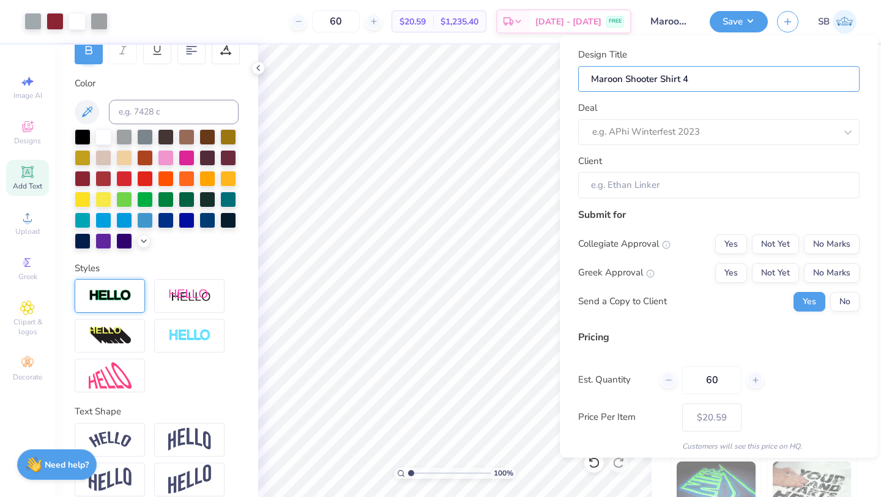
type input "Maroon Shooter Shirt 4"
click at [702, 111] on div "Deal e.g. APhi Winterfest 2023" at bounding box center [718, 123] width 281 height 44
click at [696, 133] on div at bounding box center [714, 132] width 244 height 17
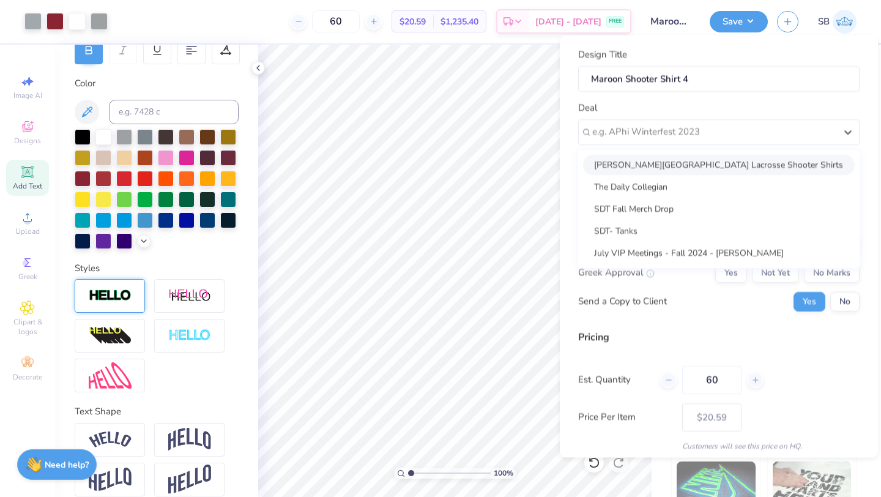
click at [689, 164] on div "Majory Stoneman Douglas High School Lacrosse Shooter Shirts" at bounding box center [719, 164] width 272 height 20
type input "Erica Bilsky"
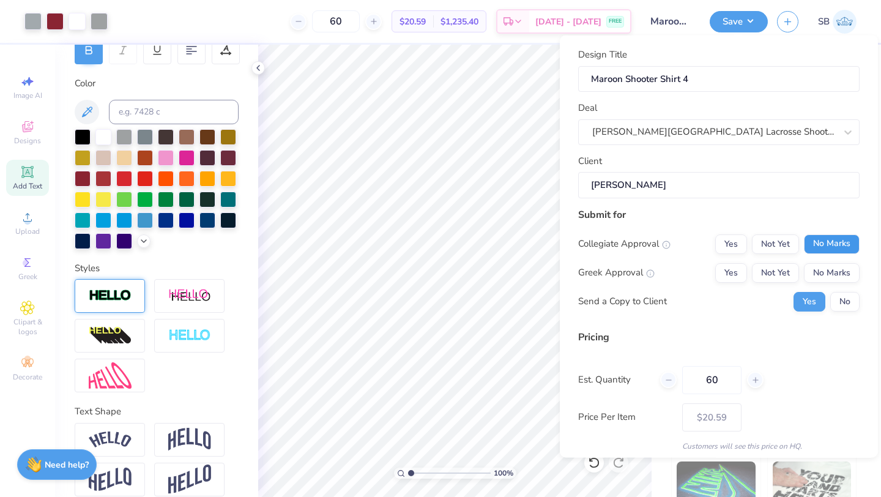
click at [824, 248] on button "No Marks" at bounding box center [832, 244] width 56 height 20
click at [824, 266] on button "No Marks" at bounding box center [832, 272] width 56 height 20
type input "$20.59"
click at [832, 303] on button "No" at bounding box center [844, 301] width 29 height 20
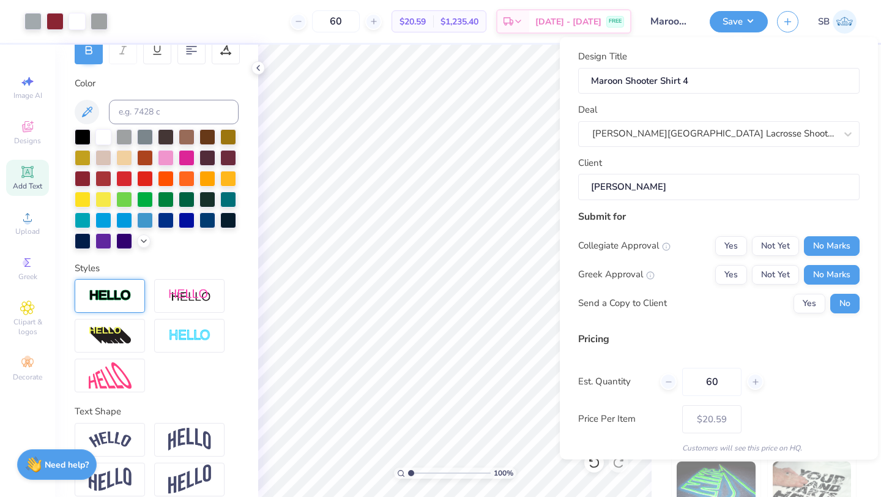
scroll to position [44, 0]
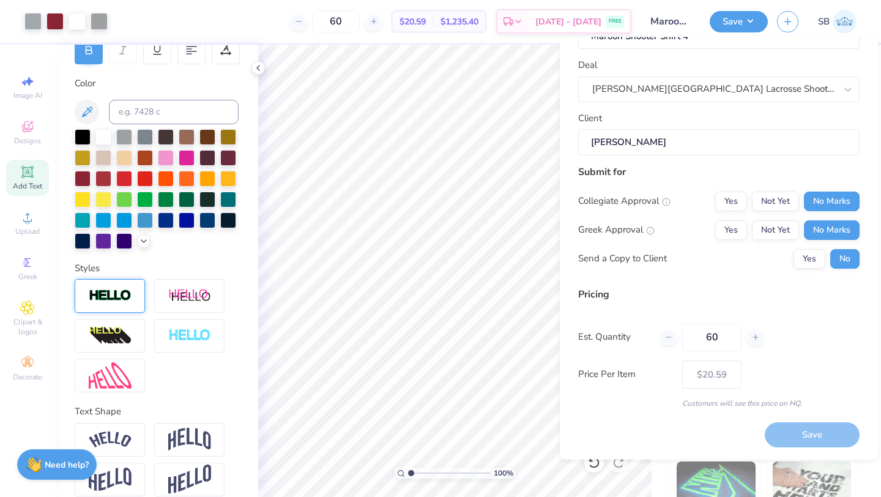
click at [782, 433] on div "Save" at bounding box center [812, 435] width 95 height 25
click at [789, 441] on div "Save" at bounding box center [812, 435] width 95 height 25
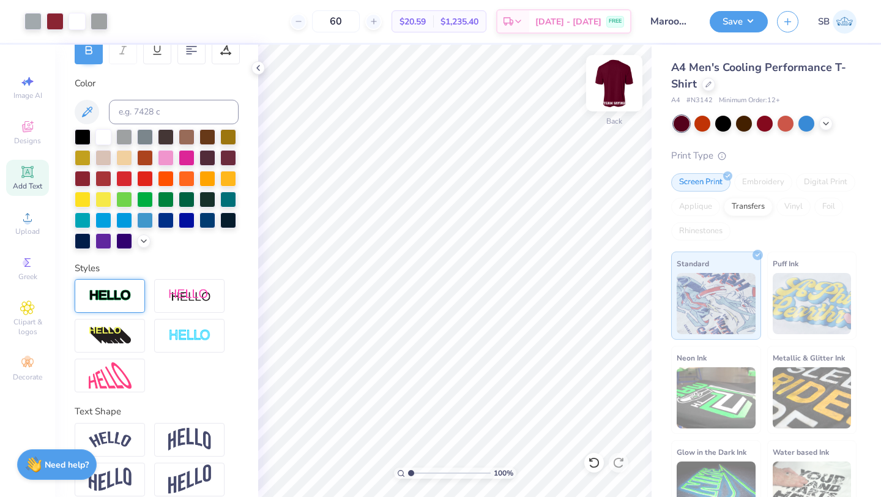
click at [612, 87] on img at bounding box center [614, 83] width 49 height 49
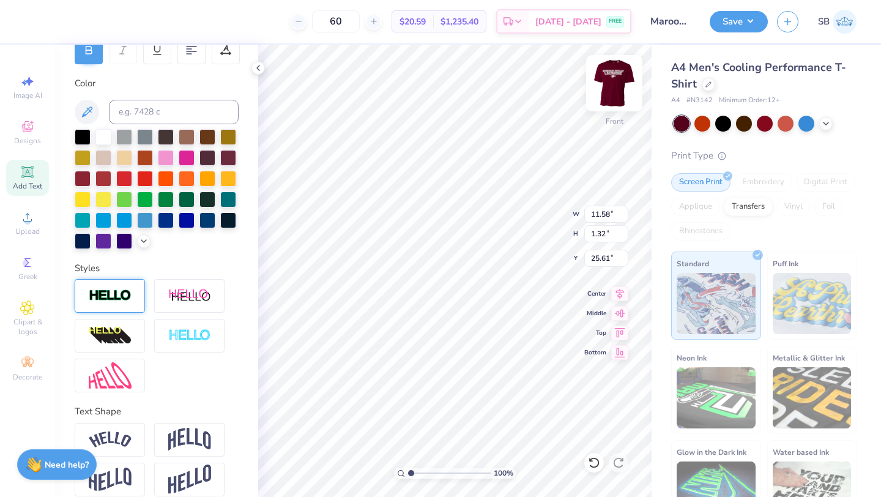
type input "11.58"
type input "1.32"
type input "25.61"
type input "25.59"
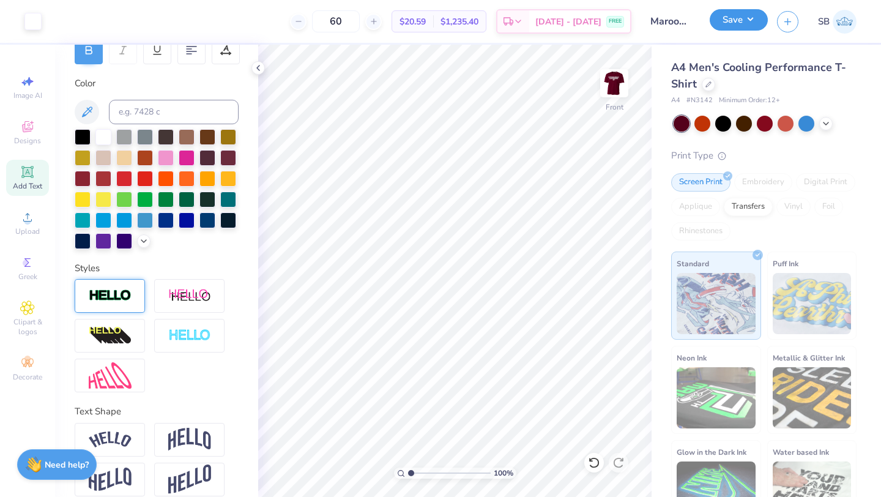
click at [726, 22] on button "Save" at bounding box center [739, 19] width 58 height 21
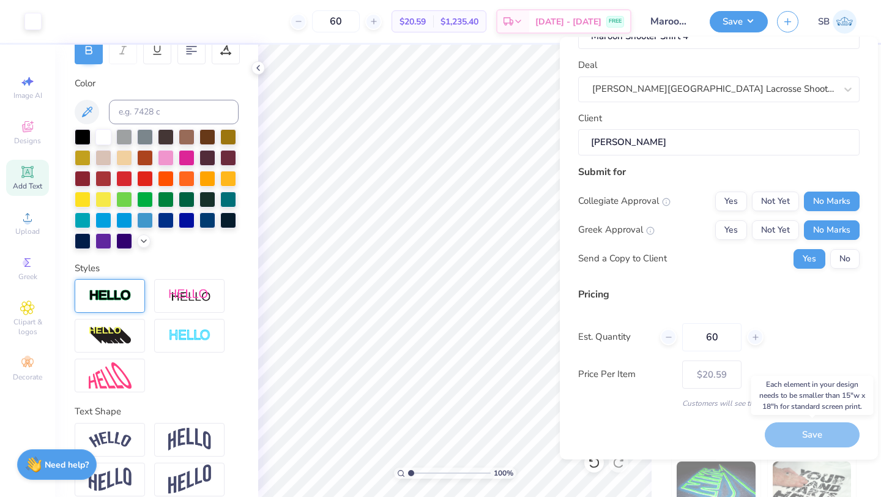
click at [797, 431] on div "Save" at bounding box center [812, 435] width 95 height 25
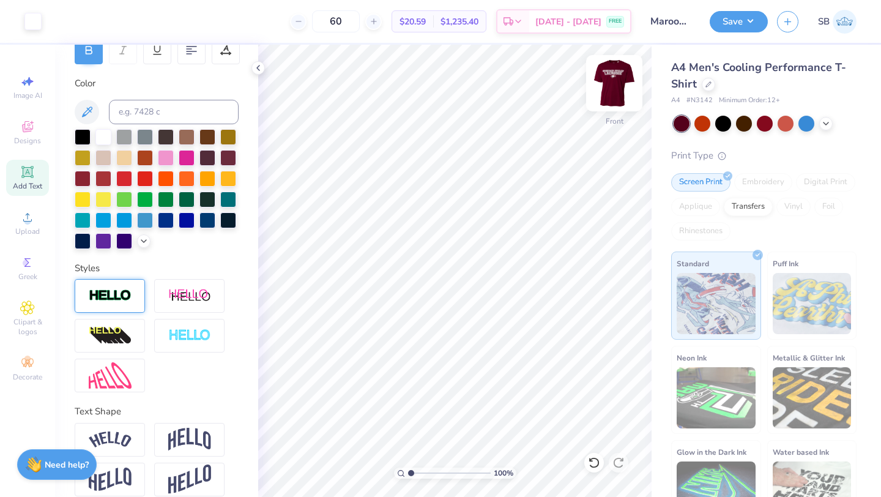
click at [617, 78] on img at bounding box center [614, 83] width 49 height 49
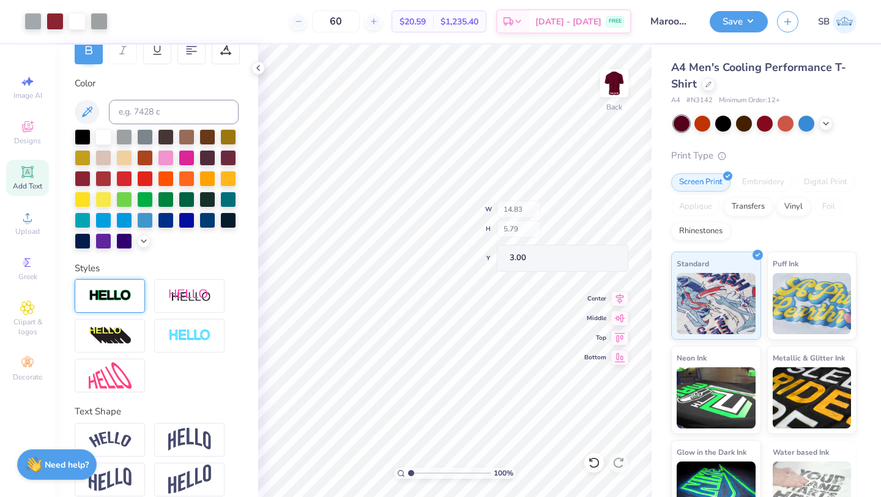
type input "14.83"
type input "5.79"
click at [728, 26] on button "Save" at bounding box center [739, 19] width 58 height 21
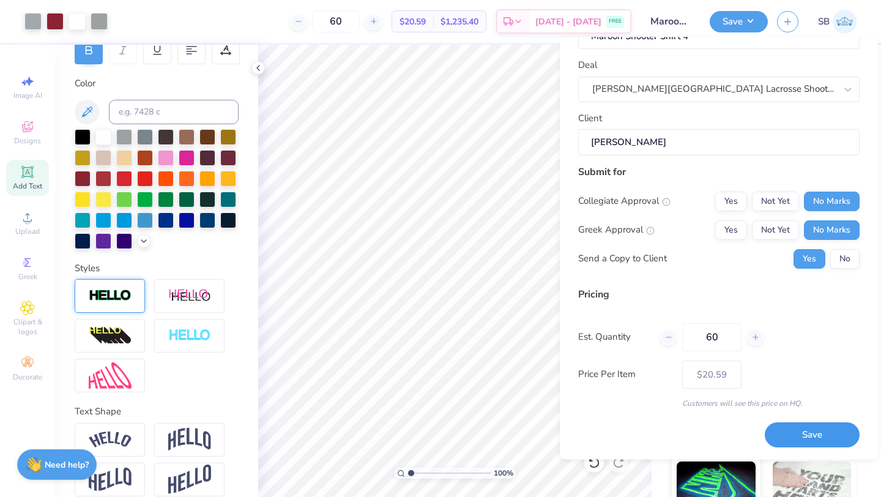
click at [805, 434] on button "Save" at bounding box center [812, 435] width 95 height 25
type input "$20.59"
click at [784, 24] on icon "button" at bounding box center [788, 20] width 10 height 10
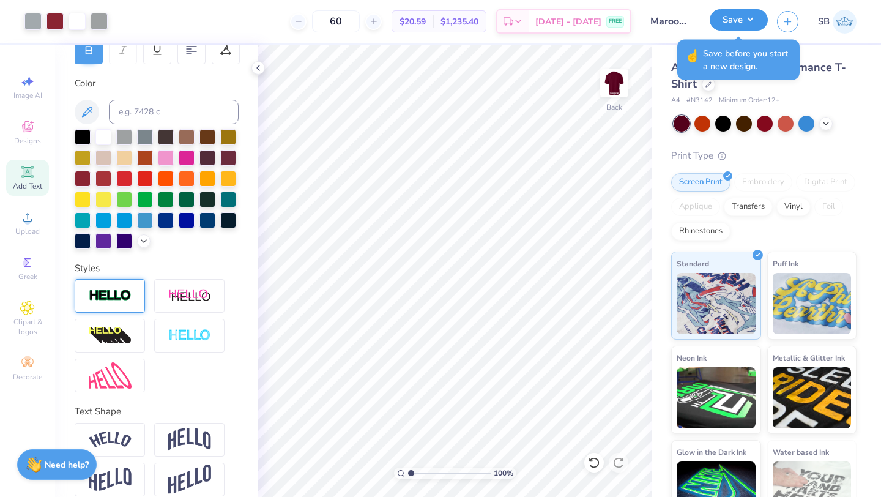
click at [733, 19] on button "Save" at bounding box center [739, 19] width 58 height 21
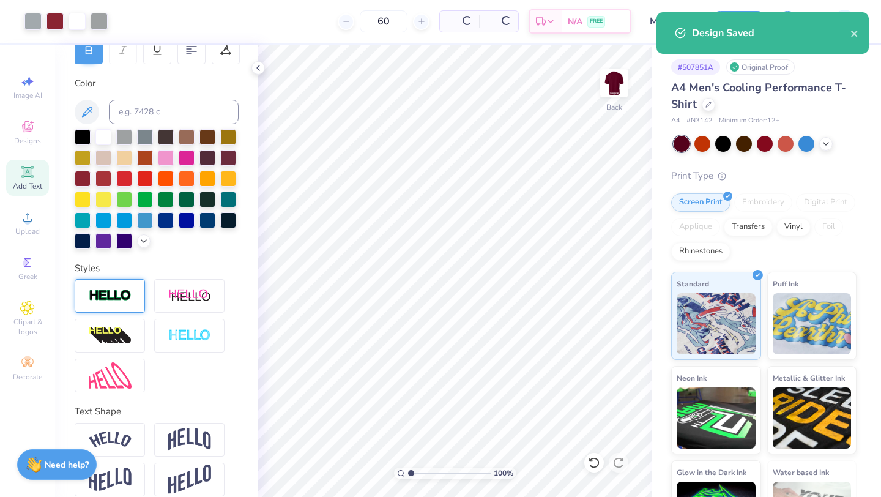
type input "$20.59"
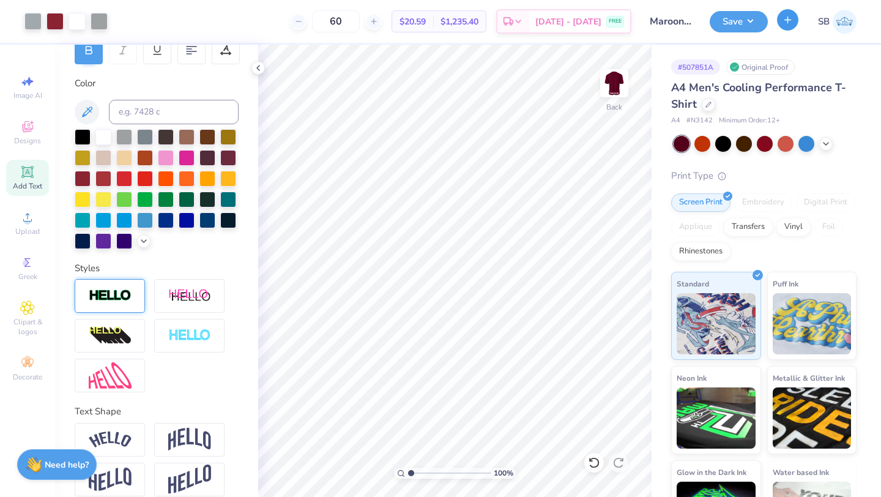
click at [786, 24] on icon "button" at bounding box center [788, 20] width 10 height 10
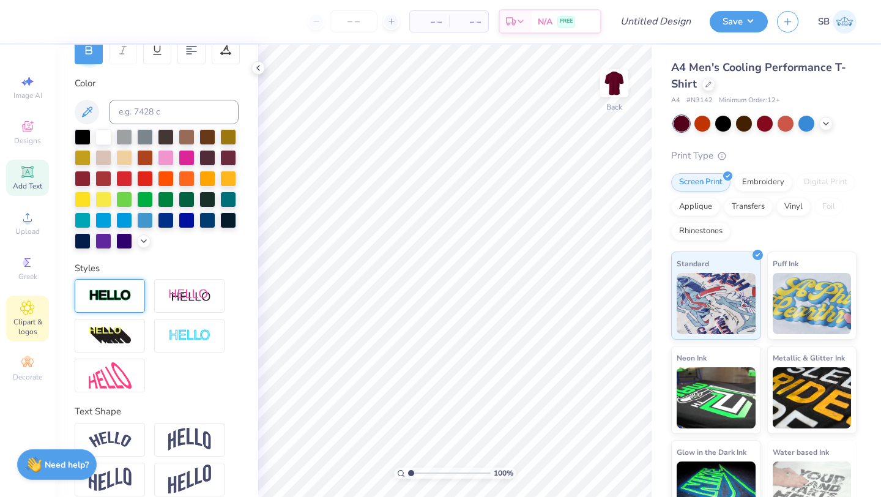
click at [24, 326] on span "Clipart & logos" at bounding box center [27, 327] width 43 height 20
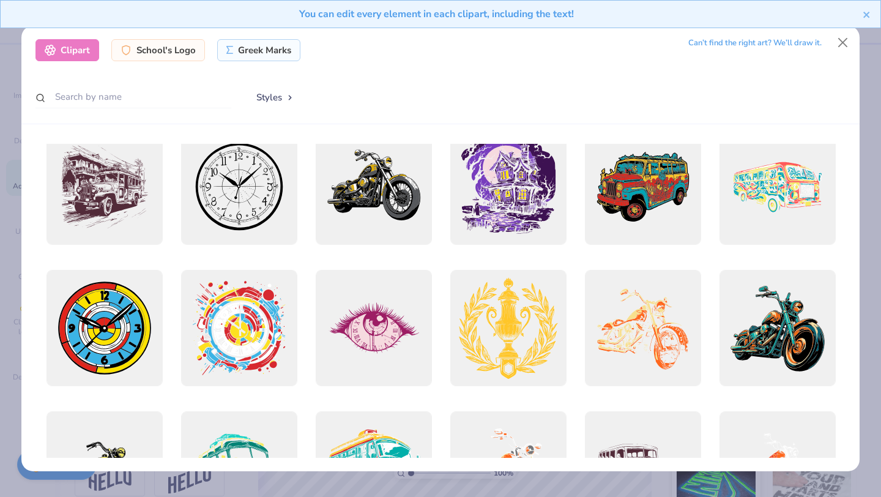
scroll to position [194, 0]
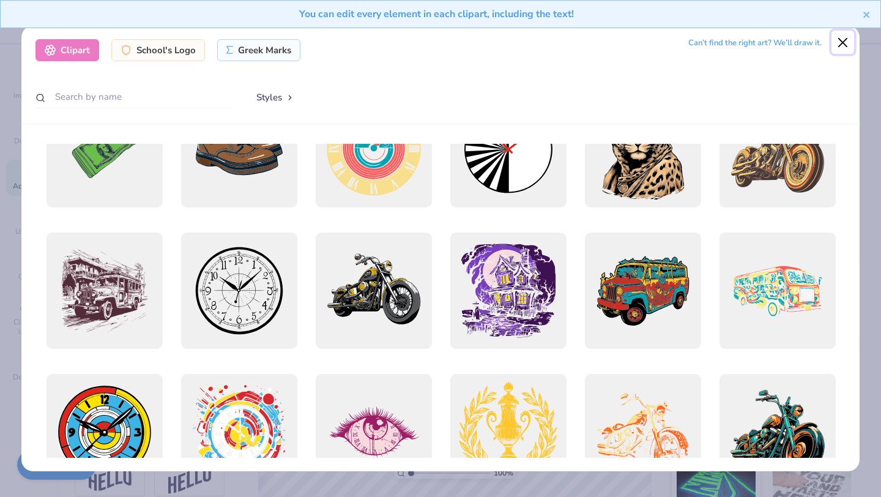
click at [847, 39] on button "Close" at bounding box center [843, 42] width 23 height 23
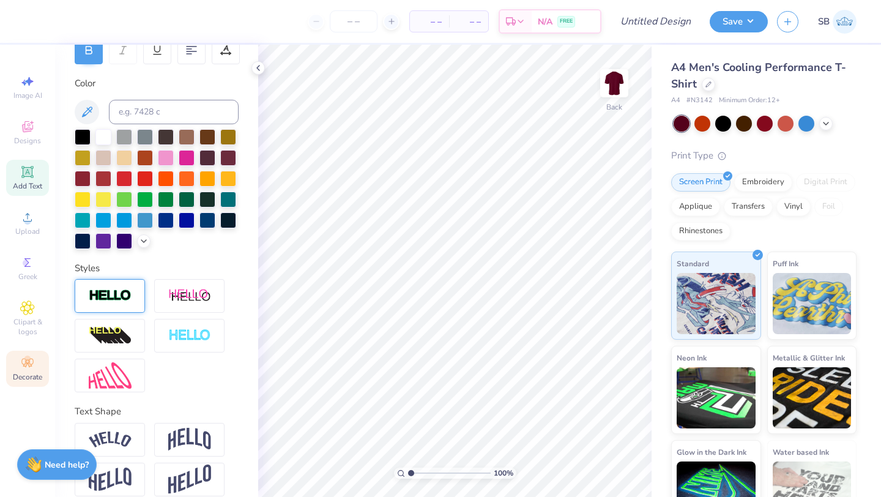
click at [23, 365] on icon at bounding box center [27, 363] width 12 height 9
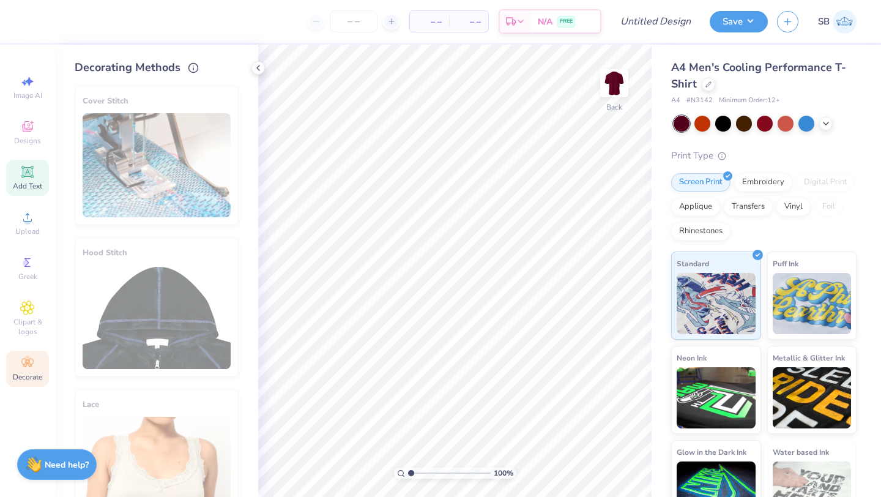
click at [28, 177] on icon at bounding box center [27, 172] width 15 height 15
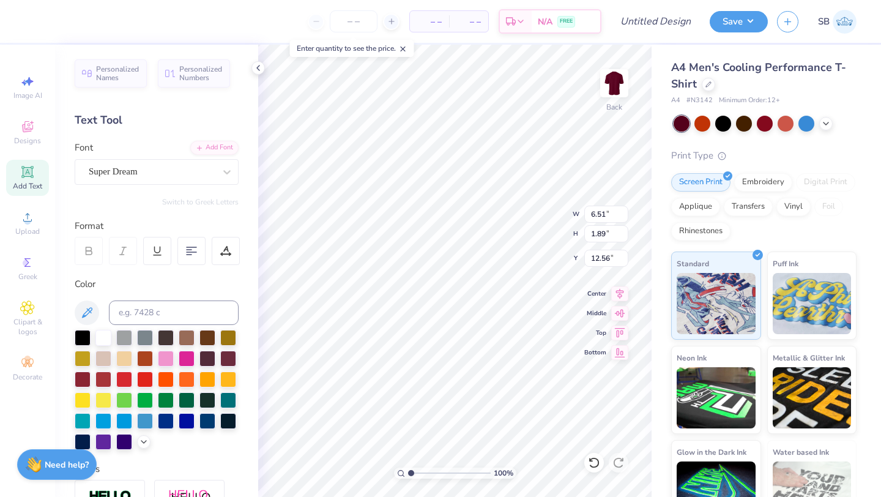
type textarea "-"
click at [176, 174] on div "Super Dream" at bounding box center [151, 171] width 128 height 19
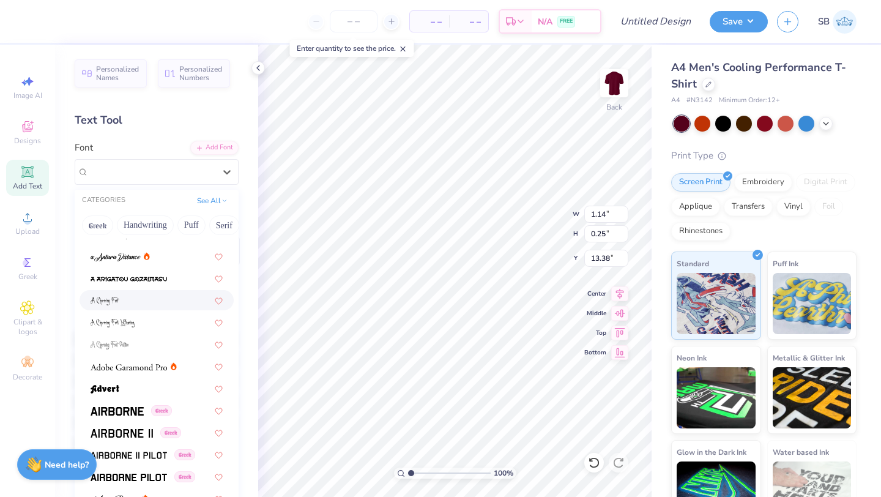
scroll to position [58, 0]
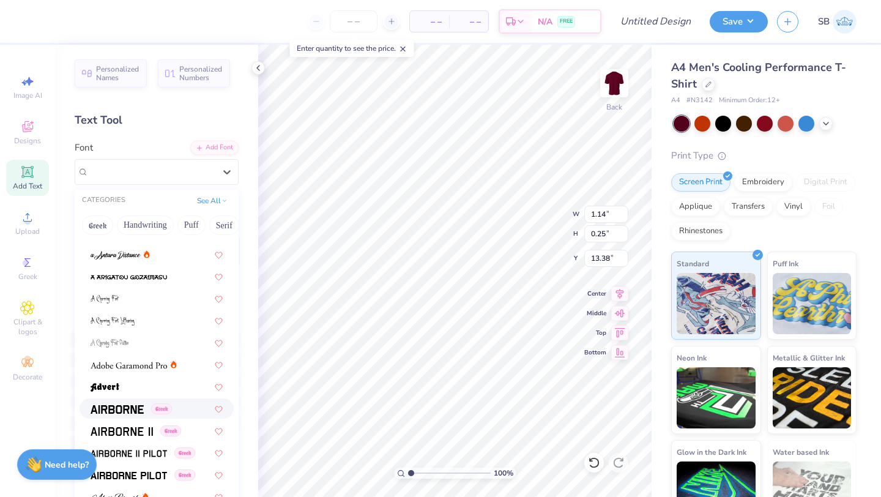
click at [122, 405] on img at bounding box center [117, 409] width 53 height 9
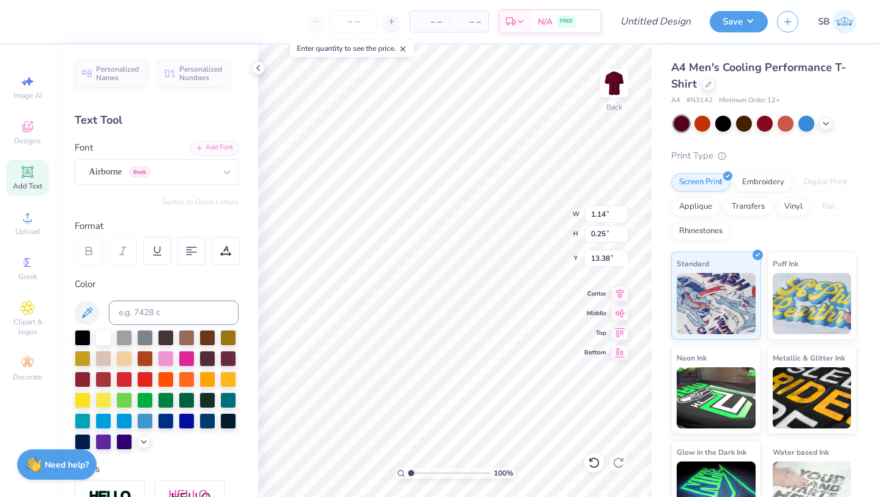
type input "0.54"
type input "0.34"
type input "13.33"
type input "7.44"
type input "4.68"
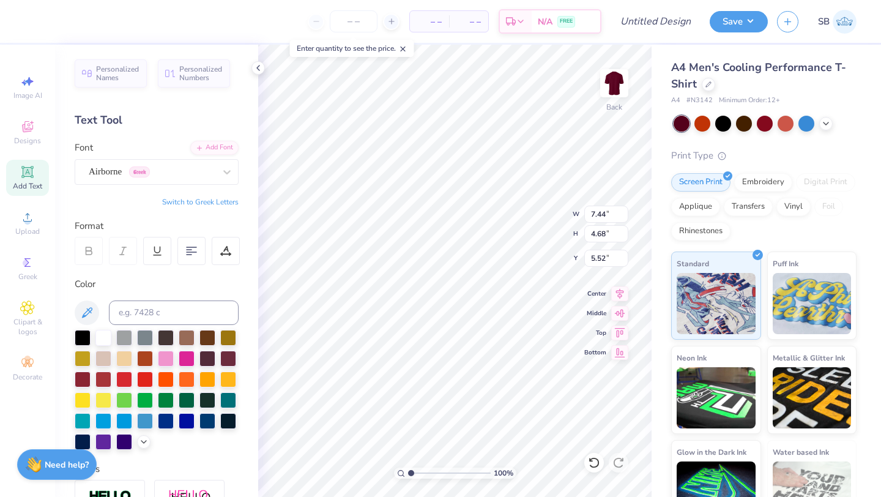
type input "3.00"
type input "5.18"
type input "3.26"
type textarea "-"
click at [28, 311] on icon at bounding box center [27, 308] width 6 height 6
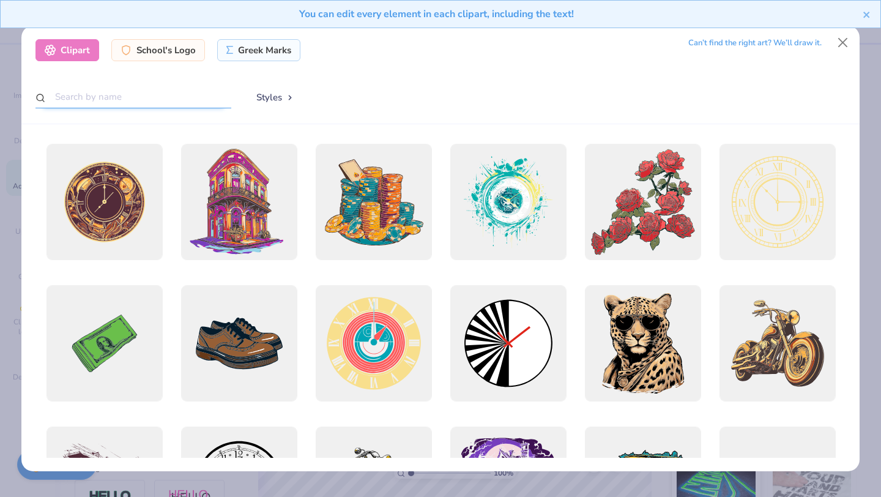
click at [100, 97] on input "text" at bounding box center [133, 97] width 196 height 23
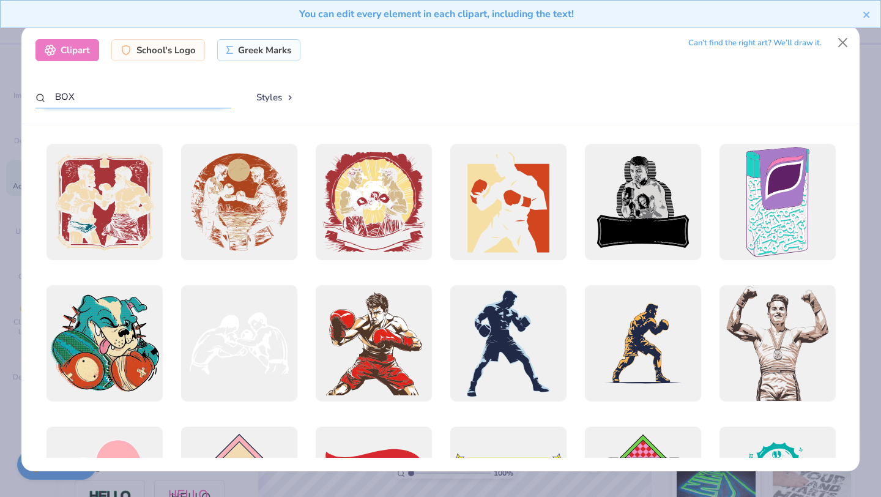
click at [99, 96] on input "BOX" at bounding box center [133, 97] width 196 height 23
type input "B"
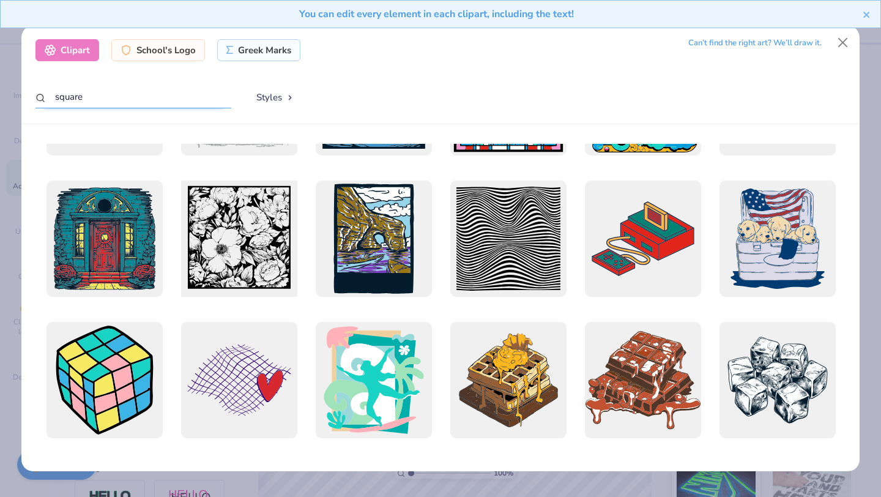
scroll to position [262, 0]
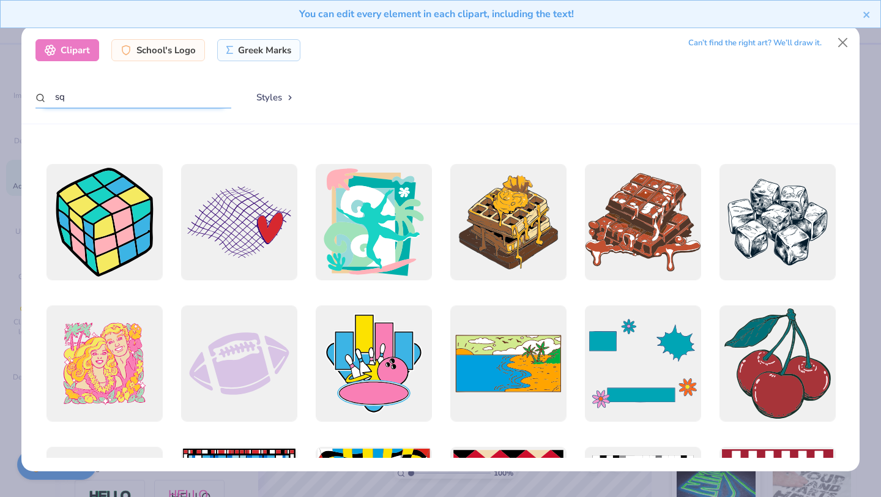
type input "s"
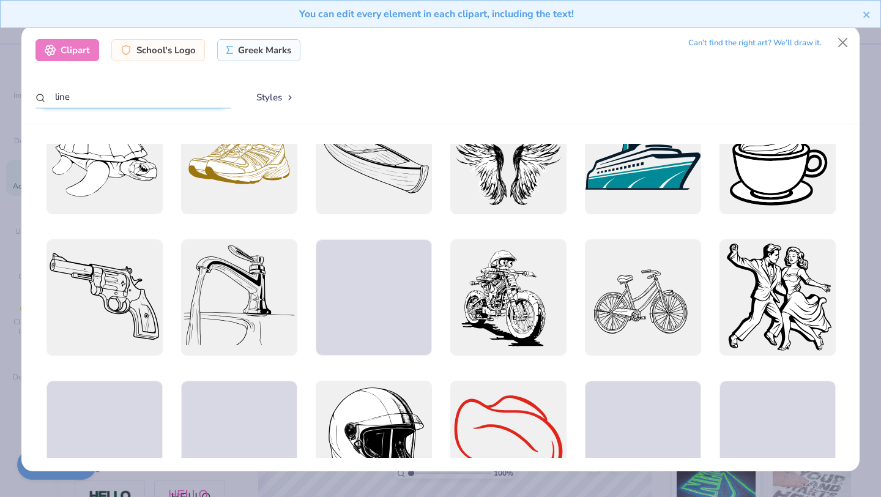
scroll to position [800, 0]
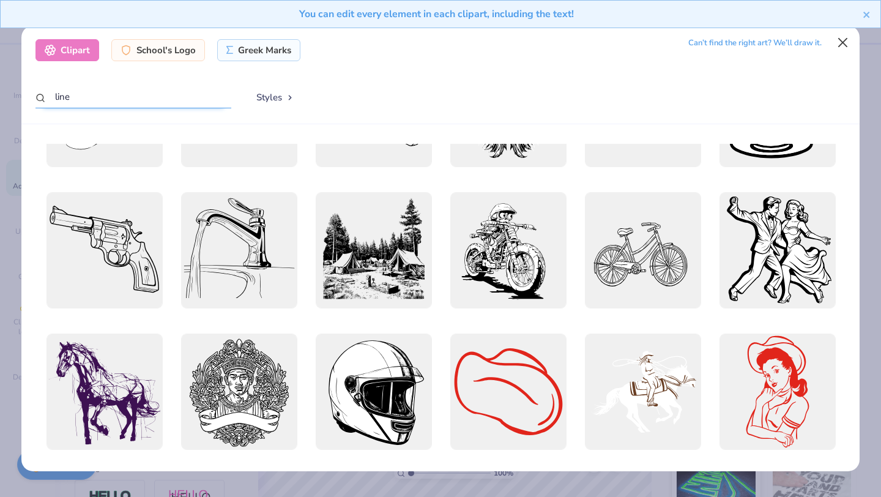
type input "line"
click at [838, 42] on button "Close" at bounding box center [843, 42] width 23 height 23
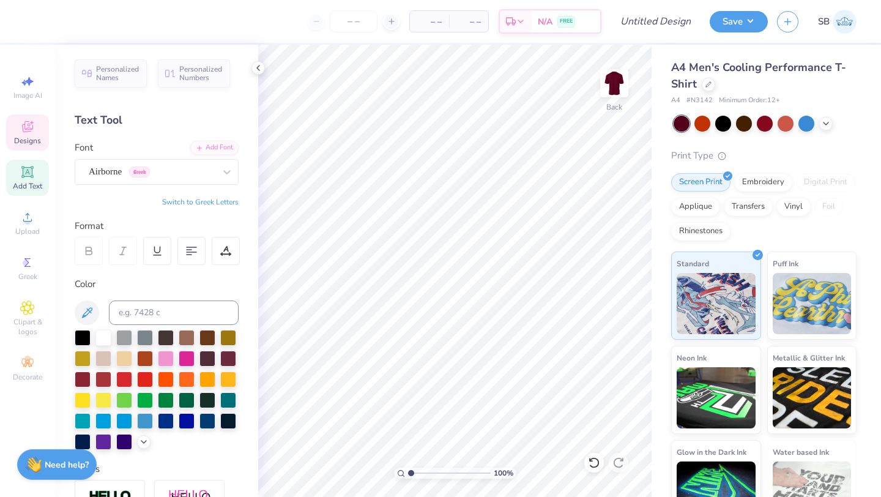
click at [18, 130] on div "Designs" at bounding box center [27, 132] width 43 height 36
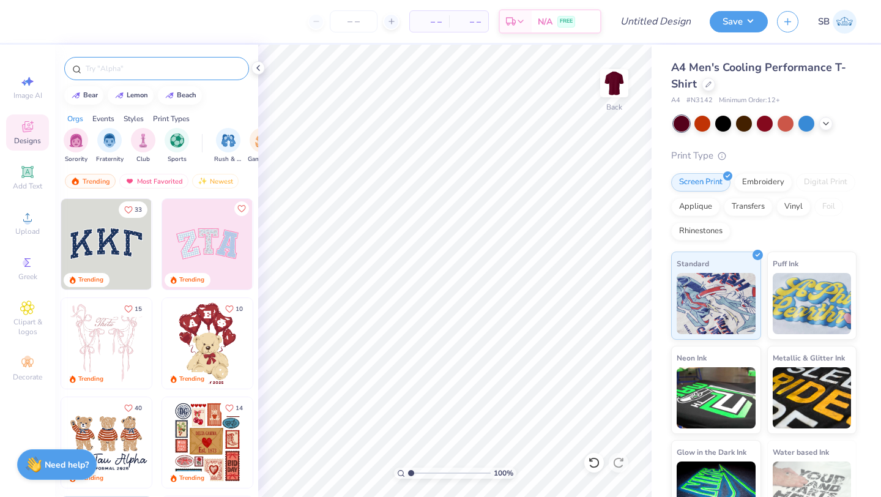
click at [109, 72] on input "text" at bounding box center [162, 68] width 157 height 12
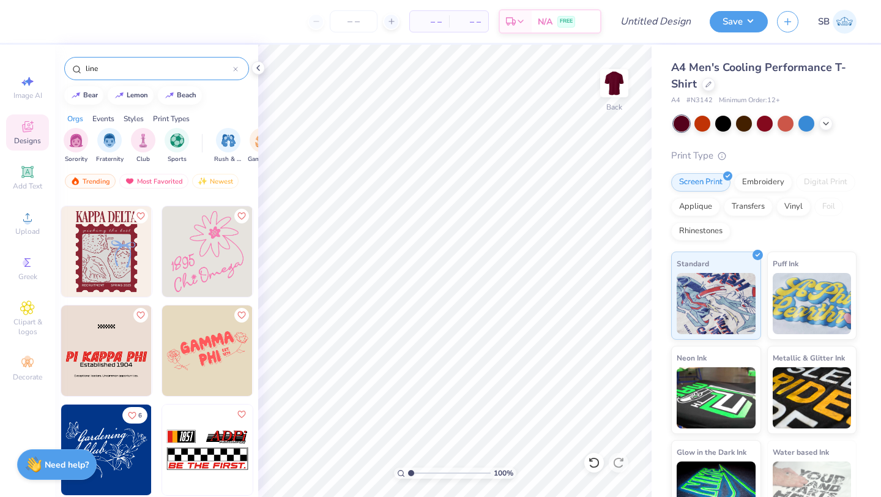
scroll to position [1392, 0]
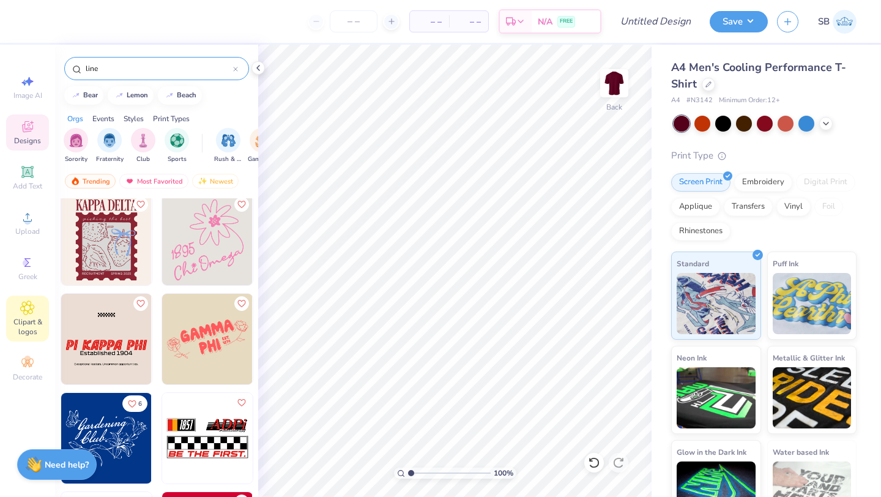
type input "line"
click at [22, 318] on span "Clipart & logos" at bounding box center [27, 327] width 43 height 20
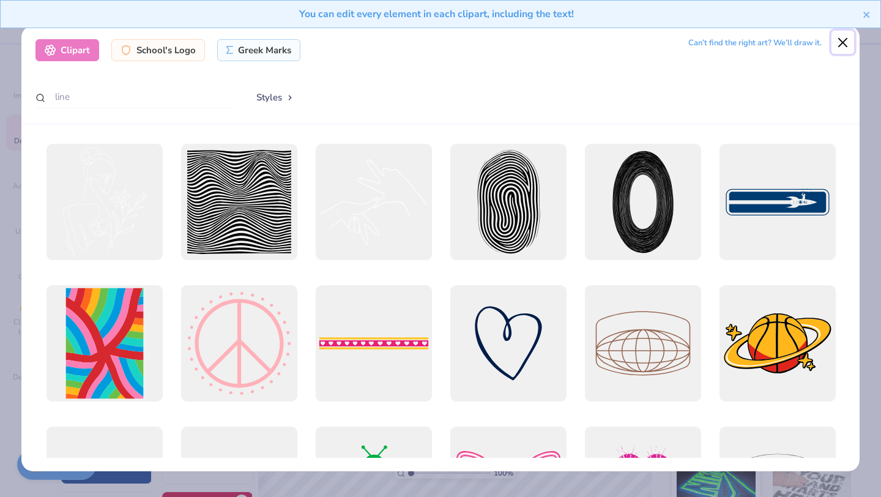
click at [846, 47] on button "Close" at bounding box center [843, 42] width 23 height 23
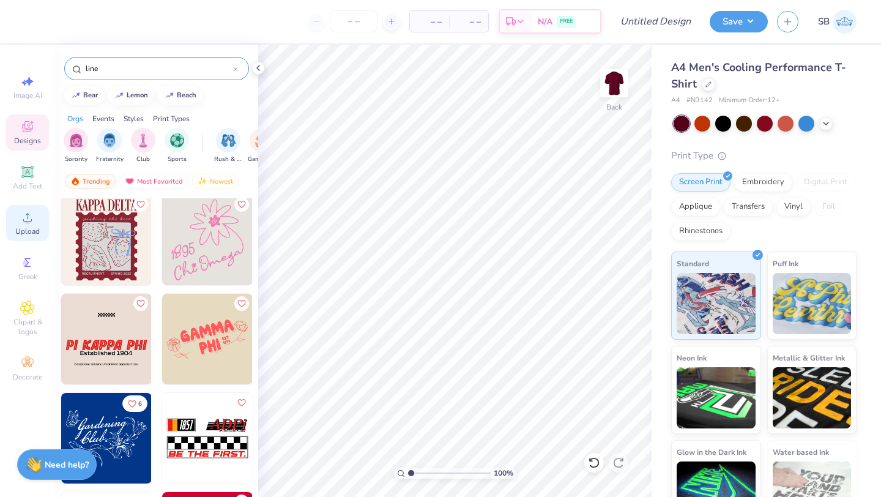
click at [30, 227] on span "Upload" at bounding box center [27, 231] width 24 height 10
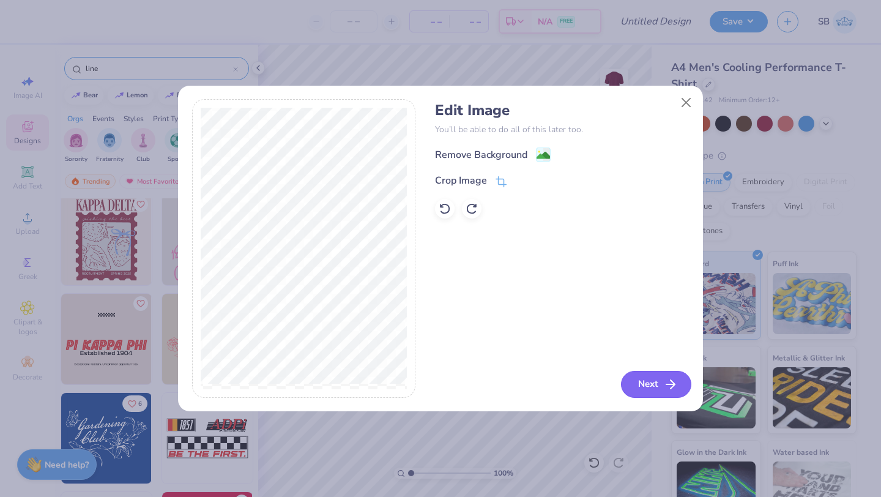
click at [637, 381] on button "Next" at bounding box center [656, 384] width 70 height 27
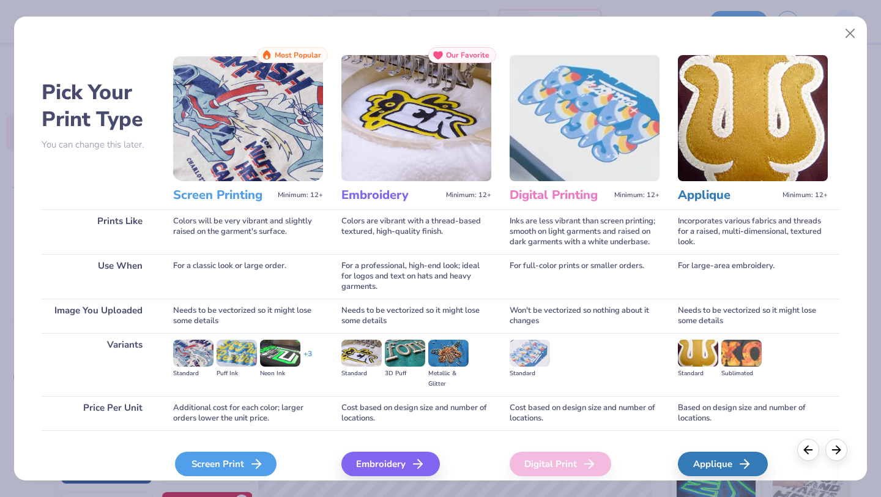
click at [249, 464] on icon at bounding box center [256, 463] width 15 height 15
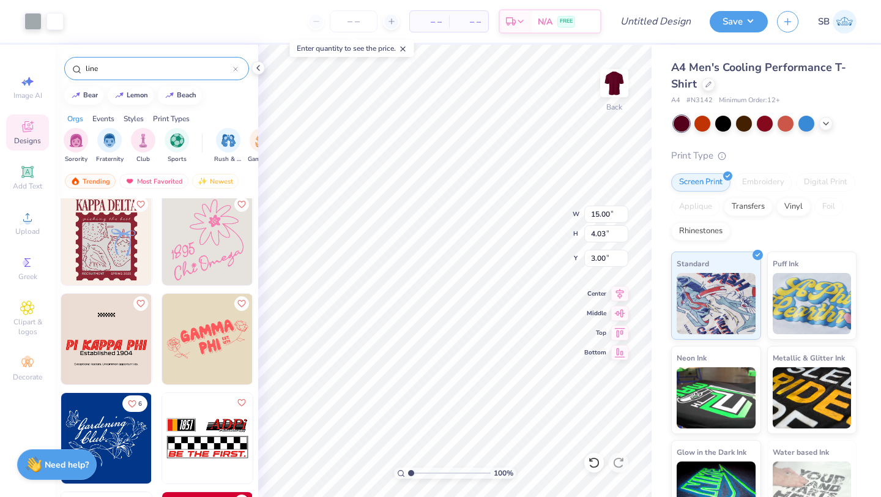
type input "3.00"
click at [612, 81] on img at bounding box center [614, 83] width 49 height 49
click at [14, 184] on span "Add Text" at bounding box center [27, 186] width 29 height 10
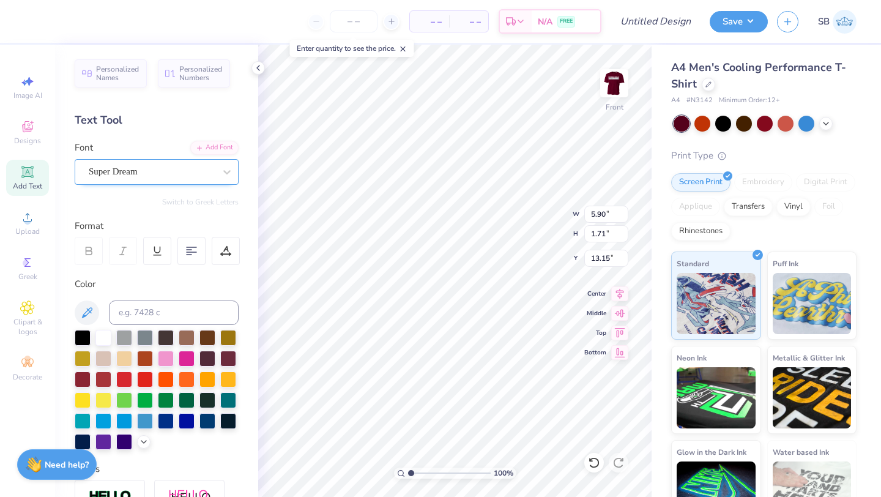
click at [155, 177] on div "Super Dream" at bounding box center [151, 171] width 128 height 19
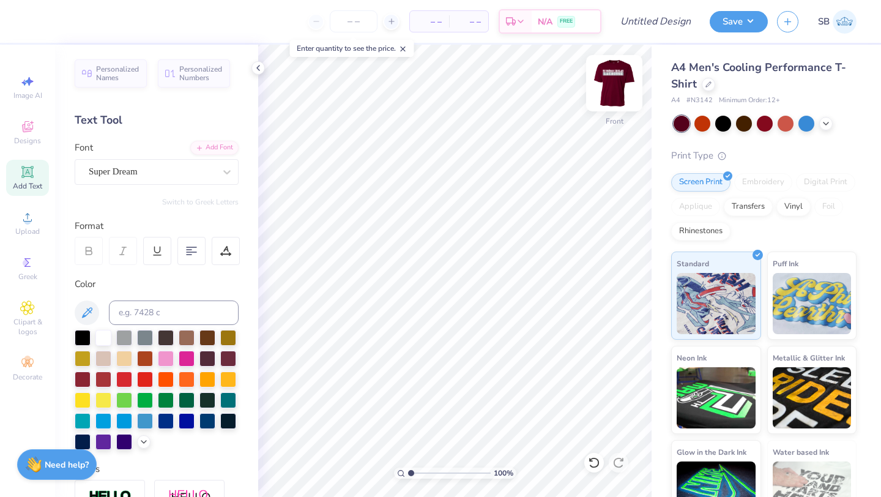
click at [613, 97] on img at bounding box center [614, 83] width 49 height 49
click at [611, 87] on img at bounding box center [614, 83] width 49 height 49
click at [144, 178] on div at bounding box center [152, 171] width 126 height 17
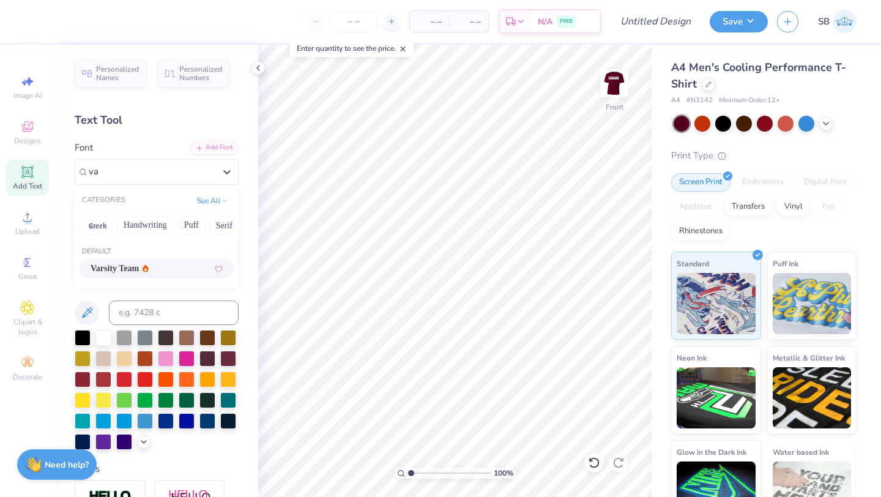
type input "v"
type input "y"
click at [105, 270] on span "Varsity Team" at bounding box center [115, 268] width 48 height 13
type input "var"
click at [25, 177] on icon at bounding box center [27, 172] width 15 height 15
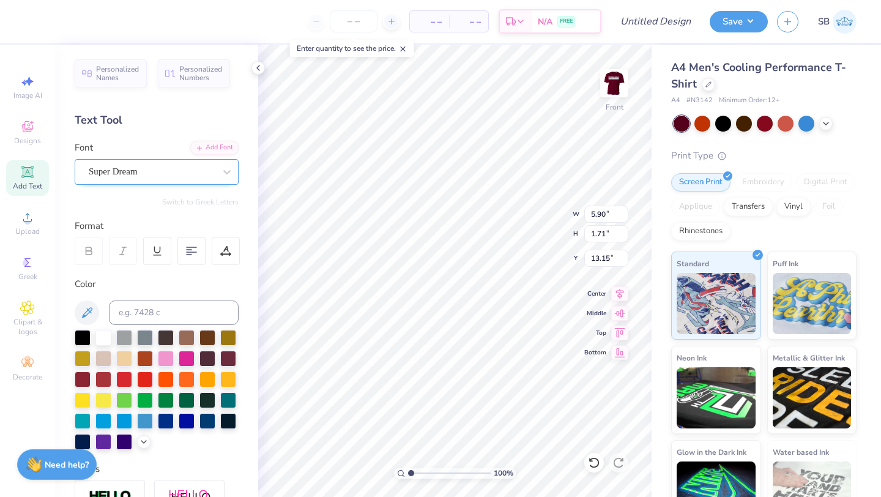
click at [175, 174] on div "Super Dream" at bounding box center [151, 171] width 128 height 19
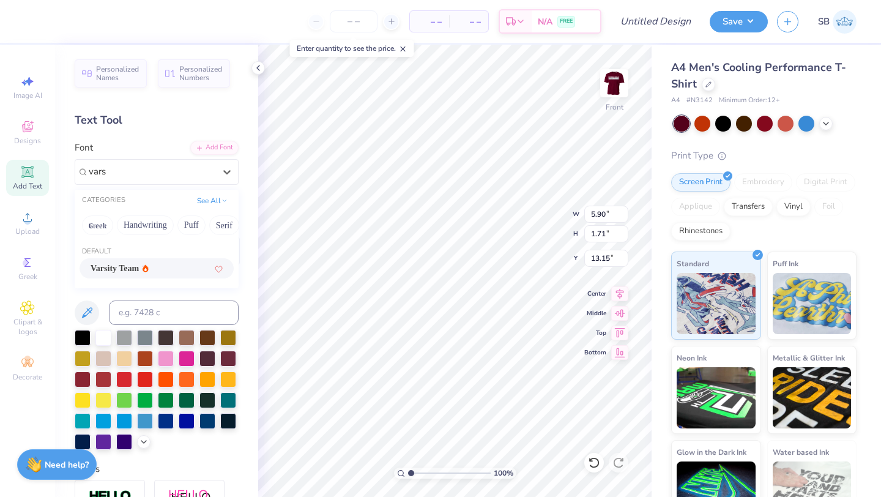
click at [168, 262] on div "Varsity Team" at bounding box center [157, 268] width 132 height 13
type input "vars"
type input "5.85"
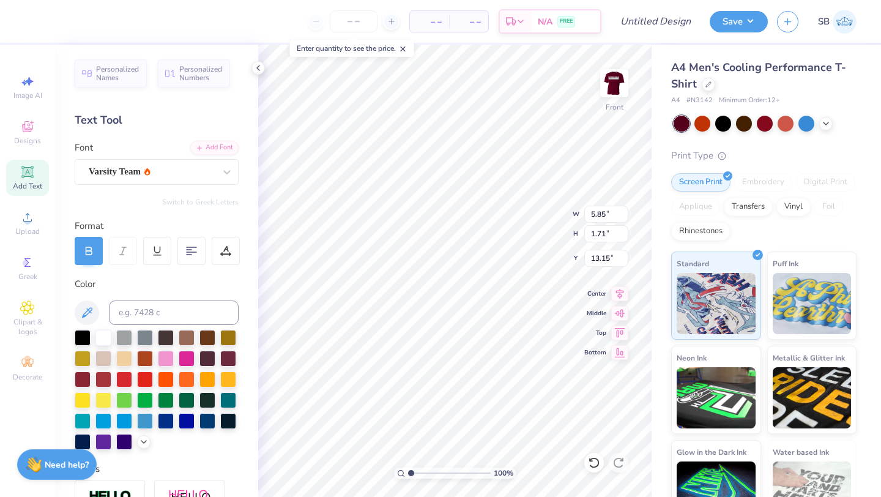
scroll to position [0, 0]
type textarea "team saying"
type input "9.98"
type input "1.14"
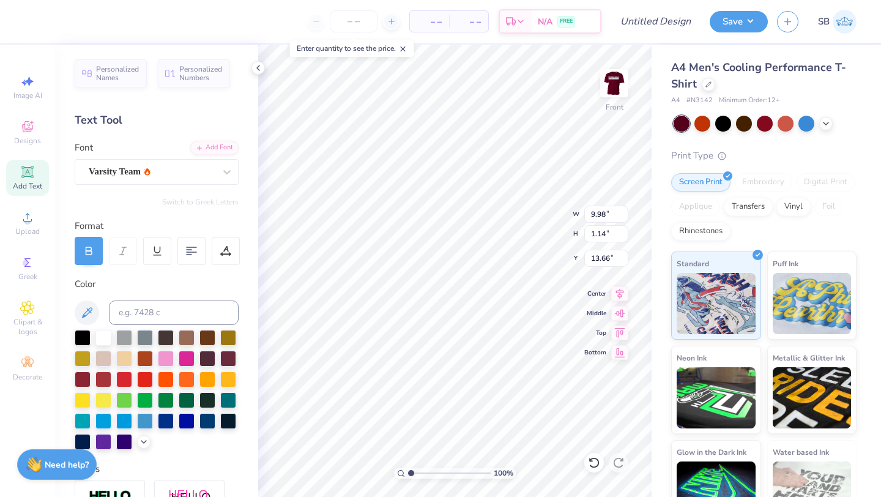
type input "13.66"
type input "25.62"
click at [611, 82] on img at bounding box center [614, 83] width 49 height 49
click at [742, 23] on button "Save" at bounding box center [739, 19] width 58 height 21
type input "0"
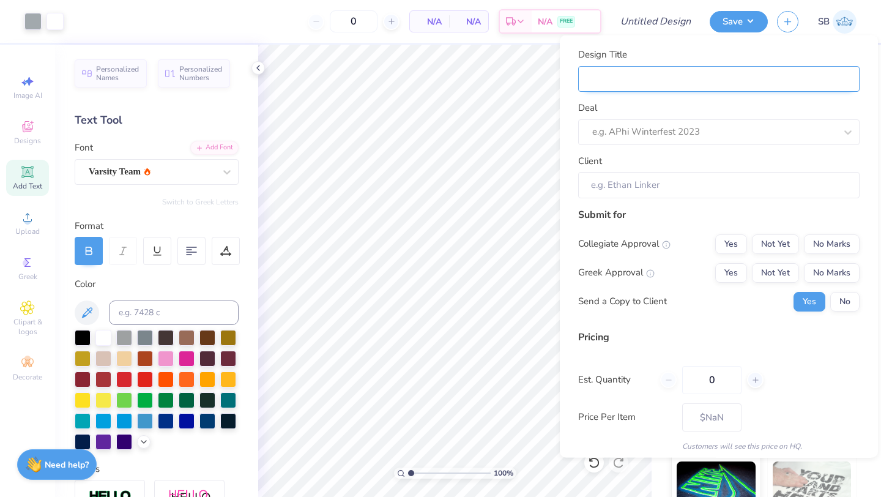
click at [701, 84] on input "Design Title" at bounding box center [718, 78] width 281 height 26
type input "Maroon Shooter Shirt 4"
type input "Maroon Shooter Shirt"
type input "Maroon Shooter Shirt 5"
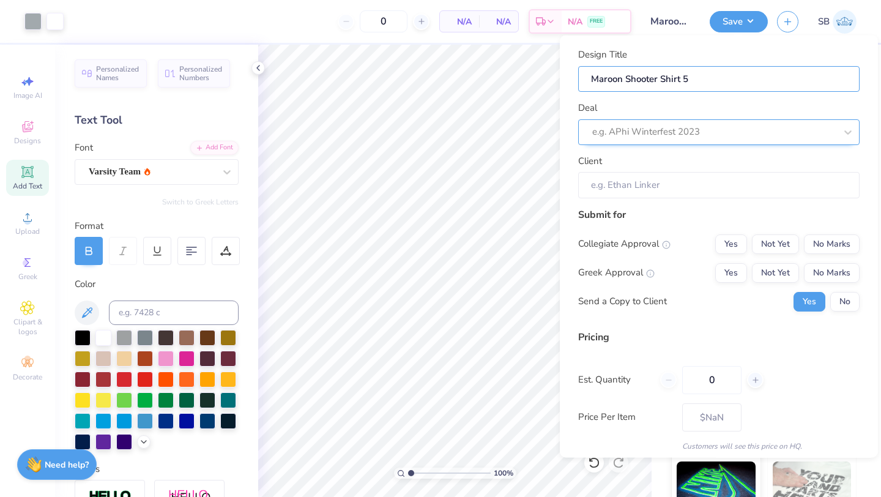
type input "Maroon Shooter Shirt 5"
click at [685, 135] on div at bounding box center [714, 132] width 244 height 17
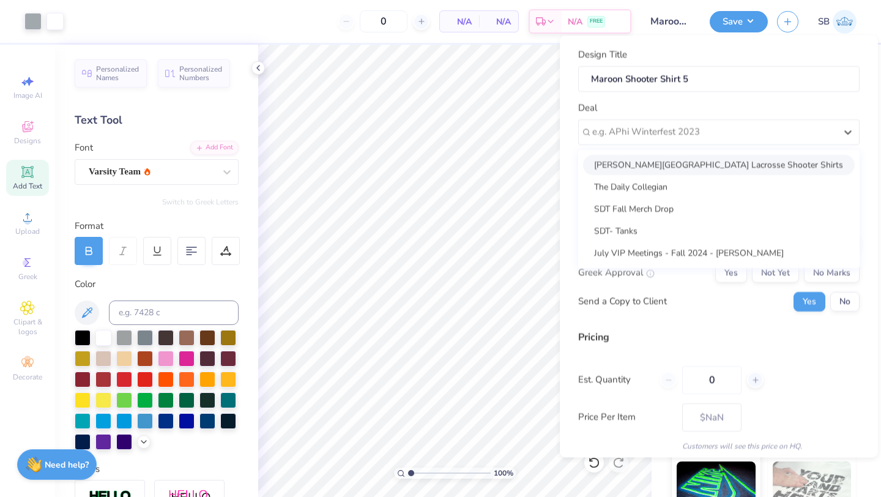
click at [684, 165] on div "Majory Stoneman Douglas High School Lacrosse Shooter Shirts" at bounding box center [719, 164] width 272 height 20
type input "Erica Bilsky"
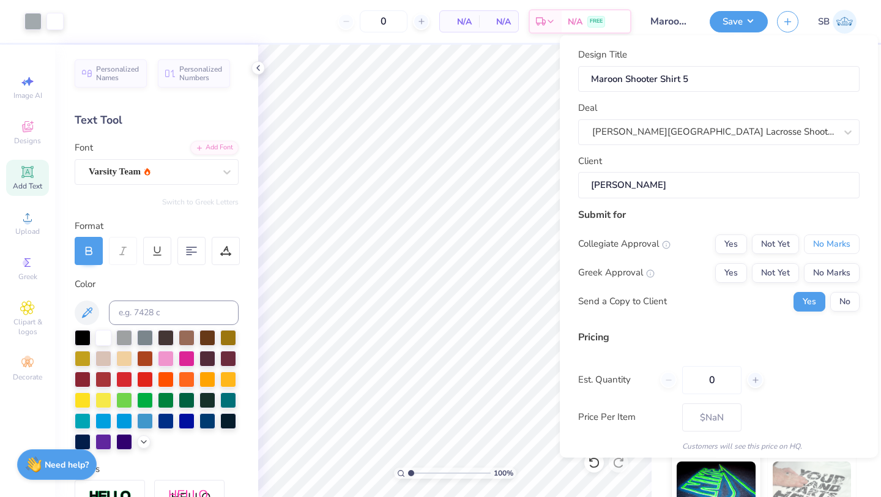
drag, startPoint x: 817, startPoint y: 247, endPoint x: 817, endPoint y: 258, distance: 10.4
click at [817, 247] on button "No Marks" at bounding box center [832, 244] width 56 height 20
click at [817, 275] on button "No Marks" at bounding box center [832, 272] width 56 height 20
click at [844, 300] on button "No" at bounding box center [844, 301] width 29 height 20
click at [717, 387] on input "0" at bounding box center [711, 379] width 59 height 28
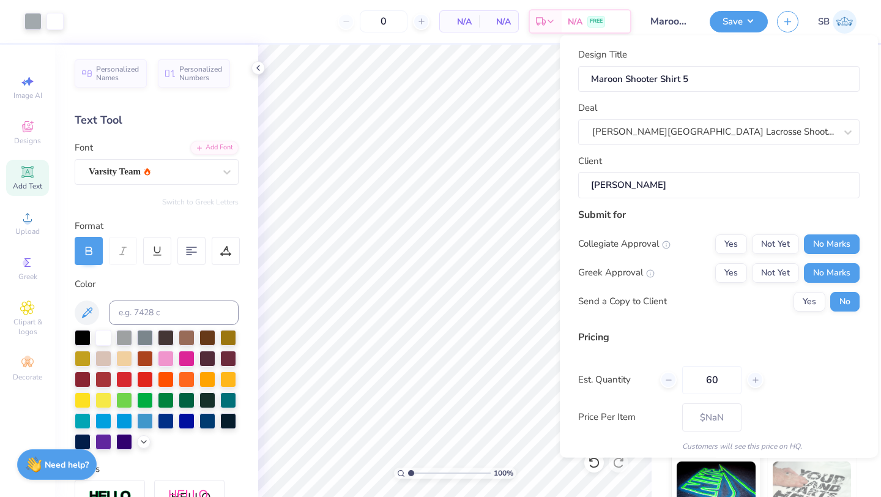
type input "60"
click at [799, 401] on div "Pricing Est. Quantity 60 Price Per Item – – Customers will see this price on HQ." at bounding box center [718, 390] width 281 height 122
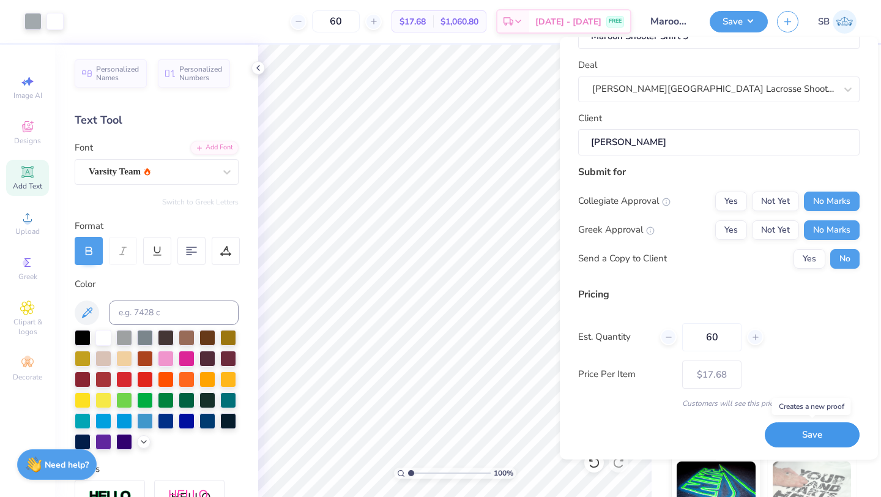
click at [792, 433] on button "Save" at bounding box center [812, 435] width 95 height 25
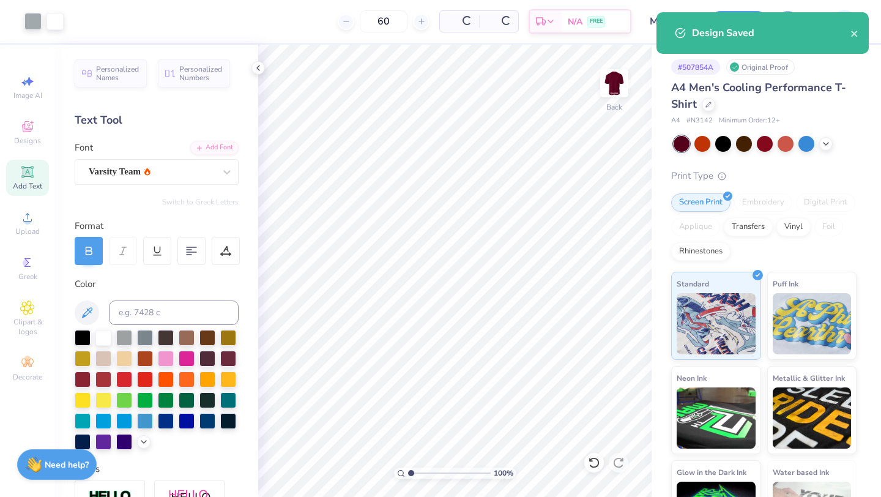
type input "$17.68"
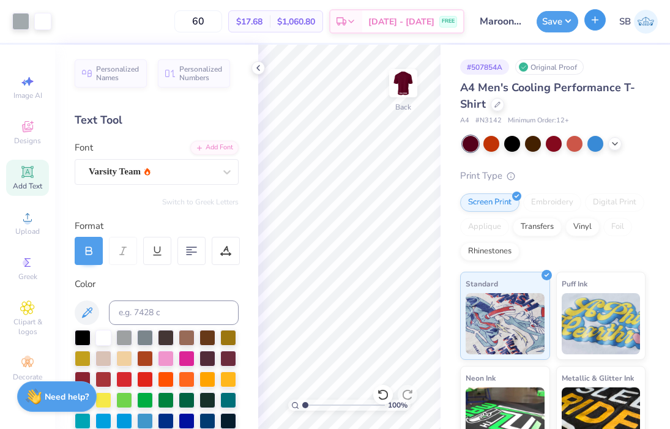
click at [590, 16] on icon "button" at bounding box center [595, 20] width 10 height 10
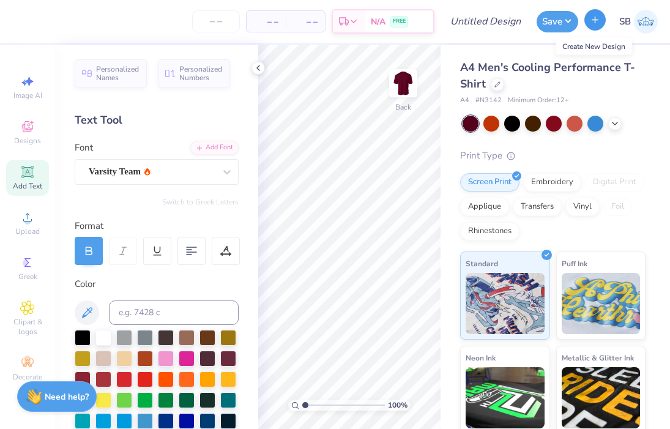
click at [595, 28] on button "button" at bounding box center [594, 19] width 21 height 21
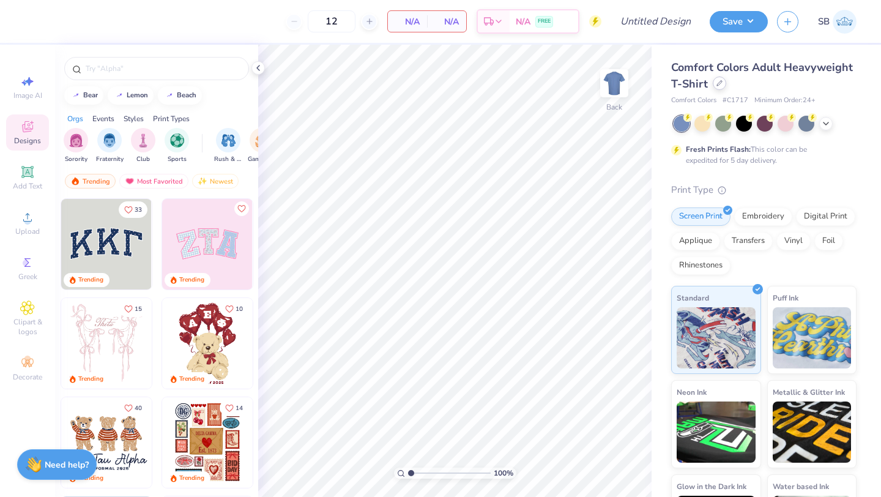
click at [718, 86] on div at bounding box center [719, 82] width 13 height 13
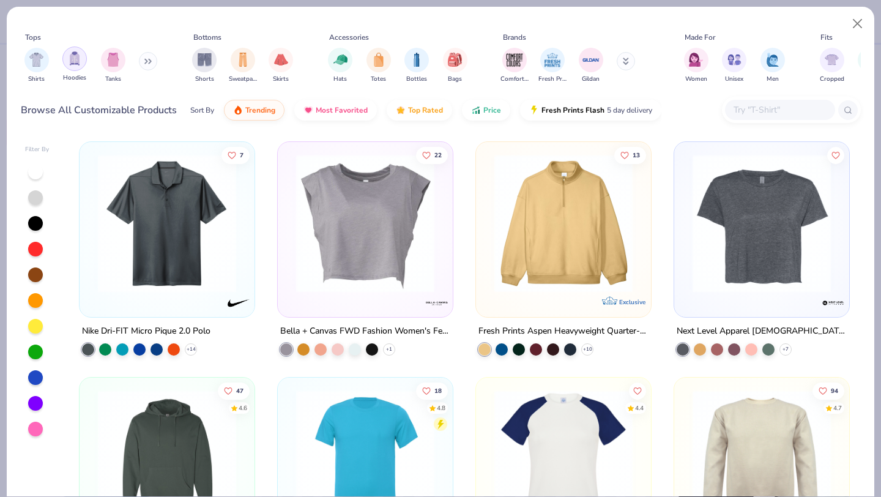
click at [76, 61] on img "filter for Hoodies" at bounding box center [74, 58] width 13 height 14
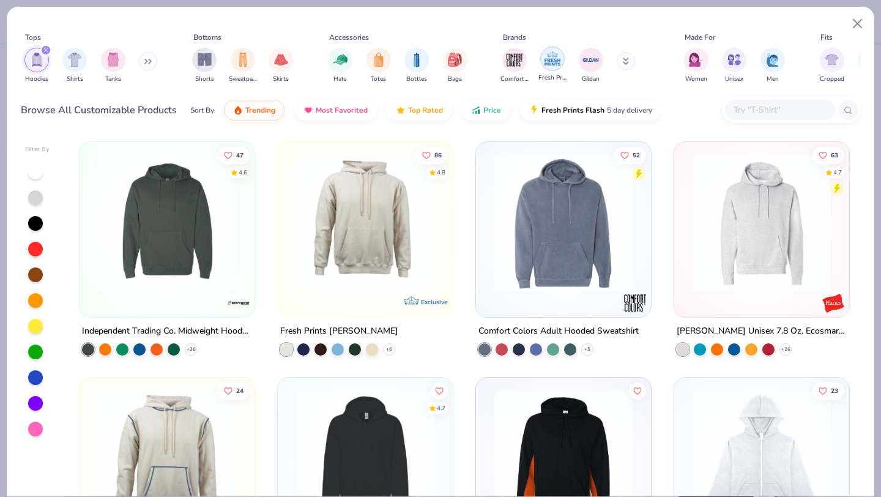
click at [559, 65] on img "filter for Fresh Prints" at bounding box center [552, 59] width 18 height 18
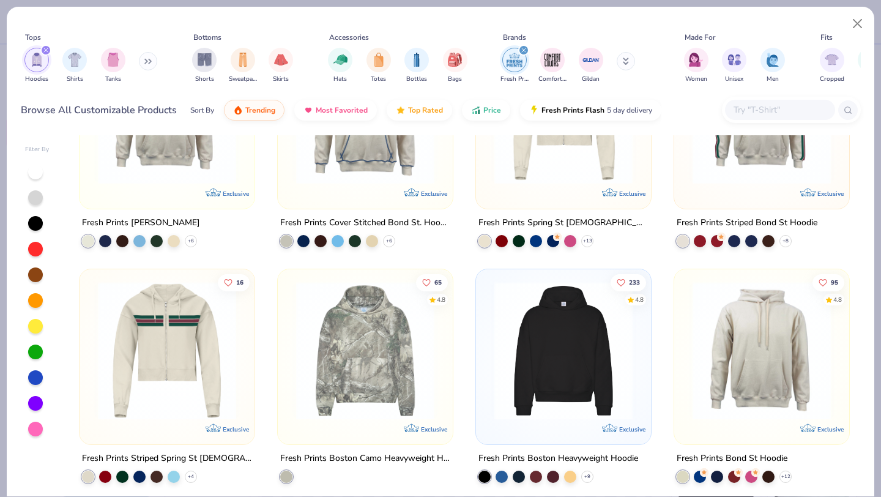
scroll to position [115, 0]
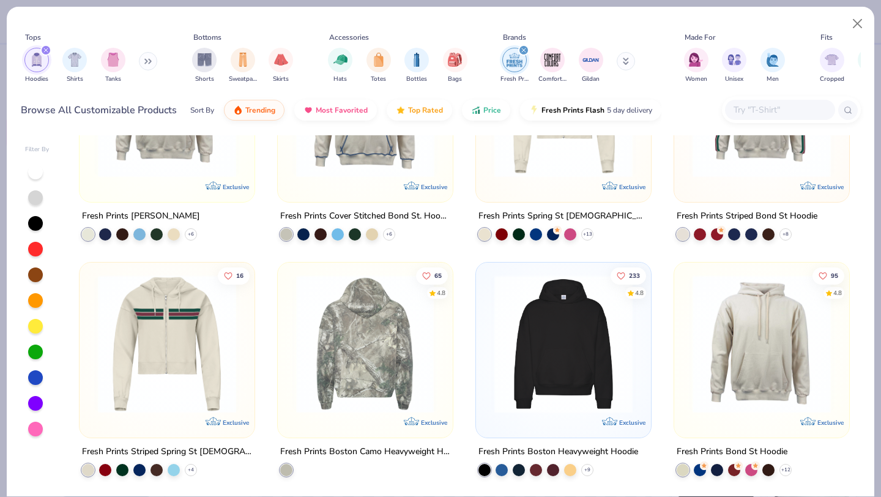
click at [475, 333] on div "86 4.8 Exclusive Fresh Prints Irving Hoodie + 6 24 Exclusive Fresh Prints Cover…" at bounding box center [464, 261] width 770 height 470
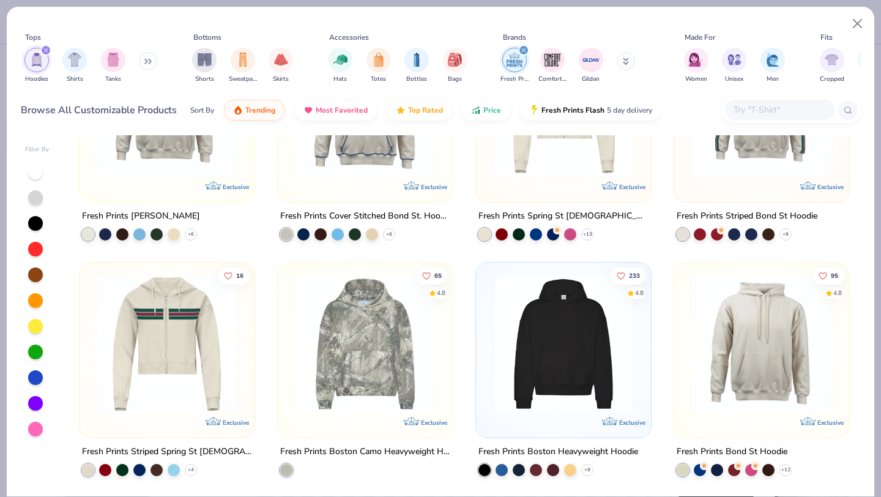
click at [496, 333] on img at bounding box center [563, 344] width 151 height 138
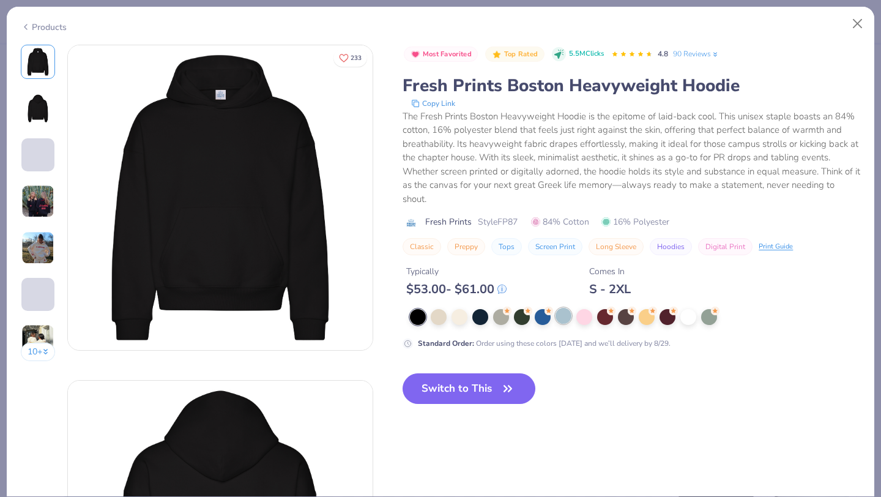
click at [562, 319] on div at bounding box center [564, 316] width 16 height 16
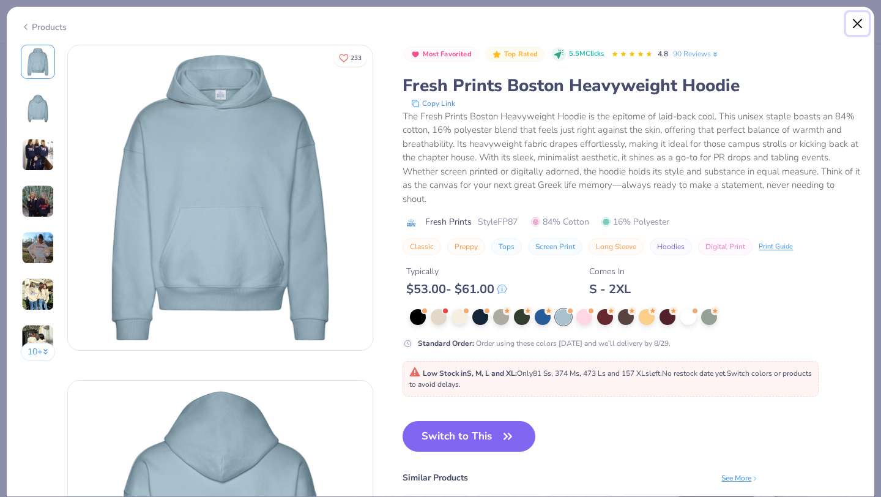
click at [854, 25] on button "Close" at bounding box center [857, 23] width 23 height 23
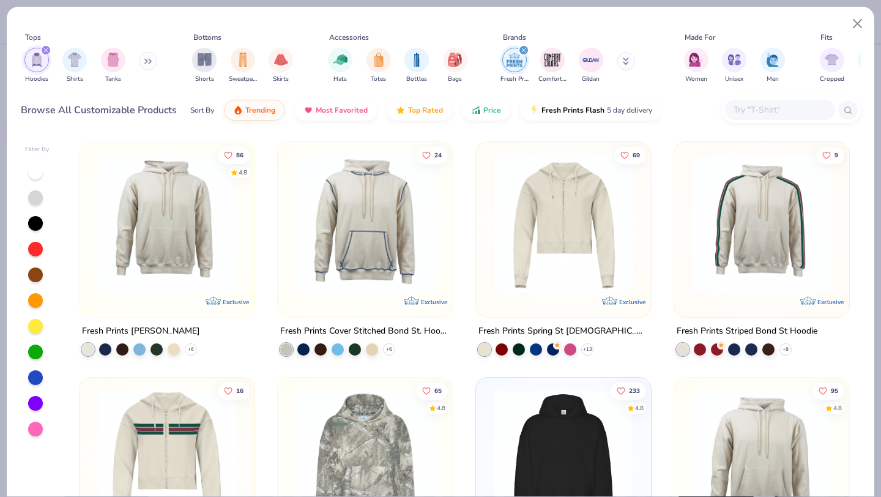
click at [526, 50] on icon "filter for Fresh Prints" at bounding box center [523, 50] width 5 height 5
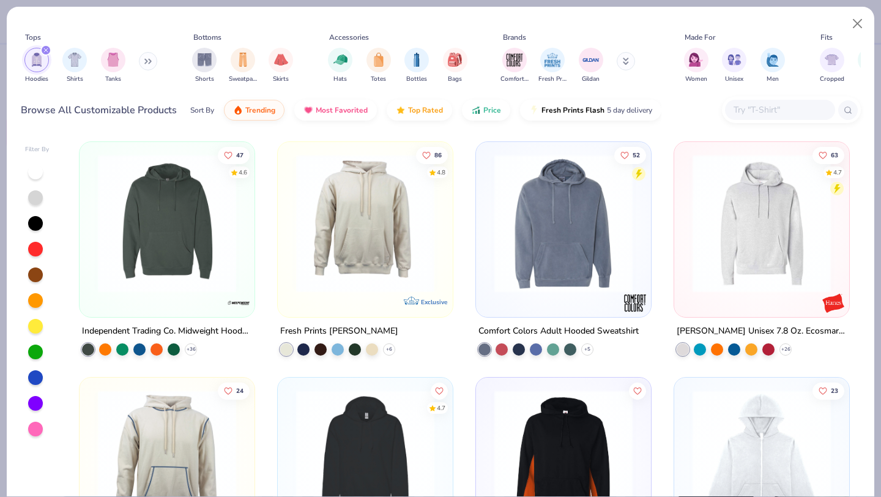
click at [748, 105] on input "text" at bounding box center [779, 110] width 94 height 14
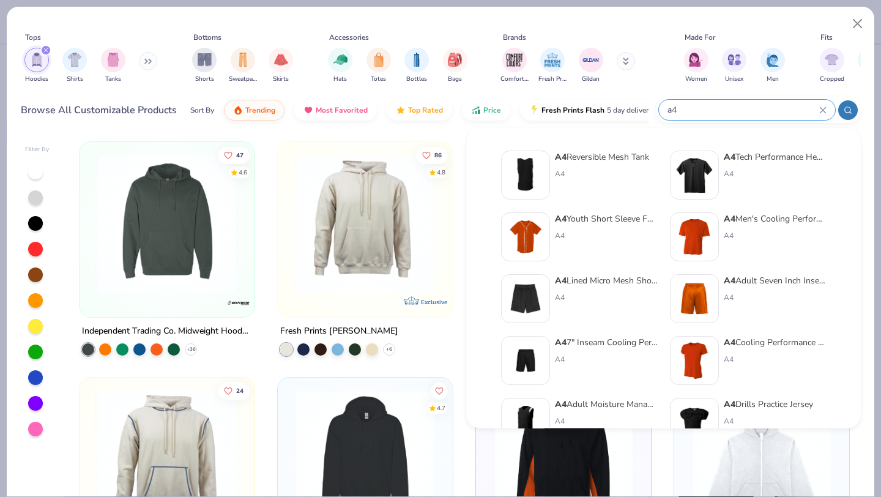
type input "a4"
click at [710, 233] on img at bounding box center [695, 237] width 38 height 38
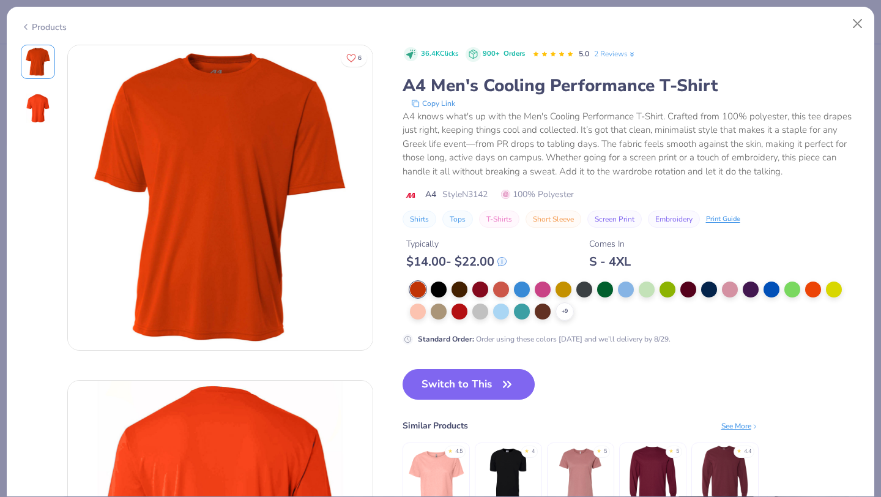
click at [475, 194] on span "Style N3142" at bounding box center [464, 194] width 45 height 13
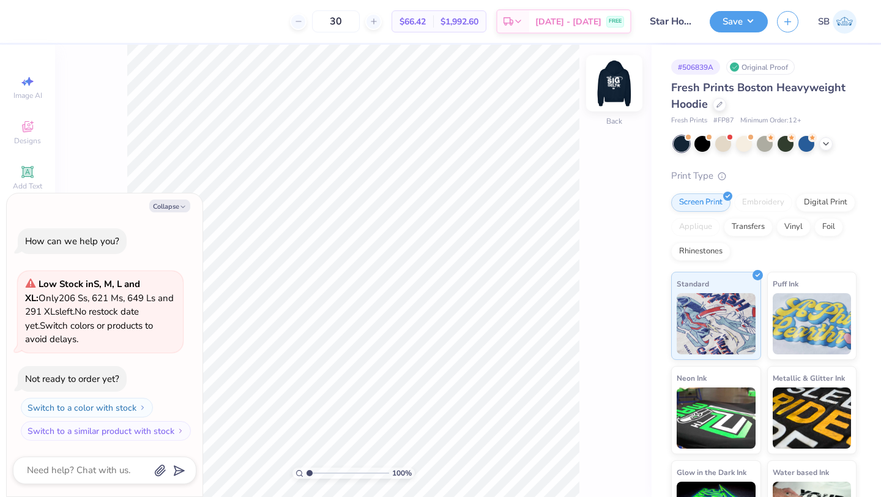
click at [612, 87] on img at bounding box center [614, 83] width 49 height 49
click at [168, 205] on button "Collapse" at bounding box center [169, 205] width 41 height 13
type textarea "x"
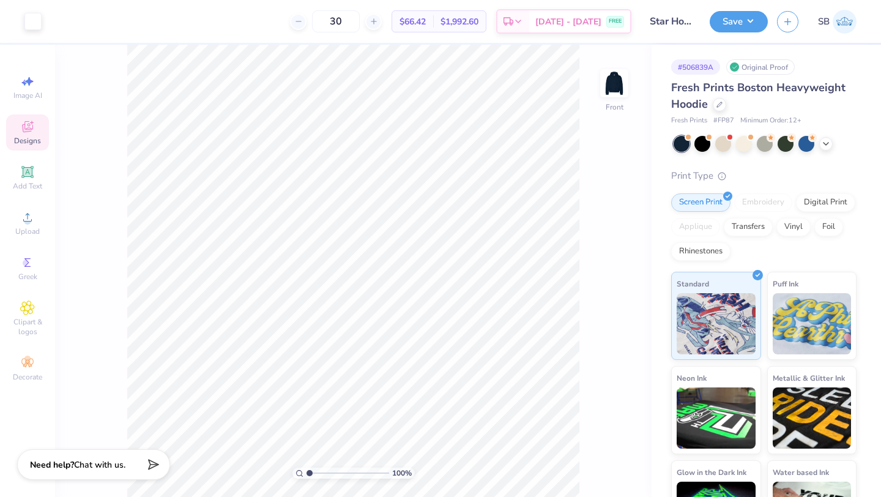
click at [35, 129] on div "Designs" at bounding box center [27, 132] width 43 height 36
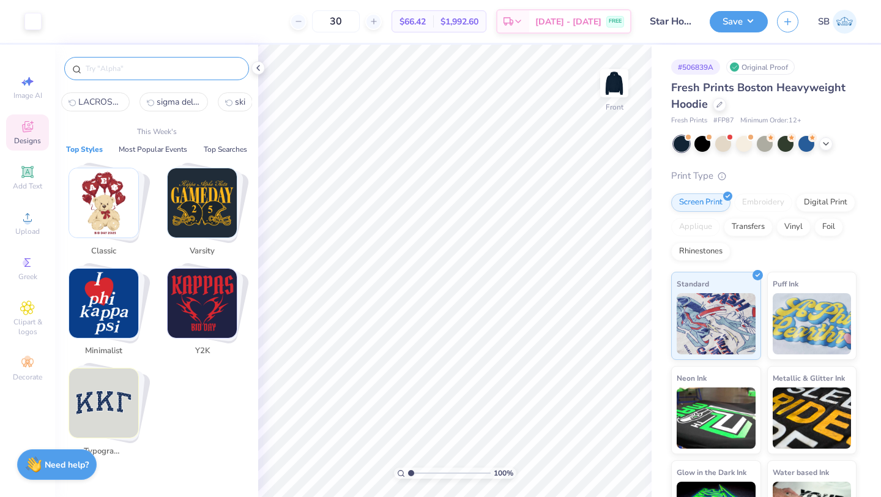
click at [94, 70] on input "text" at bounding box center [162, 68] width 157 height 12
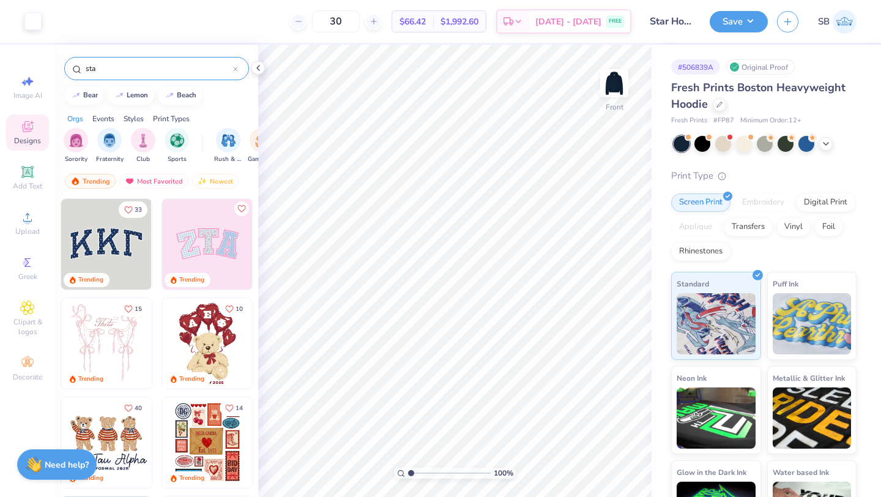
type input "star"
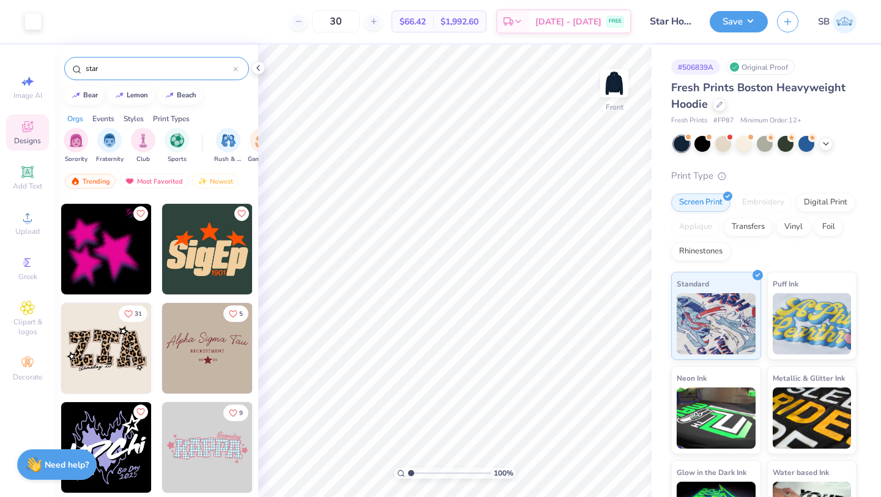
scroll to position [8321, 0]
click at [236, 67] on icon at bounding box center [235, 69] width 5 height 5
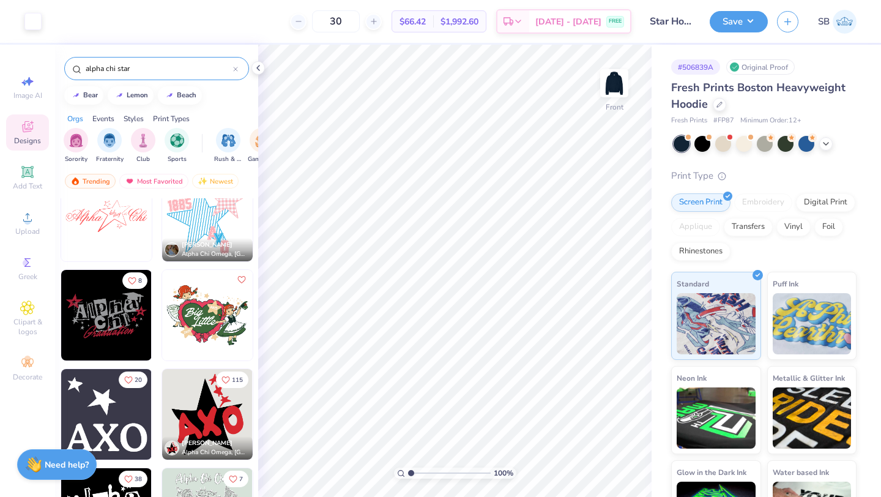
scroll to position [0, 0]
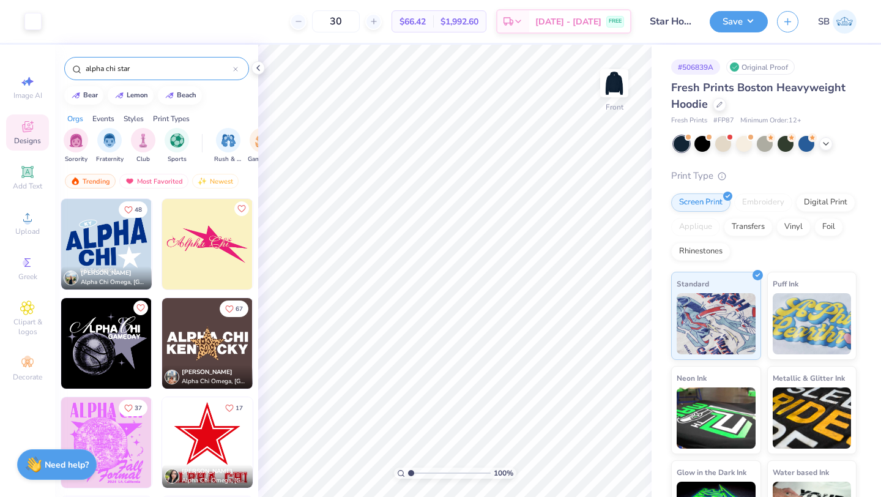
type input "alpha chi star"
click at [97, 243] on img at bounding box center [106, 244] width 91 height 91
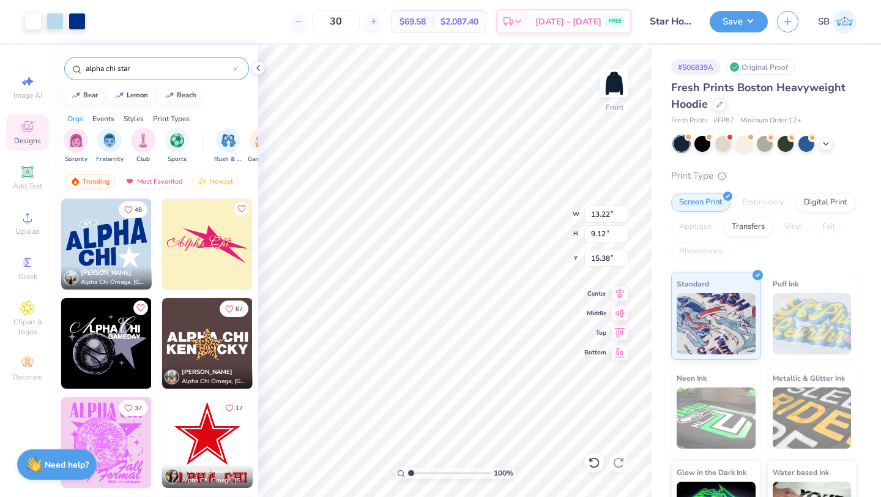
type input "15.38"
type input "12.50"
type input "10.27"
type input "6.00"
type input "6.24"
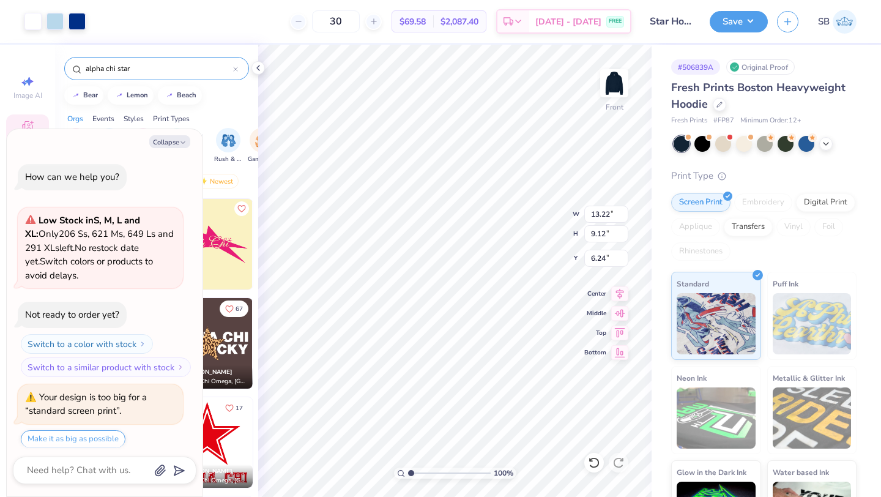
scroll to position [7, 0]
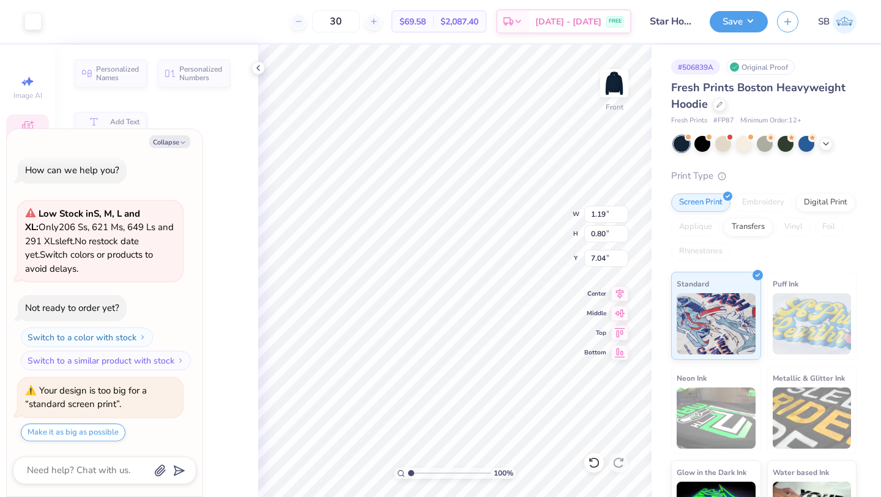
type textarea "x"
type input "1.19"
type input "0.80"
type input "7.04"
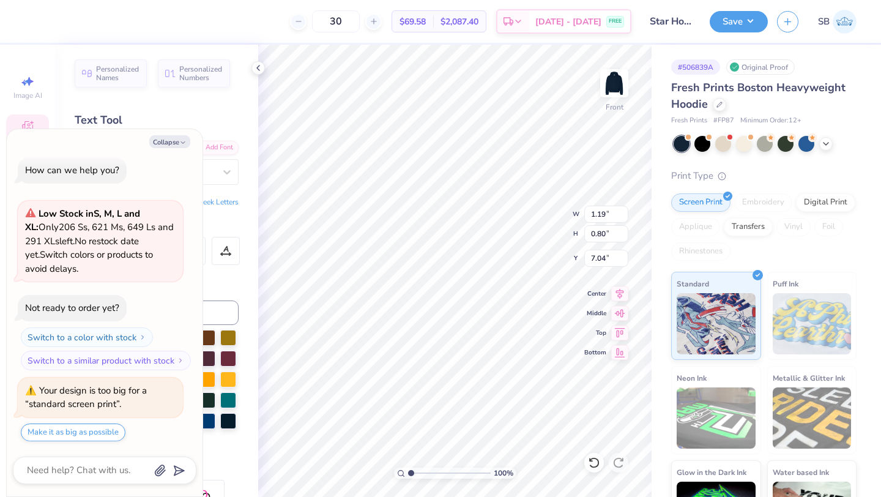
type textarea "x"
type textarea "P"
type textarea "x"
type textarea "PA"
type textarea "x"
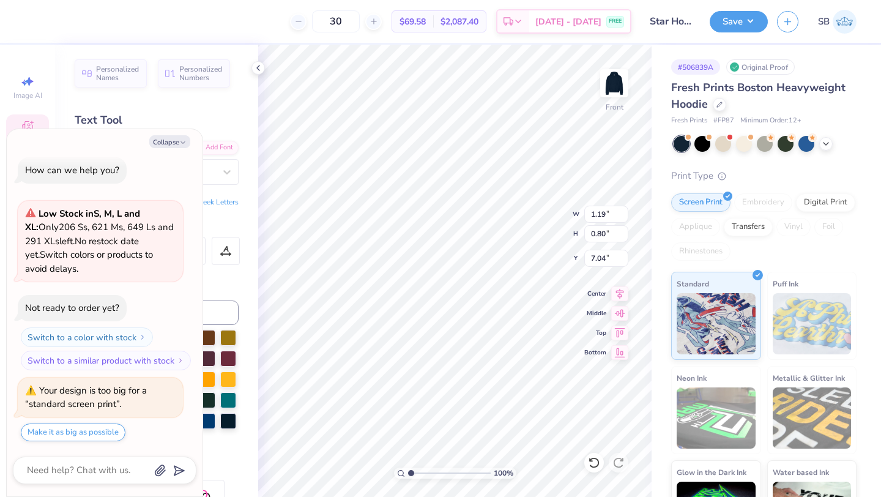
type input "13.22"
type input "5.56"
type input "6.24"
type textarea "x"
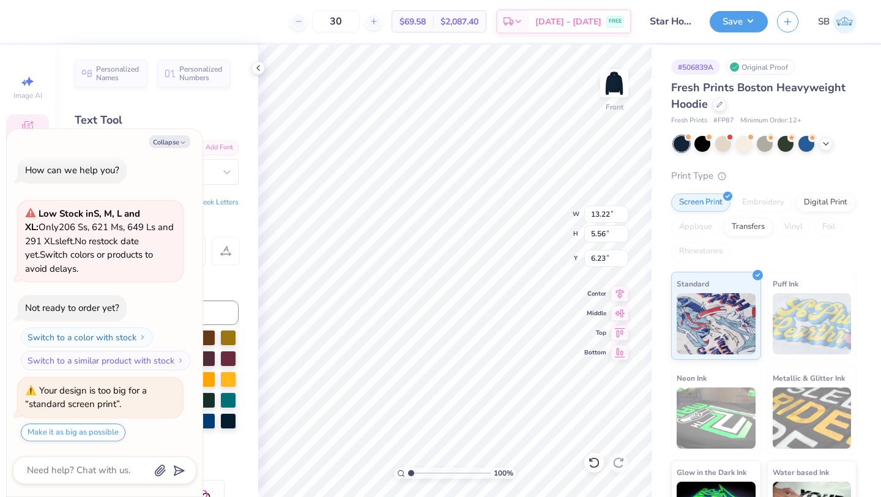
type textarea "S"
type textarea "x"
type textarea "Si"
type textarea "x"
type textarea "Sig"
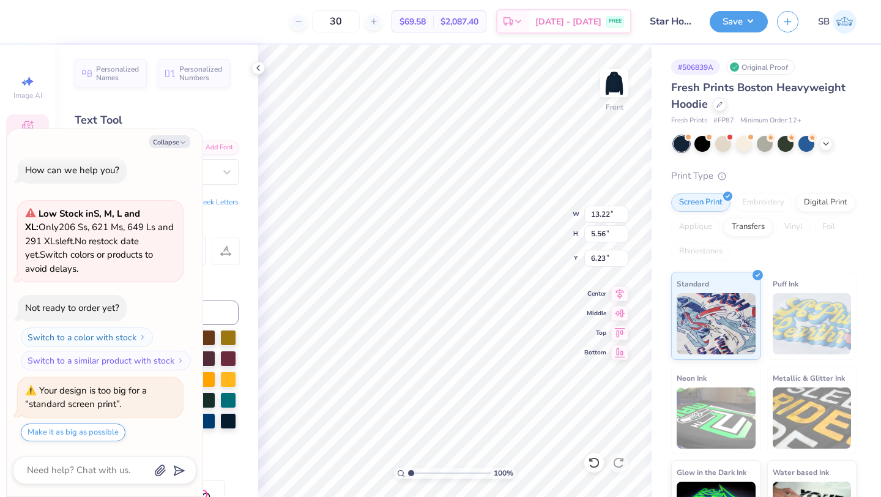
type textarea "x"
type textarea "Si"
type textarea "x"
type textarea "S"
type textarea "x"
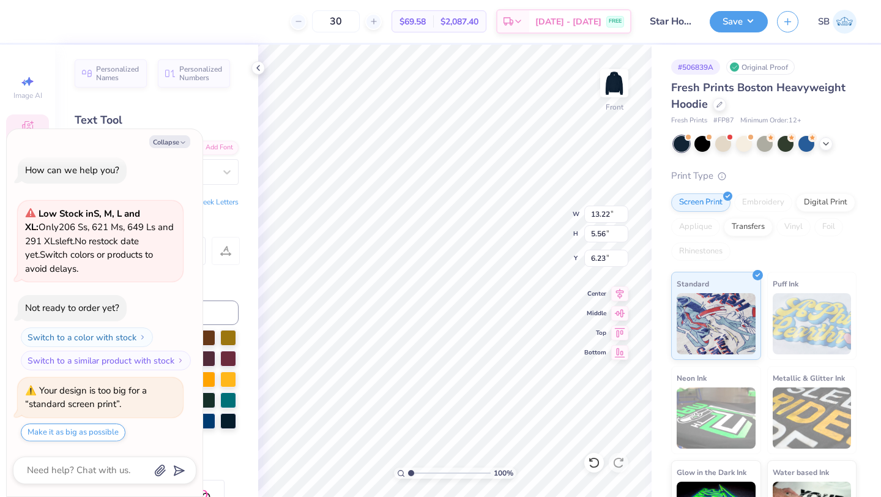
type textarea "SI"
type textarea "x"
type textarea "SIG"
type textarea "x"
type textarea "DE"
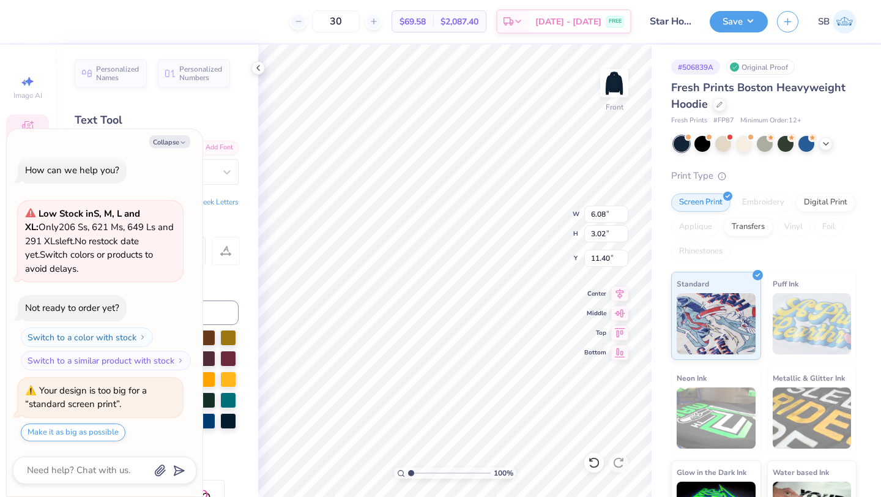
type textarea "x"
type textarea "DEL"
type textarea "x"
type textarea "DELT"
type textarea "x"
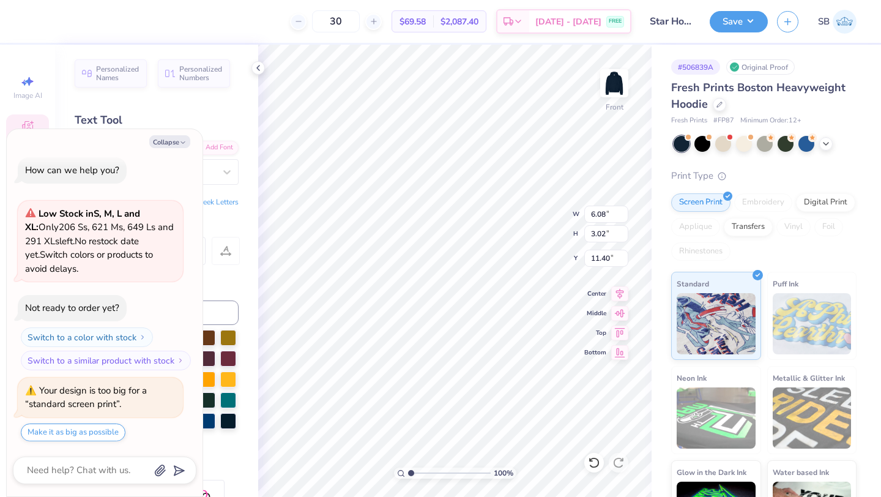
type input "13.26"
type input "5.12"
type input "6.45"
type textarea "x"
type input "6.75"
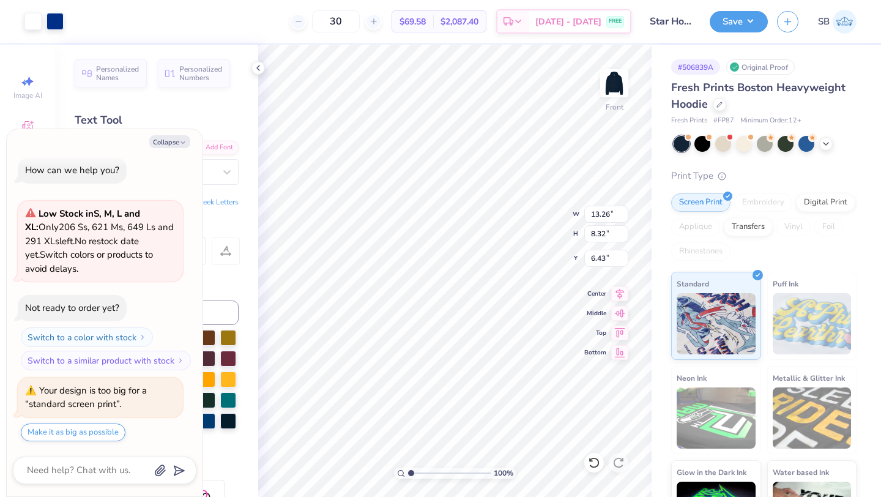
type textarea "x"
type input "7.44"
type textarea "x"
type input "13.26"
type input "5.12"
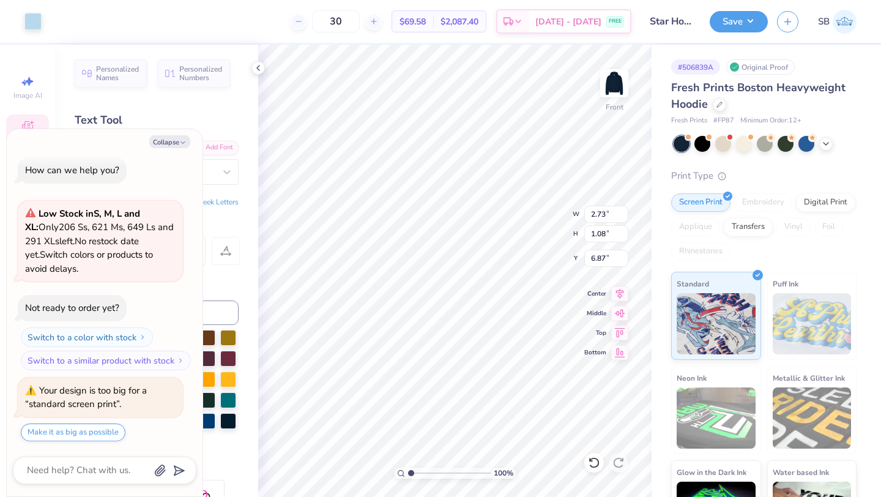
type input "7.44"
type textarea "x"
type input "10.63"
click at [177, 144] on button "Collapse" at bounding box center [169, 141] width 41 height 13
type textarea "x"
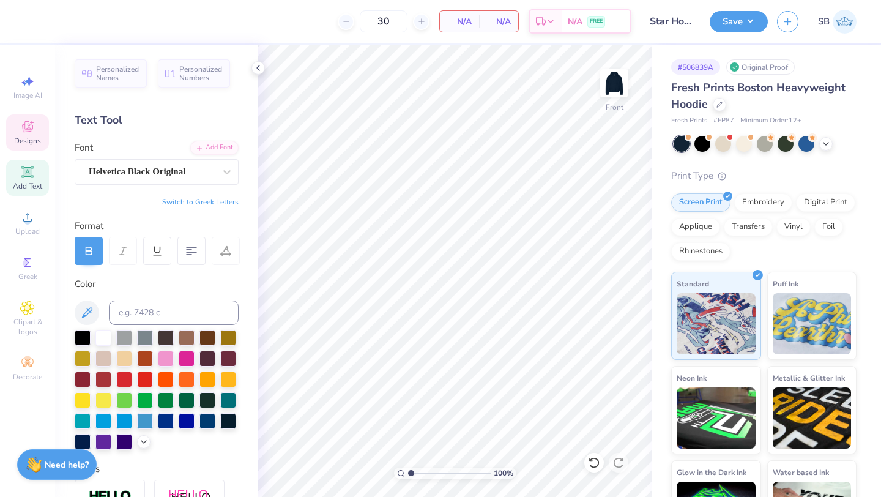
click at [21, 133] on icon at bounding box center [27, 126] width 15 height 15
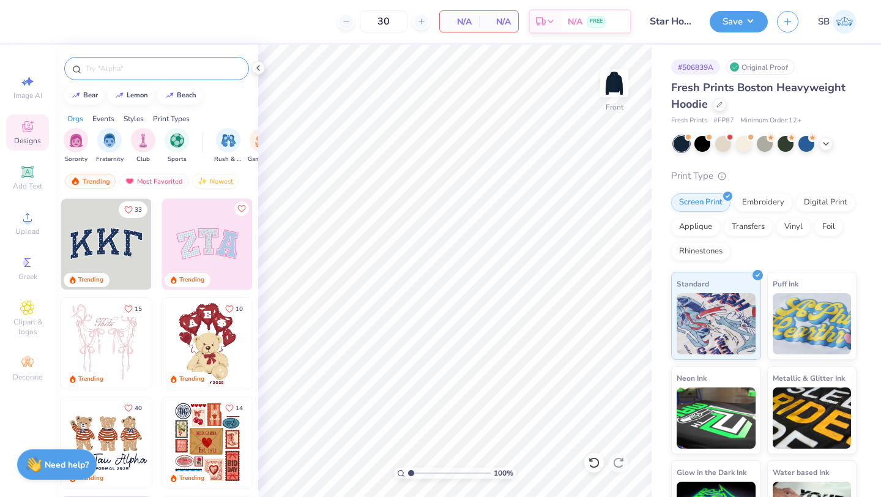
click at [100, 71] on input "text" at bounding box center [162, 68] width 157 height 12
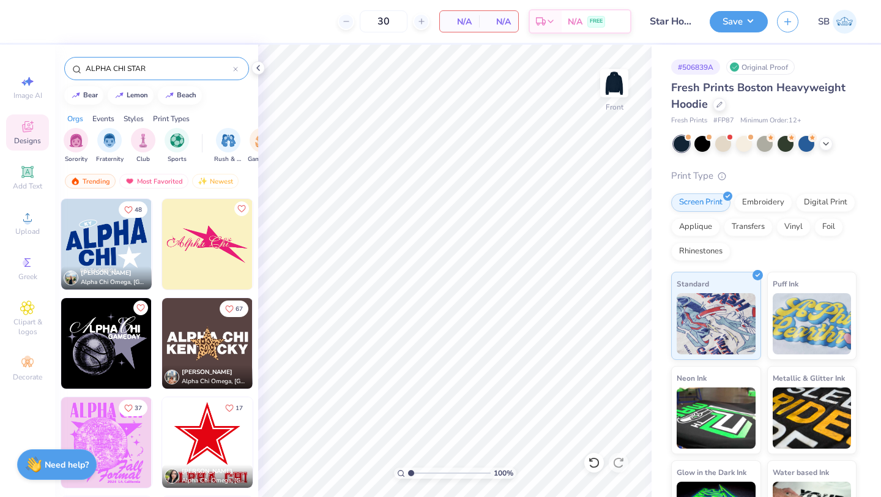
type input "ALPHA CHI STAR"
click at [94, 254] on img at bounding box center [106, 244] width 91 height 91
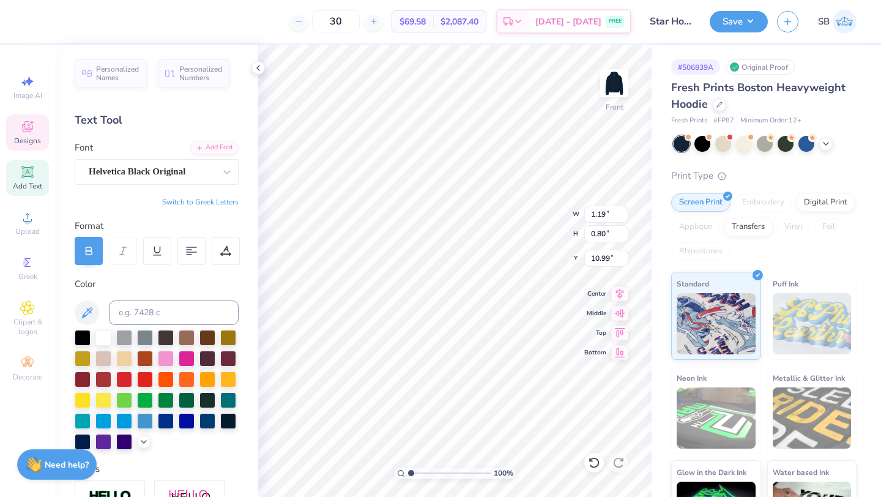
type textarea "PA"
type textarea "SIG"
type textarea "DELT"
type input "15.31"
type input "6.03"
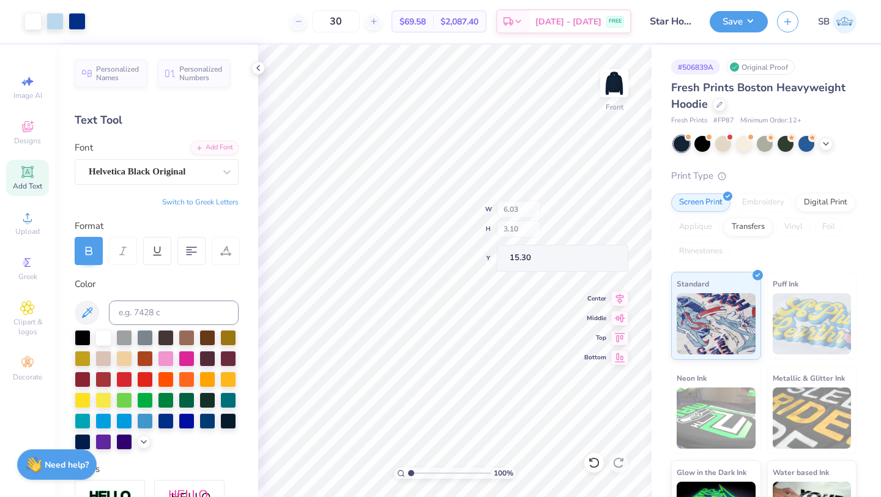
type input "15.30"
click at [527, 234] on div "100 % Front W 13.26 13.26 " H 5.12 5.12 " Y 10.18 10.18 " Center Middle Top Bot…" at bounding box center [454, 271] width 393 height 452
type input "11.09"
type input "4.28"
type input "11.02"
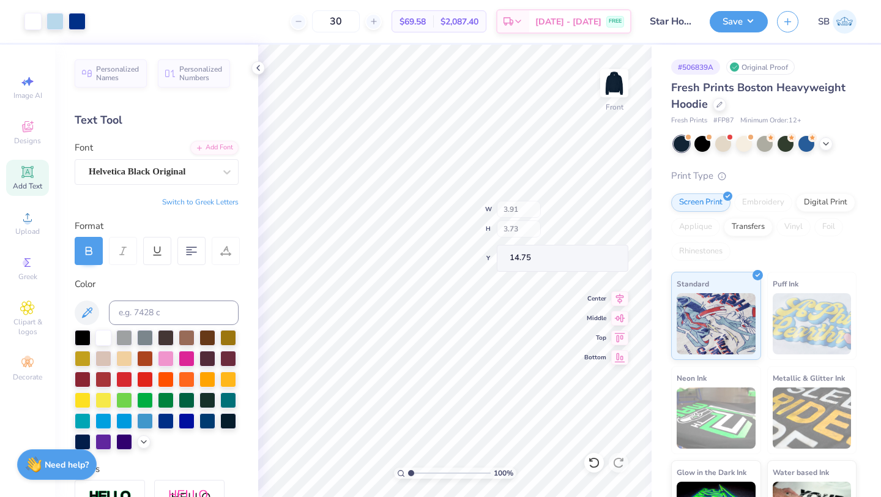
type input "14.75"
type input "3.58"
type input "3.42"
type input "15.06"
type input "3.13"
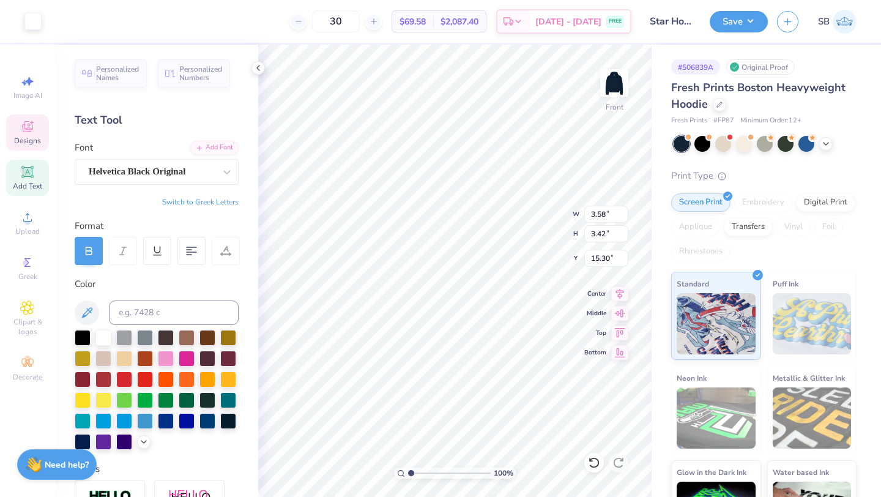
type input "2.99"
click at [496, 295] on li "Duplicate" at bounding box center [524, 291] width 96 height 24
type input "14.75"
type input "3.72"
type input "3.55"
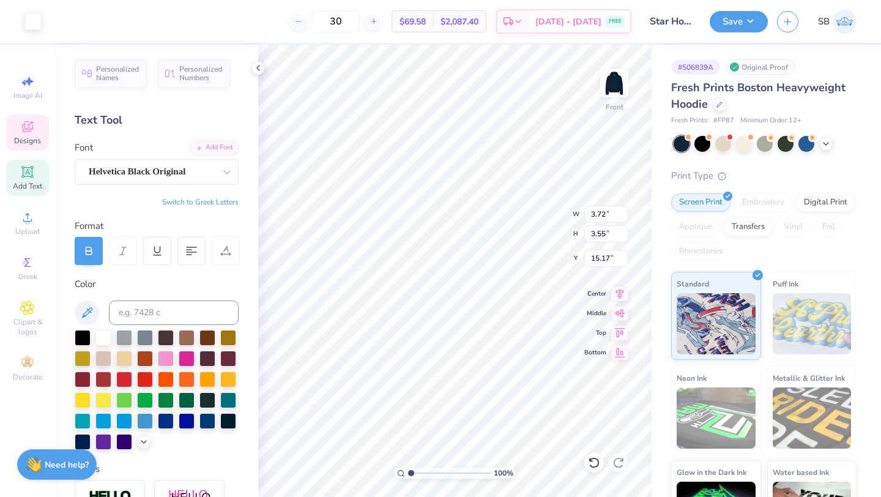
type input "15.17"
type input "3.57"
type input "3.40"
type input "14.89"
type input "14.75"
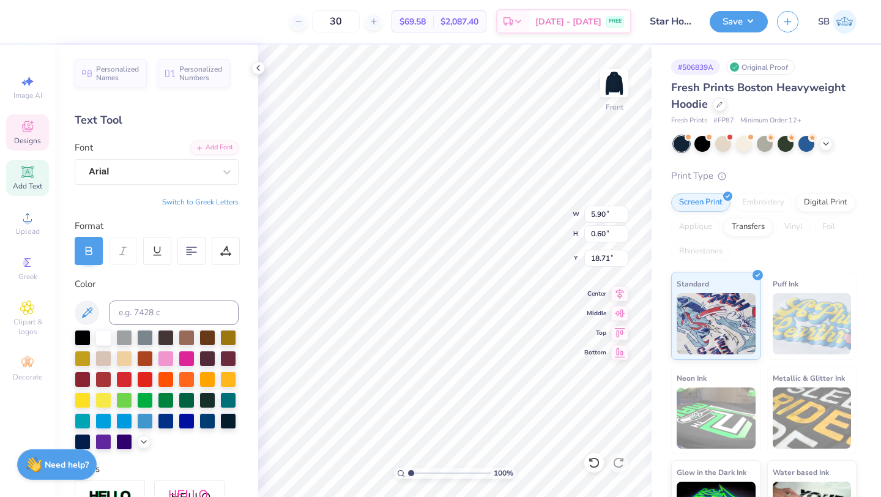
type textarea "D"
type textarea "PHI CHAPTER"
type input "18.74"
drag, startPoint x: 412, startPoint y: 472, endPoint x: 424, endPoint y: 473, distance: 12.3
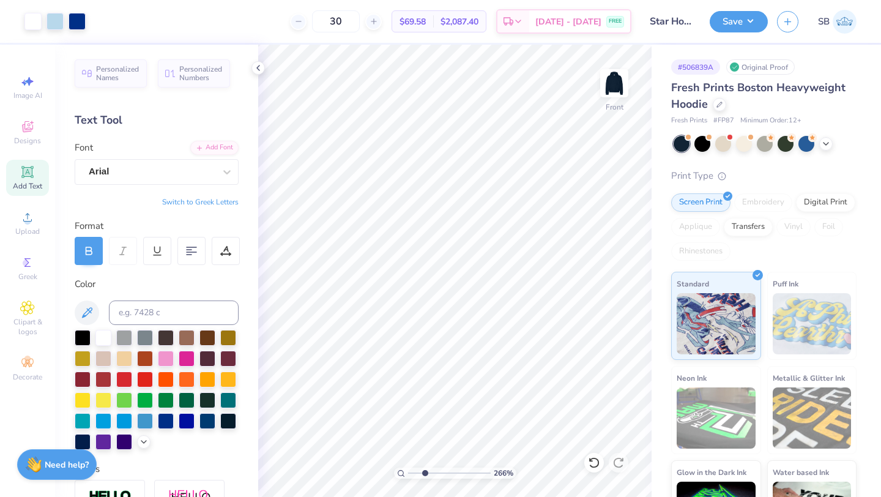
type input "2.66"
click at [424, 473] on input "range" at bounding box center [449, 472] width 83 height 11
type input "15.00"
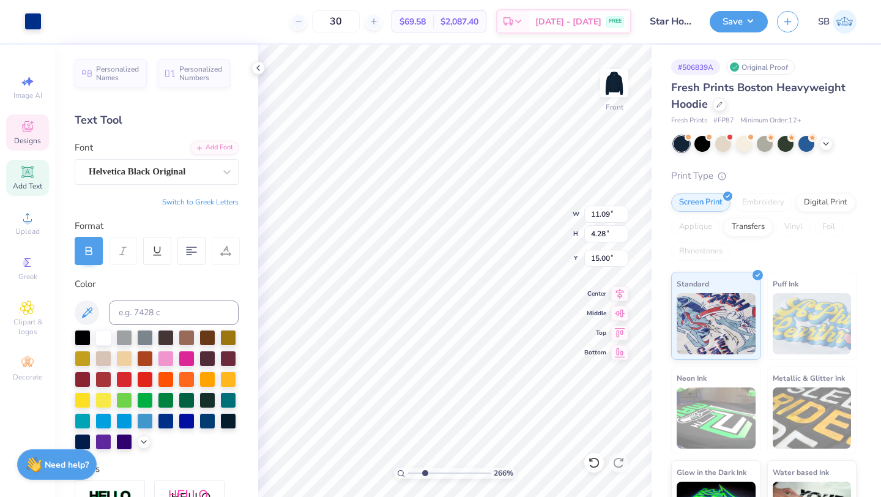
type input "11.09"
type input "4.28"
type input "11.04"
click at [105, 338] on div at bounding box center [103, 337] width 16 height 16
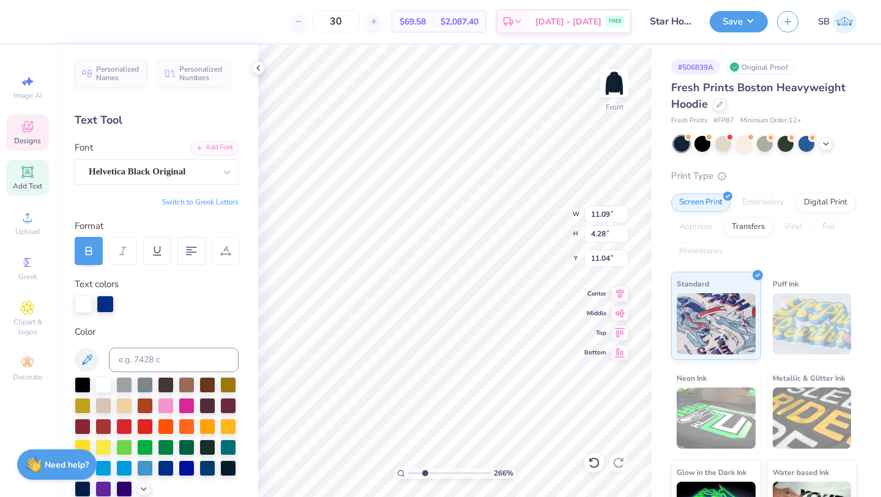
type input "6.03"
type input "3.10"
type input "15.30"
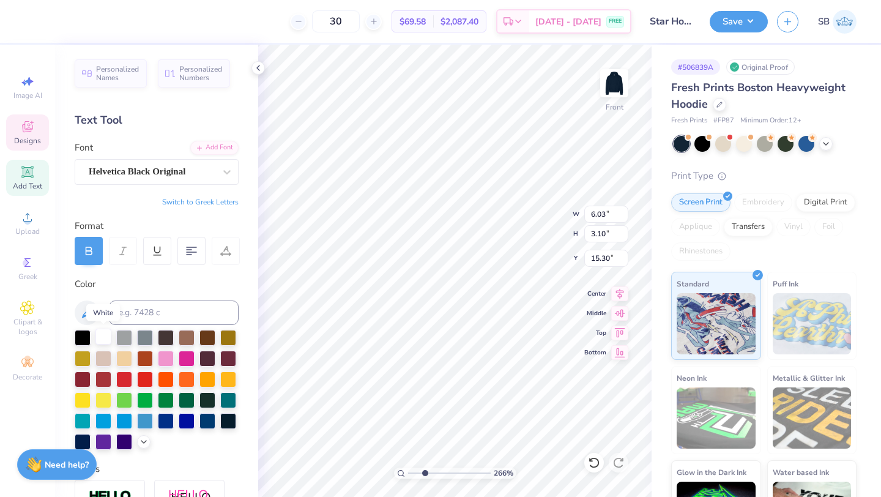
click at [95, 336] on div at bounding box center [103, 337] width 16 height 16
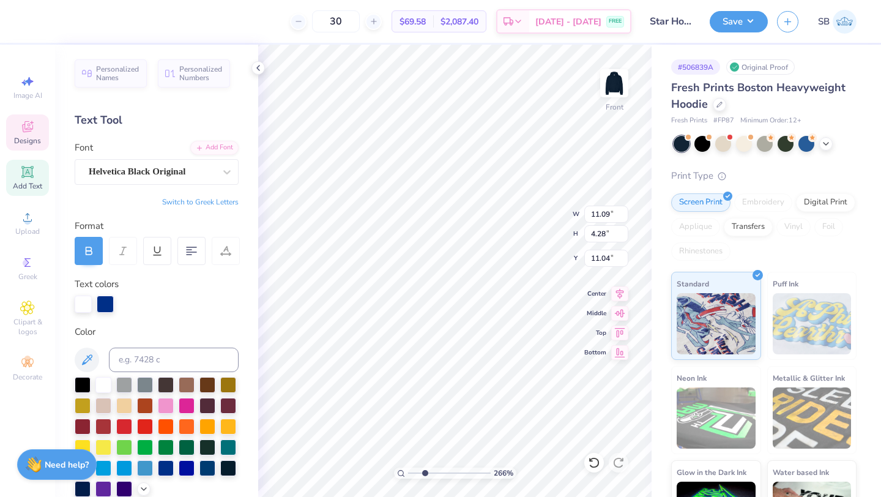
type input "2.94"
type input "1.28"
type input "10.73"
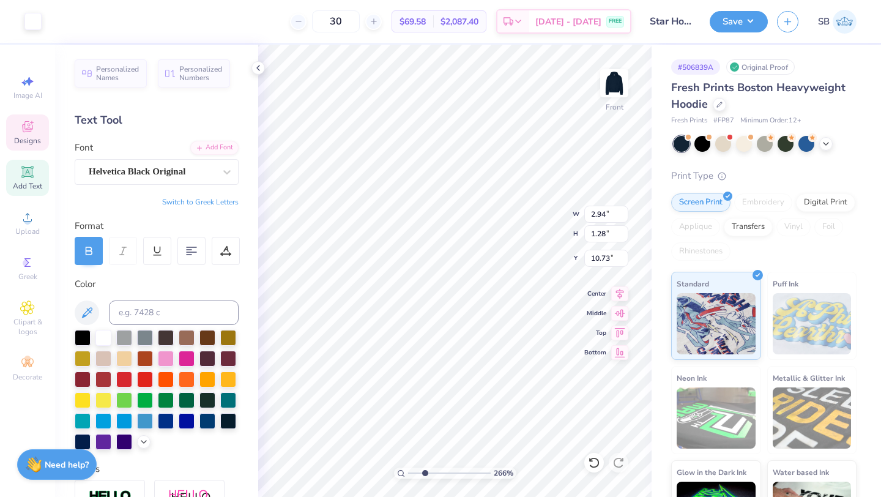
type input "1.27"
type input "0.75"
type input "11.04"
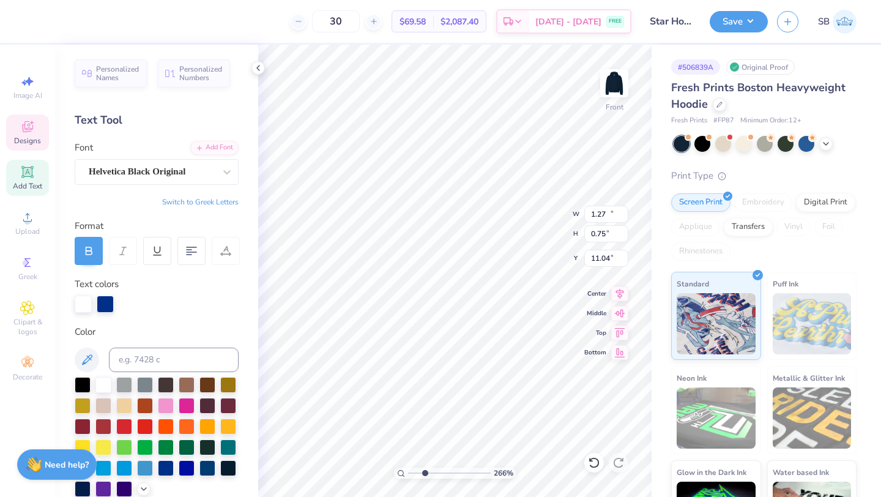
type input "11.09"
type input "4.28"
type input "2.73"
type input "1.08"
type input "10.83"
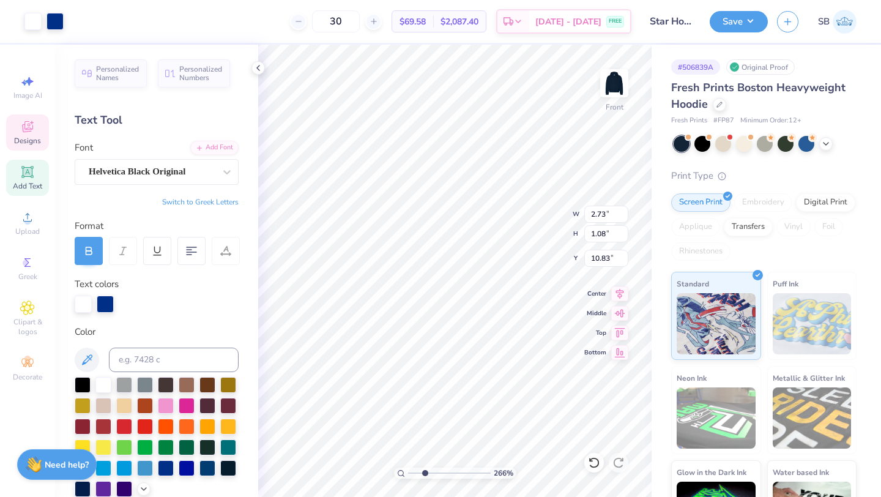
type input "11.09"
type input "4.28"
type input "11.04"
type input "2.94"
type input "1.28"
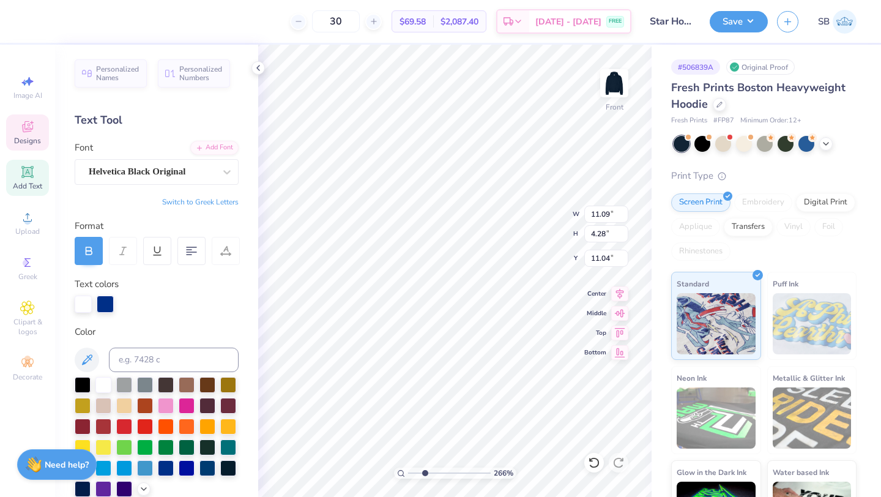
type input "10.73"
type input "11.09"
type input "4.28"
type input "11.02"
type input "11.09"
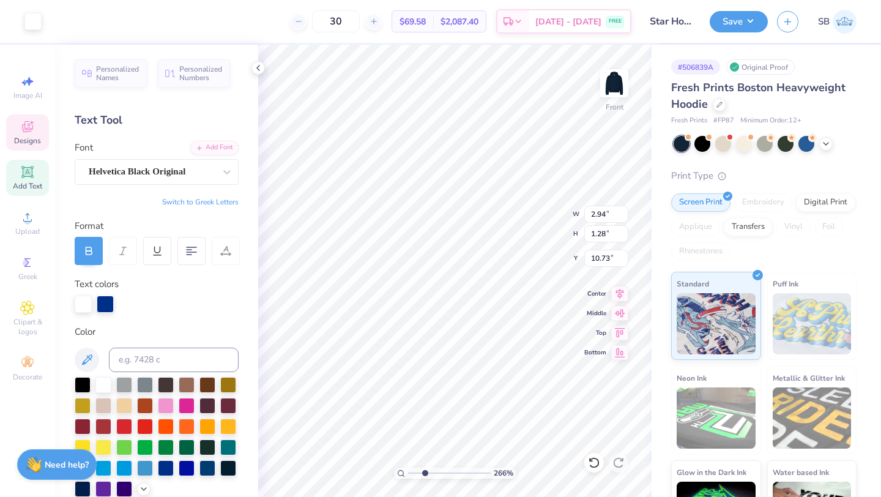
type input "4.28"
type input "11.02"
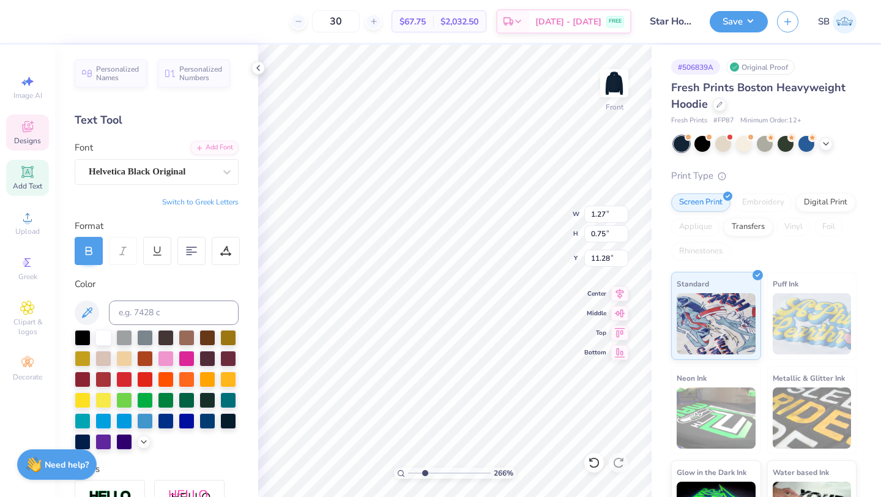
type input "11.28"
click at [81, 438] on div at bounding box center [83, 441] width 16 height 16
click at [260, 70] on icon at bounding box center [258, 68] width 10 height 10
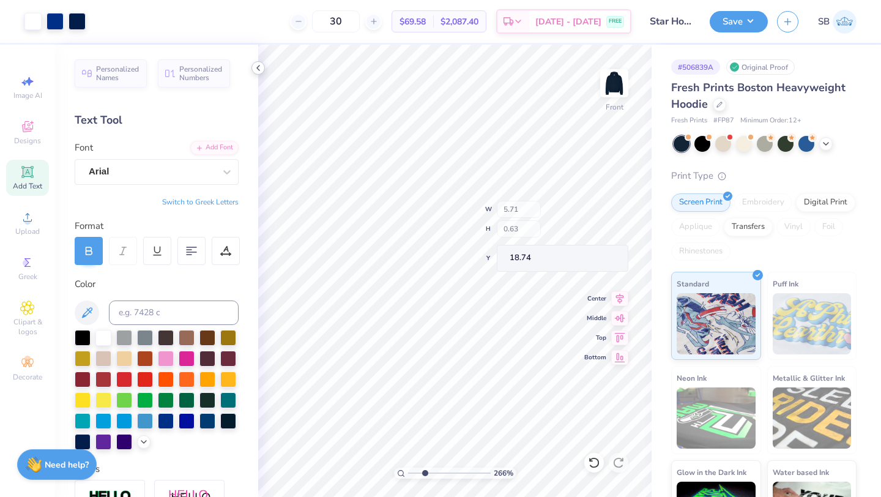
type input "5.71"
type input "0.63"
drag, startPoint x: 423, startPoint y: 472, endPoint x: 407, endPoint y: 472, distance: 16.5
type input "1"
click at [408, 472] on input "range" at bounding box center [449, 472] width 83 height 11
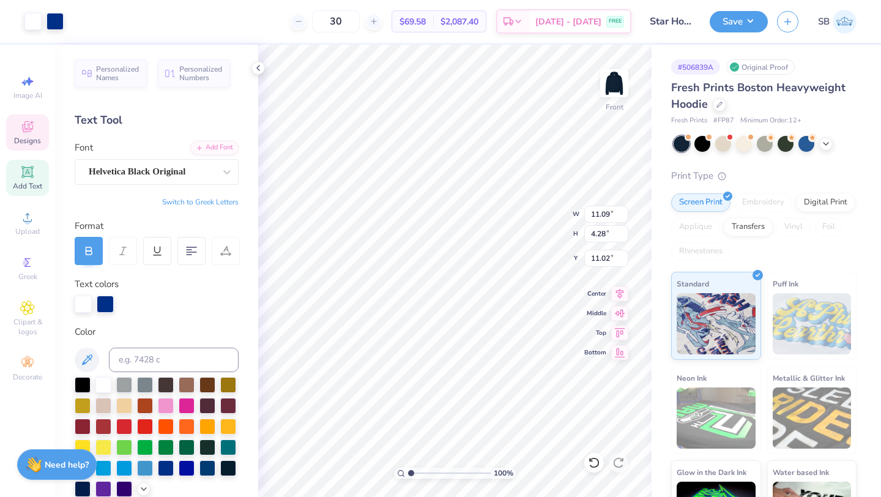
type input "11.09"
type input "4.28"
type input "11.02"
type input "4.68"
type input "4.46"
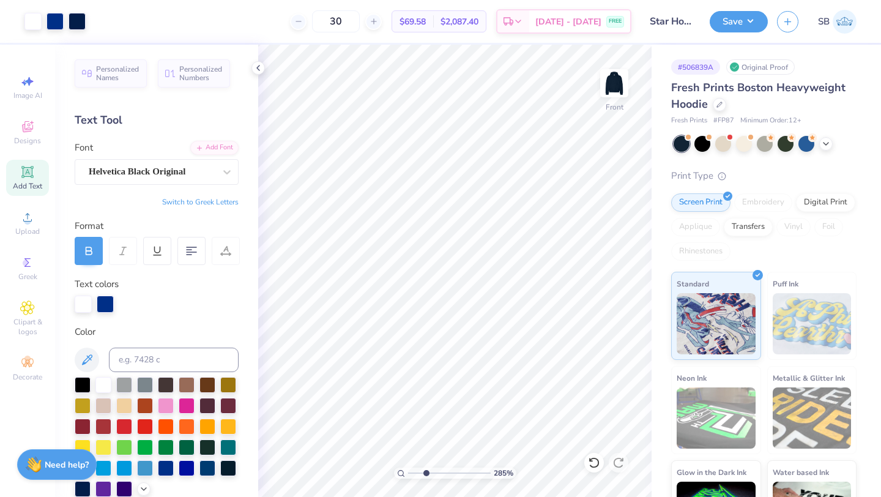
type input "2.87"
drag, startPoint x: 412, startPoint y: 474, endPoint x: 426, endPoint y: 474, distance: 14.1
click at [426, 474] on input "range" at bounding box center [449, 472] width 83 height 11
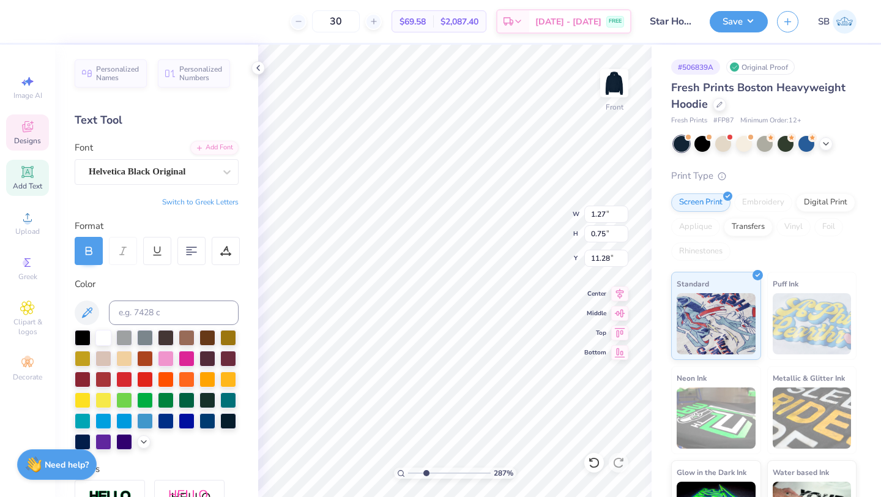
type textarea "PSU"
type input "2.94"
type input "1.28"
type input "11.02"
type input "1.72"
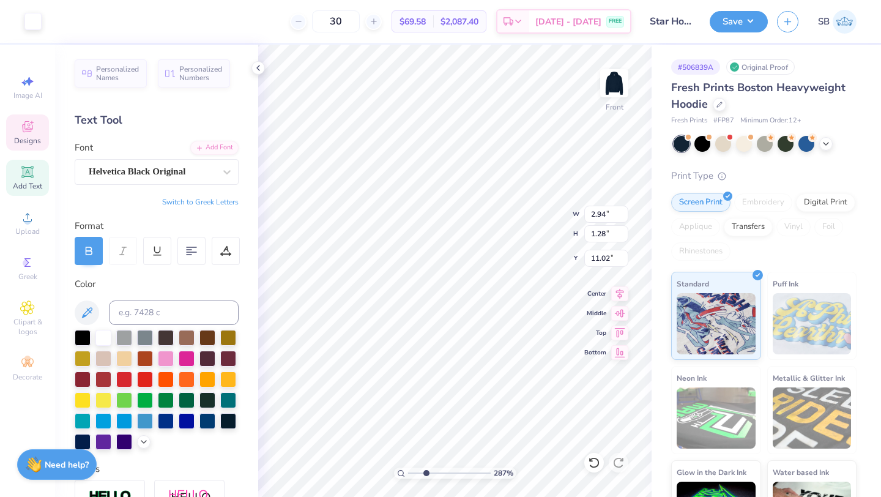
type input "0.89"
type input "11.21"
click at [228, 419] on div at bounding box center [228, 420] width 16 height 16
drag, startPoint x: 427, startPoint y: 470, endPoint x: 414, endPoint y: 471, distance: 13.5
type input "1.36"
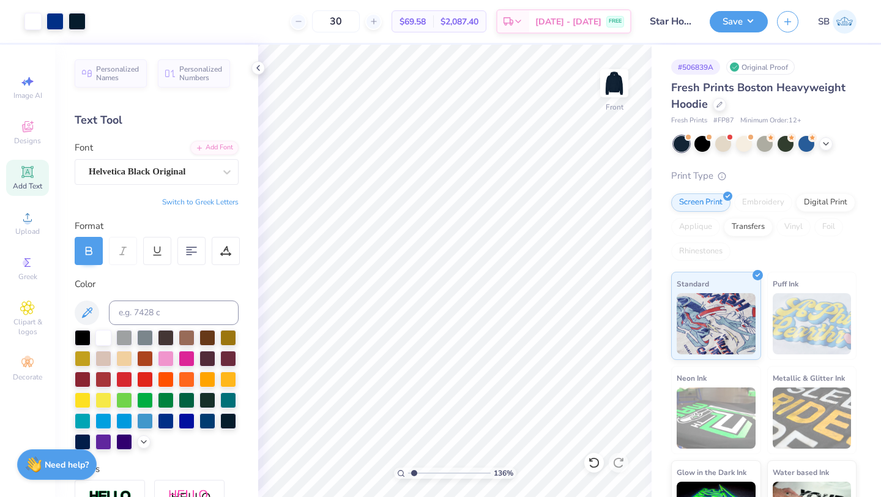
click at [414, 471] on input "range" at bounding box center [449, 472] width 83 height 11
click at [22, 352] on div "Decorate" at bounding box center [27, 369] width 43 height 36
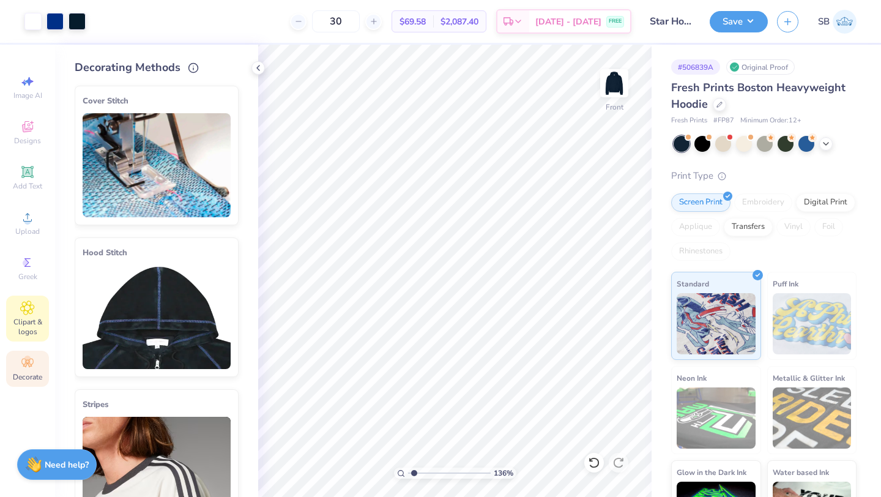
click at [25, 311] on icon at bounding box center [27, 307] width 14 height 15
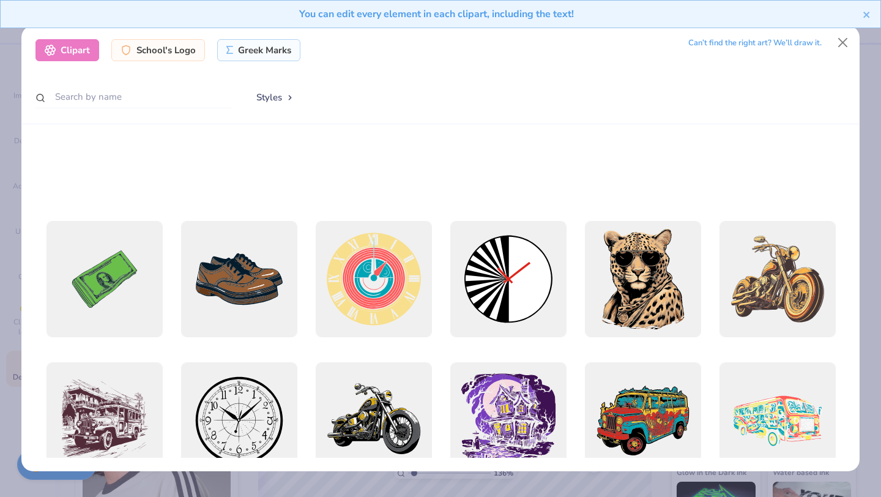
scroll to position [608, 0]
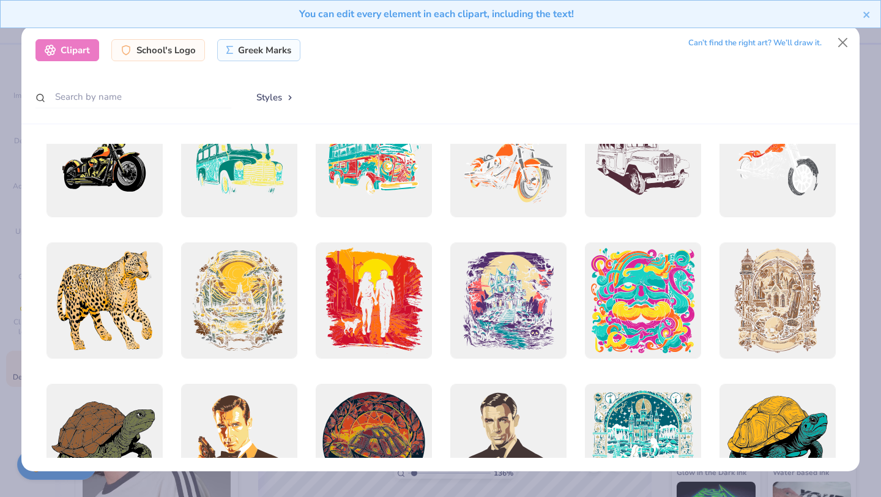
click at [176, 108] on div at bounding box center [133, 98] width 196 height 24
click at [174, 98] on input "text" at bounding box center [133, 97] width 196 height 23
type input "CURVE"
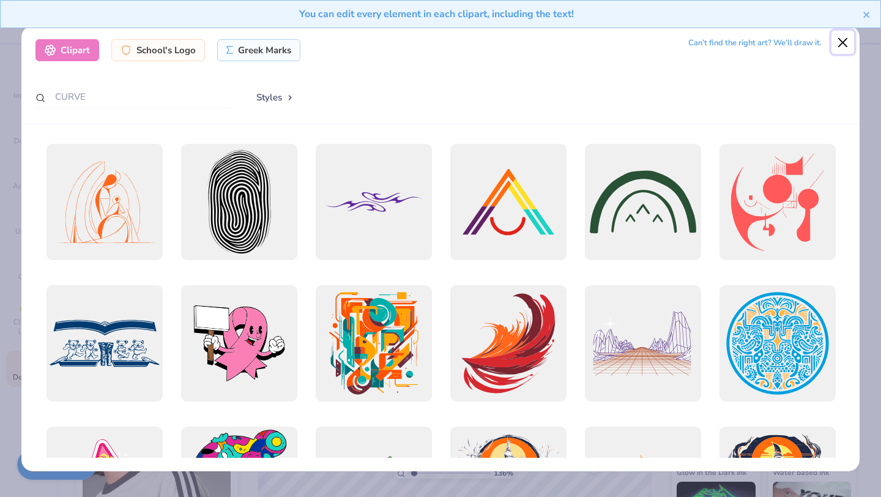
click at [839, 41] on button "Close" at bounding box center [843, 42] width 23 height 23
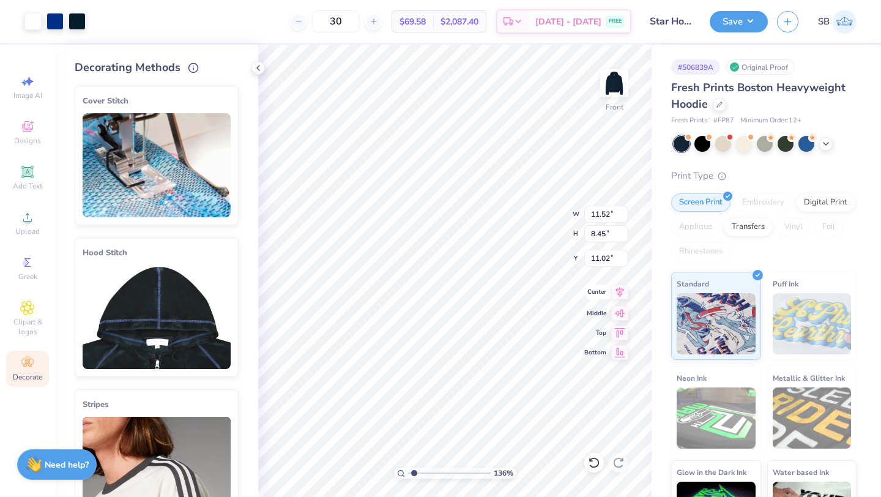
click at [622, 295] on icon at bounding box center [620, 292] width 8 height 10
type input "10.32"
click at [617, 294] on icon at bounding box center [619, 292] width 17 height 15
type input "13.73"
type input "10.06"
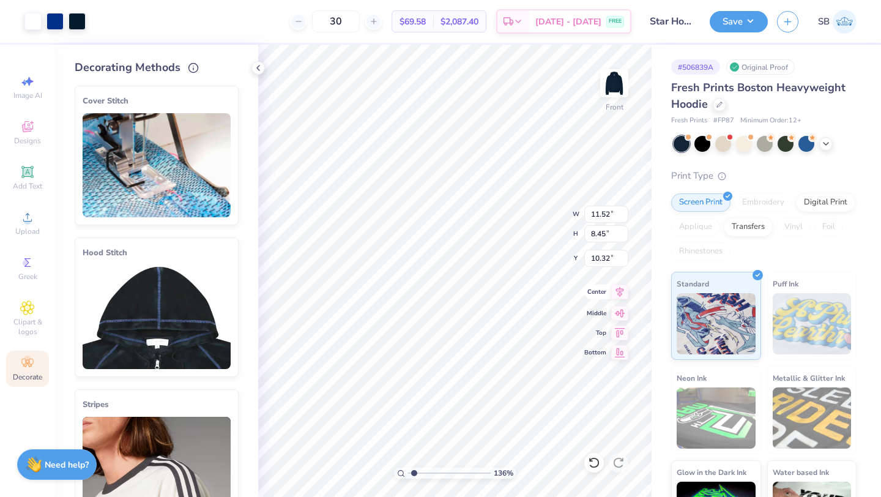
type input "8.70"
type input "8.67"
drag, startPoint x: 412, startPoint y: 472, endPoint x: 403, endPoint y: 472, distance: 9.8
type input "1"
click at [408, 472] on input "range" at bounding box center [449, 472] width 83 height 11
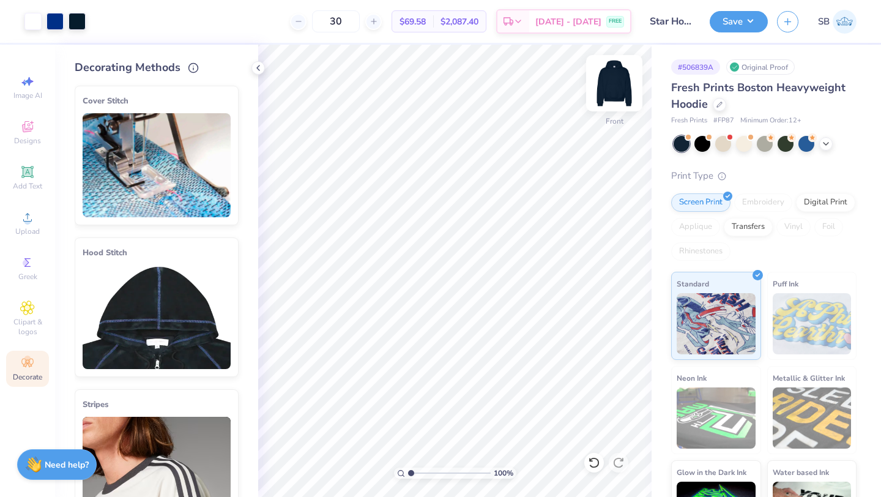
click at [617, 82] on img at bounding box center [614, 83] width 49 height 49
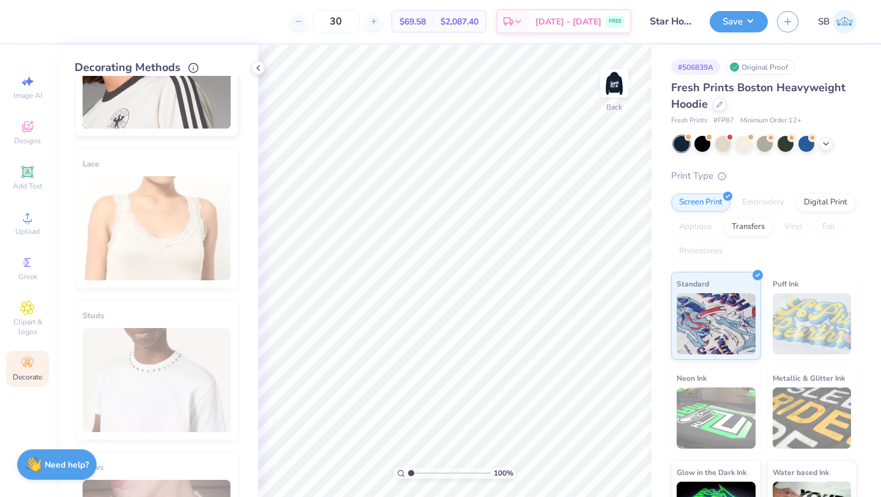
scroll to position [0, 0]
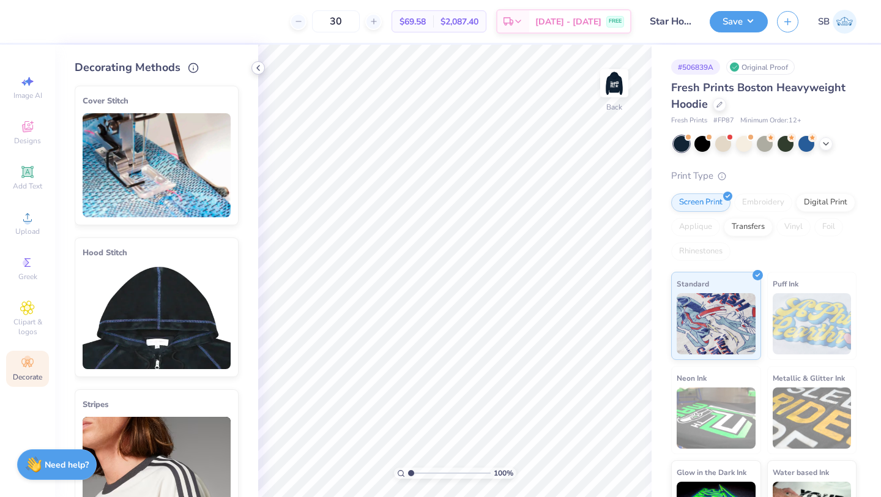
click at [257, 65] on icon at bounding box center [258, 68] width 10 height 10
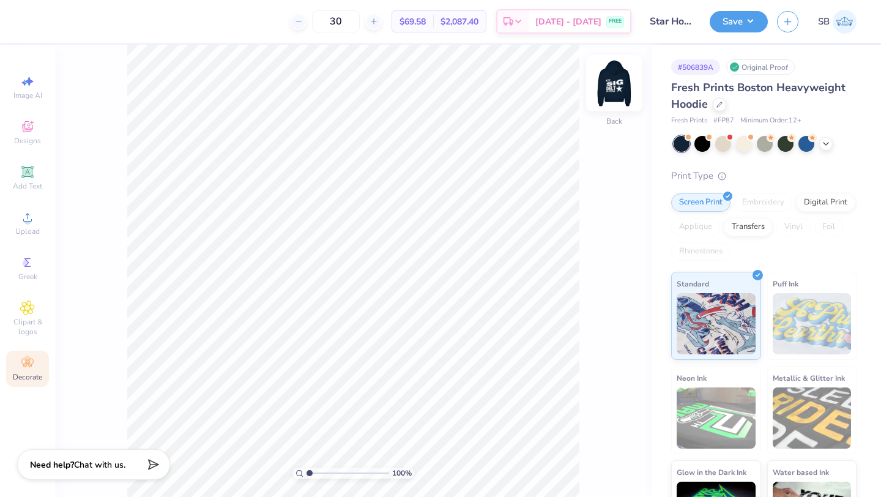
click at [614, 77] on img at bounding box center [614, 83] width 49 height 49
click at [615, 83] on img at bounding box center [614, 83] width 49 height 49
click at [742, 21] on button "Save" at bounding box center [739, 19] width 58 height 21
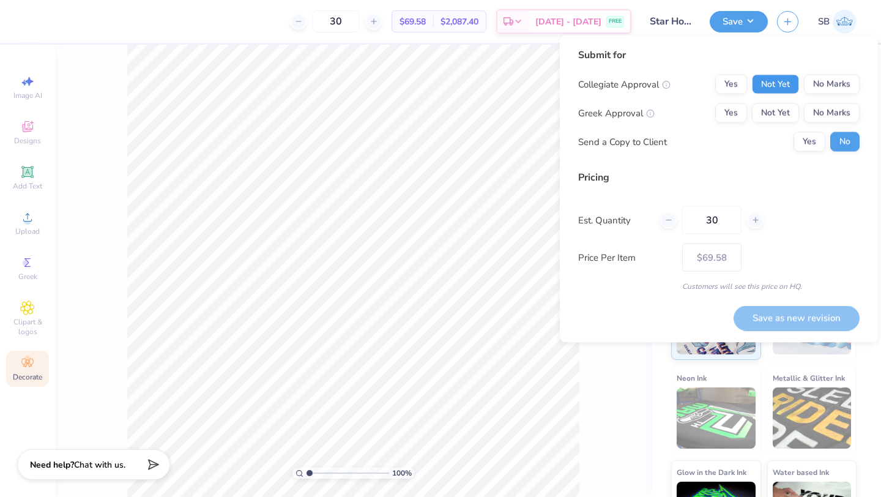
click at [770, 87] on button "Not Yet" at bounding box center [775, 85] width 47 height 20
click at [769, 119] on button "Not Yet" at bounding box center [775, 113] width 47 height 20
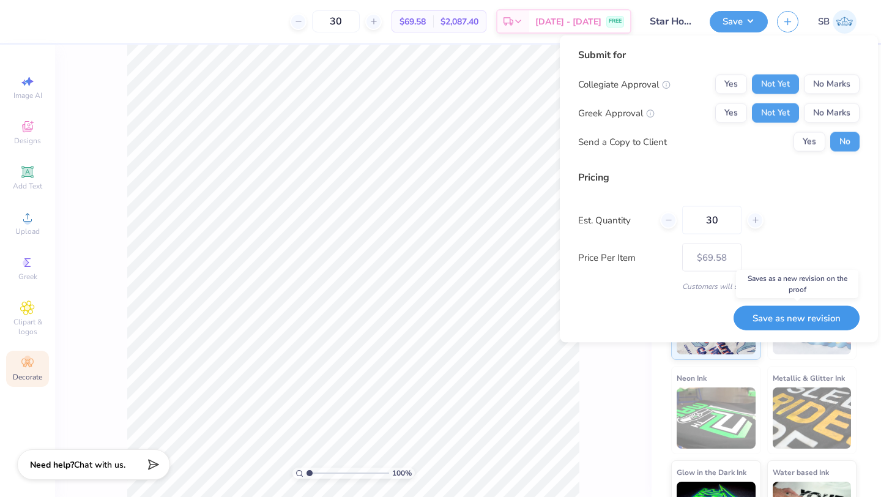
click at [756, 321] on button "Save as new revision" at bounding box center [797, 317] width 126 height 25
type input "– –"
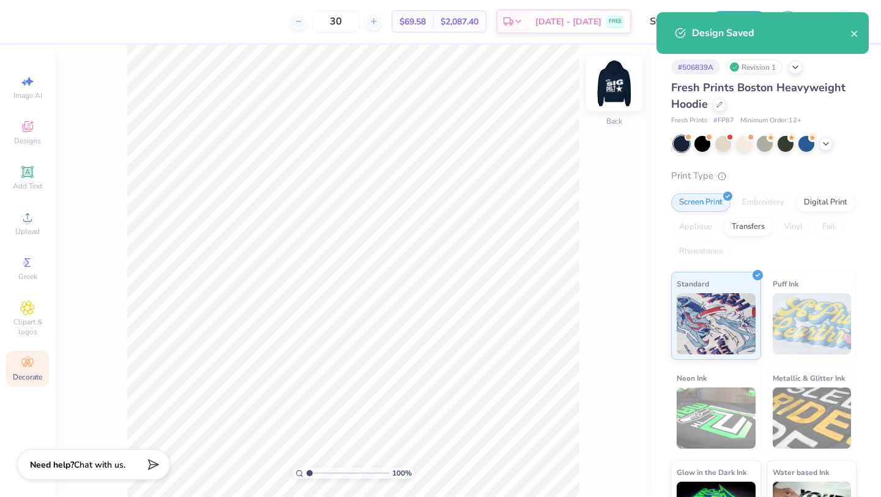
click at [617, 78] on img at bounding box center [614, 83] width 49 height 49
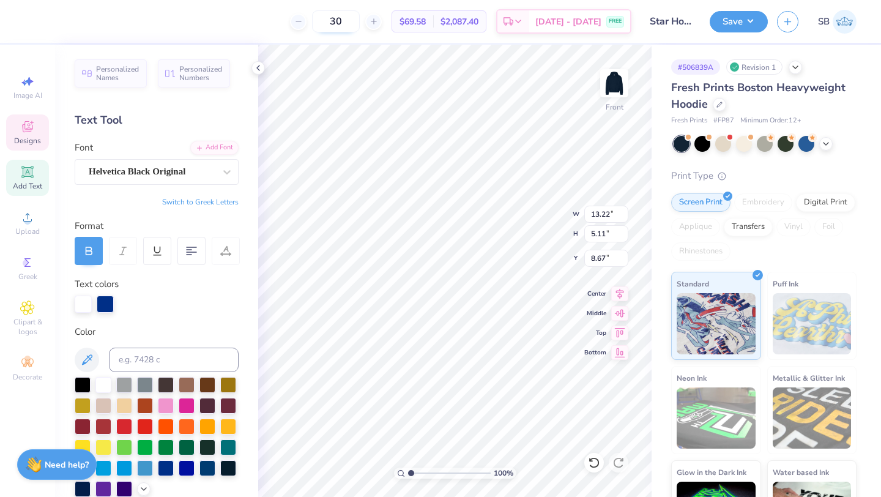
type textarea "SIGMA"
type input "5.58"
type input "5.32"
type input "13.41"
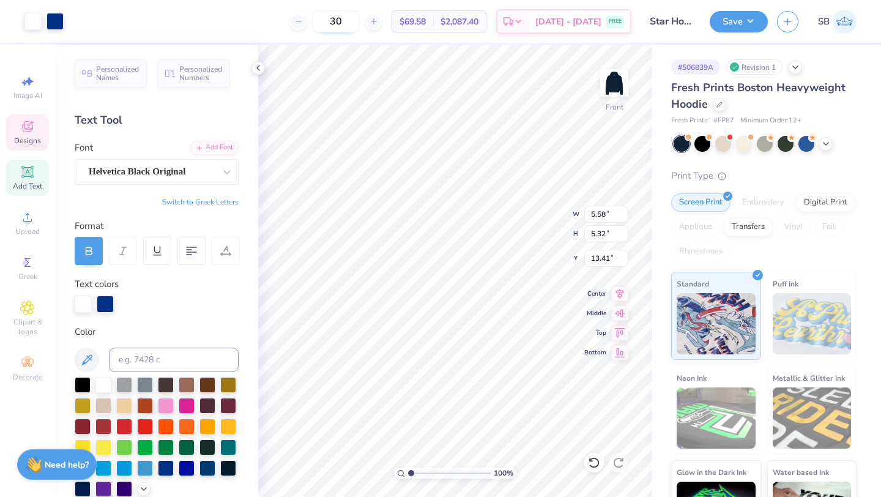
type input "7.18"
type input "3.69"
type input "13.88"
type textarea "DELTA TAU"
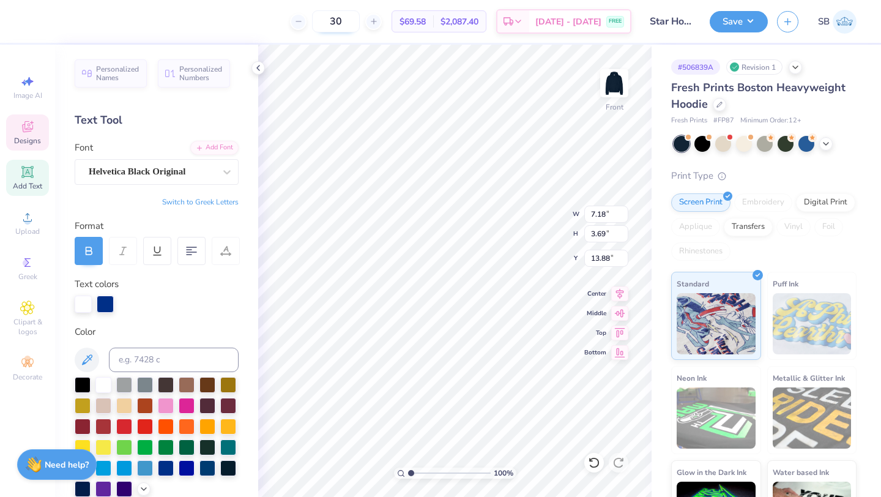
scroll to position [0, 2]
type input "8.18"
type input "4.19"
type input "13.38"
click at [589, 466] on icon at bounding box center [594, 462] width 12 height 12
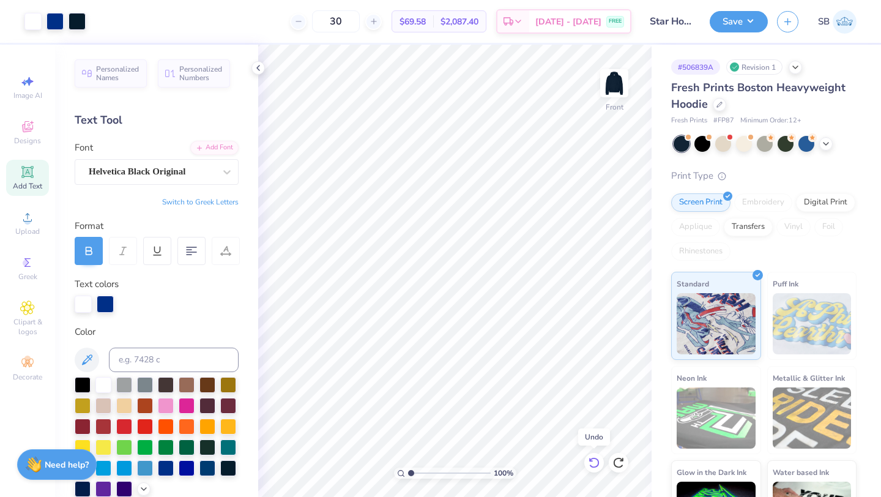
click at [589, 463] on icon at bounding box center [594, 462] width 12 height 12
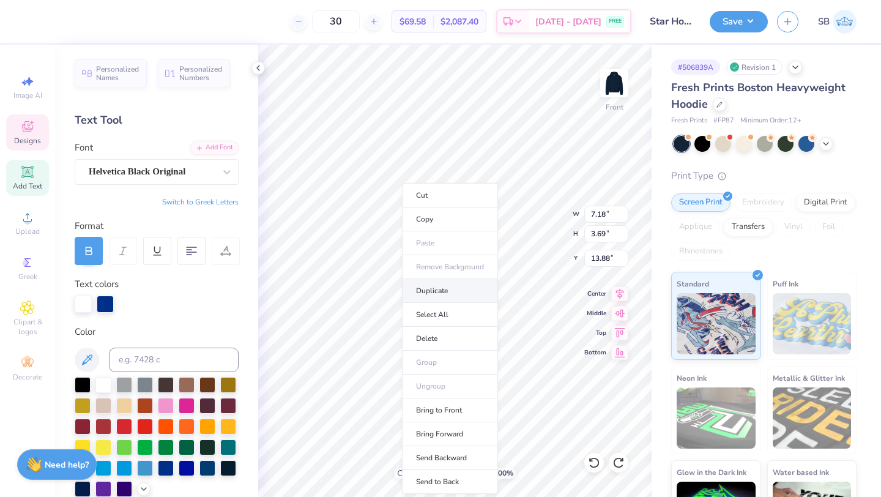
click at [419, 295] on li "Duplicate" at bounding box center [450, 291] width 96 height 24
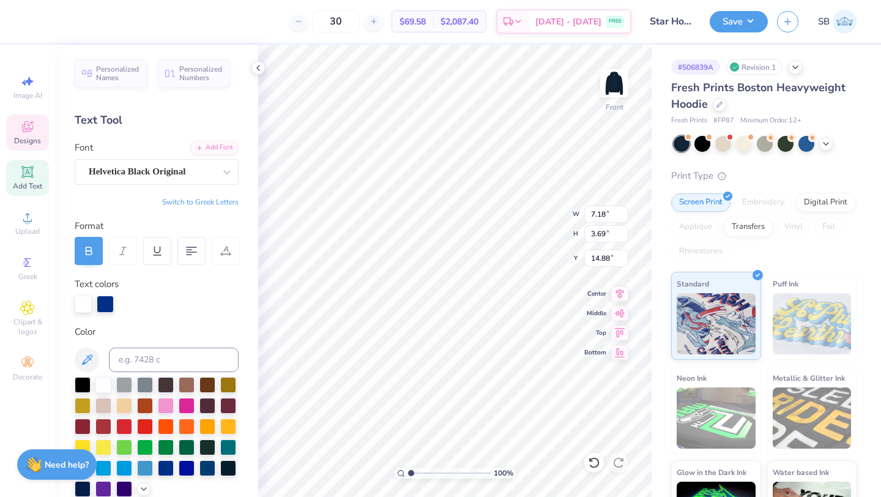
type input "13.88"
type textarea "DELTA"
type input "13.59"
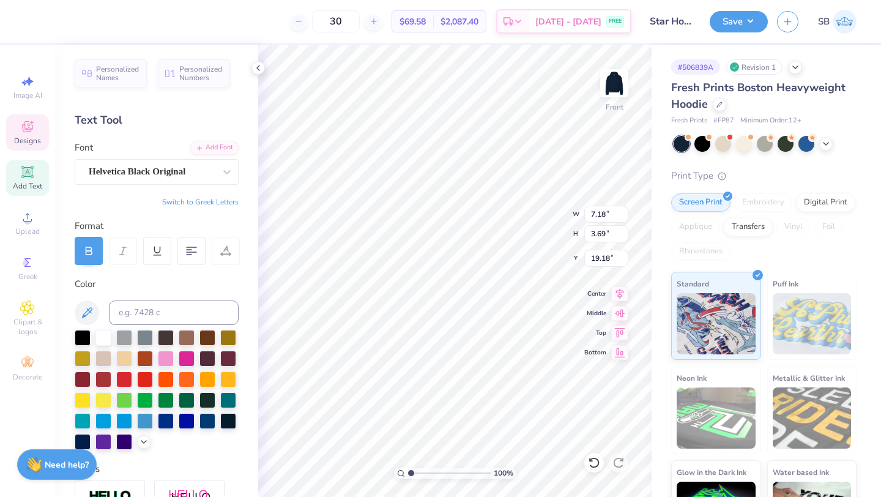
type textarea "TAU"
type input "12.90"
drag, startPoint x: 411, startPoint y: 470, endPoint x: 421, endPoint y: 472, distance: 10.6
type input "2.27"
click at [421, 472] on input "range" at bounding box center [449, 472] width 83 height 11
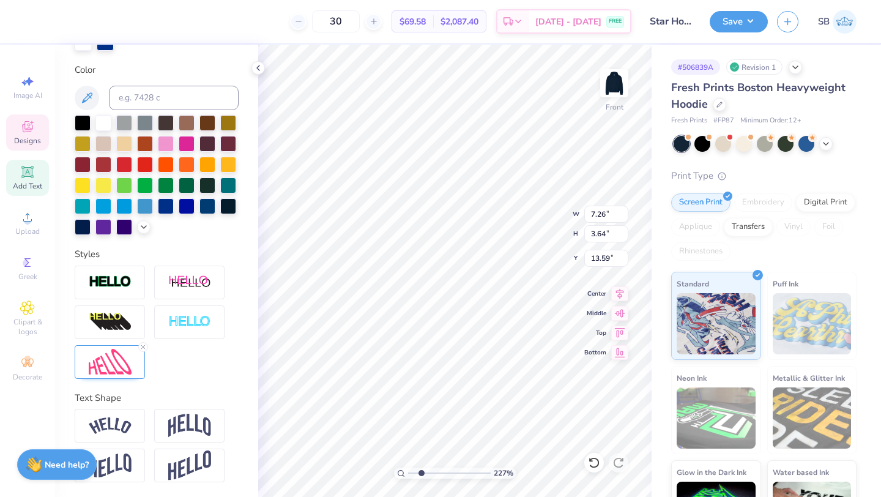
type textarea "DELTA TAU"
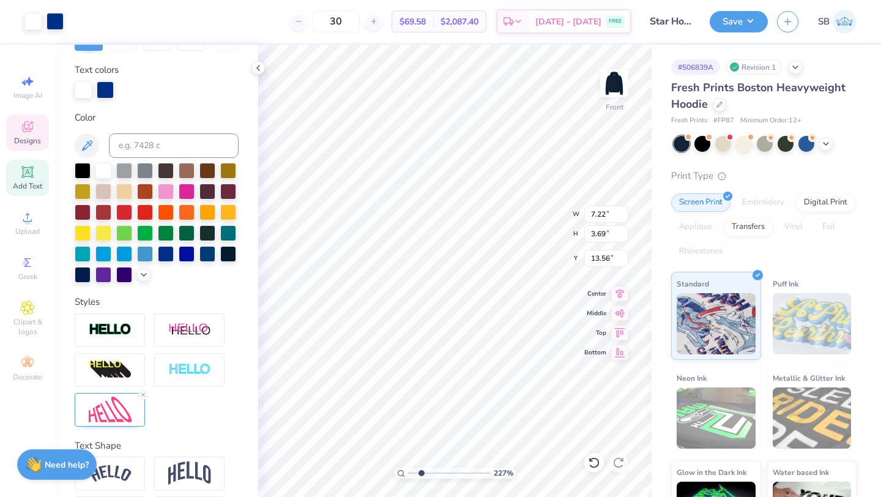
scroll to position [262, 0]
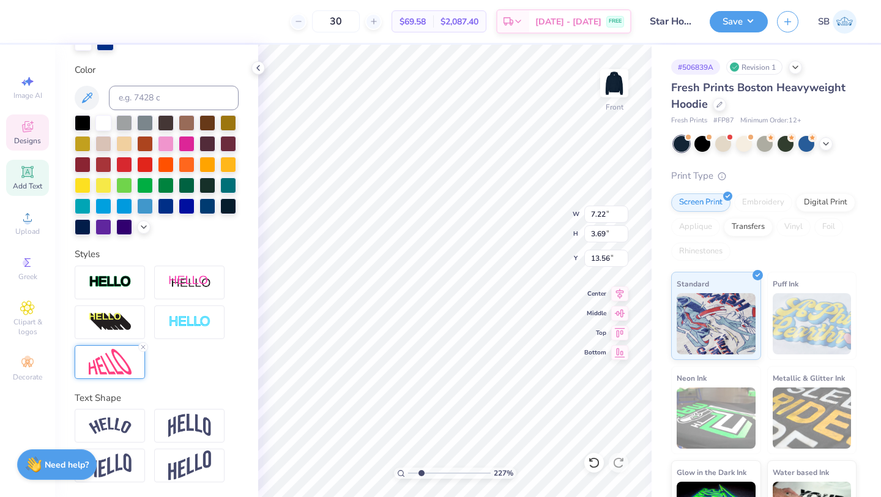
click at [115, 368] on img at bounding box center [110, 362] width 43 height 26
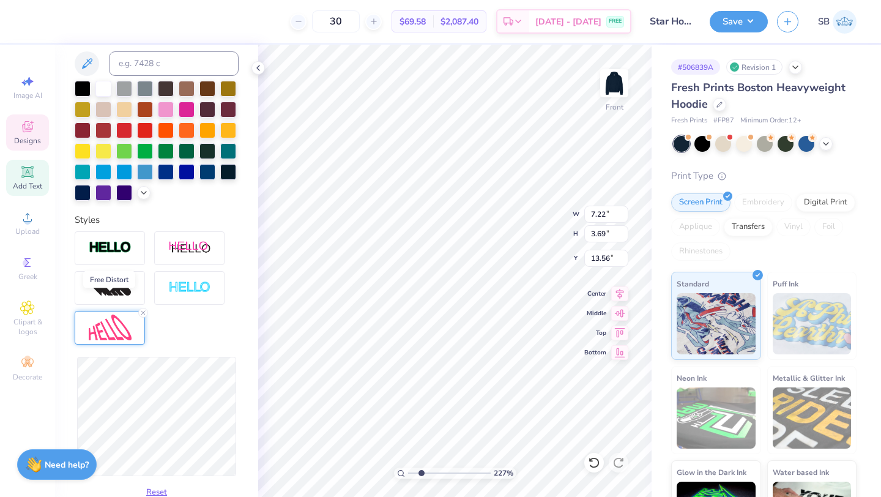
scroll to position [316, 0]
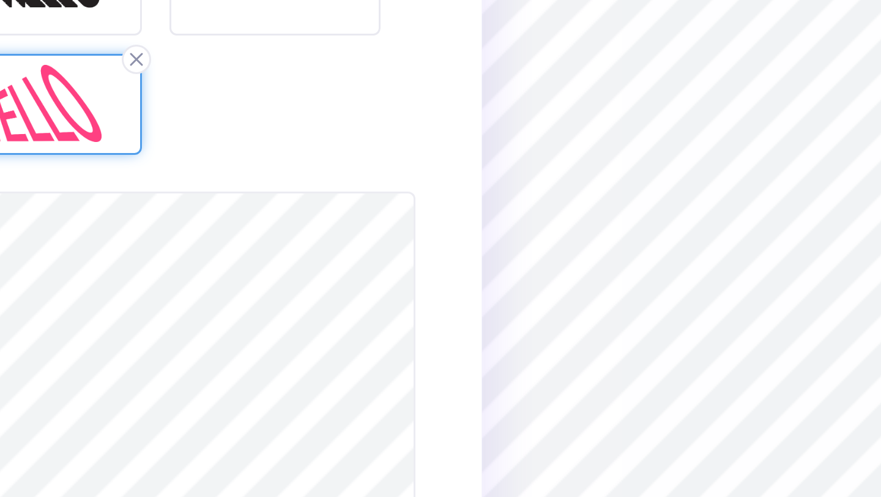
type input "10.57"
type input "3.64"
type input "13.59"
type input "15.37"
type input "2.96"
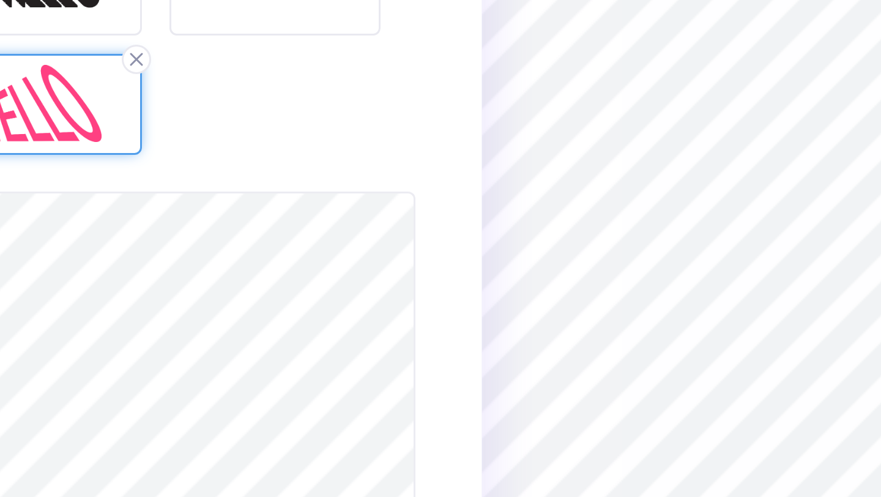
type input "13.93"
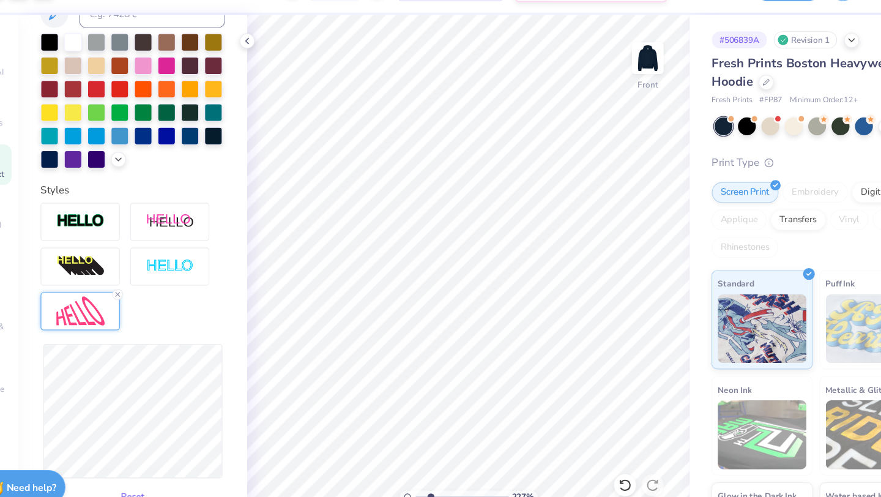
scroll to position [317, 0]
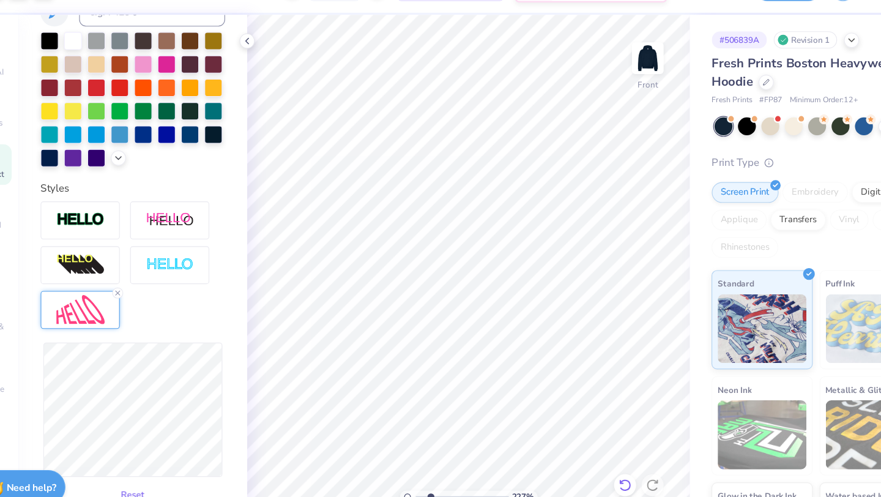
click at [590, 458] on icon at bounding box center [591, 459] width 2 height 2
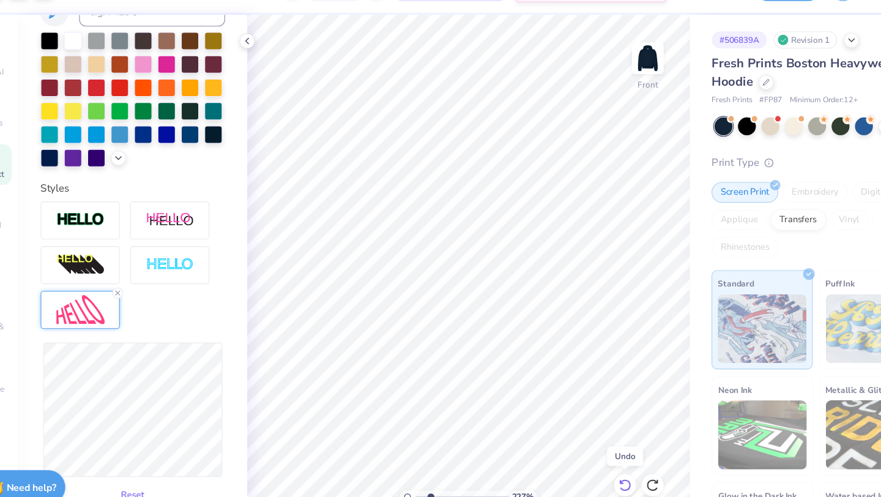
click at [590, 458] on icon at bounding box center [591, 459] width 2 height 2
click at [261, 68] on icon at bounding box center [258, 68] width 10 height 10
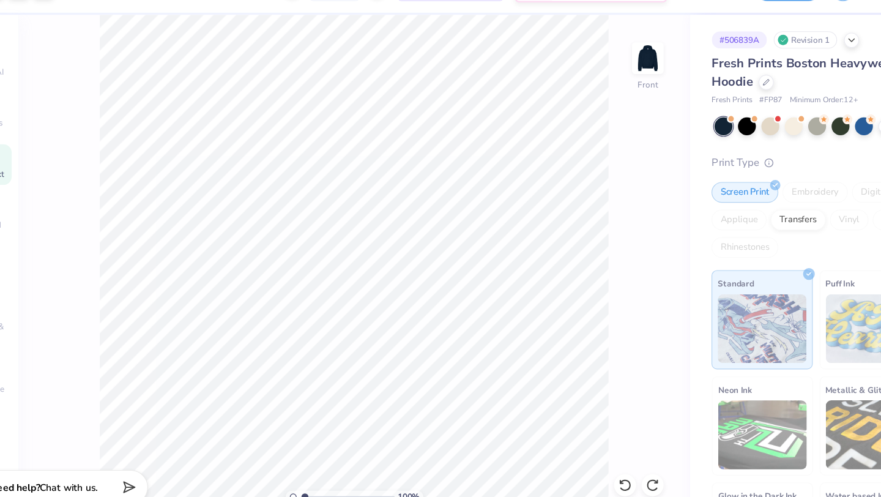
drag, startPoint x: 319, startPoint y: 471, endPoint x: 309, endPoint y: 471, distance: 10.4
type input "1"
click at [309, 471] on input "range" at bounding box center [348, 472] width 83 height 11
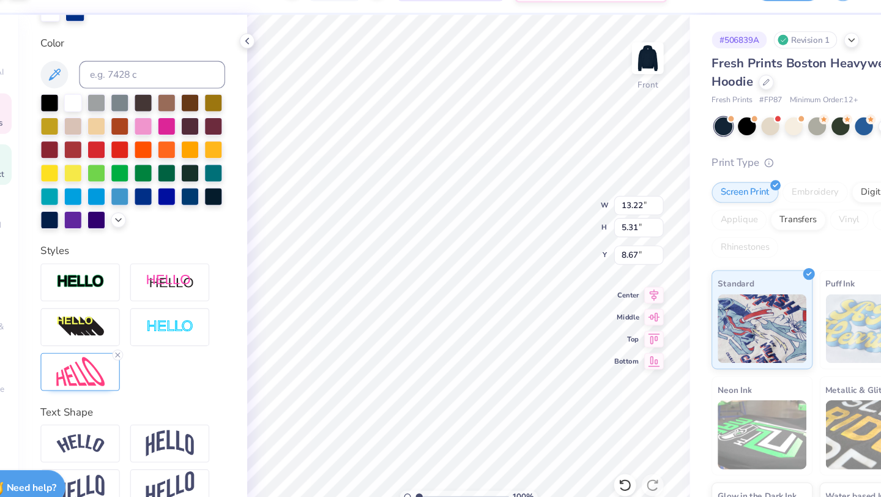
scroll to position [262, 0]
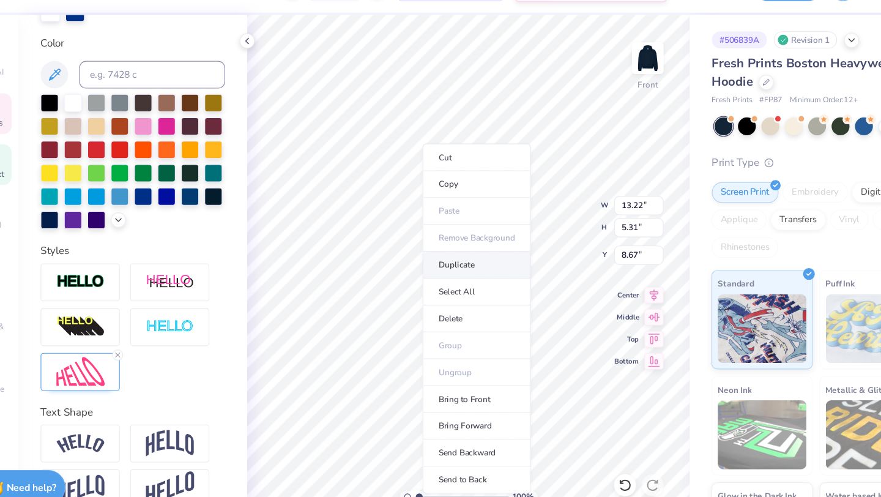
click at [428, 267] on li "Duplicate" at bounding box center [462, 267] width 96 height 24
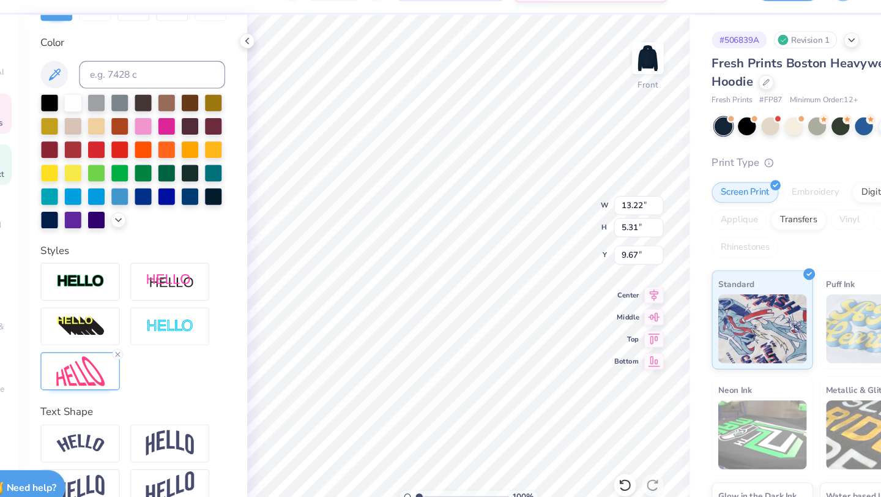
scroll to position [214, 0]
type input "12.56"
type textarea "DELTA TAU"
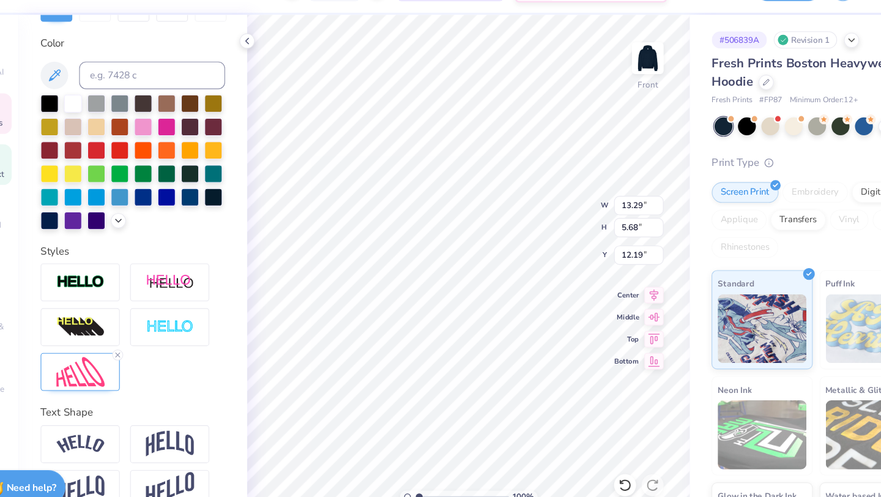
type input "12.19"
type input "13.62"
type input "4.45"
type input "12.88"
type input "13.17"
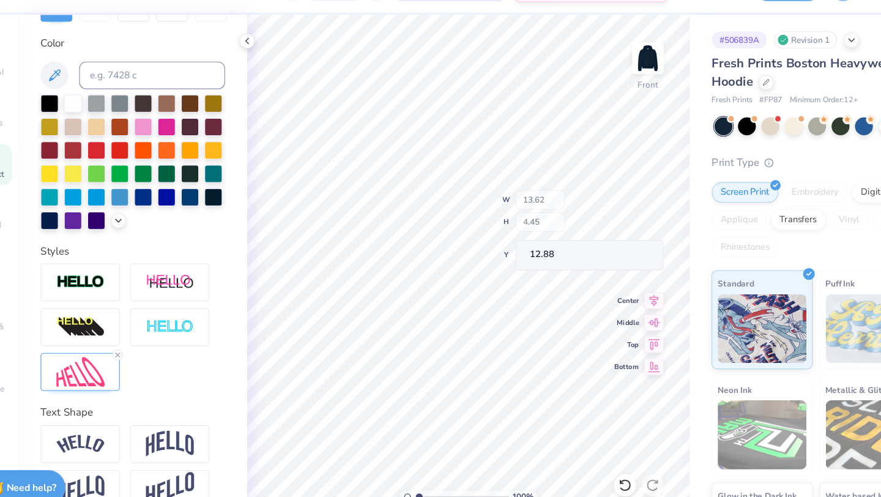
type input "4.31"
type input "13.02"
type input "11.22"
type input "3.67"
type input "13.64"
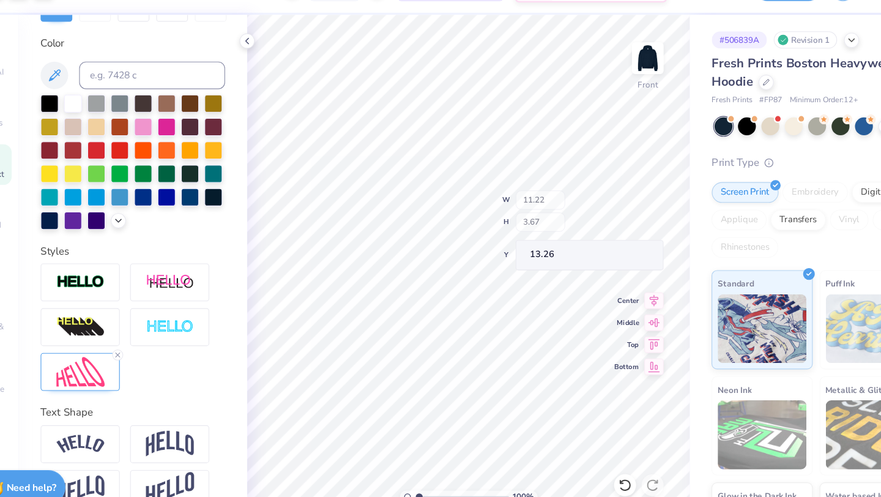
type input "13.26"
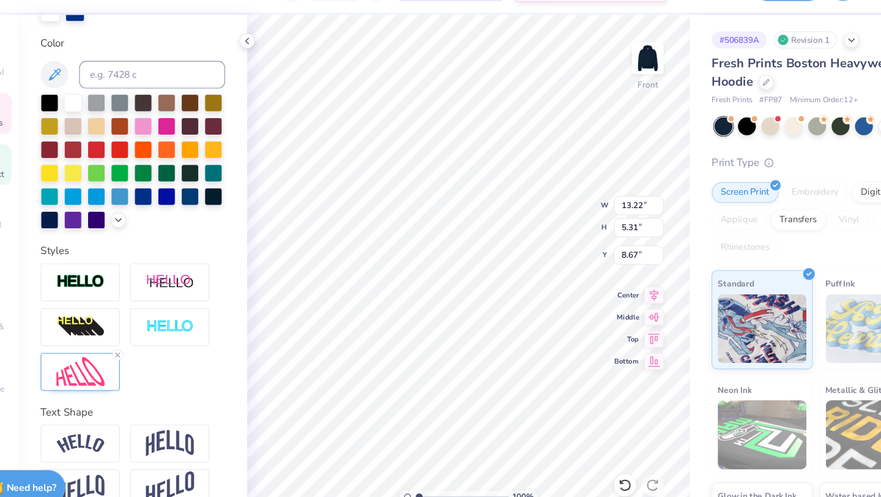
scroll to position [0, 1]
type textarea "SIGMA DELTA"
type textarea "D"
type textarea "TAU"
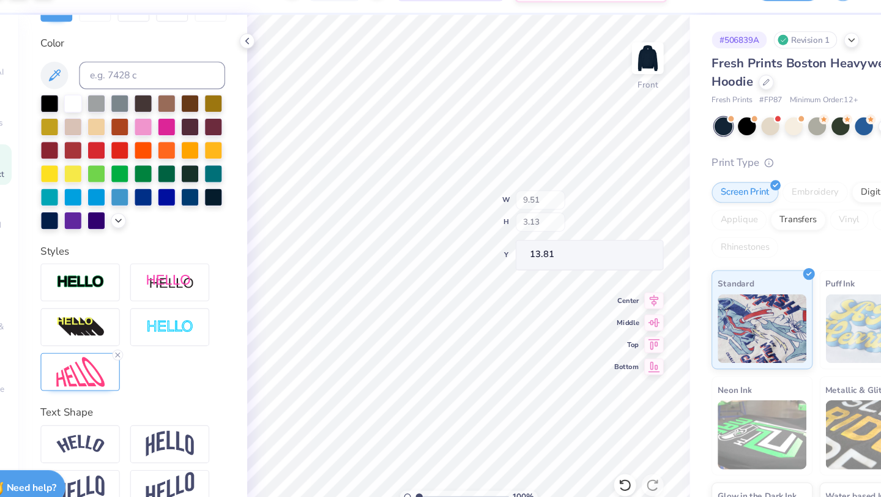
type input "9.51"
type input "3.13"
type input "13.81"
type input "13.54"
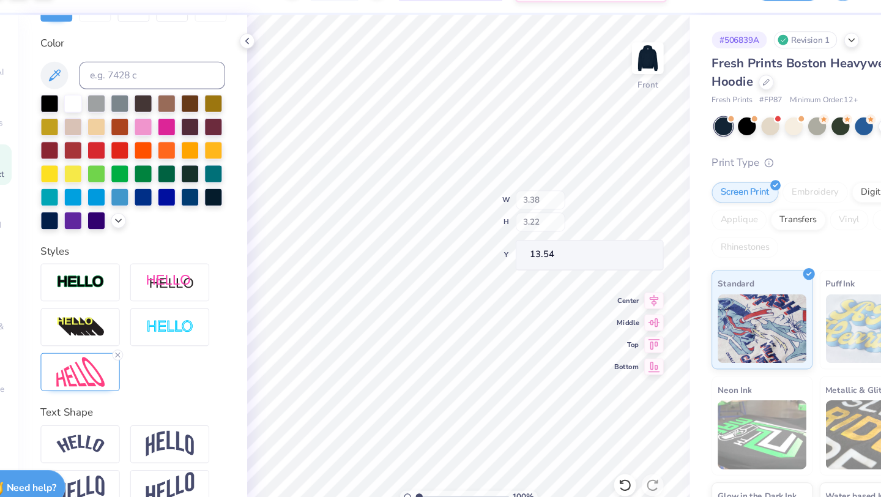
type input "3.38"
type input "3.22"
type input "13.14"
type input "17.03"
type input "8.90"
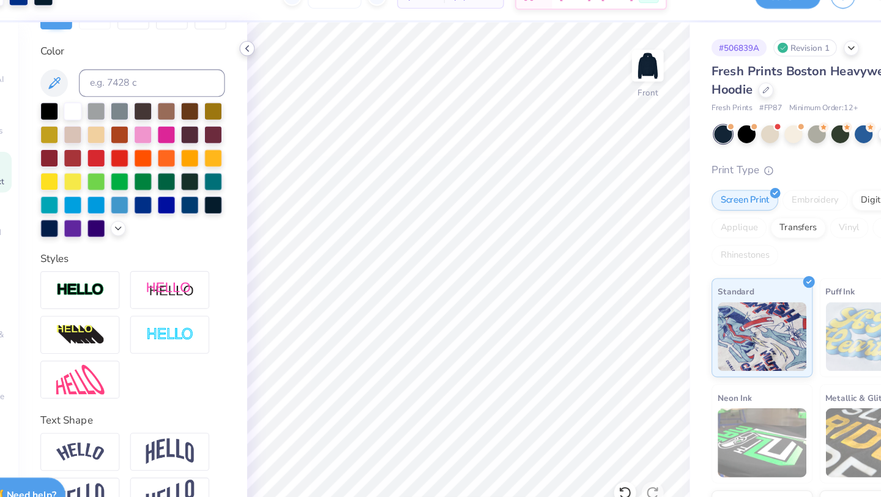
click at [256, 65] on icon at bounding box center [258, 68] width 10 height 10
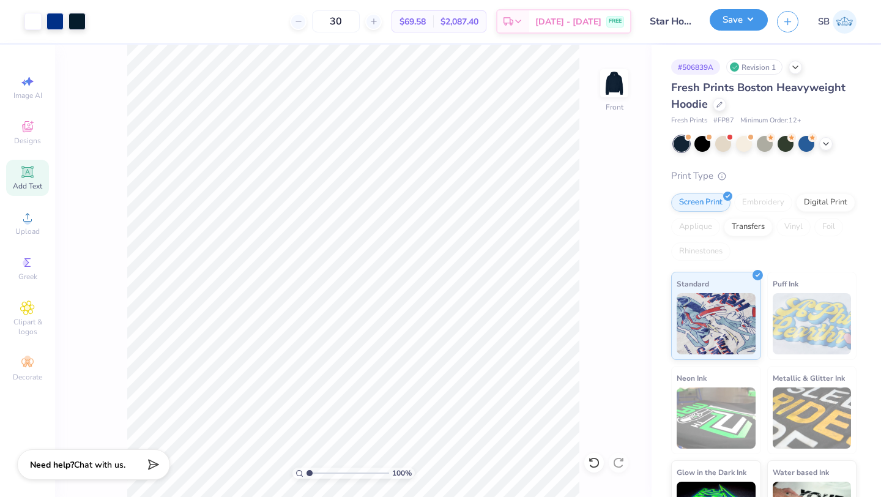
click at [731, 24] on button "Save" at bounding box center [739, 19] width 58 height 21
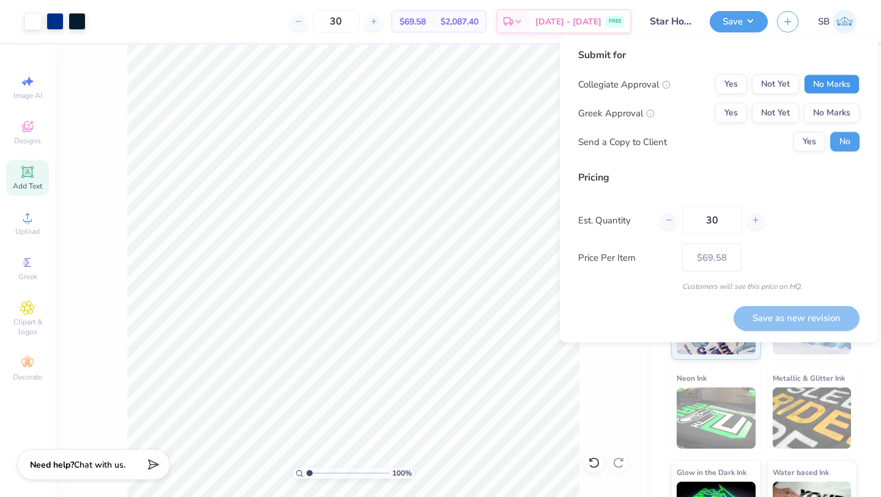
click at [806, 75] on button "No Marks" at bounding box center [832, 85] width 56 height 20
click at [786, 80] on button "Not Yet" at bounding box center [775, 85] width 47 height 20
click at [781, 113] on button "Not Yet" at bounding box center [775, 113] width 47 height 20
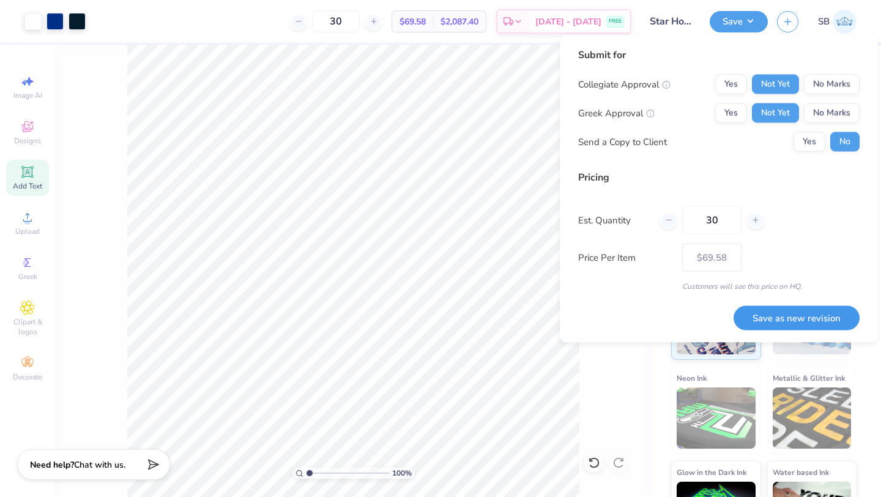
click at [759, 313] on button "Save as new revision" at bounding box center [797, 317] width 126 height 25
type input "$69.58"
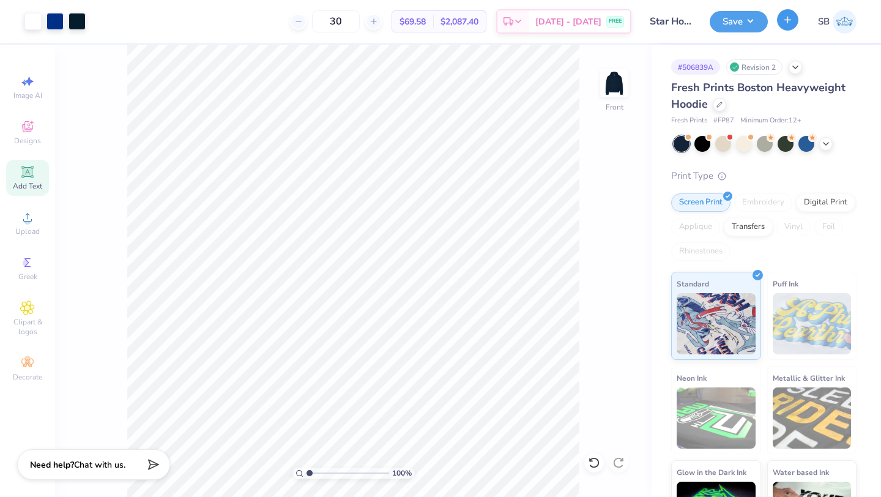
click at [787, 21] on icon "button" at bounding box center [788, 20] width 10 height 10
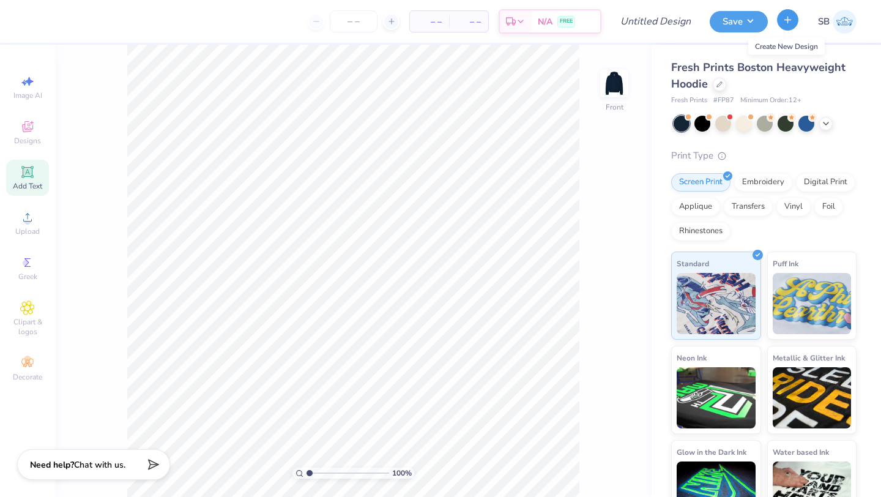
click at [784, 17] on icon "button" at bounding box center [788, 20] width 10 height 10
click at [786, 21] on icon "button" at bounding box center [788, 20] width 10 height 10
click at [609, 85] on img at bounding box center [614, 83] width 49 height 49
click at [723, 84] on div at bounding box center [719, 82] width 13 height 13
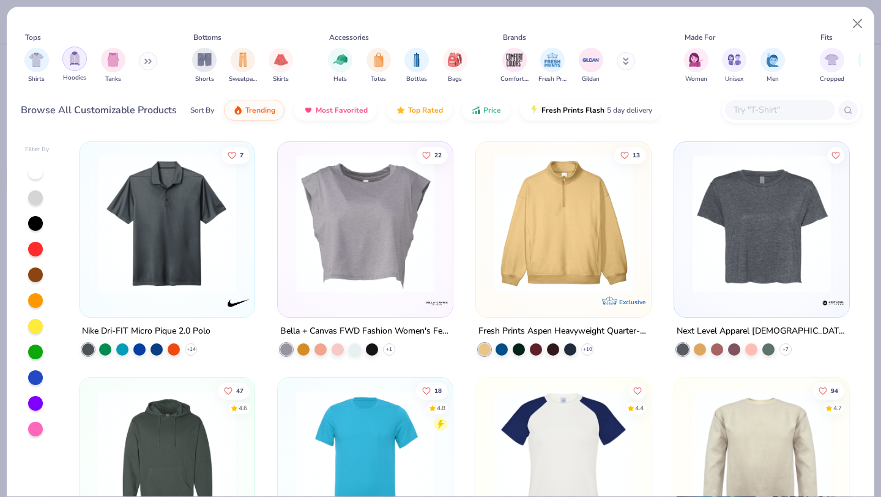
click at [74, 59] on img "filter for Hoodies" at bounding box center [74, 58] width 13 height 14
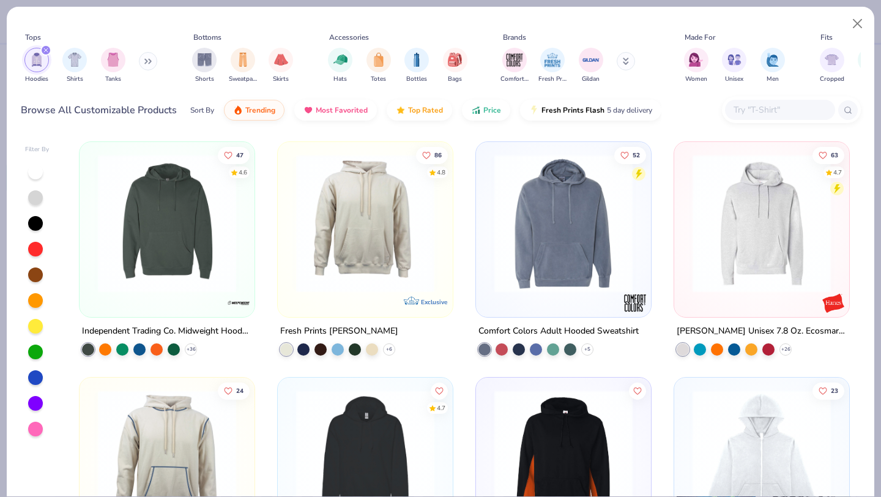
click at [361, 263] on img at bounding box center [365, 223] width 151 height 138
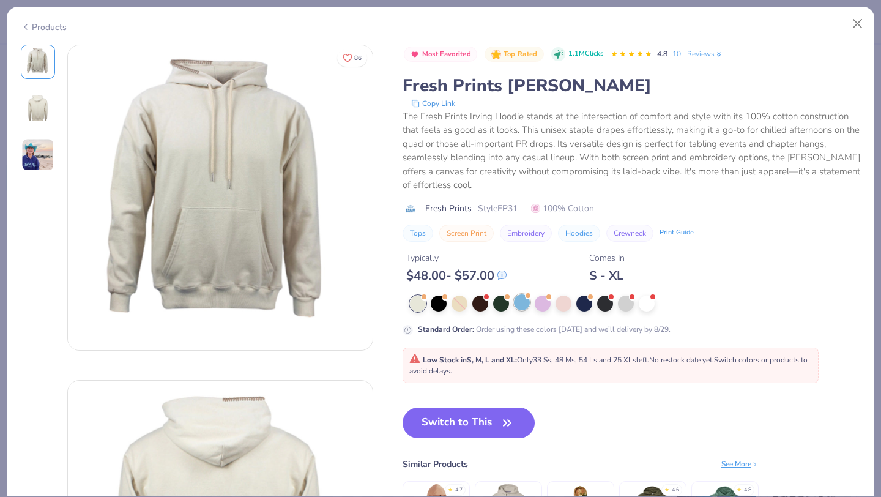
click at [521, 300] on div at bounding box center [522, 302] width 16 height 16
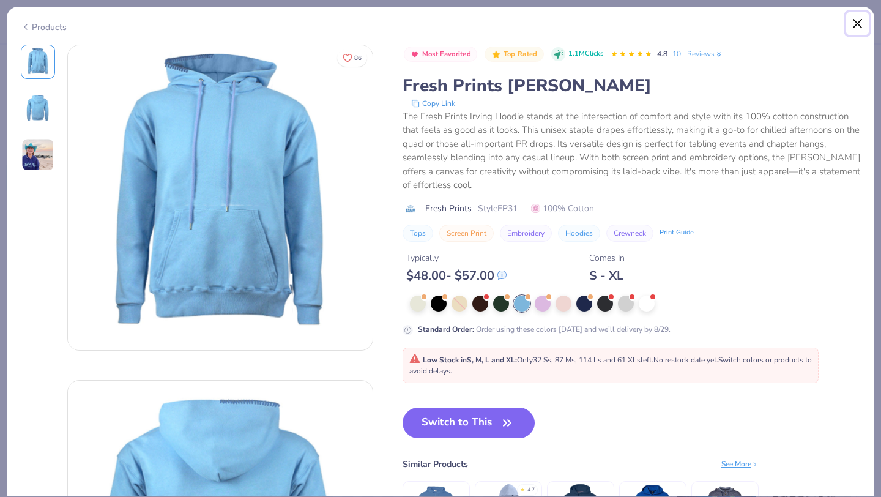
click at [857, 21] on button "Close" at bounding box center [857, 23] width 23 height 23
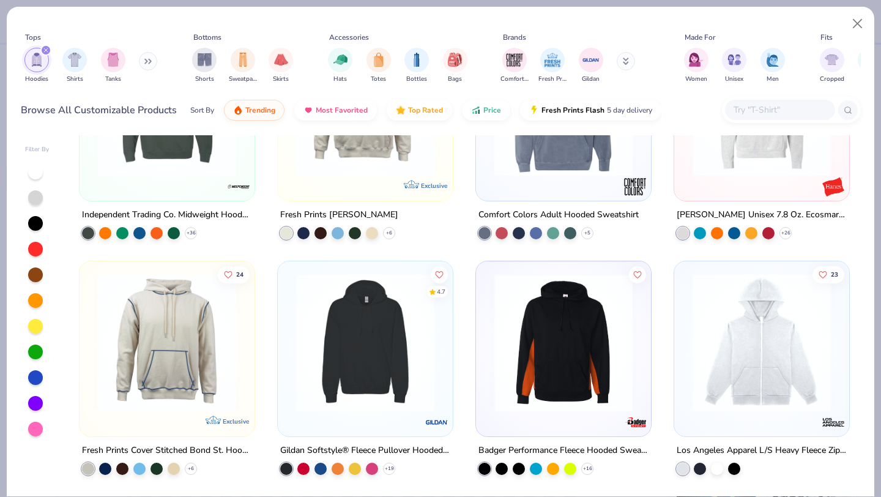
scroll to position [148, 0]
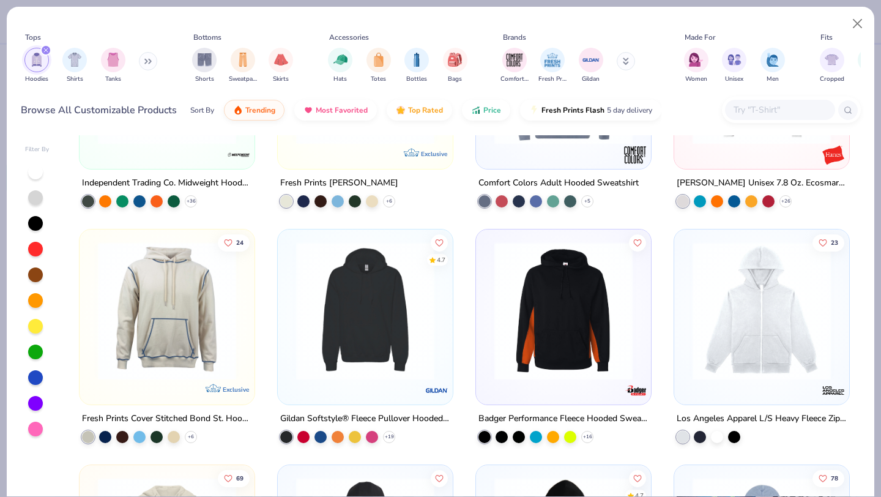
click at [388, 330] on img at bounding box center [365, 311] width 151 height 138
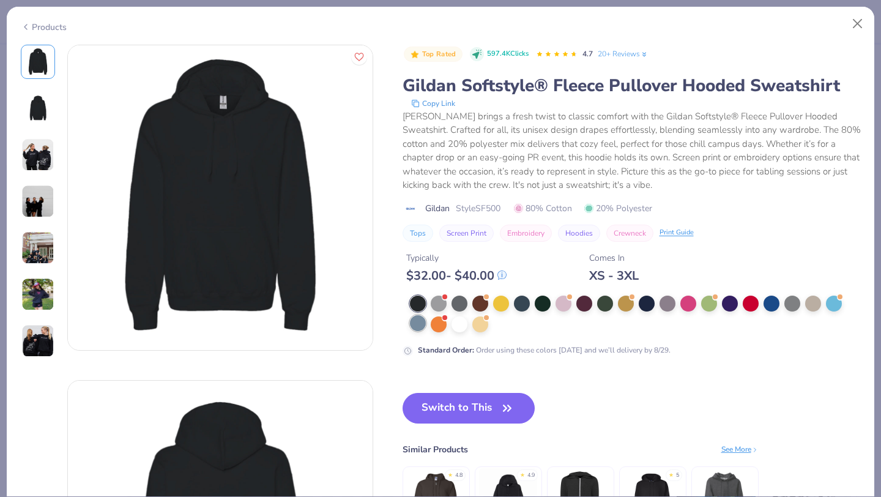
click at [420, 321] on div at bounding box center [418, 323] width 16 height 16
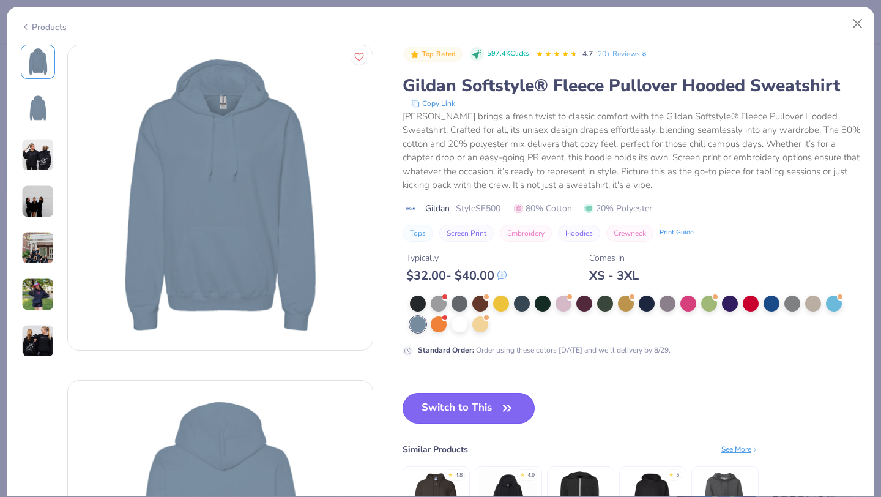
click at [447, 417] on button "Switch to This" at bounding box center [469, 408] width 133 height 31
click at [452, 408] on button "Switch to This" at bounding box center [469, 408] width 133 height 31
click at [836, 303] on div at bounding box center [834, 302] width 16 height 16
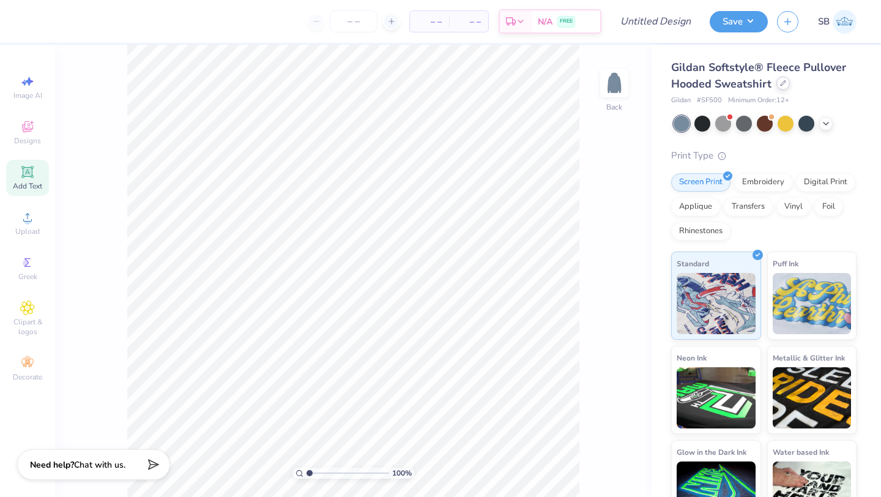
click at [780, 84] on icon at bounding box center [783, 83] width 6 height 6
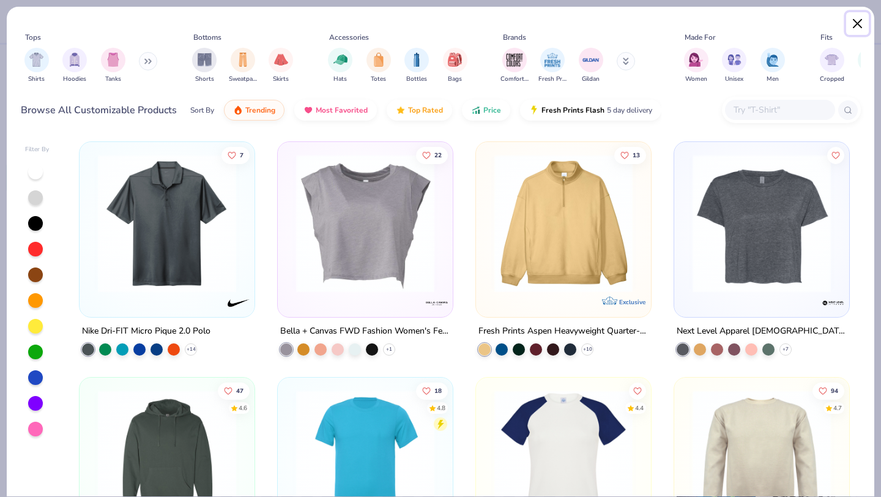
click at [851, 22] on button "Close" at bounding box center [857, 23] width 23 height 23
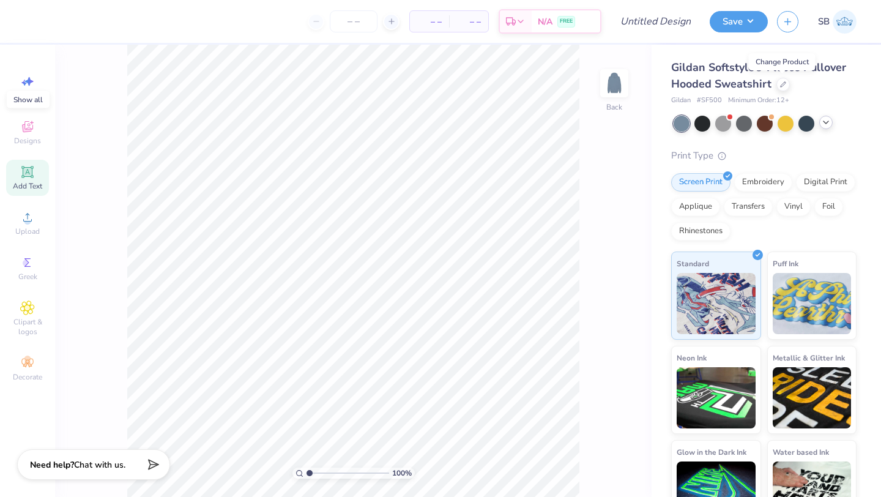
click at [825, 125] on icon at bounding box center [826, 122] width 10 height 10
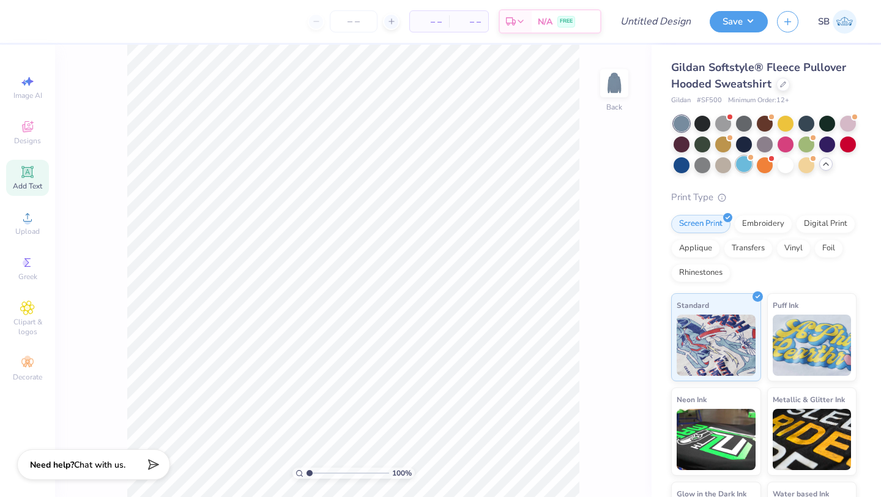
click at [747, 166] on div at bounding box center [744, 164] width 16 height 16
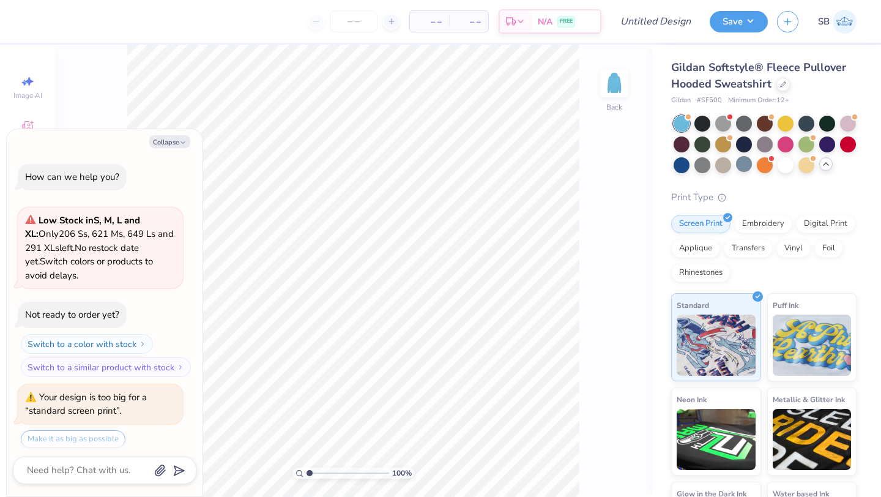
scroll to position [210, 0]
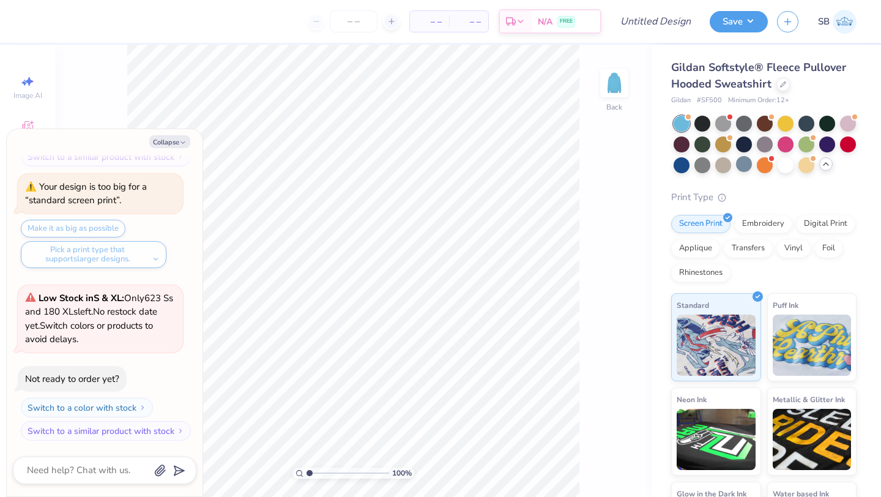
click at [193, 145] on div "Collapse" at bounding box center [105, 141] width 184 height 13
click at [179, 142] on icon "button" at bounding box center [182, 142] width 7 height 7
type textarea "x"
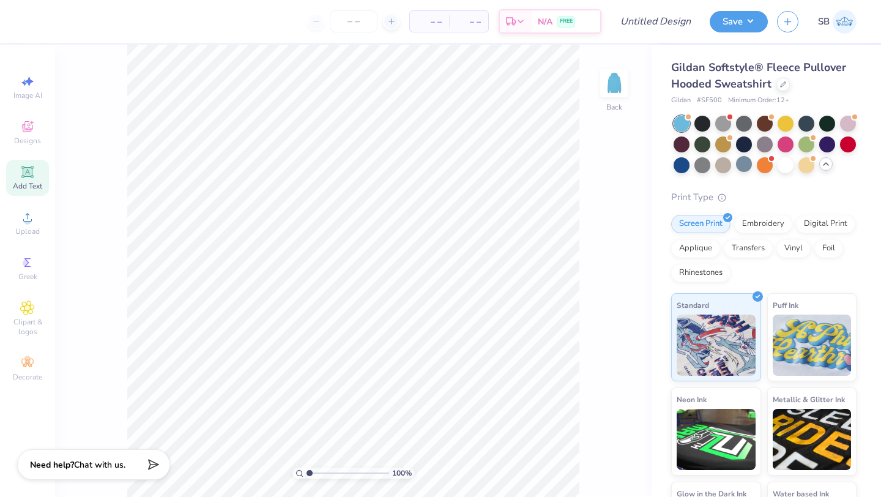
click at [27, 179] on div "Add Text" at bounding box center [27, 178] width 43 height 36
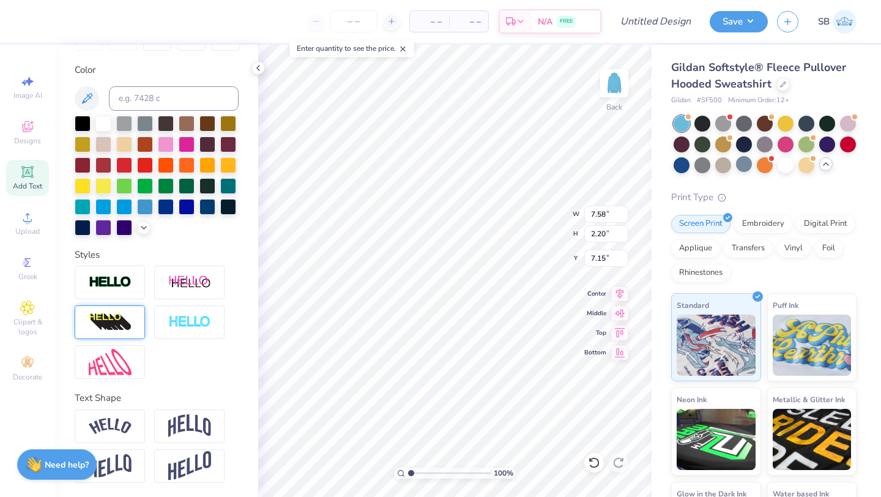
scroll to position [0, 0]
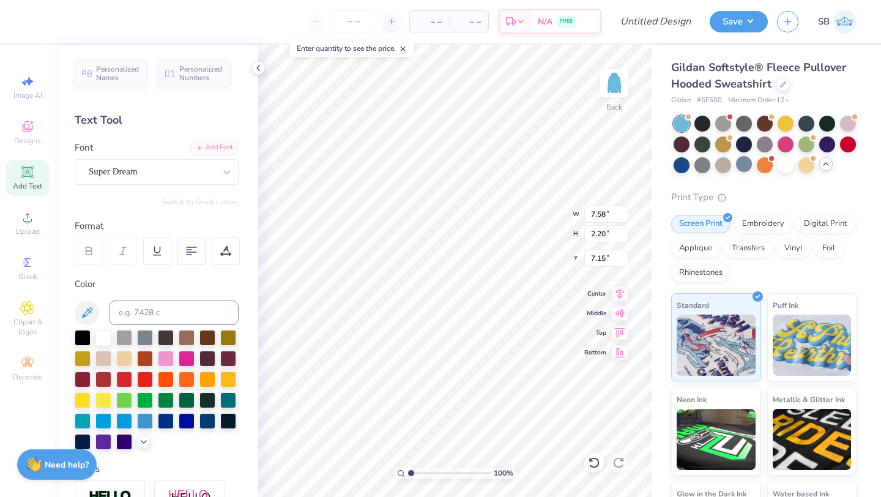
type textarea "SDT"
click at [23, 274] on span "Greek" at bounding box center [27, 277] width 19 height 10
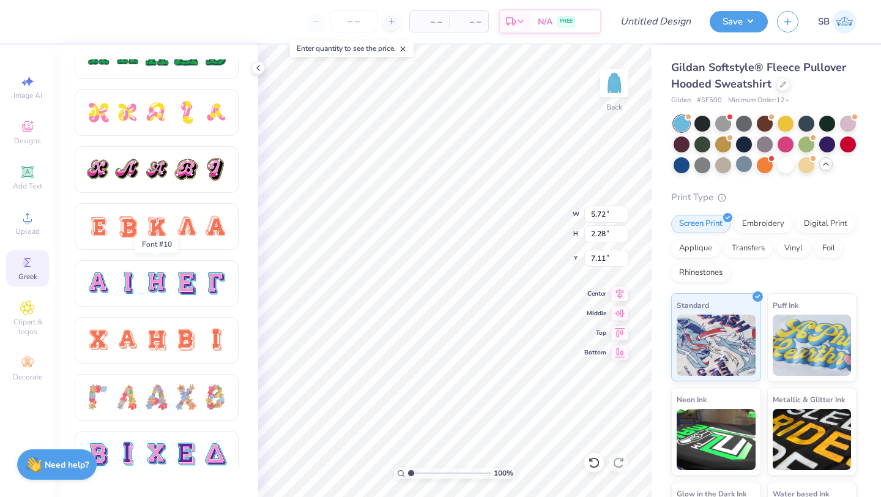
scroll to position [658, 0]
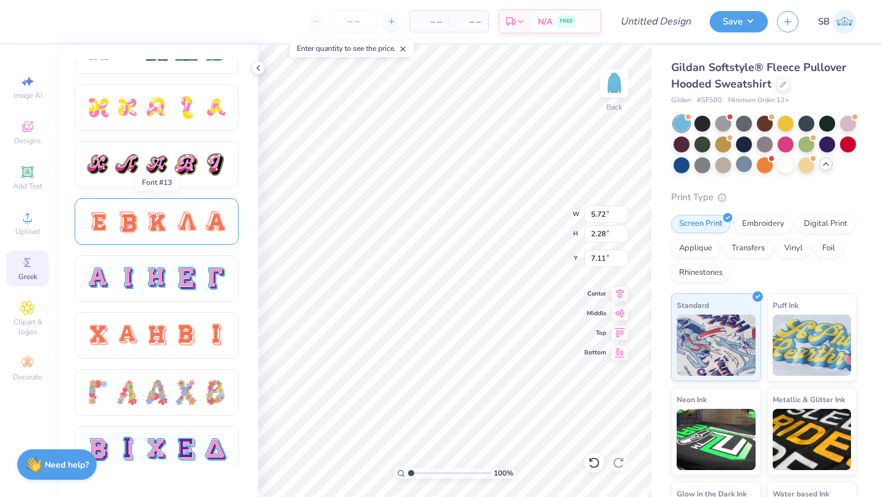
click at [127, 232] on div at bounding box center [127, 222] width 26 height 26
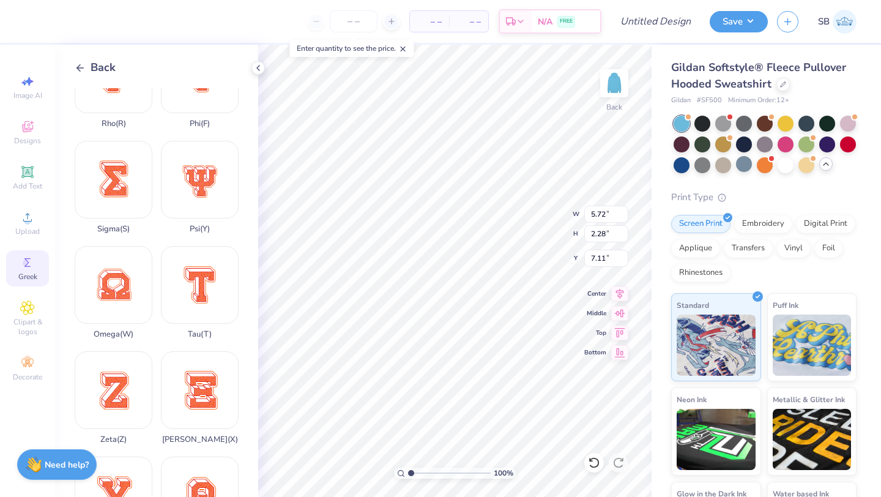
scroll to position [787, 0]
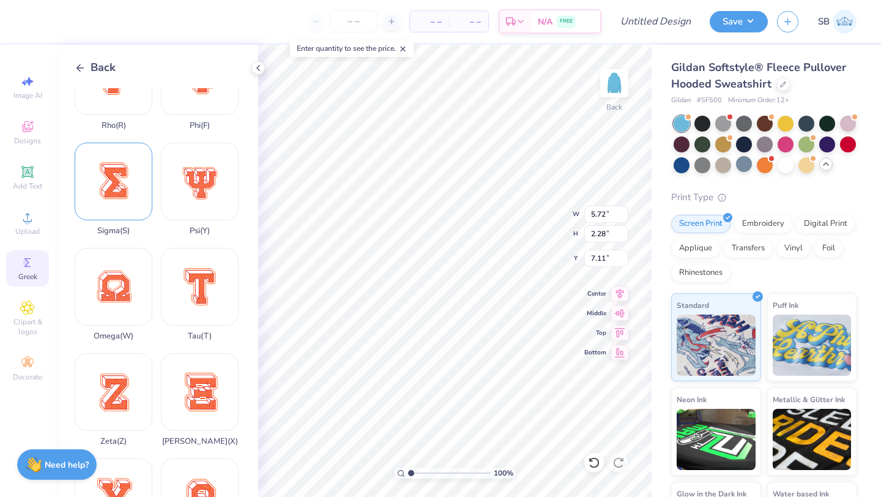
click at [114, 169] on div "Sigma ( S )" at bounding box center [114, 189] width 78 height 93
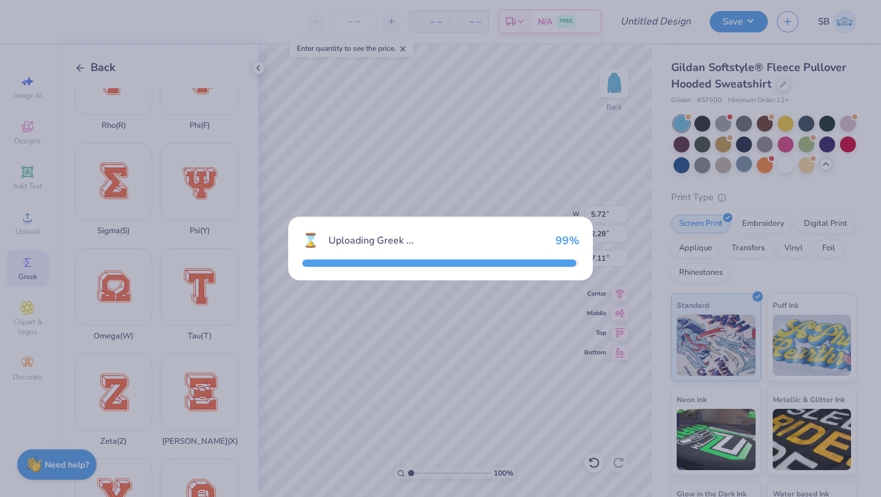
type input "12.06"
type input "15.50"
type input "0.50"
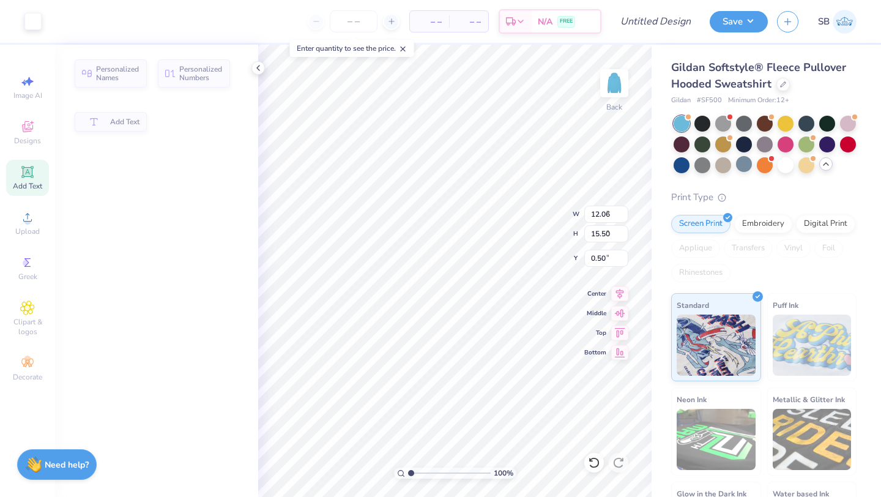
type input "5.72"
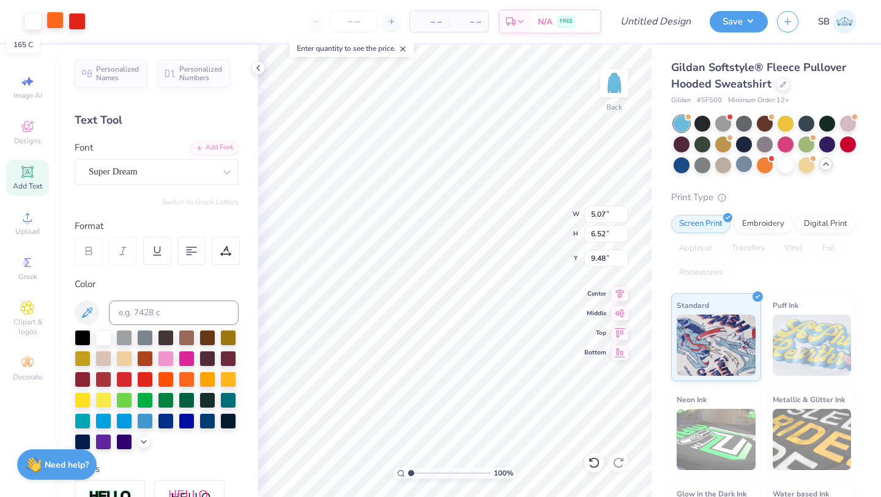
click at [58, 25] on div at bounding box center [55, 20] width 17 height 17
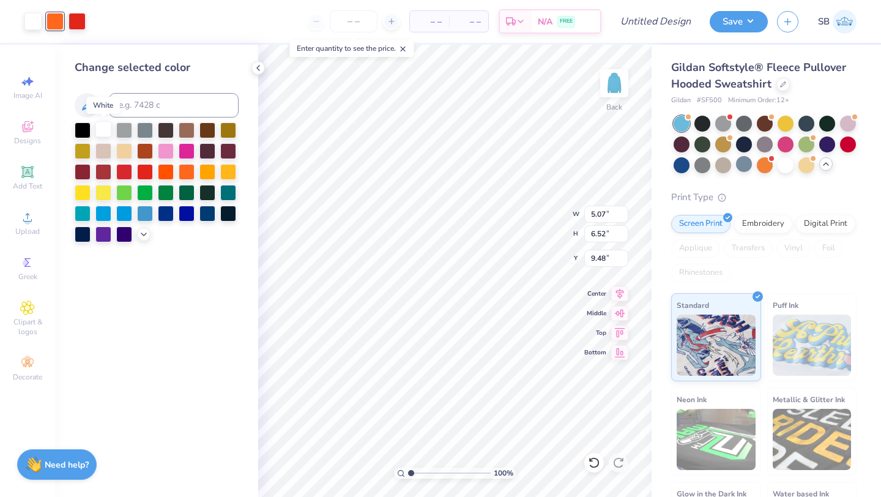
click at [100, 130] on div at bounding box center [103, 129] width 16 height 16
click at [53, 17] on div at bounding box center [55, 20] width 17 height 17
click at [101, 126] on div at bounding box center [103, 129] width 16 height 16
click at [759, 223] on div "Embroidery" at bounding box center [763, 222] width 58 height 18
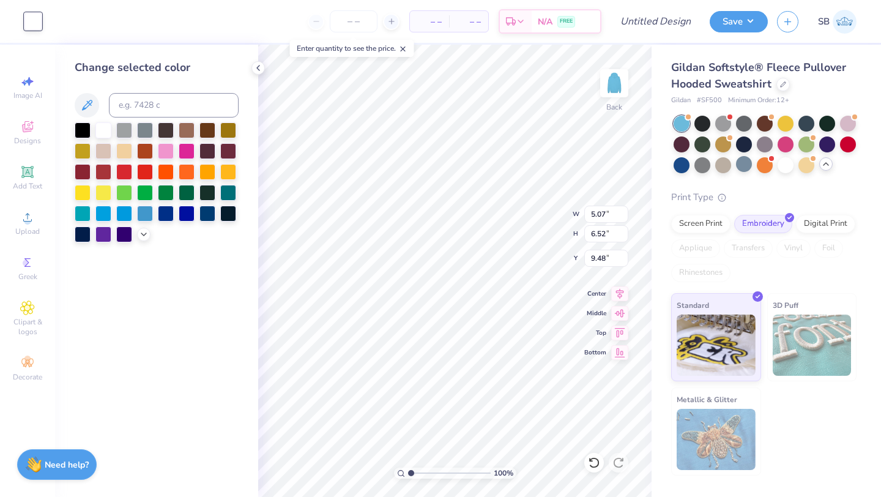
click at [690, 416] on img at bounding box center [716, 439] width 79 height 61
click at [698, 395] on span "Metallic & Glitter" at bounding box center [707, 399] width 61 height 13
click at [124, 126] on div at bounding box center [124, 129] width 16 height 16
click at [99, 128] on div at bounding box center [103, 129] width 16 height 16
click at [592, 458] on icon at bounding box center [594, 462] width 10 height 11
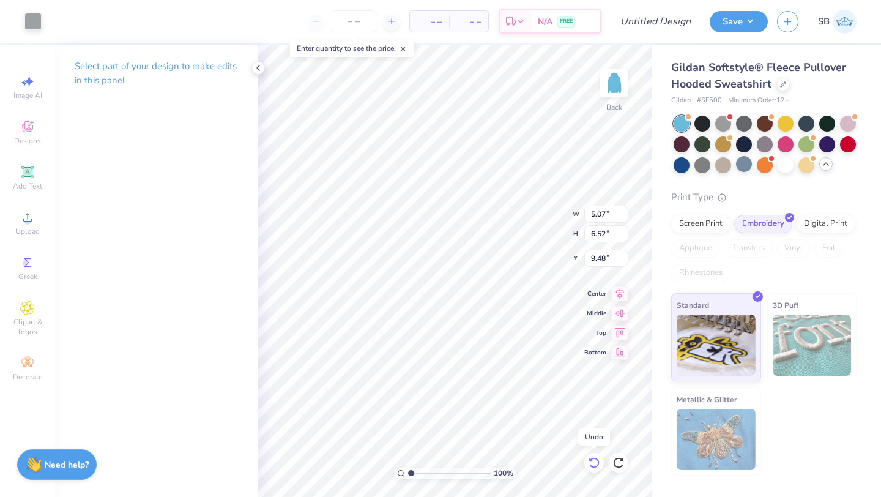
click at [592, 458] on icon at bounding box center [594, 462] width 10 height 11
click at [595, 465] on icon at bounding box center [594, 462] width 12 height 12
click at [79, 17] on div at bounding box center [77, 20] width 17 height 17
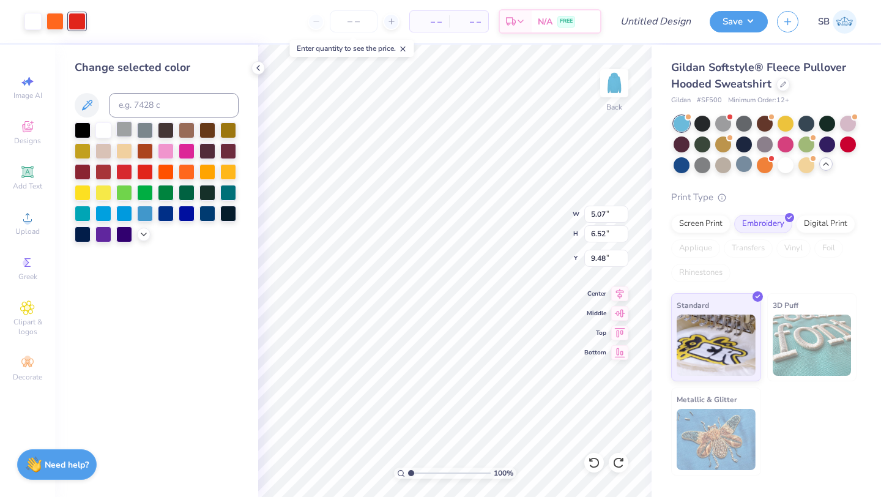
click at [122, 124] on div at bounding box center [124, 129] width 16 height 16
click at [57, 29] on div at bounding box center [55, 20] width 17 height 17
click at [102, 127] on div at bounding box center [103, 129] width 16 height 16
click at [26, 274] on span "Greek" at bounding box center [27, 277] width 19 height 10
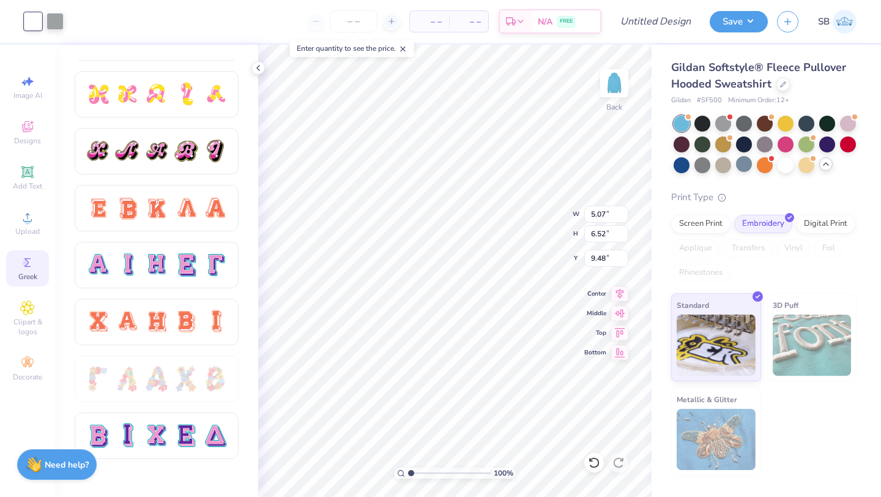
scroll to position [672, 0]
click at [136, 273] on div at bounding box center [127, 264] width 26 height 26
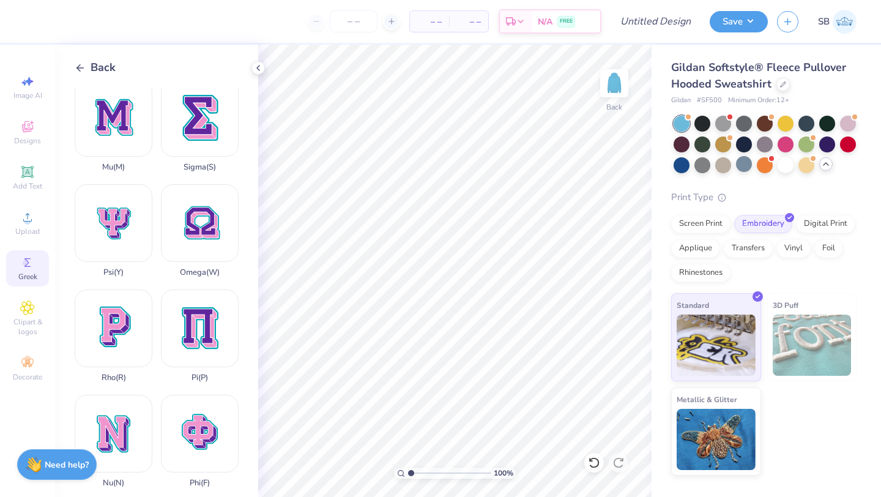
scroll to position [532, 0]
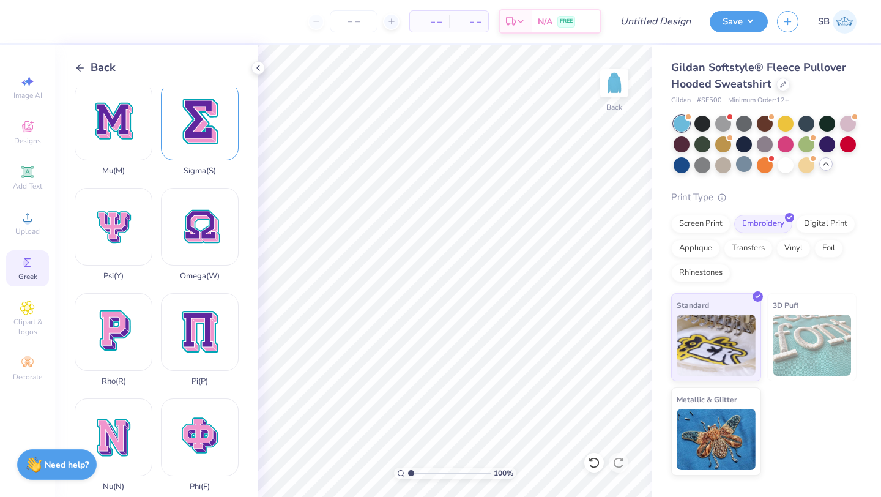
click at [191, 125] on div "Sigma ( S )" at bounding box center [200, 129] width 78 height 93
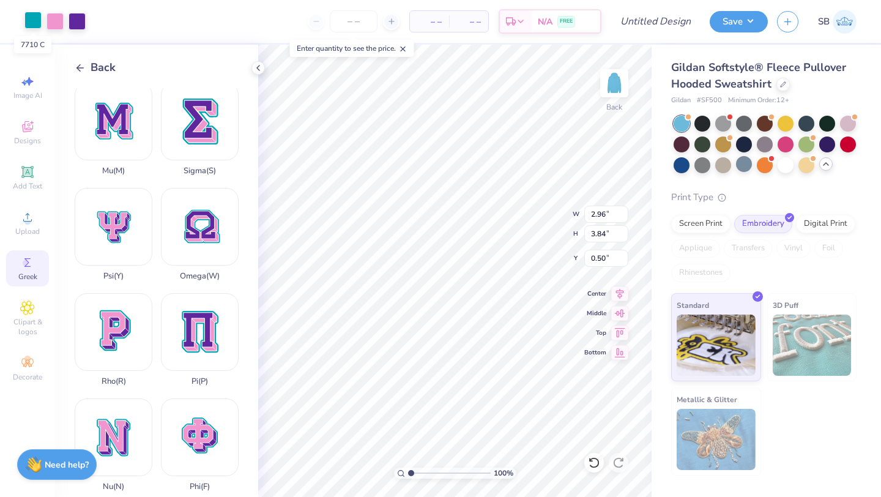
click at [31, 21] on div at bounding box center [32, 20] width 17 height 17
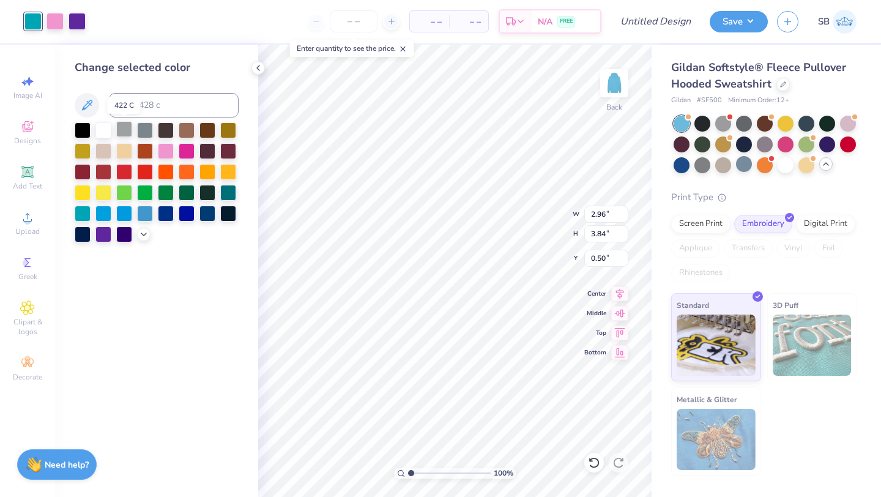
click at [128, 130] on div at bounding box center [124, 129] width 16 height 16
click at [54, 25] on div at bounding box center [55, 20] width 17 height 17
click at [102, 131] on div at bounding box center [103, 129] width 16 height 16
click at [75, 23] on div at bounding box center [77, 20] width 17 height 17
click at [102, 132] on div at bounding box center [103, 129] width 16 height 16
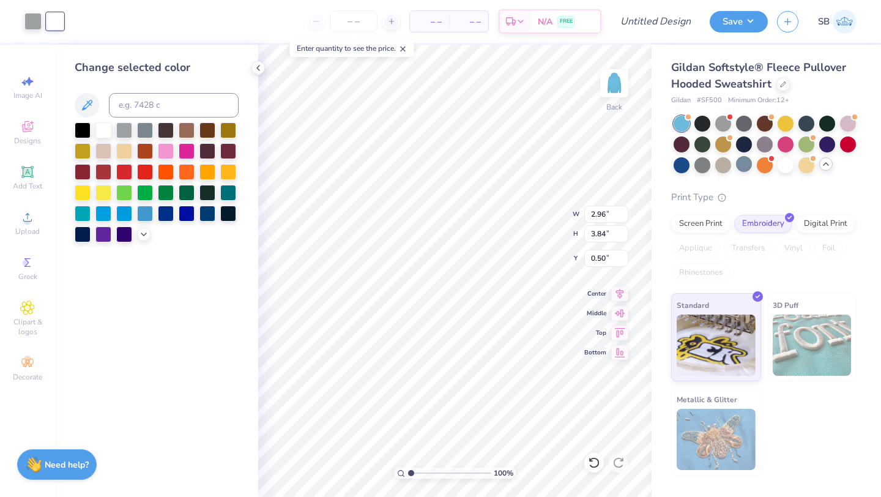
click at [694, 422] on img at bounding box center [716, 439] width 79 height 61
click at [27, 270] on div "Greek" at bounding box center [27, 268] width 43 height 36
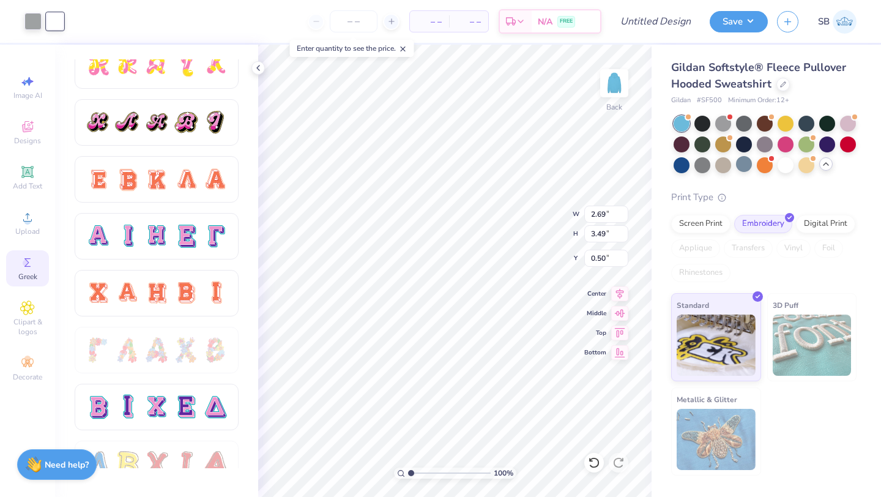
scroll to position [669, 0]
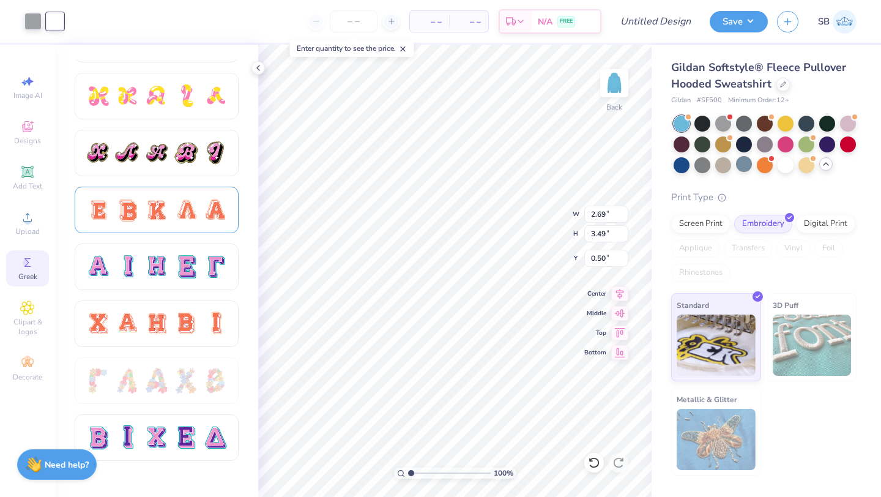
click at [137, 211] on div at bounding box center [127, 210] width 26 height 26
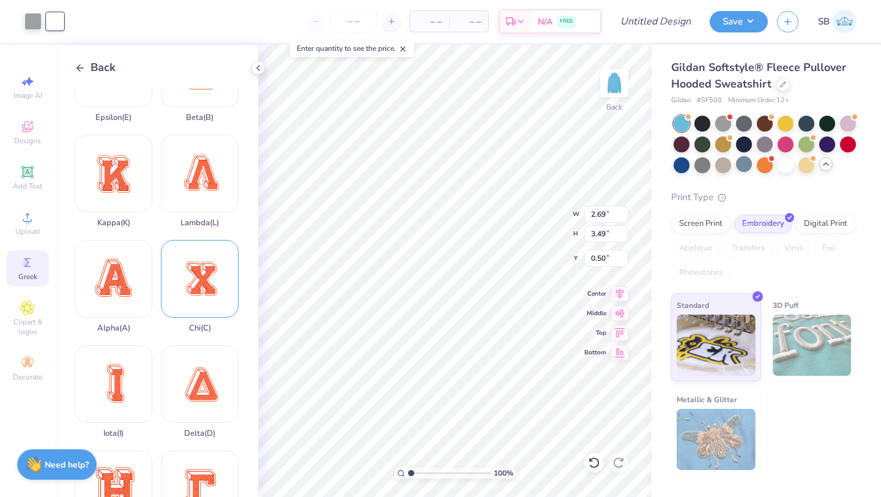
scroll to position [111, 0]
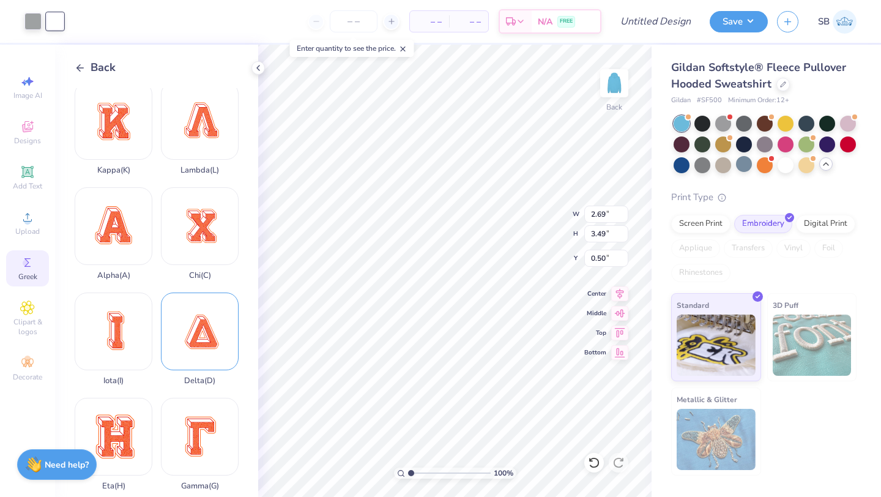
click at [184, 315] on div "Delta ( D )" at bounding box center [200, 338] width 78 height 93
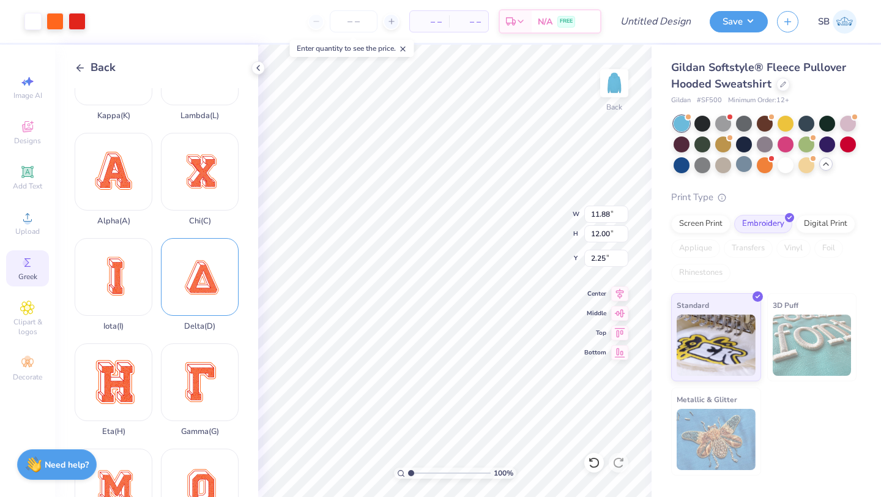
scroll to position [170, 0]
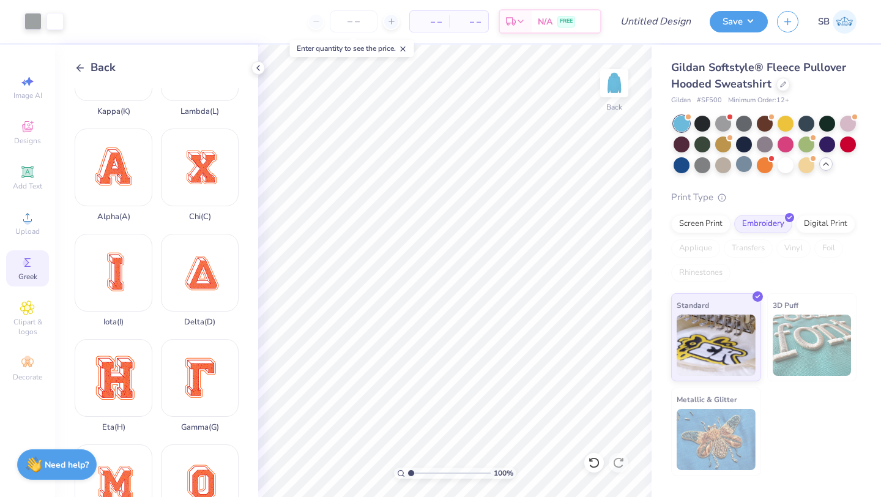
click at [78, 66] on icon at bounding box center [80, 67] width 11 height 11
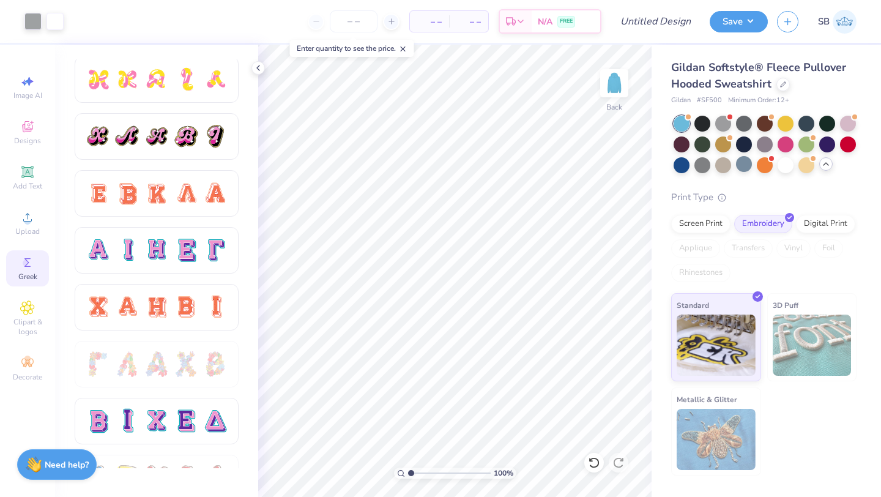
scroll to position [694, 0]
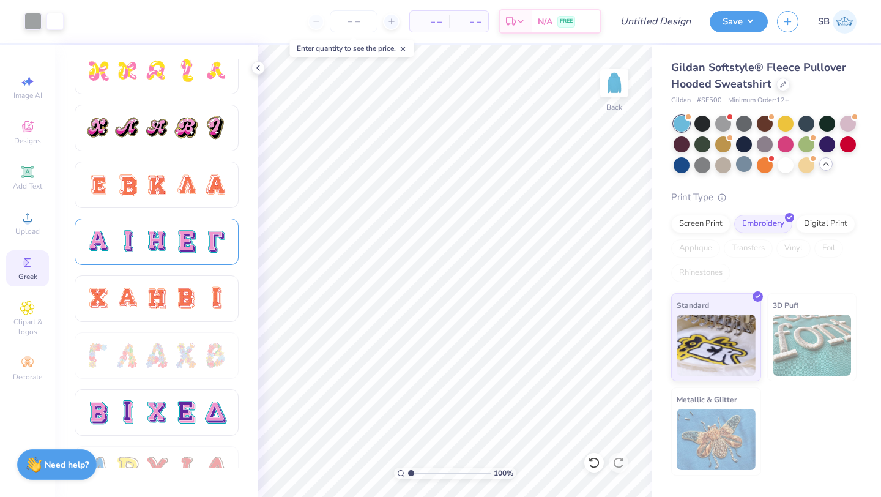
click at [133, 258] on div at bounding box center [157, 241] width 164 height 47
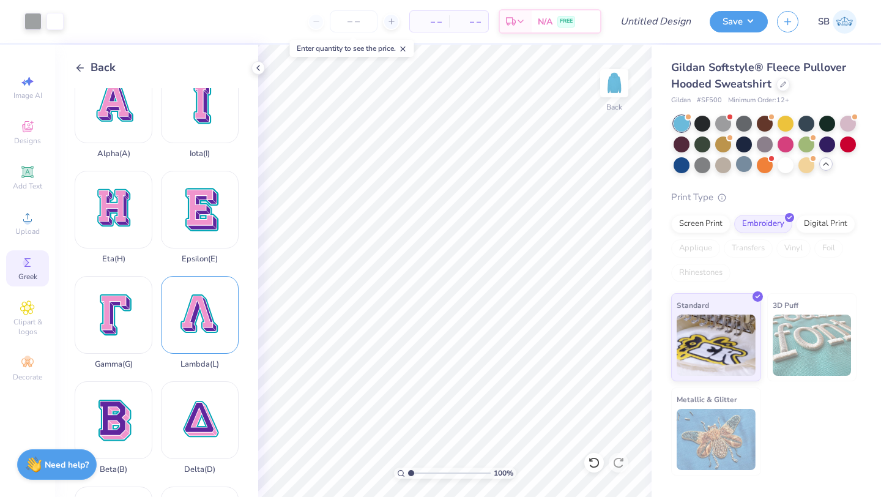
scroll to position [37, 0]
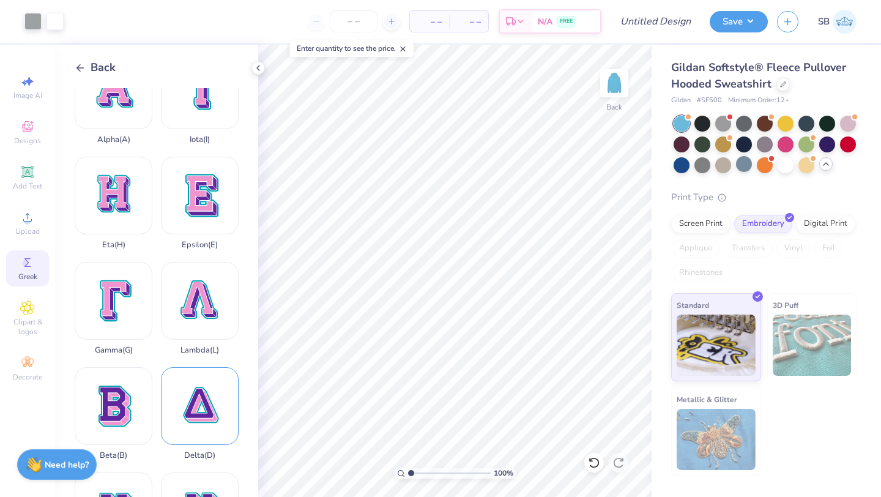
click at [199, 398] on div "Delta ( D )" at bounding box center [200, 413] width 78 height 93
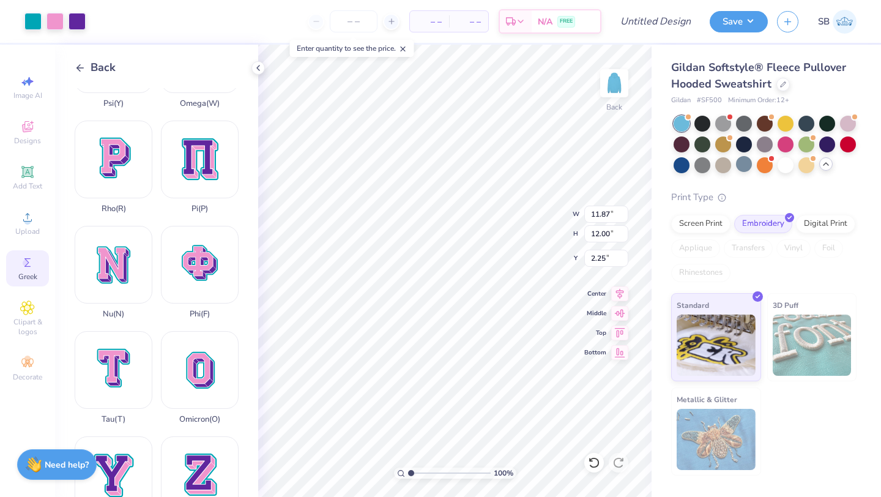
scroll to position [778, 0]
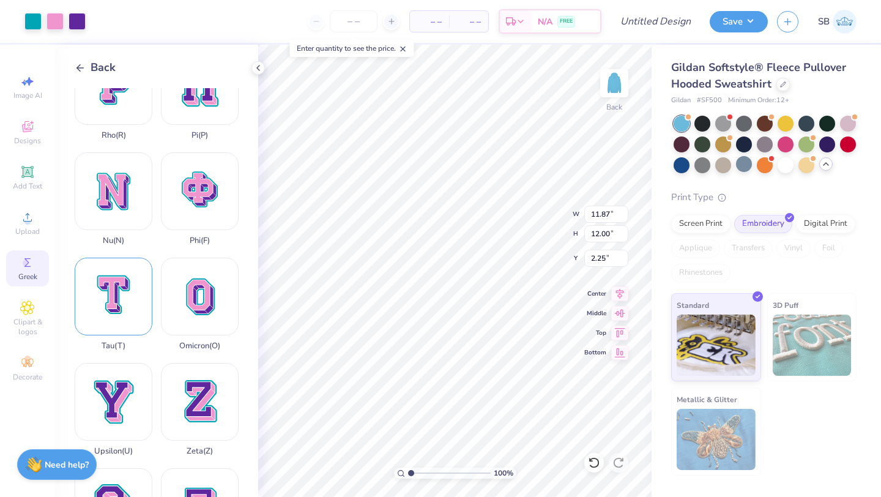
click at [122, 321] on div "Tau ( T )" at bounding box center [114, 304] width 78 height 93
click at [35, 22] on div at bounding box center [32, 20] width 17 height 17
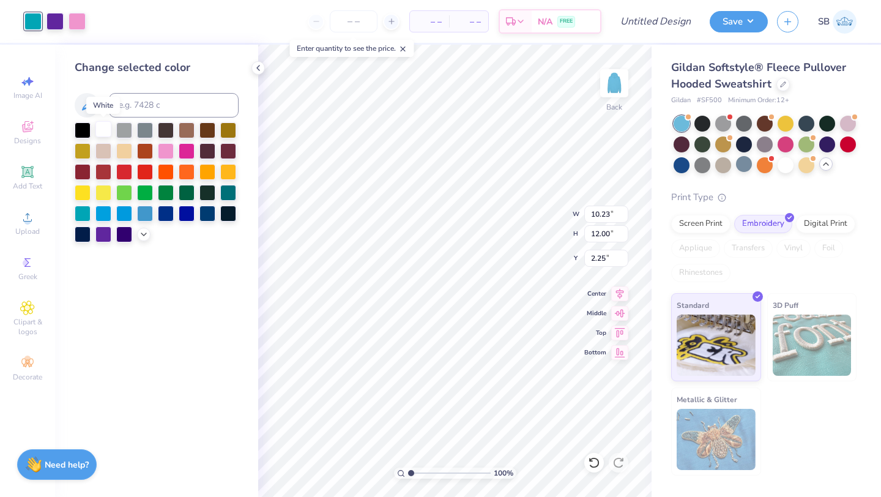
click at [105, 130] on div at bounding box center [103, 129] width 16 height 16
click at [122, 131] on div at bounding box center [124, 129] width 16 height 16
click at [58, 20] on div at bounding box center [55, 20] width 17 height 17
click at [102, 127] on div at bounding box center [103, 129] width 16 height 16
click at [75, 23] on div at bounding box center [77, 20] width 17 height 17
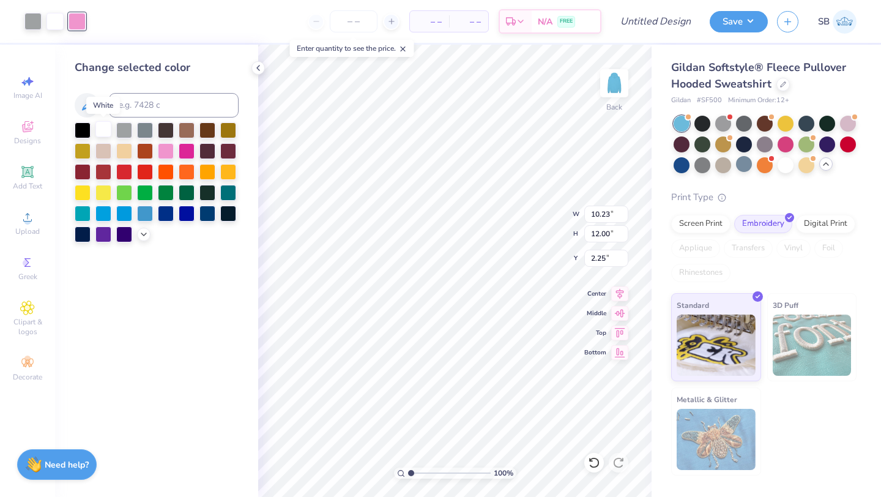
click at [101, 128] on div at bounding box center [103, 129] width 16 height 16
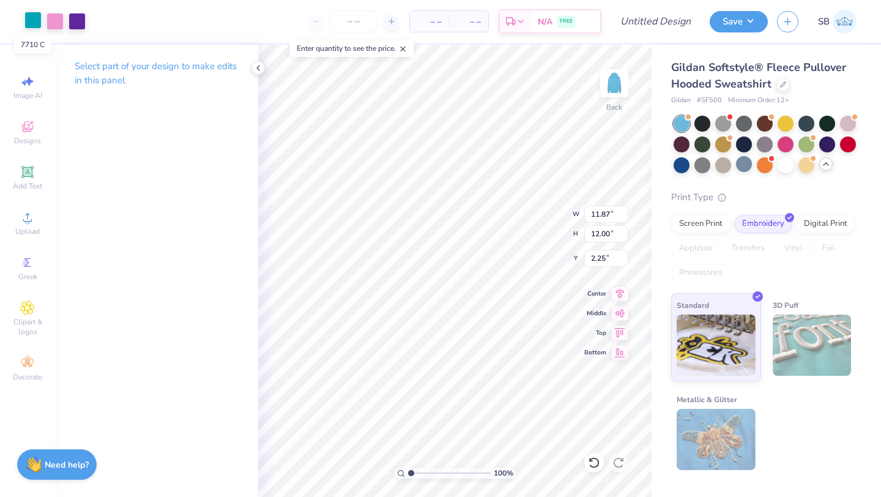
click at [32, 18] on div at bounding box center [32, 20] width 17 height 17
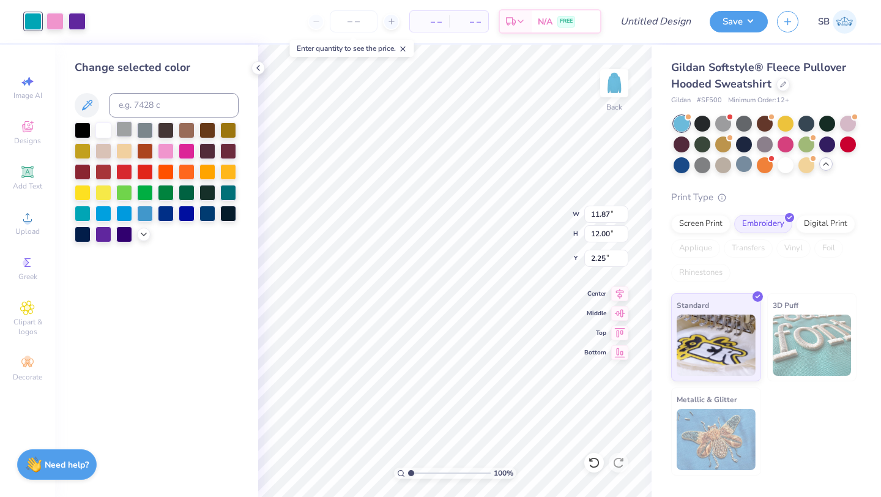
click at [125, 130] on div at bounding box center [124, 129] width 16 height 16
click at [53, 28] on div at bounding box center [55, 20] width 17 height 17
click at [99, 128] on div at bounding box center [103, 129] width 16 height 16
click at [74, 21] on div at bounding box center [77, 20] width 17 height 17
click at [106, 133] on div at bounding box center [103, 129] width 16 height 16
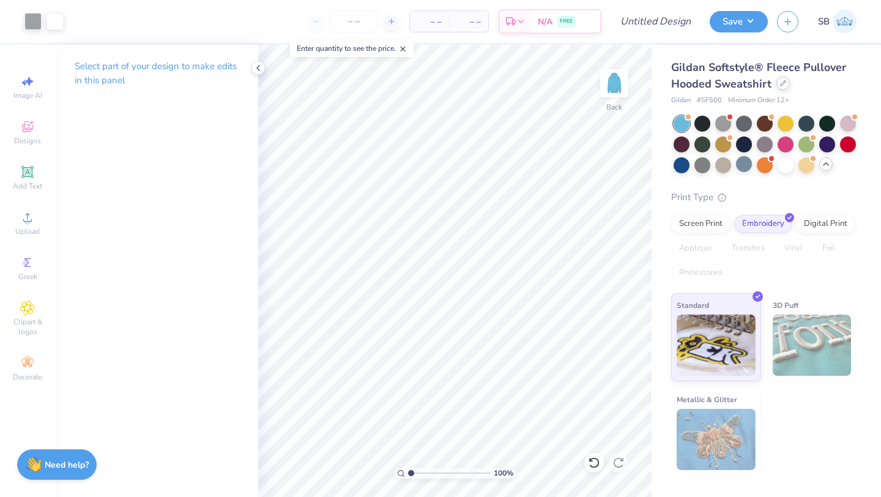
click at [780, 84] on icon at bounding box center [783, 83] width 6 height 6
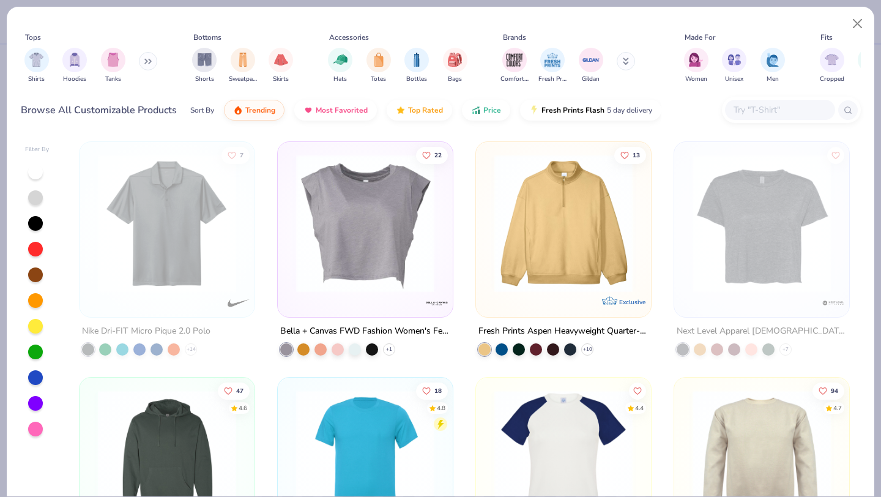
scroll to position [26, 0]
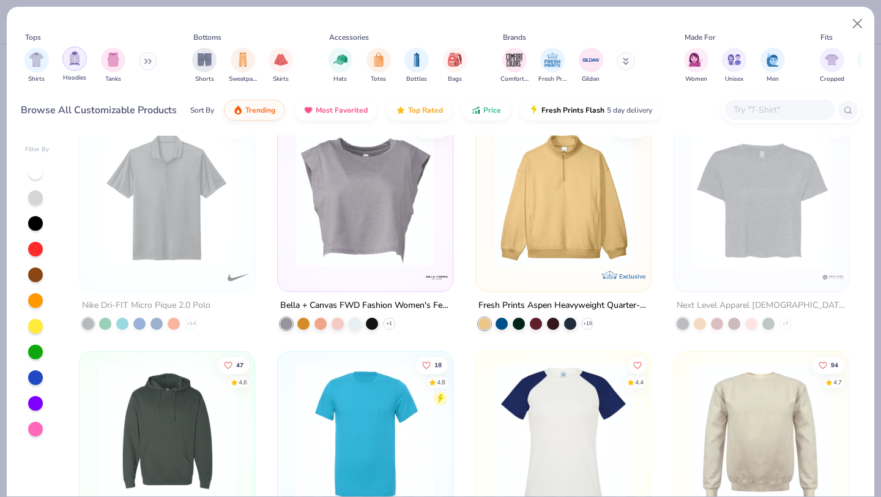
click at [71, 66] on div "filter for Hoodies" at bounding box center [74, 59] width 24 height 24
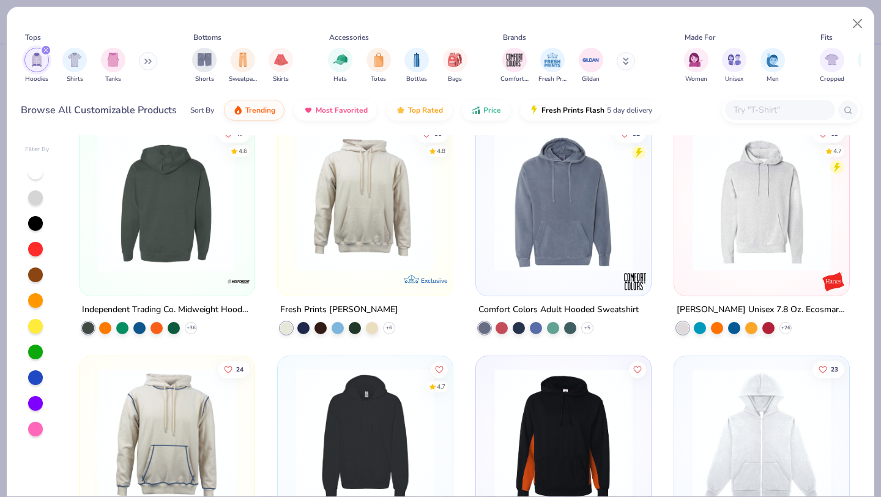
scroll to position [27, 0]
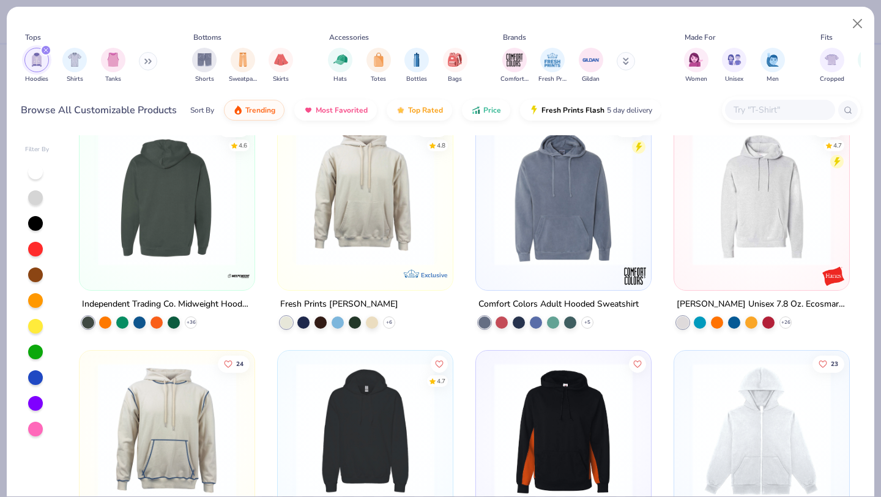
click at [694, 219] on img at bounding box center [762, 196] width 151 height 138
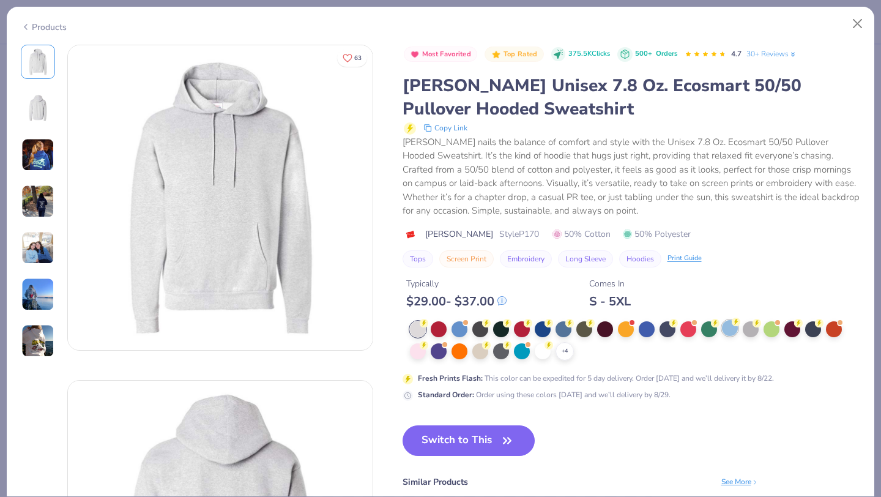
click at [732, 324] on icon at bounding box center [736, 322] width 9 height 9
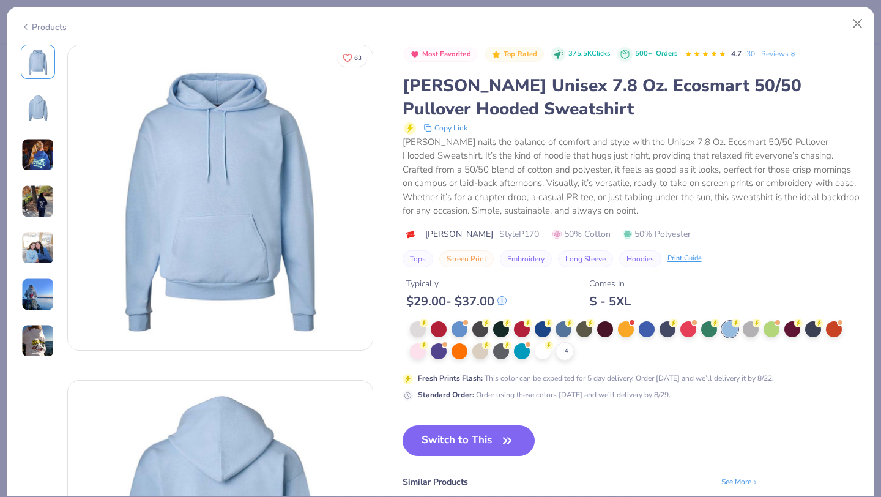
click at [460, 433] on button "Switch to This" at bounding box center [469, 440] width 133 height 31
click at [478, 441] on button "Switch to This" at bounding box center [469, 440] width 133 height 31
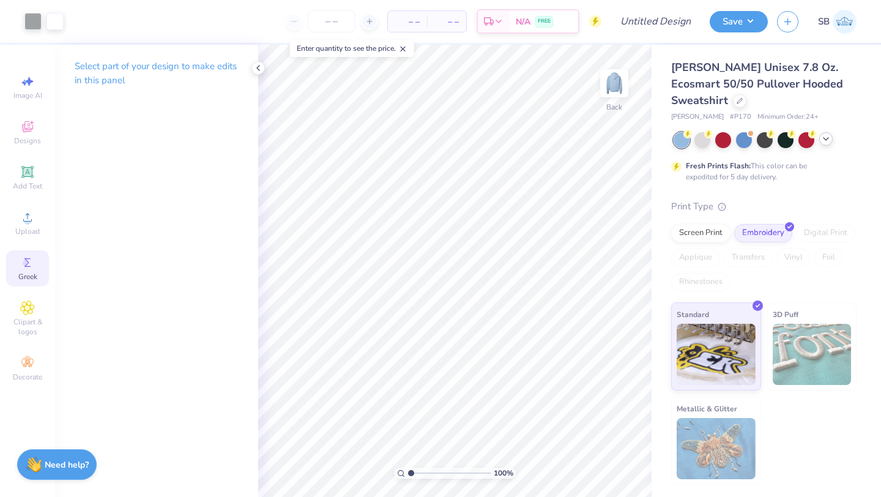
click at [22, 262] on icon at bounding box center [27, 262] width 15 height 15
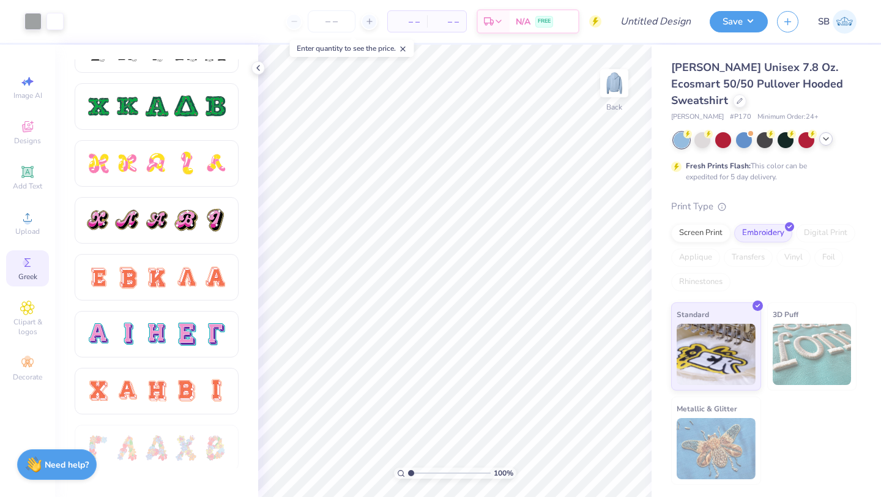
scroll to position [601, 0]
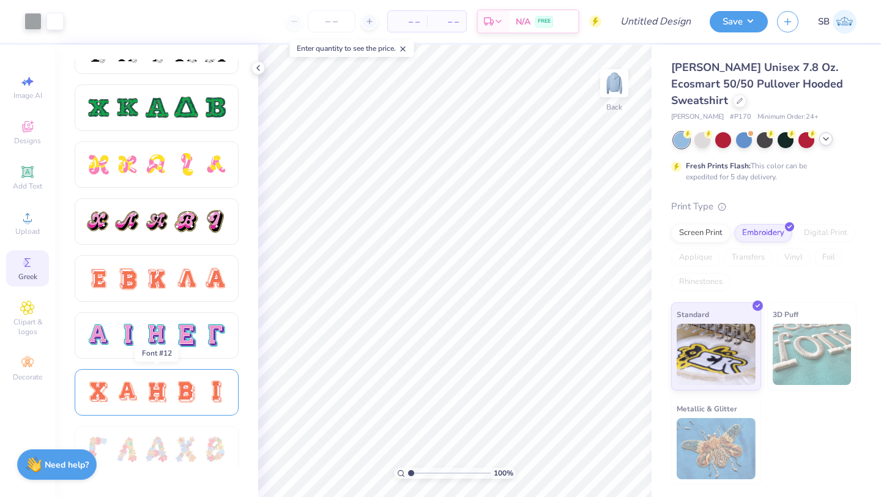
click at [193, 387] on div at bounding box center [186, 392] width 26 height 26
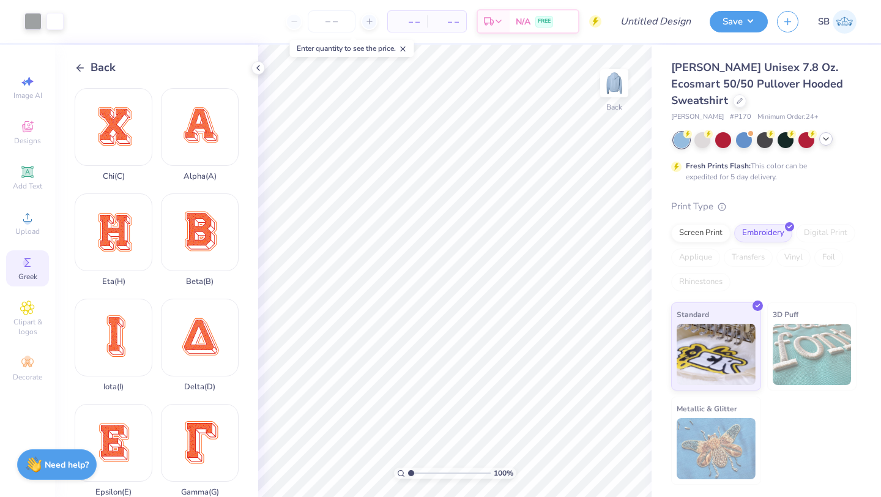
click at [76, 69] on icon at bounding box center [80, 67] width 11 height 11
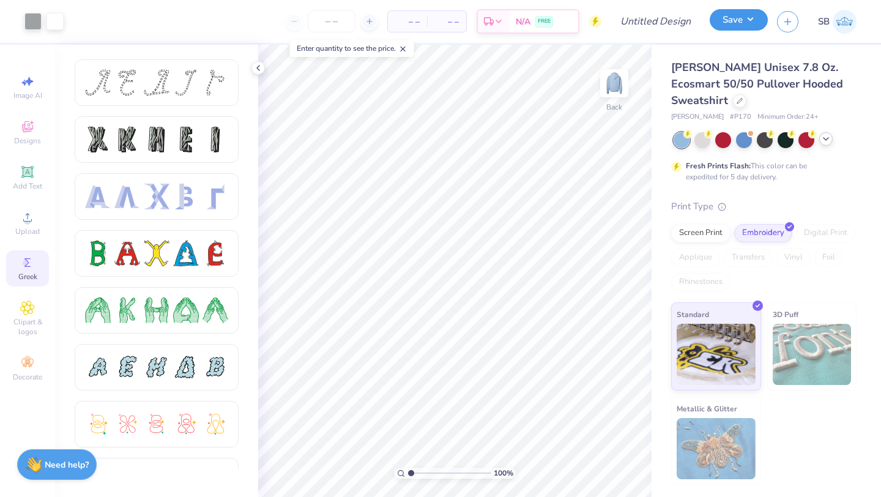
click at [745, 23] on button "Save" at bounding box center [739, 19] width 58 height 21
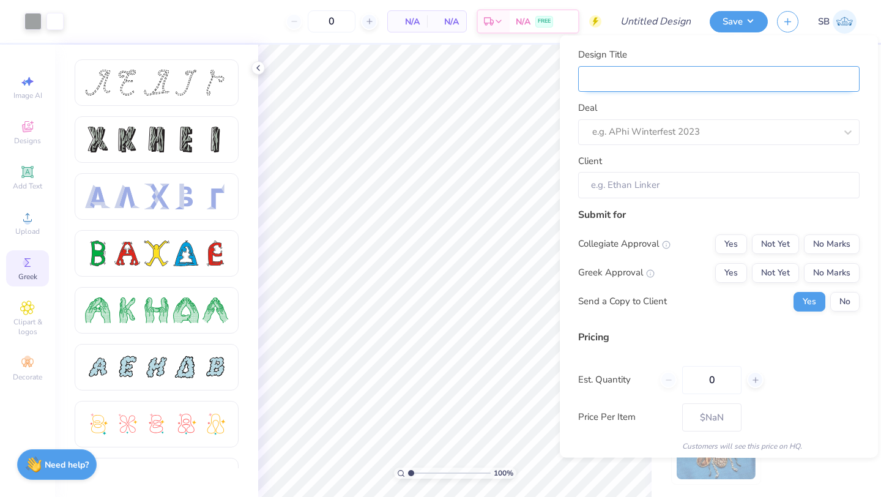
click at [703, 68] on input "Design Title" at bounding box center [718, 78] width 281 height 26
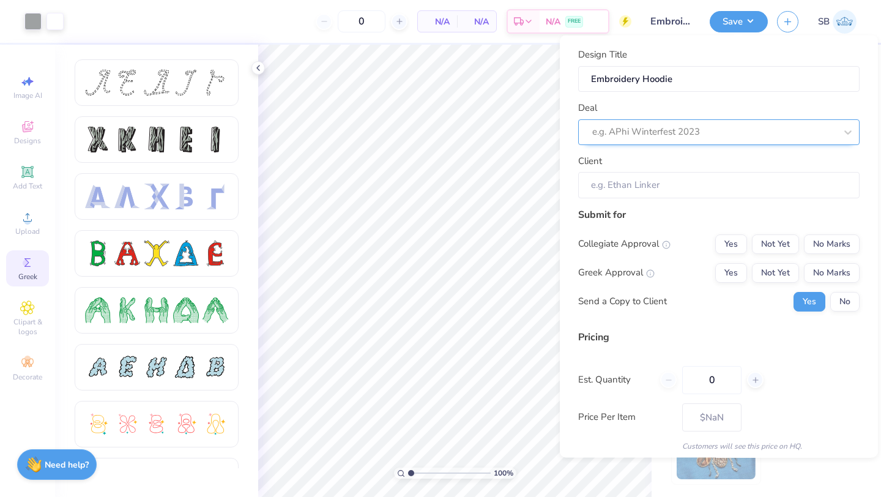
click at [703, 124] on div at bounding box center [714, 132] width 244 height 17
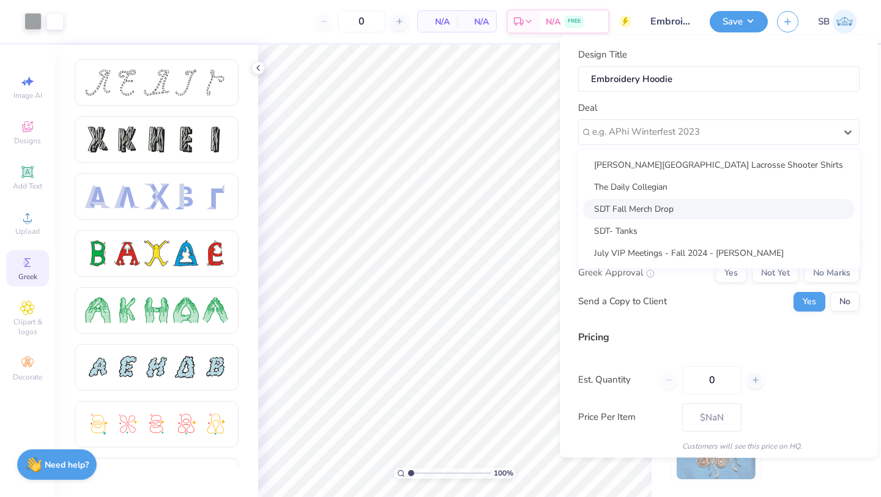
click at [687, 215] on div "SDT Fall Merch Drop" at bounding box center [719, 208] width 272 height 20
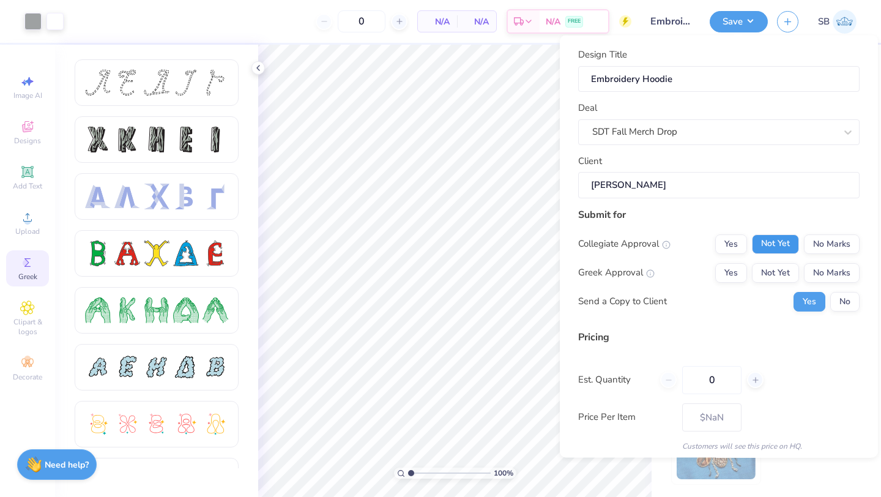
click at [780, 247] on button "Not Yet" at bounding box center [775, 244] width 47 height 20
click at [778, 276] on button "Not Yet" at bounding box center [775, 272] width 47 height 20
click at [851, 302] on button "No" at bounding box center [844, 301] width 29 height 20
click at [720, 384] on input "0" at bounding box center [711, 379] width 59 height 28
click at [789, 379] on div "Est. Quantity 30" at bounding box center [718, 379] width 281 height 28
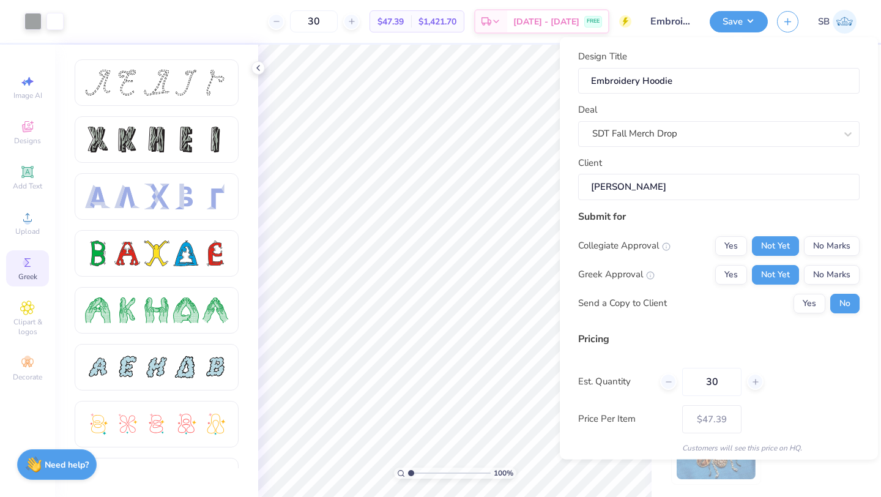
scroll to position [44, 0]
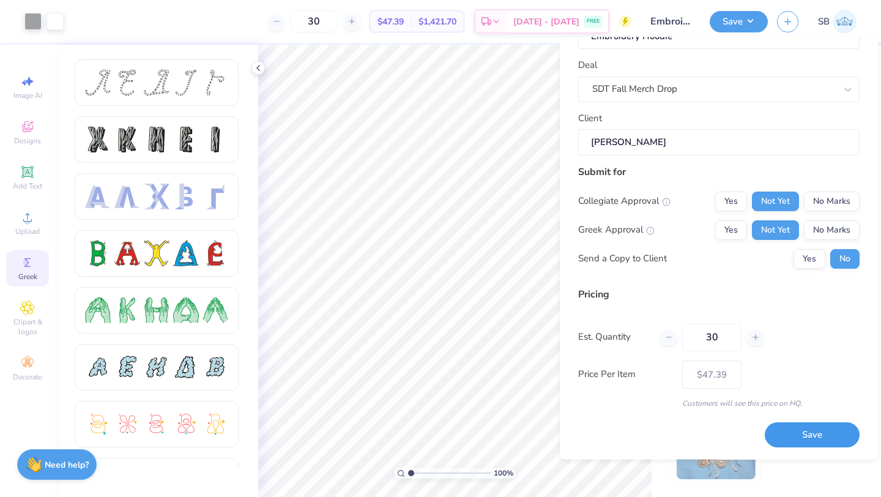
click at [785, 436] on button "Save" at bounding box center [812, 435] width 95 height 25
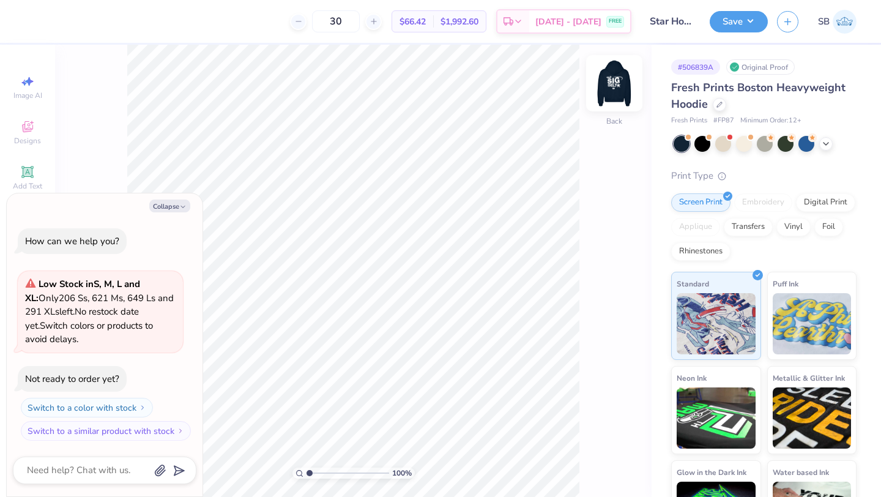
click at [617, 81] on img at bounding box center [614, 83] width 49 height 49
click at [174, 206] on button "Collapse" at bounding box center [169, 205] width 41 height 13
type textarea "x"
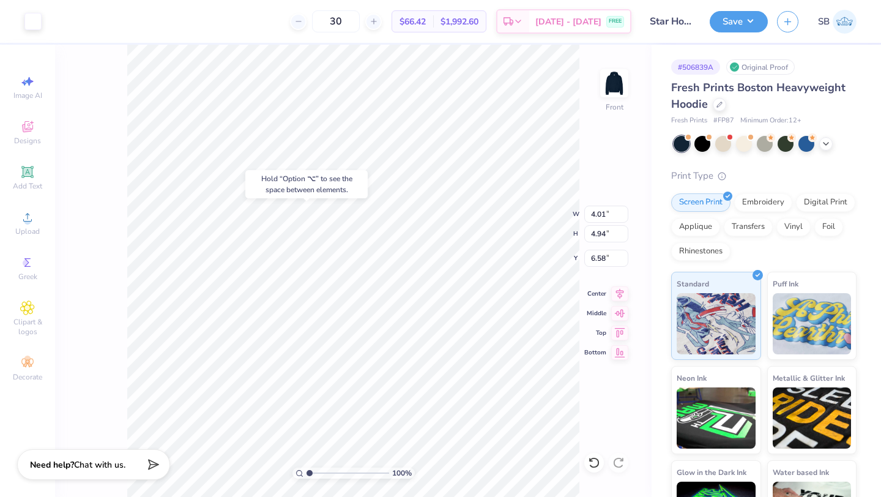
type input "6.58"
type input "6.17"
type input "9.91"
type input "3.15"
drag, startPoint x: 308, startPoint y: 471, endPoint x: 320, endPoint y: 471, distance: 11.6
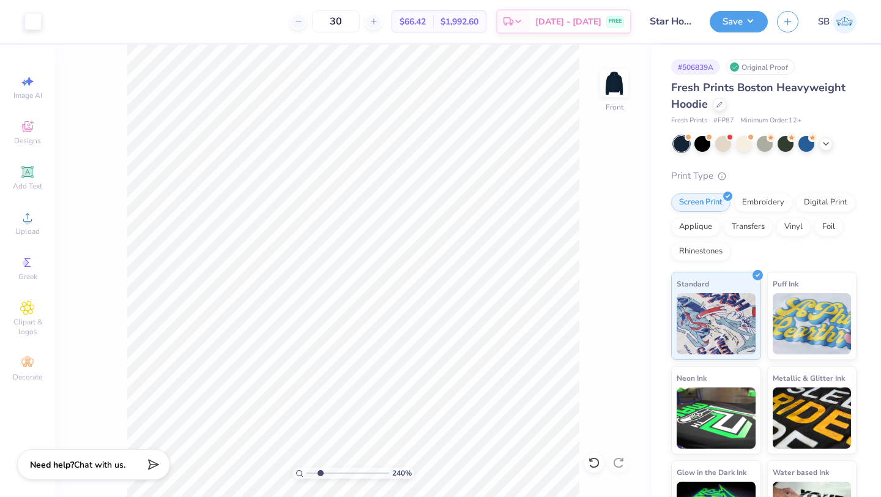
type input "2.31"
click at [320, 471] on input "range" at bounding box center [348, 472] width 83 height 11
type input "5.81"
type input "6.37"
type input "4.03"
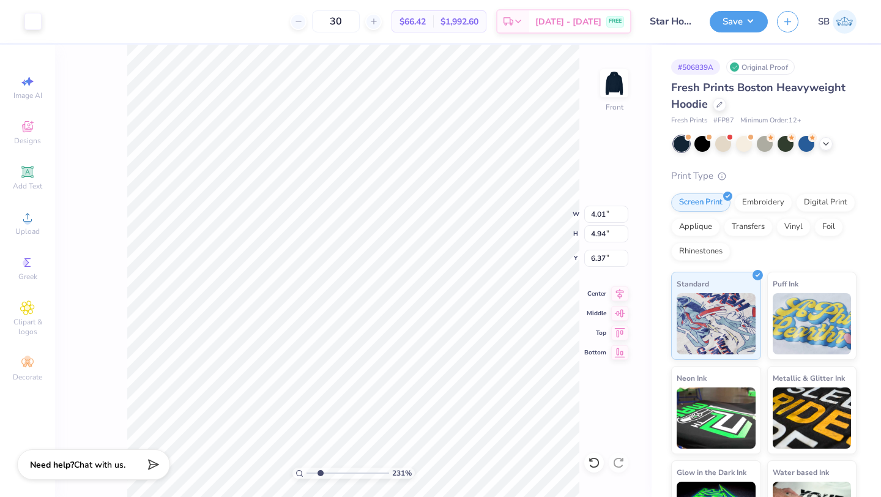
type input "4.96"
type input "1.36"
type input "4.38"
type input "7.14"
type input "3.65"
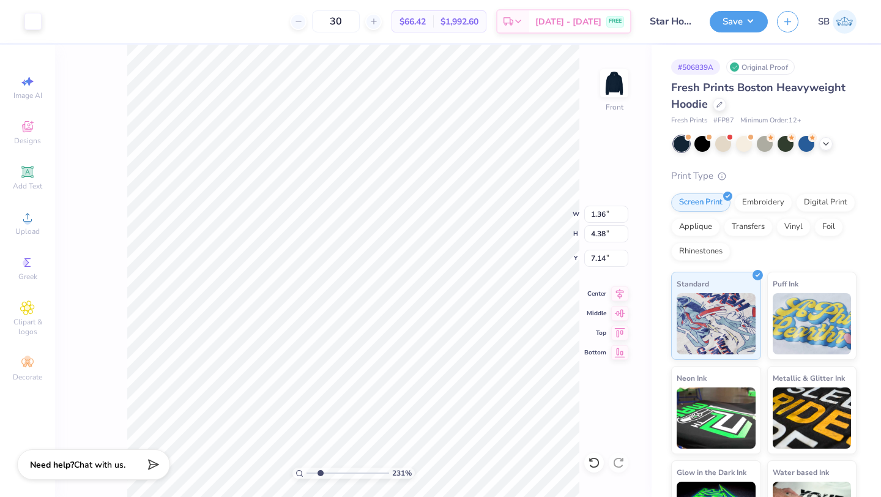
type input "4.05"
type input "7.72"
type input "11.33"
type input "12.00"
type input "7.95"
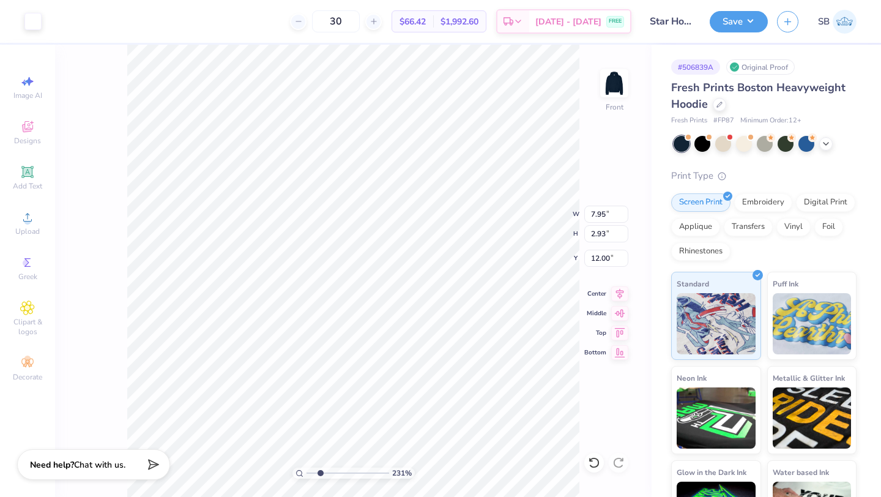
type input "2.93"
type input "11.82"
type input "0.38"
type input "1.14"
type input "6.17"
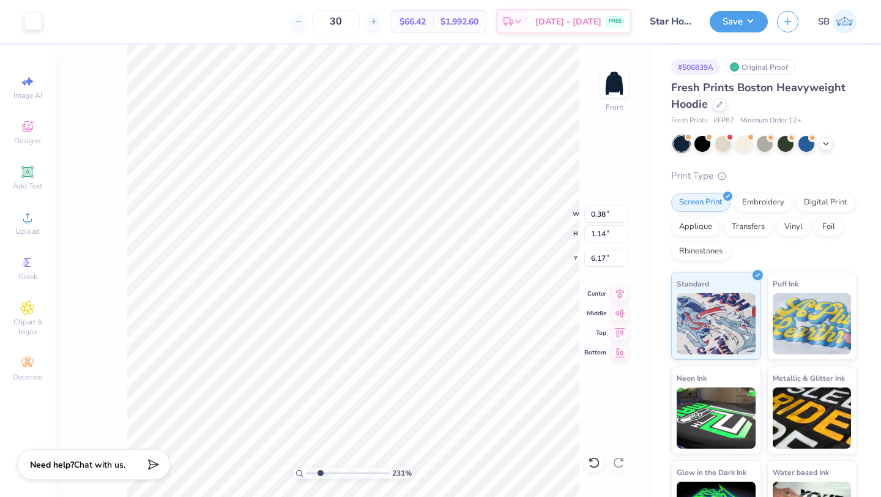
type input "0.32"
type input "0.35"
type input "6.96"
type input "3.59"
type input "1.72"
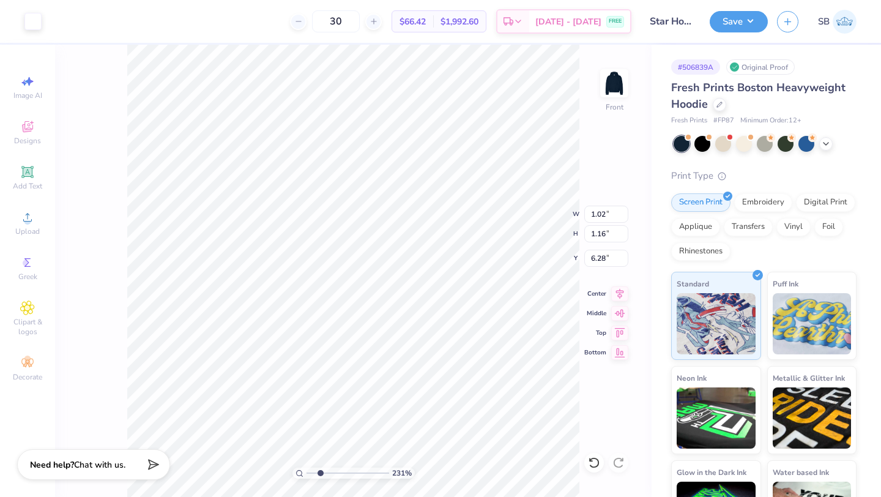
type input "6.00"
click at [593, 460] on icon at bounding box center [594, 462] width 12 height 12
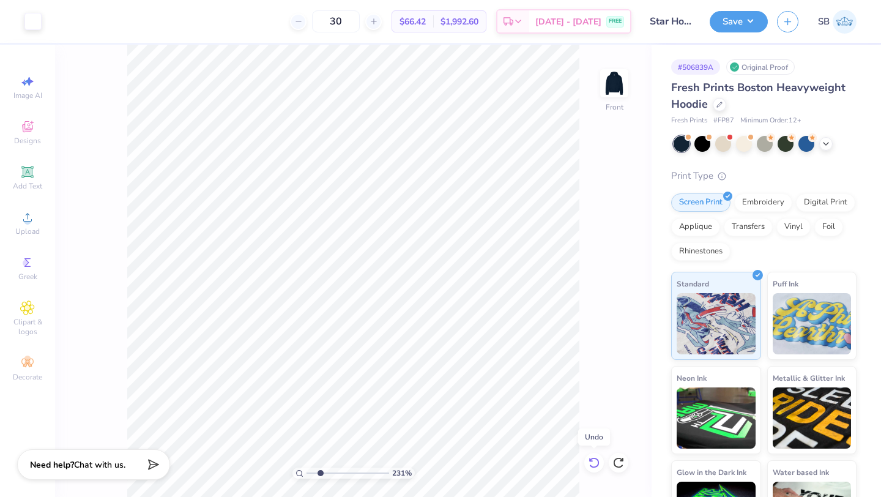
click at [593, 460] on icon at bounding box center [594, 462] width 12 height 12
type input "6.28"
type input "6.44"
type input "1.95"
type input "1.04"
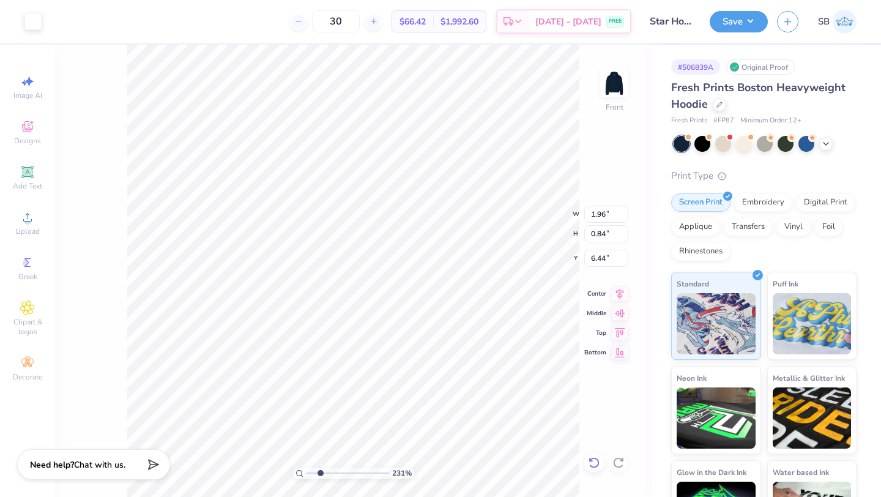
type input "6.34"
type input "2.51"
type input "1.34"
type input "6.36"
click at [21, 272] on span "Greek" at bounding box center [27, 277] width 19 height 10
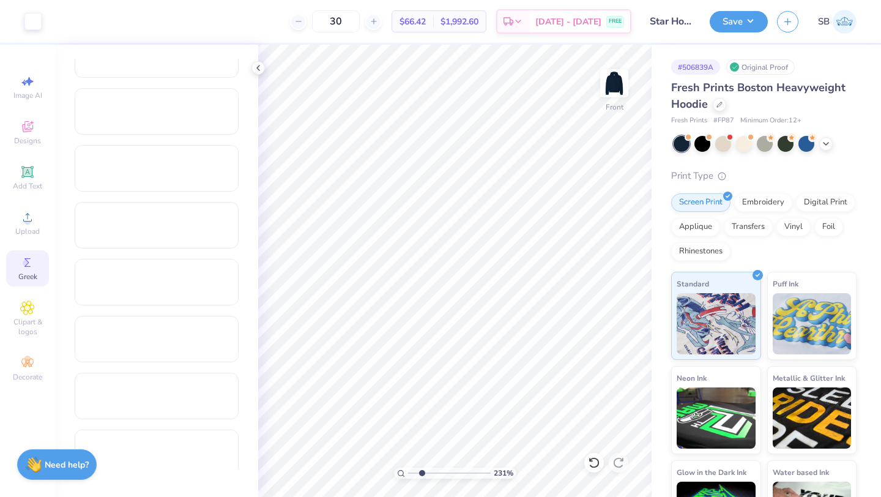
scroll to position [1863, 0]
